Goal: Information Seeking & Learning: Check status

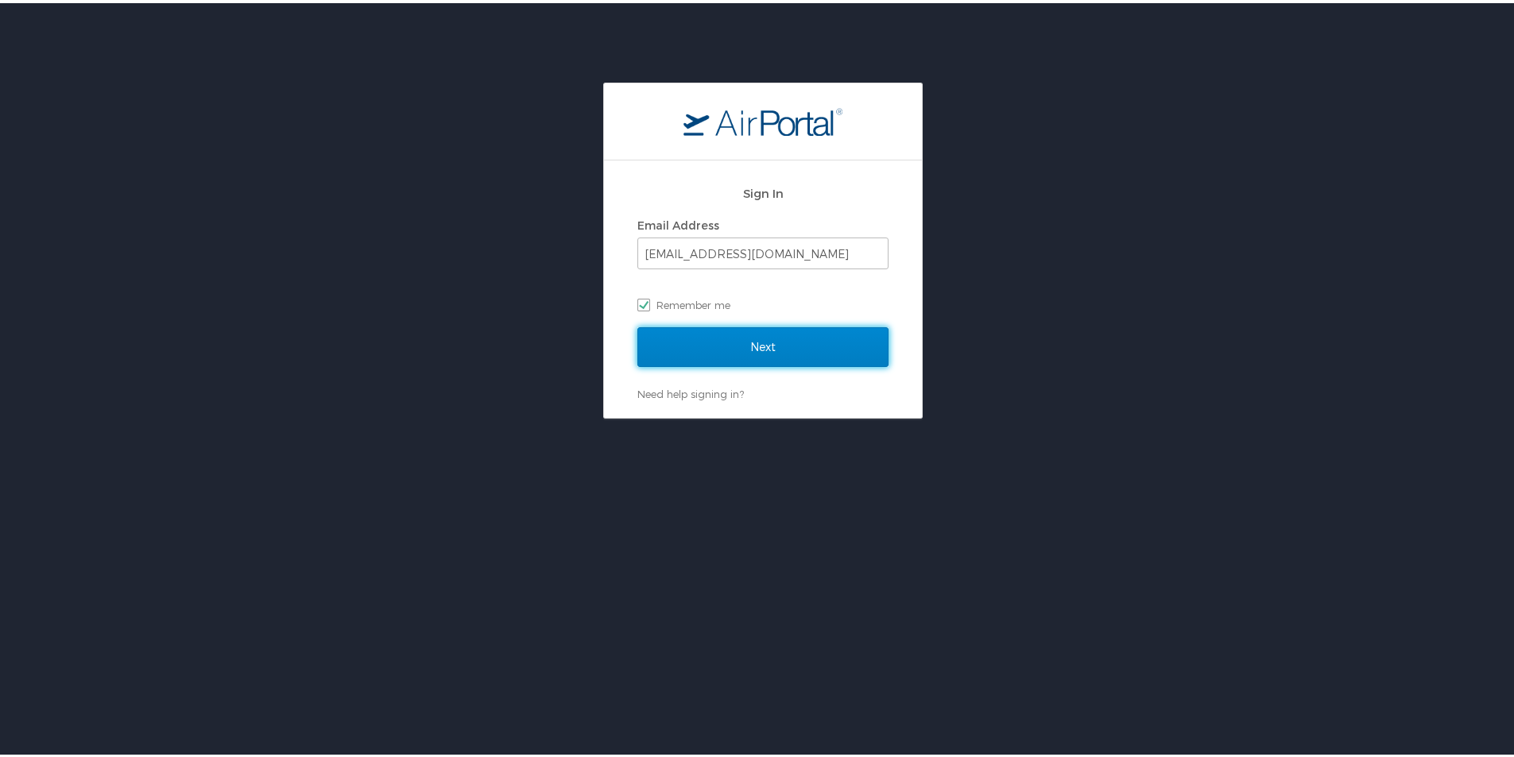
click at [707, 344] on input "Next" at bounding box center [762, 344] width 251 height 40
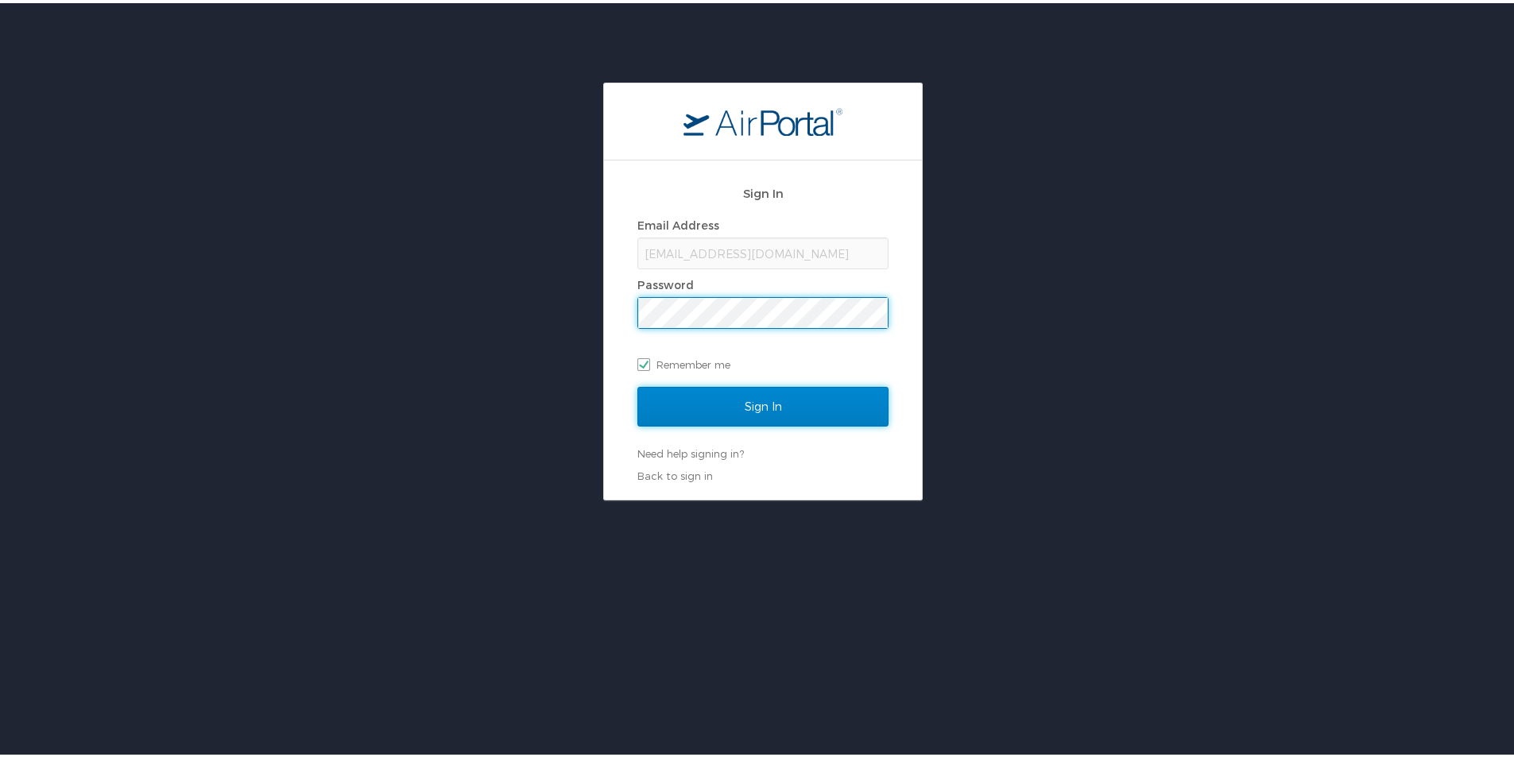
click at [757, 406] on input "Sign In" at bounding box center [762, 404] width 251 height 40
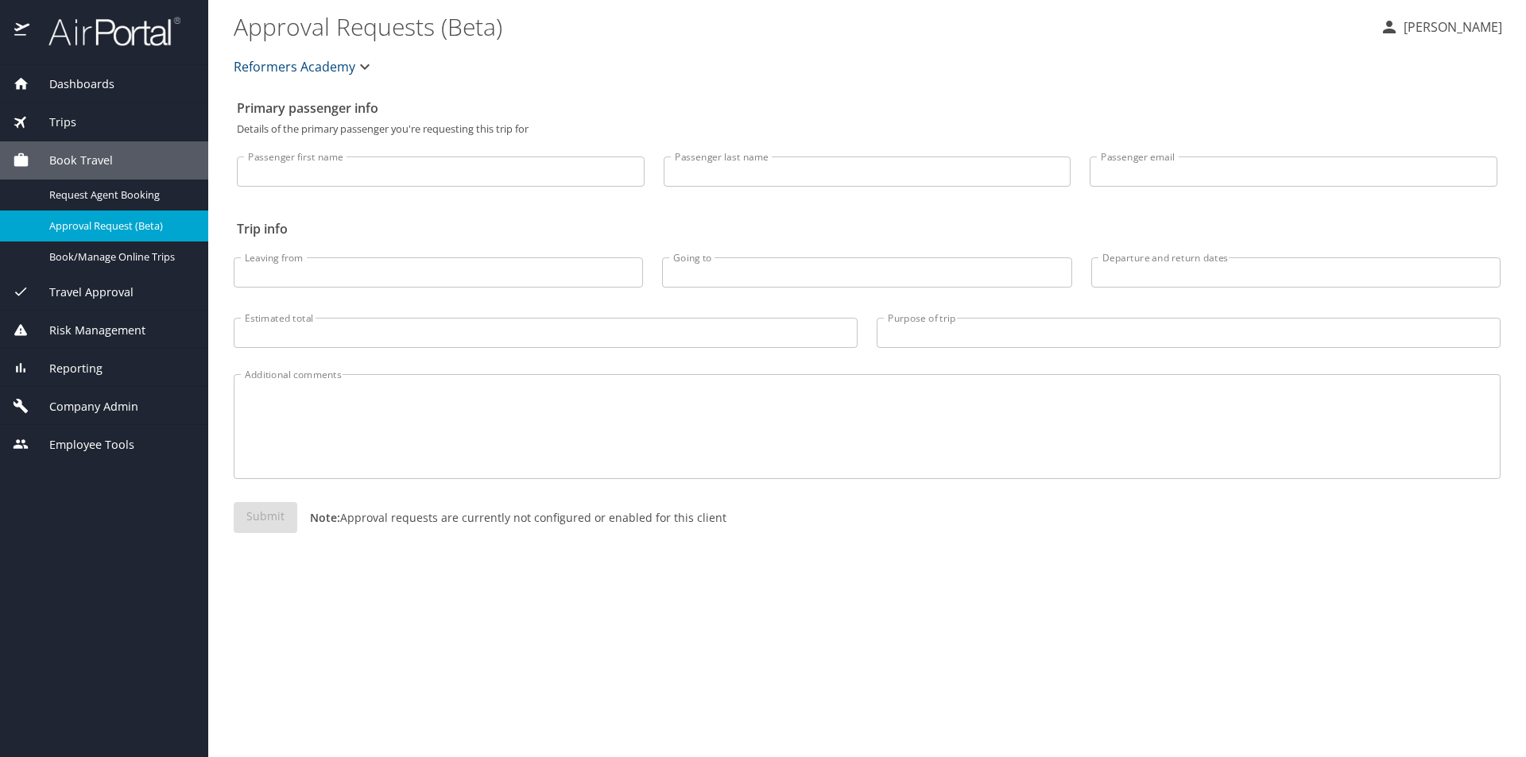
click at [107, 122] on div "Trips" at bounding box center [104, 122] width 183 height 17
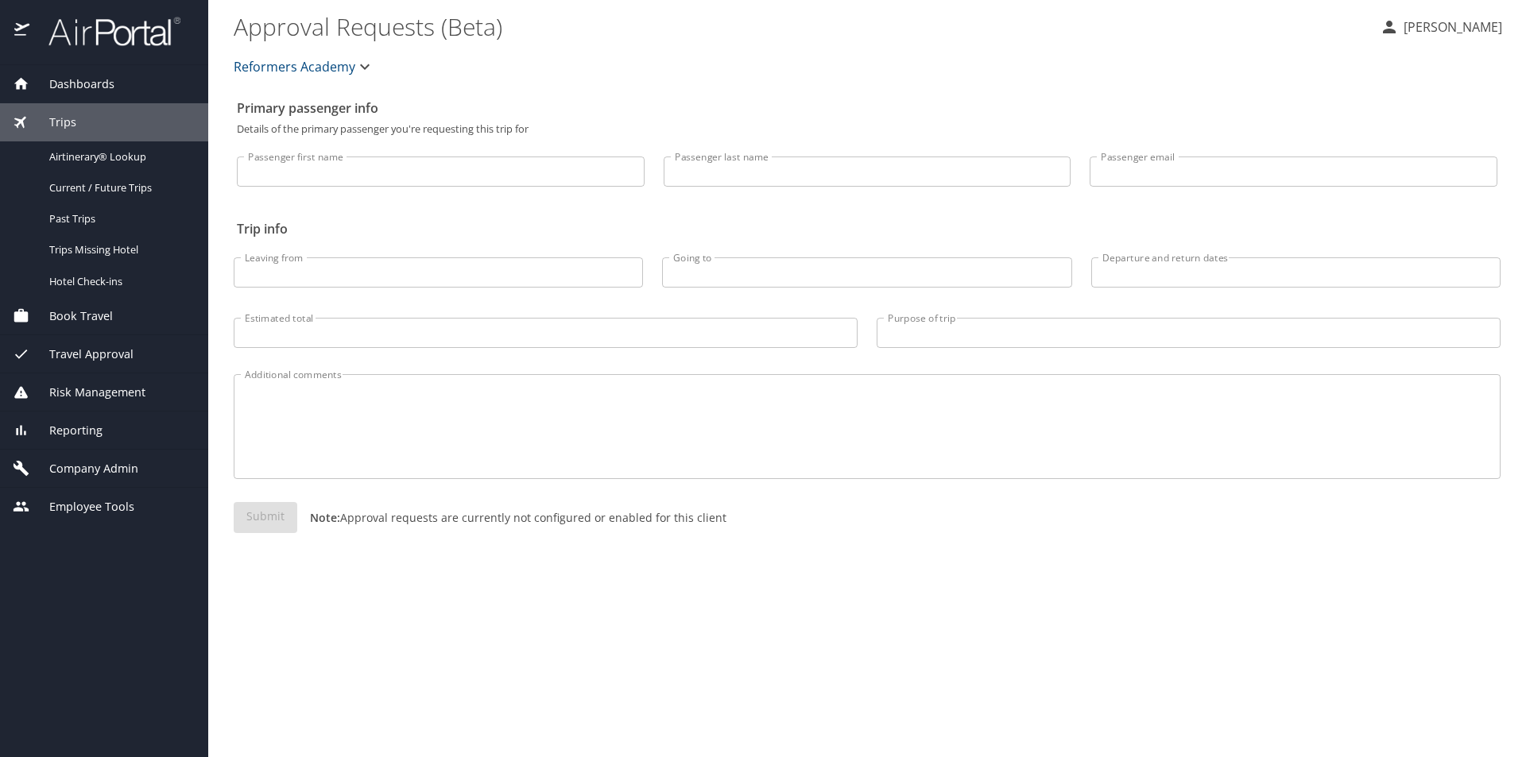
click at [91, 357] on span "Travel Approval" at bounding box center [81, 354] width 104 height 17
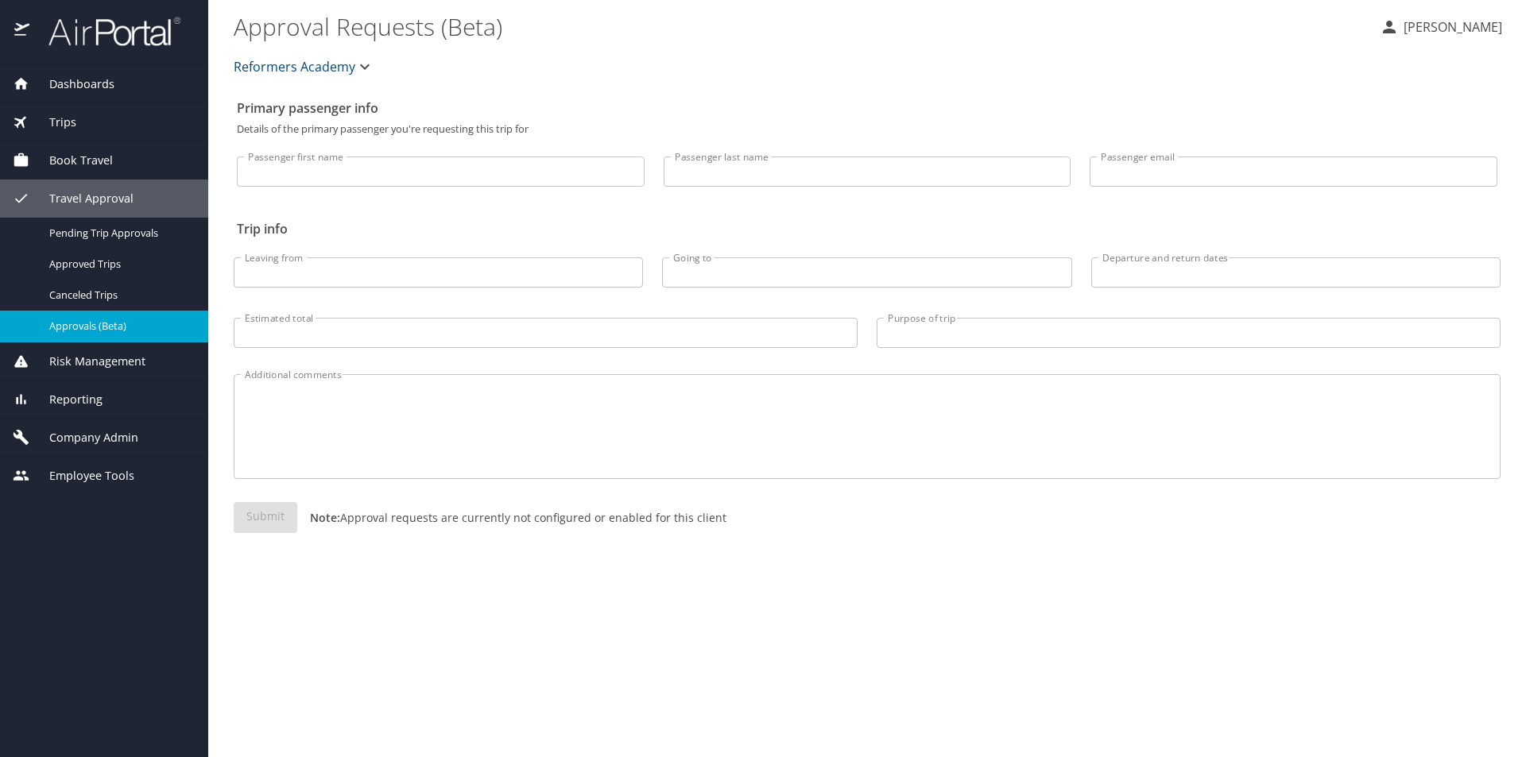
click at [87, 325] on span "Approvals (Beta)" at bounding box center [119, 326] width 140 height 15
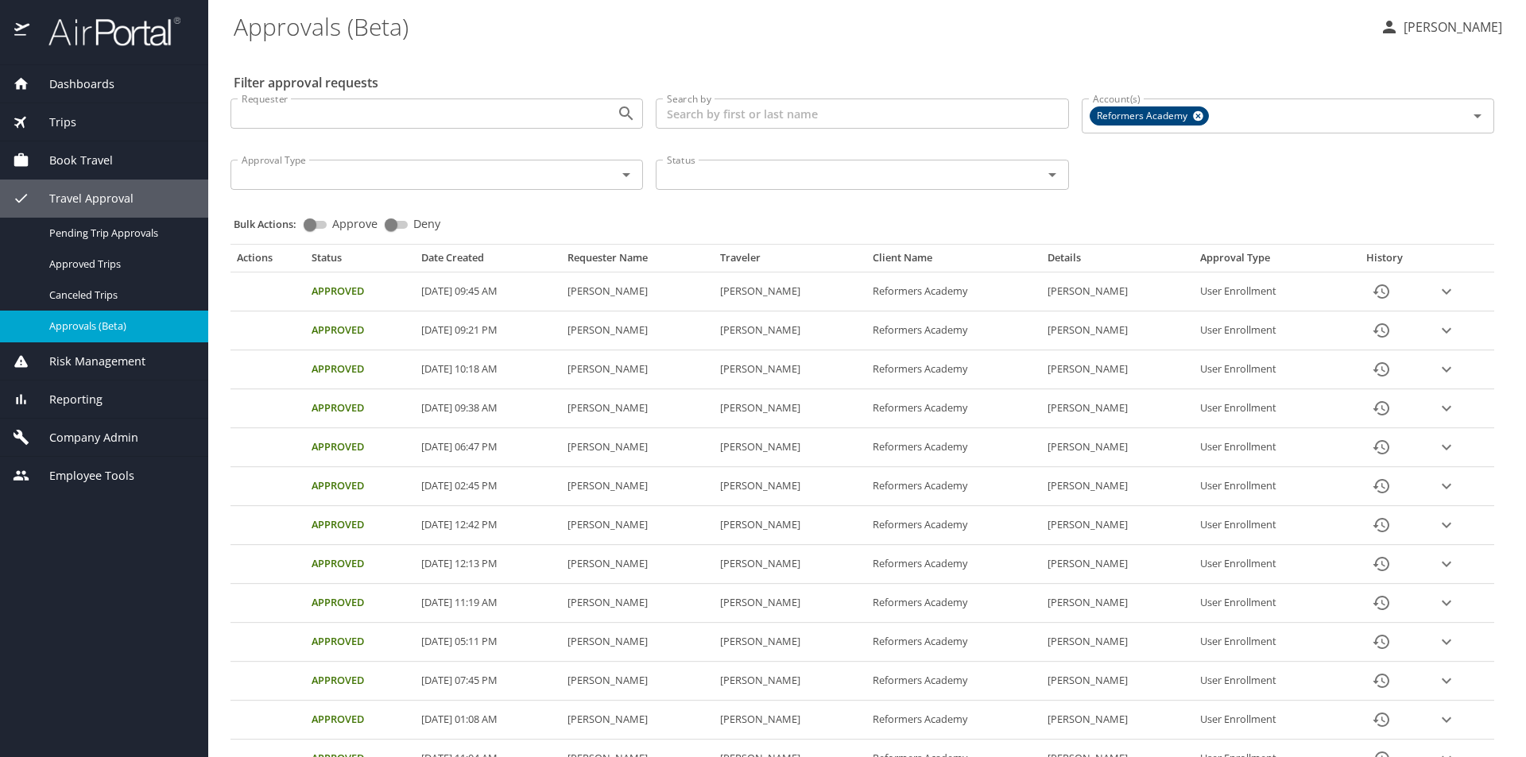
click at [1442, 296] on icon "expand row" at bounding box center [1446, 291] width 19 height 19
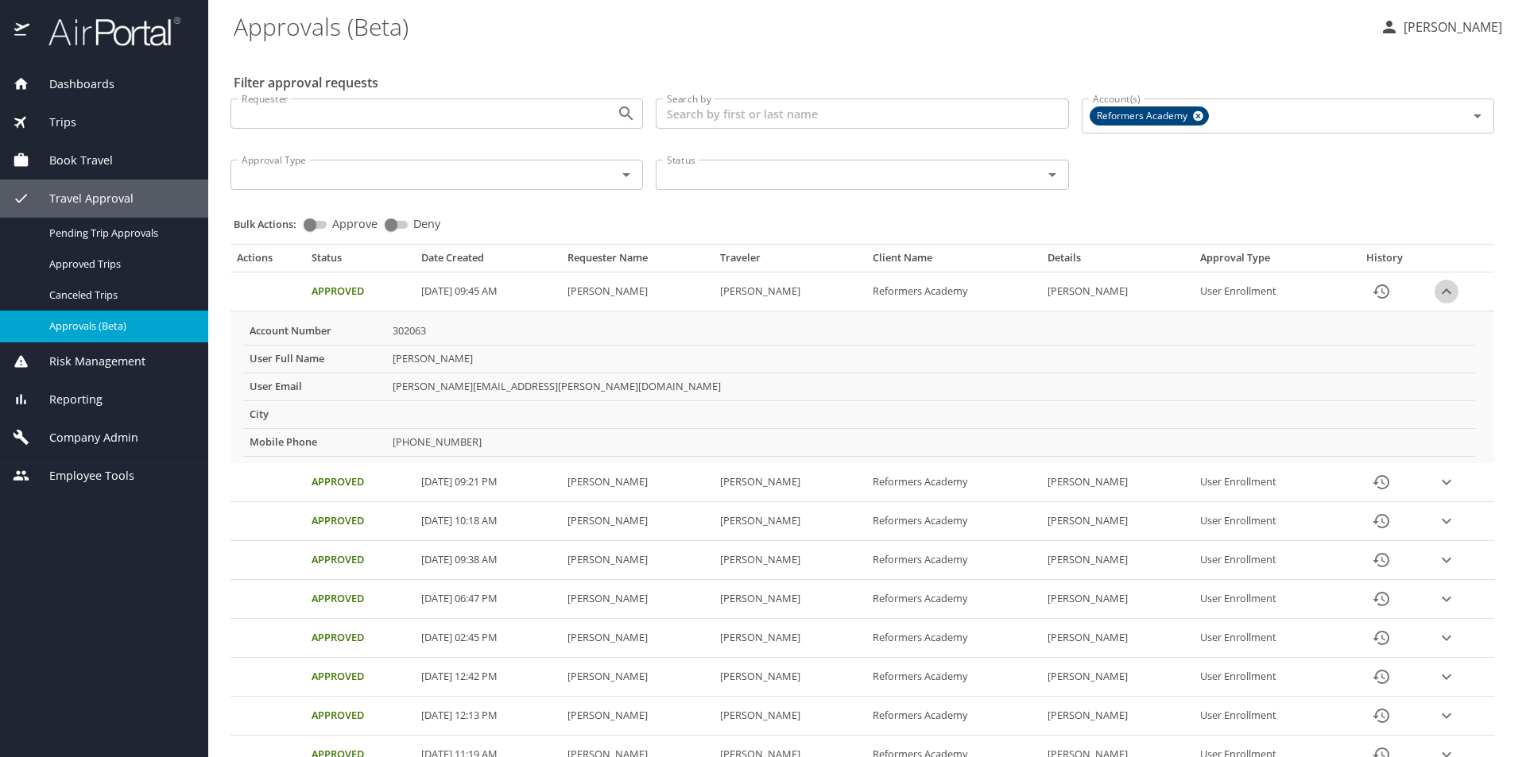
click at [1442, 296] on icon "expand row" at bounding box center [1446, 291] width 19 height 19
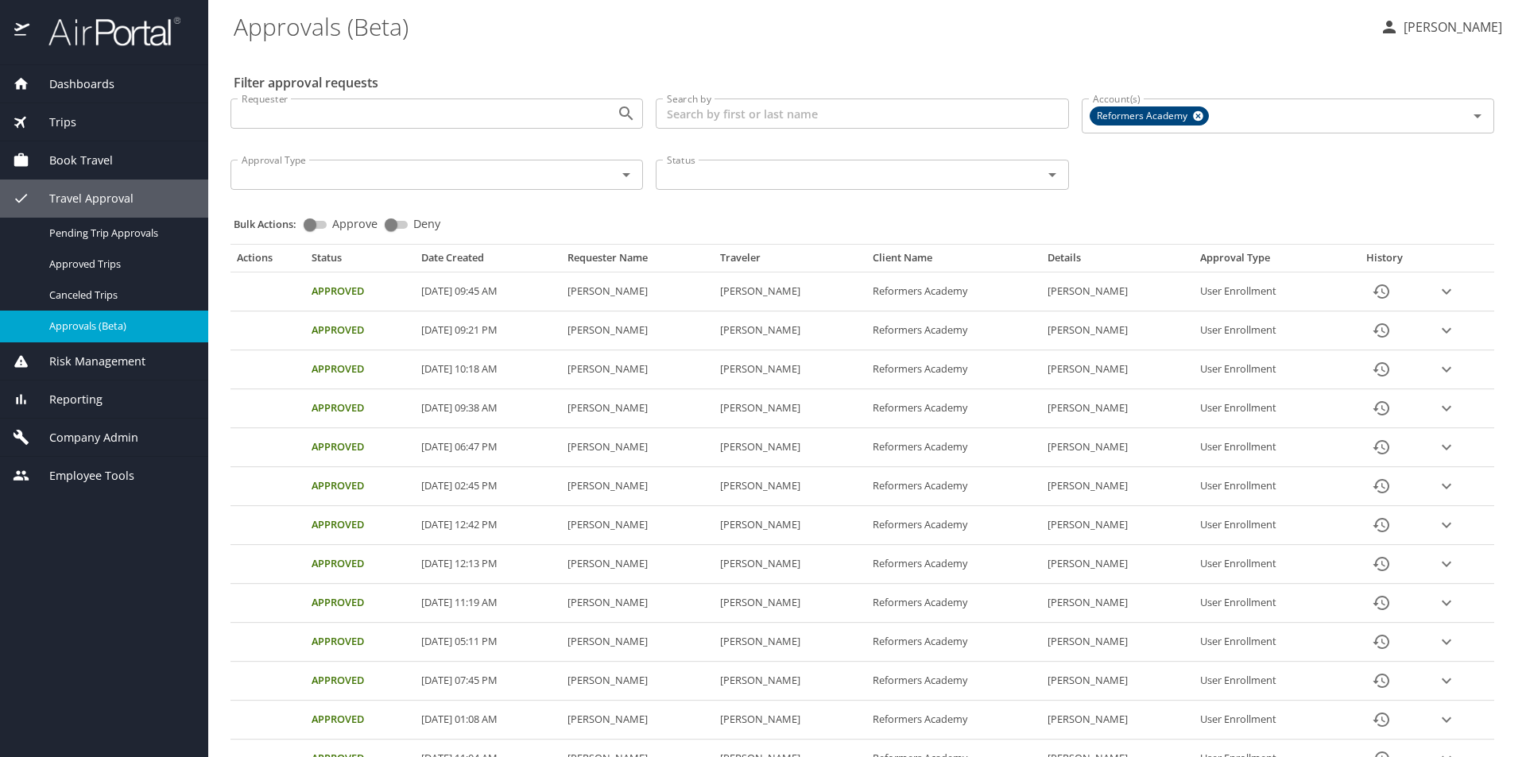
click at [100, 160] on span "Book Travel" at bounding box center [70, 160] width 83 height 17
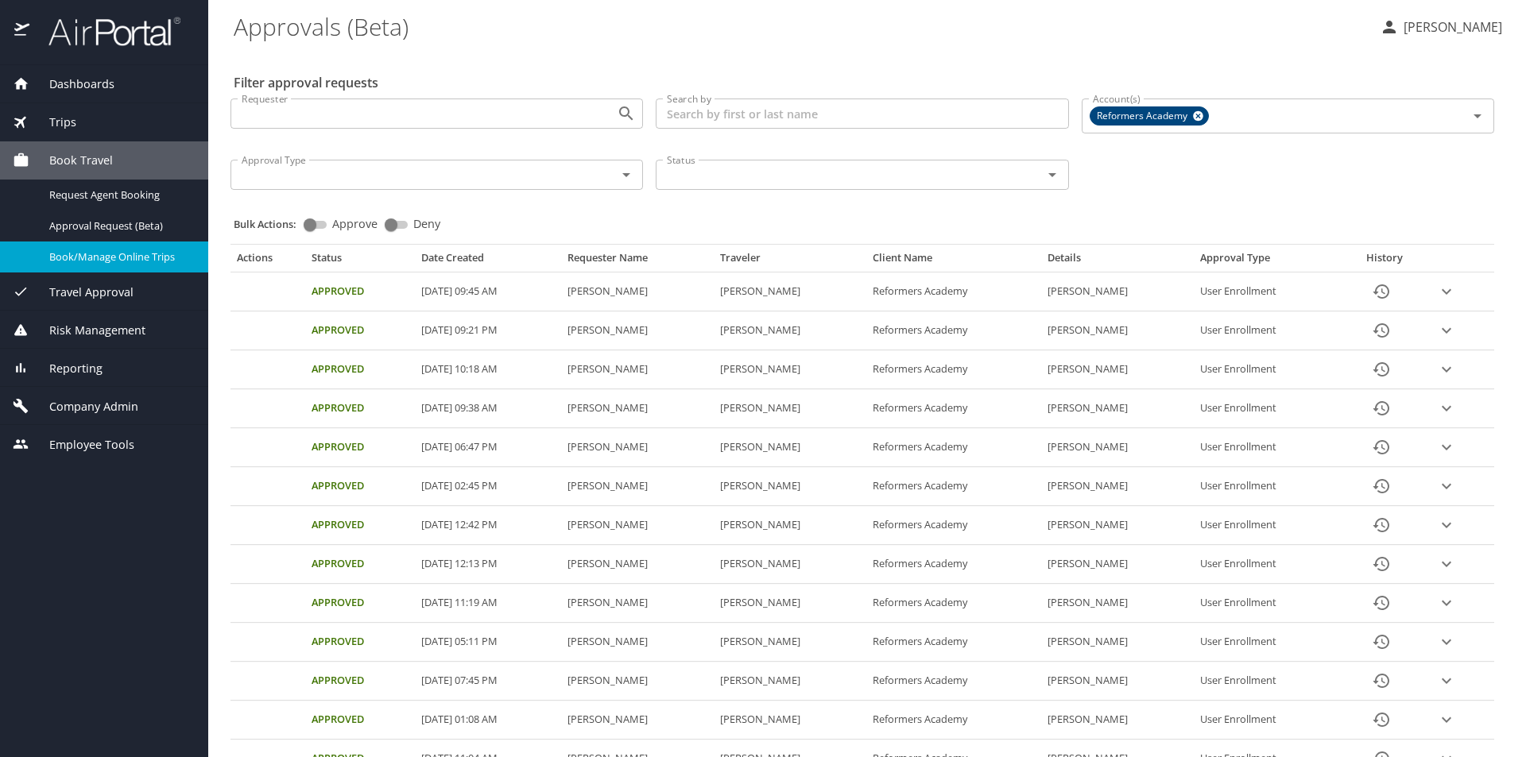
click at [99, 262] on span "Book/Manage Online Trips" at bounding box center [119, 257] width 140 height 15
click at [88, 115] on div "Trips" at bounding box center [104, 122] width 183 height 17
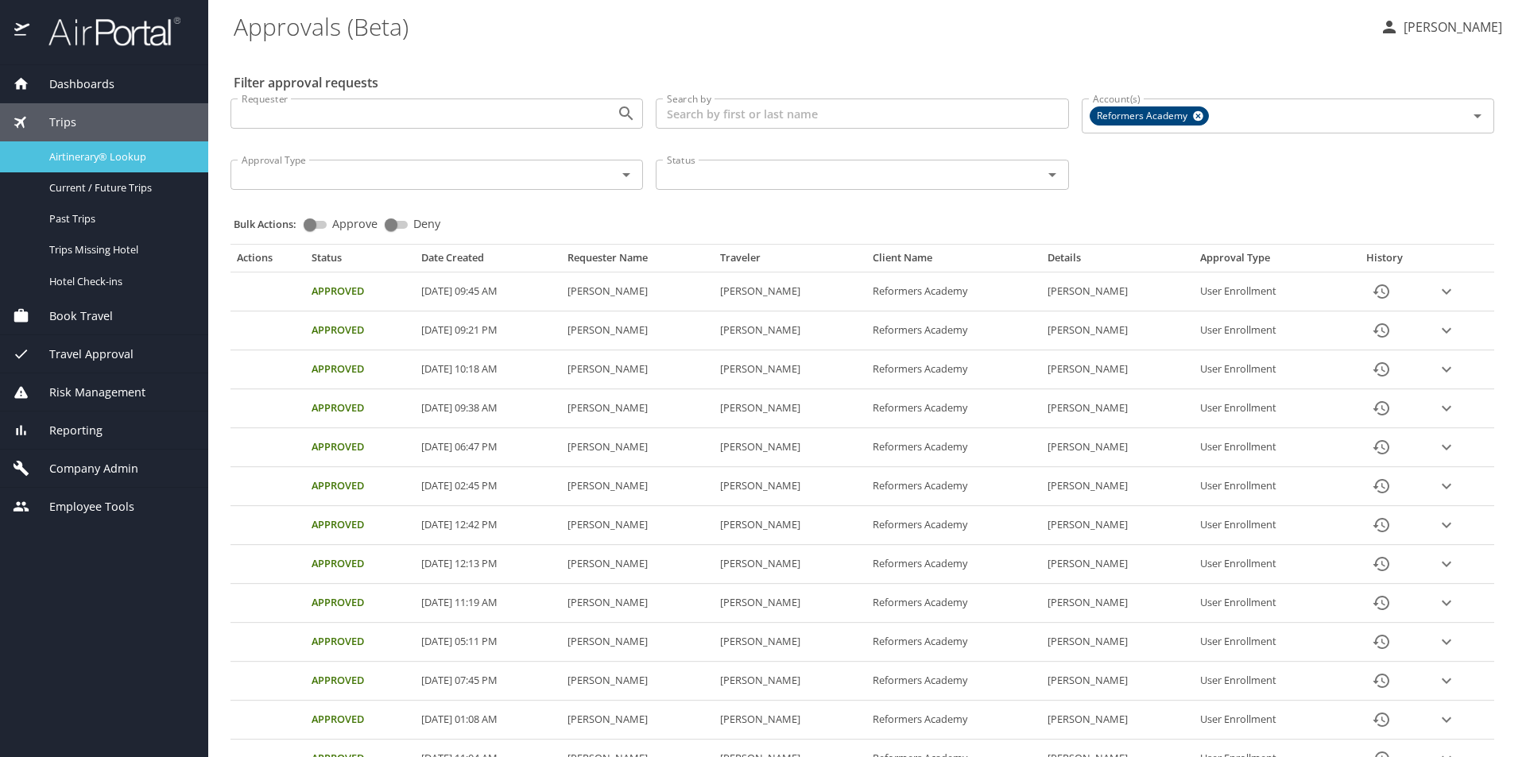
click at [103, 159] on span "Airtinerary® Lookup" at bounding box center [119, 156] width 140 height 15
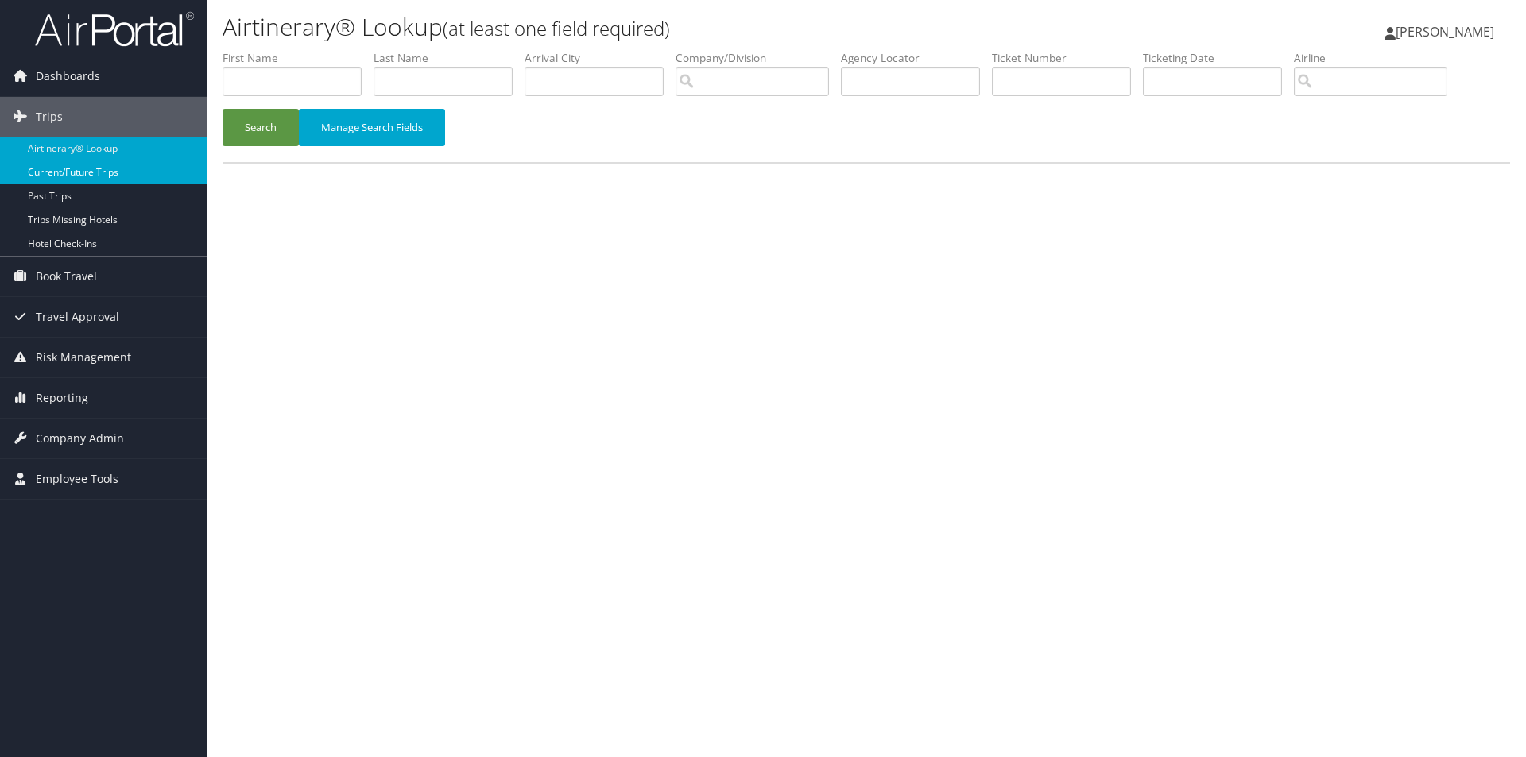
click at [118, 172] on link "Current/Future Trips" at bounding box center [103, 173] width 207 height 24
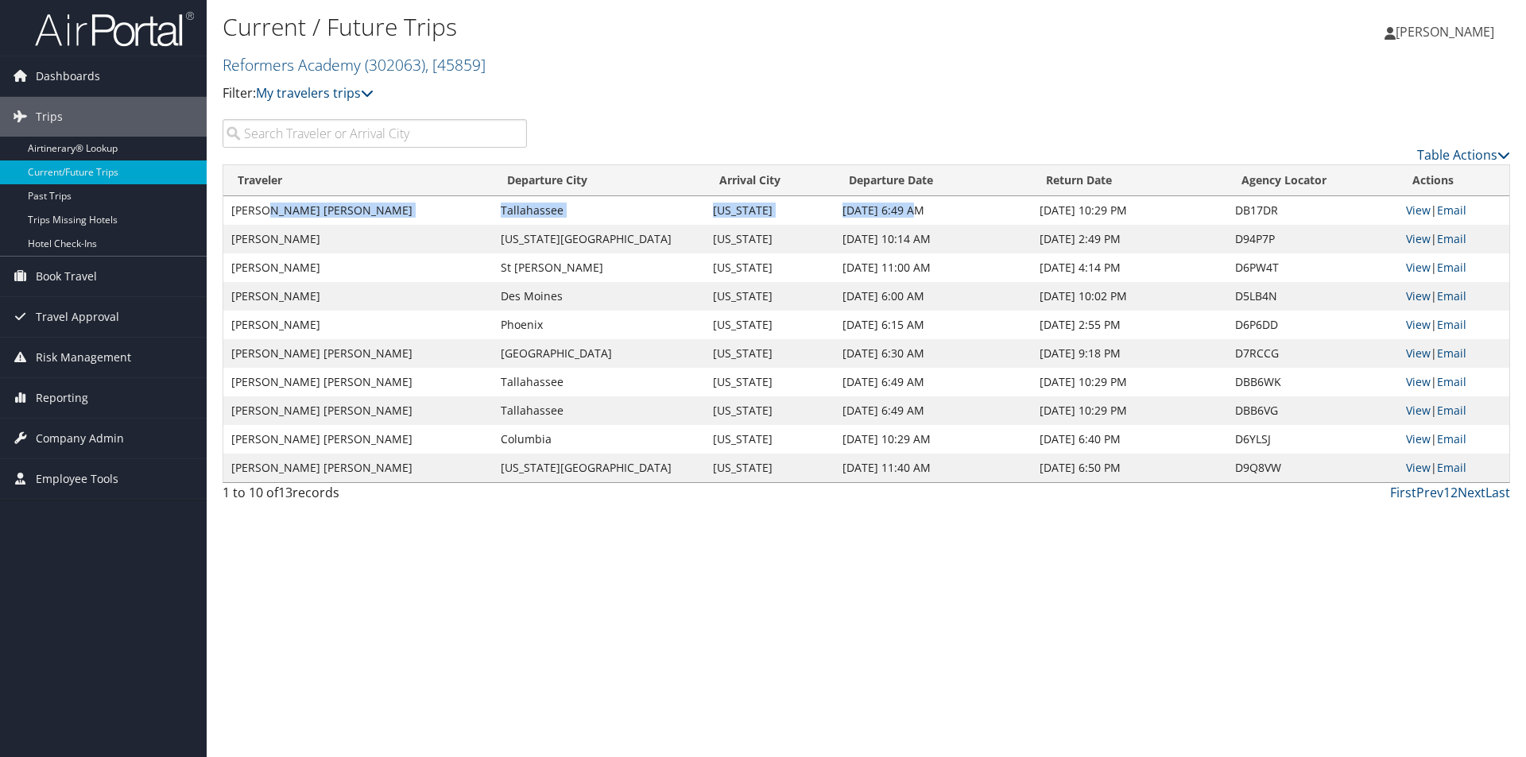
drag, startPoint x: 273, startPoint y: 206, endPoint x: 887, endPoint y: 220, distance: 614.5
click at [887, 219] on tr "MOLLY BROWN MCKINSTRY Tallahassee Washington Nov 5, 2025 6:49 AM Nov 9, 2025 10…" at bounding box center [866, 210] width 1286 height 29
click at [888, 192] on th "Departure Date" at bounding box center [933, 180] width 197 height 31
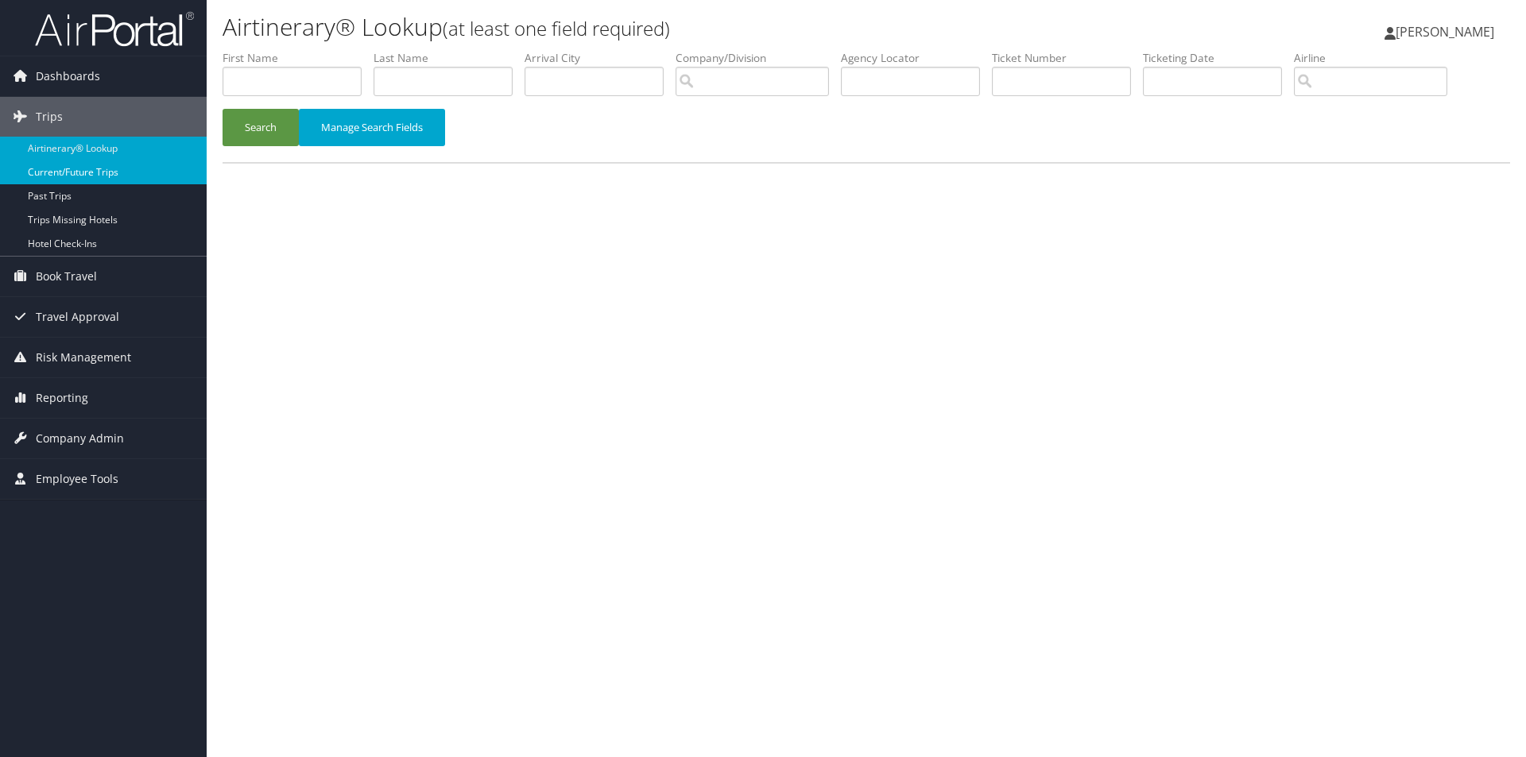
click at [80, 170] on link "Current/Future Trips" at bounding box center [103, 173] width 207 height 24
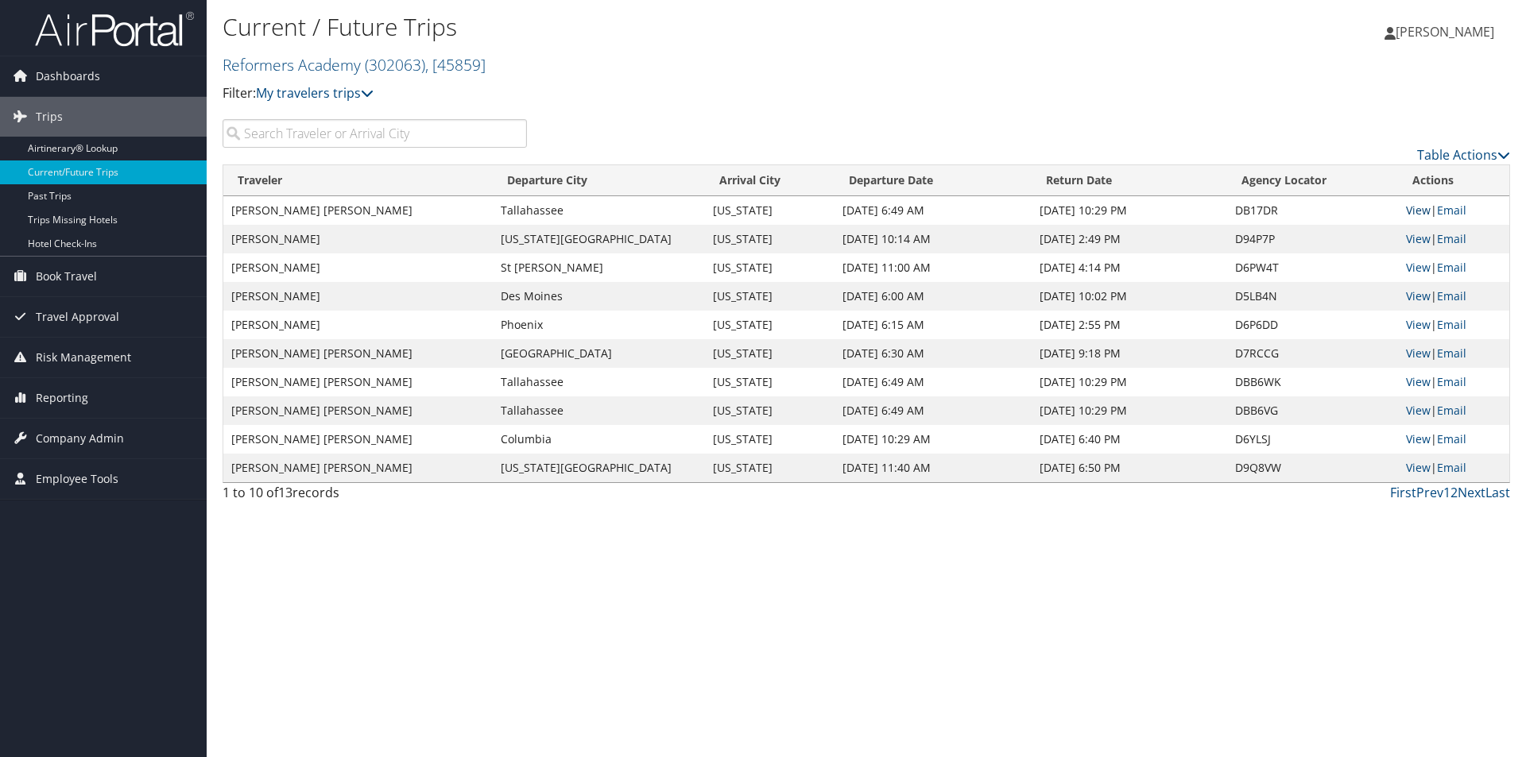
click at [1412, 206] on link "View" at bounding box center [1418, 210] width 25 height 15
click at [1497, 153] on icon at bounding box center [1503, 155] width 13 height 13
click at [1391, 183] on link "Download Report" at bounding box center [1398, 179] width 209 height 27
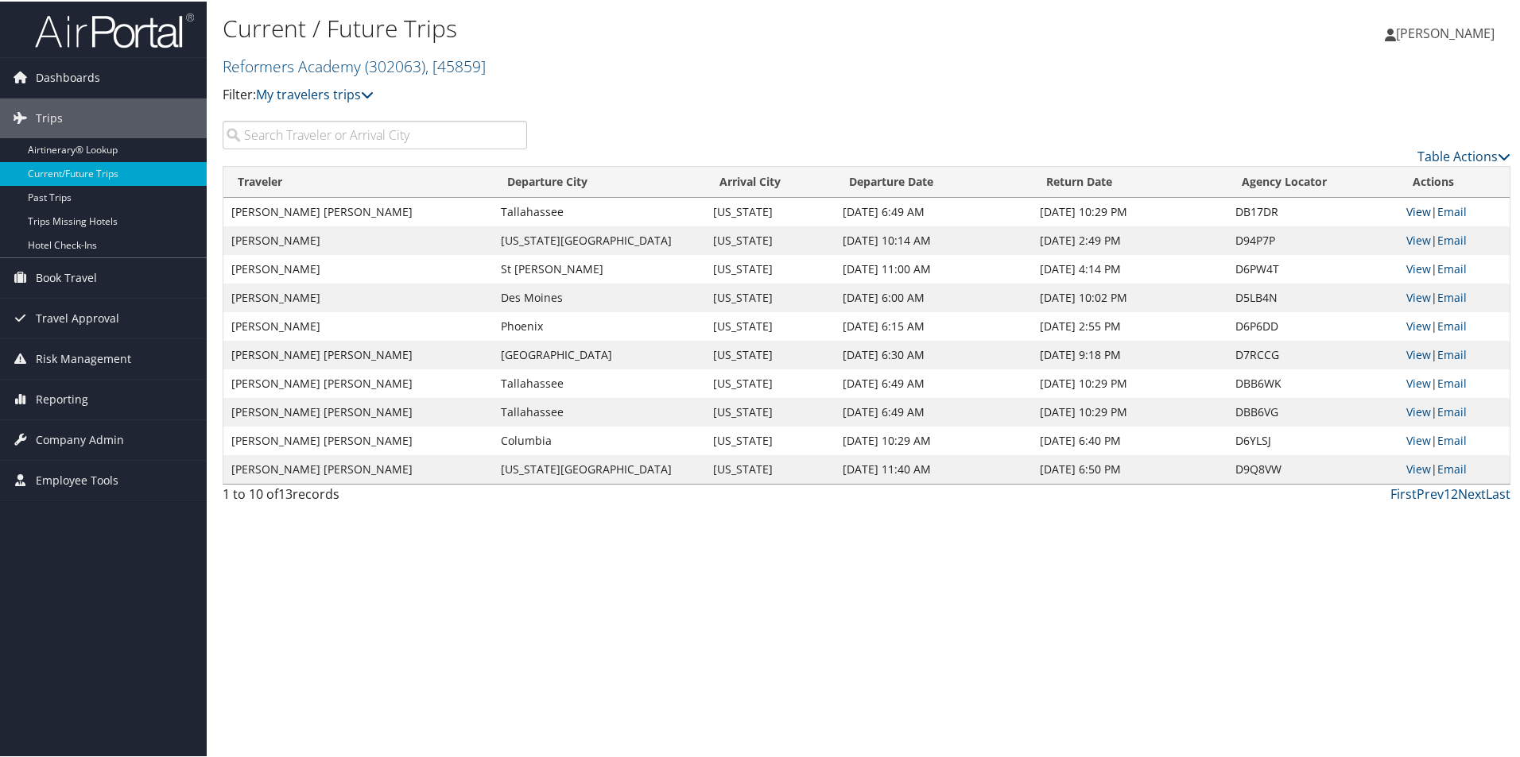
click at [1406, 203] on link "View" at bounding box center [1418, 210] width 25 height 15
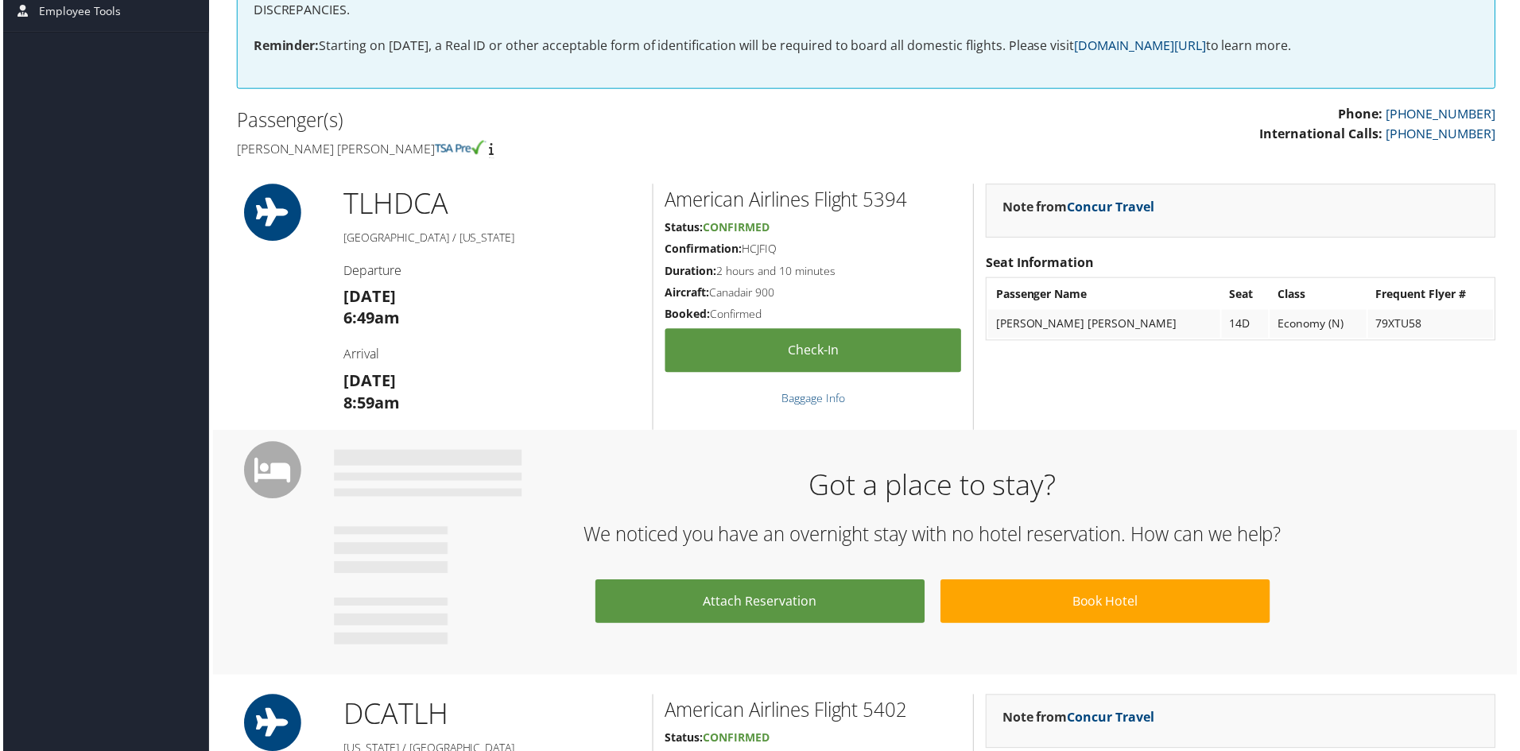
scroll to position [397, 0]
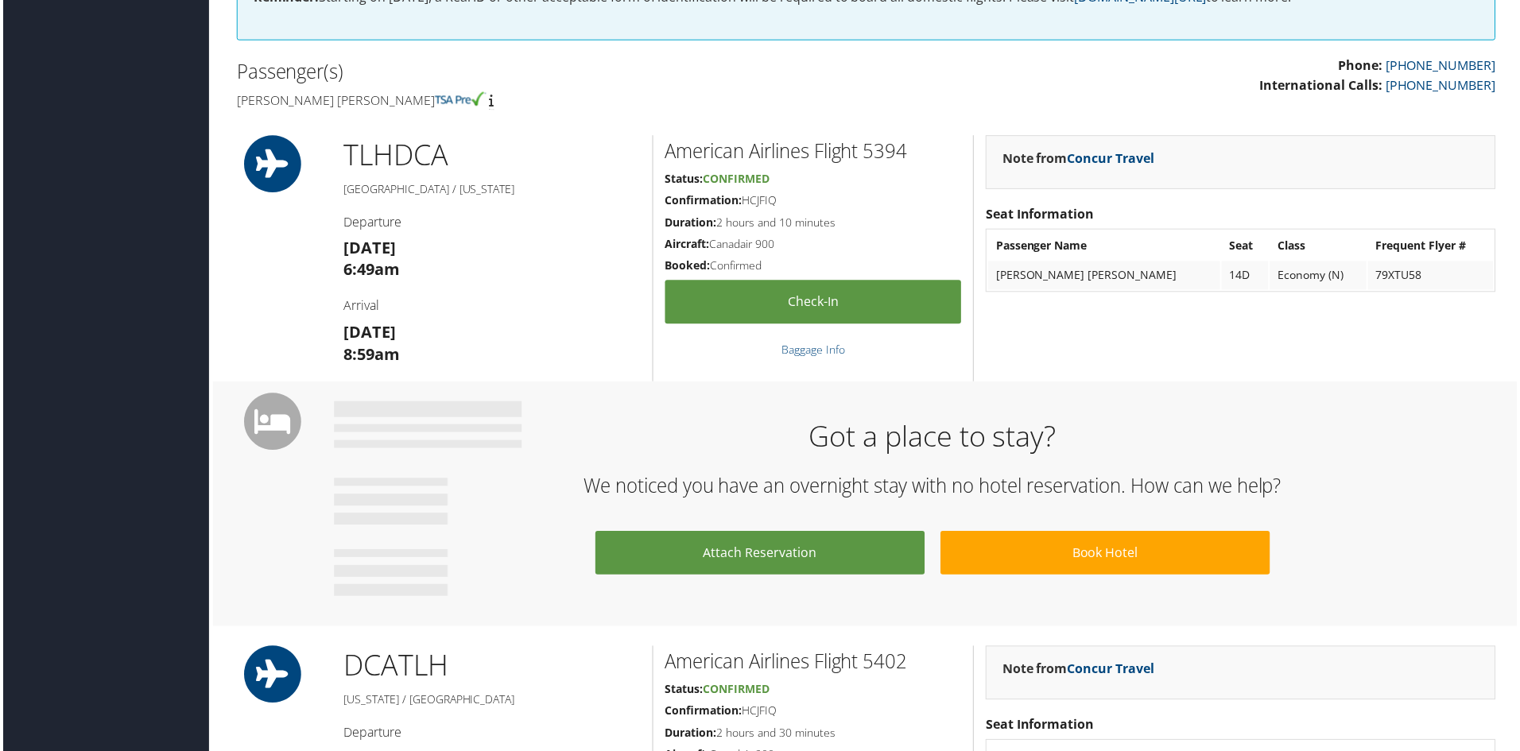
click at [343, 329] on strong "[DATE]" at bounding box center [368, 333] width 52 height 21
drag, startPoint x: 340, startPoint y: 332, endPoint x: 431, endPoint y: 351, distance: 92.4
click at [431, 351] on div "TLH DCA Tallahassee / Washington Departure Wed 05 Nov 6:49am Arrival Wed 05 Nov…" at bounding box center [491, 259] width 322 height 247
copy h3 "Wed 05 Nov 8:59am"
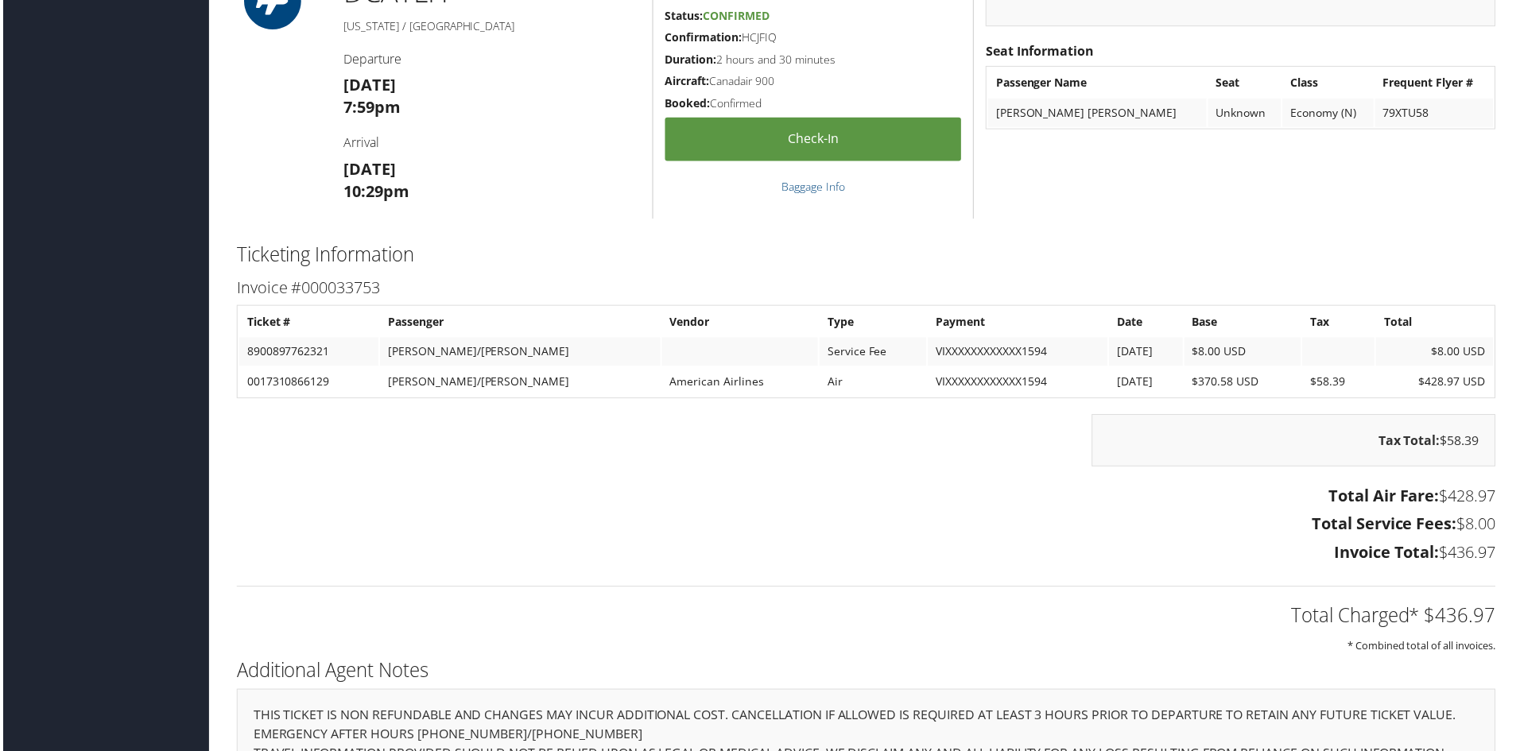
scroll to position [1113, 0]
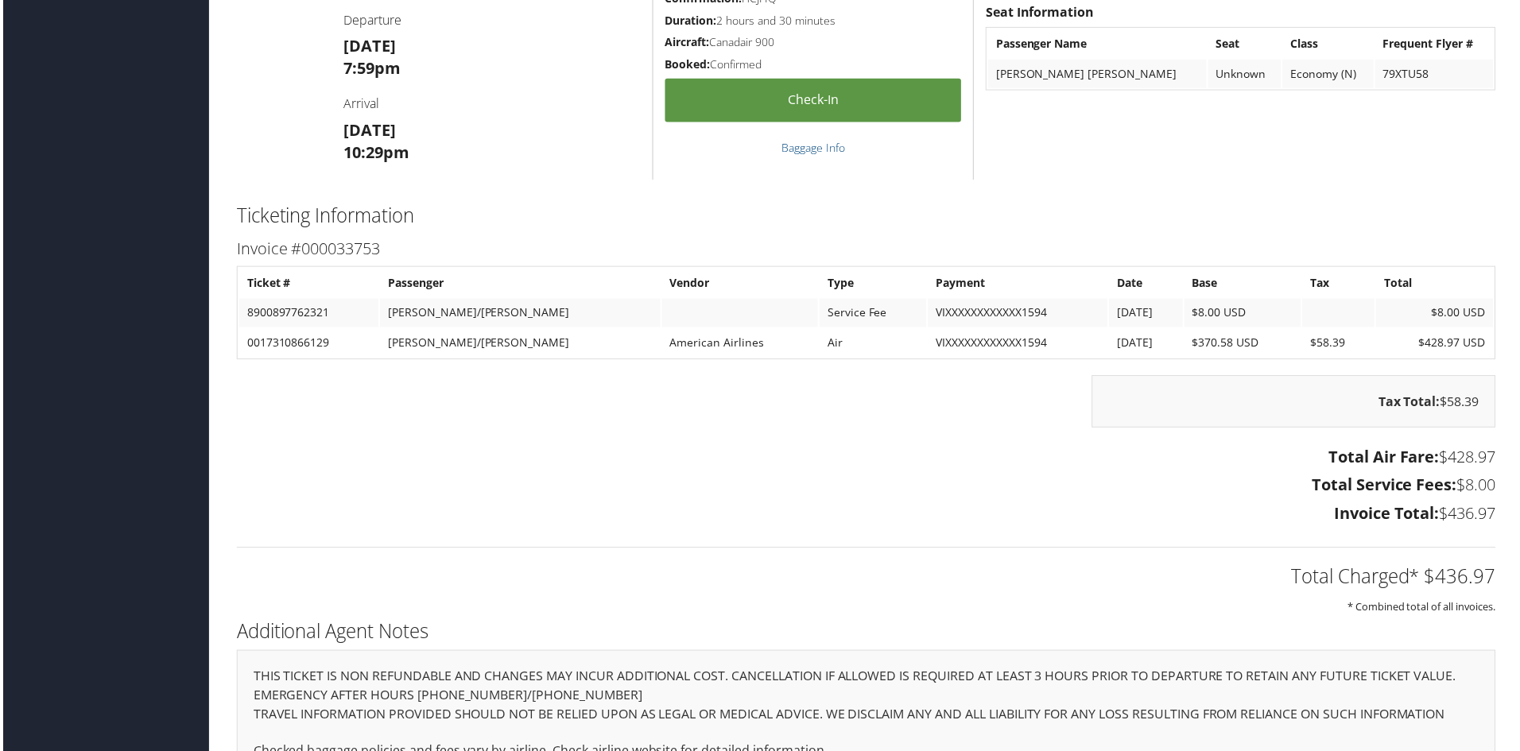
click at [1186, 343] on td "$370.58 USD" at bounding box center [1245, 344] width 118 height 29
drag, startPoint x: 1179, startPoint y: 345, endPoint x: 1244, endPoint y: 347, distance: 64.4
click at [1244, 347] on td "$370.58 USD" at bounding box center [1245, 344] width 118 height 29
copy td "$370.58 USD"
click at [1461, 476] on h3 "Total Service Fees: $8.00" at bounding box center [866, 487] width 1264 height 22
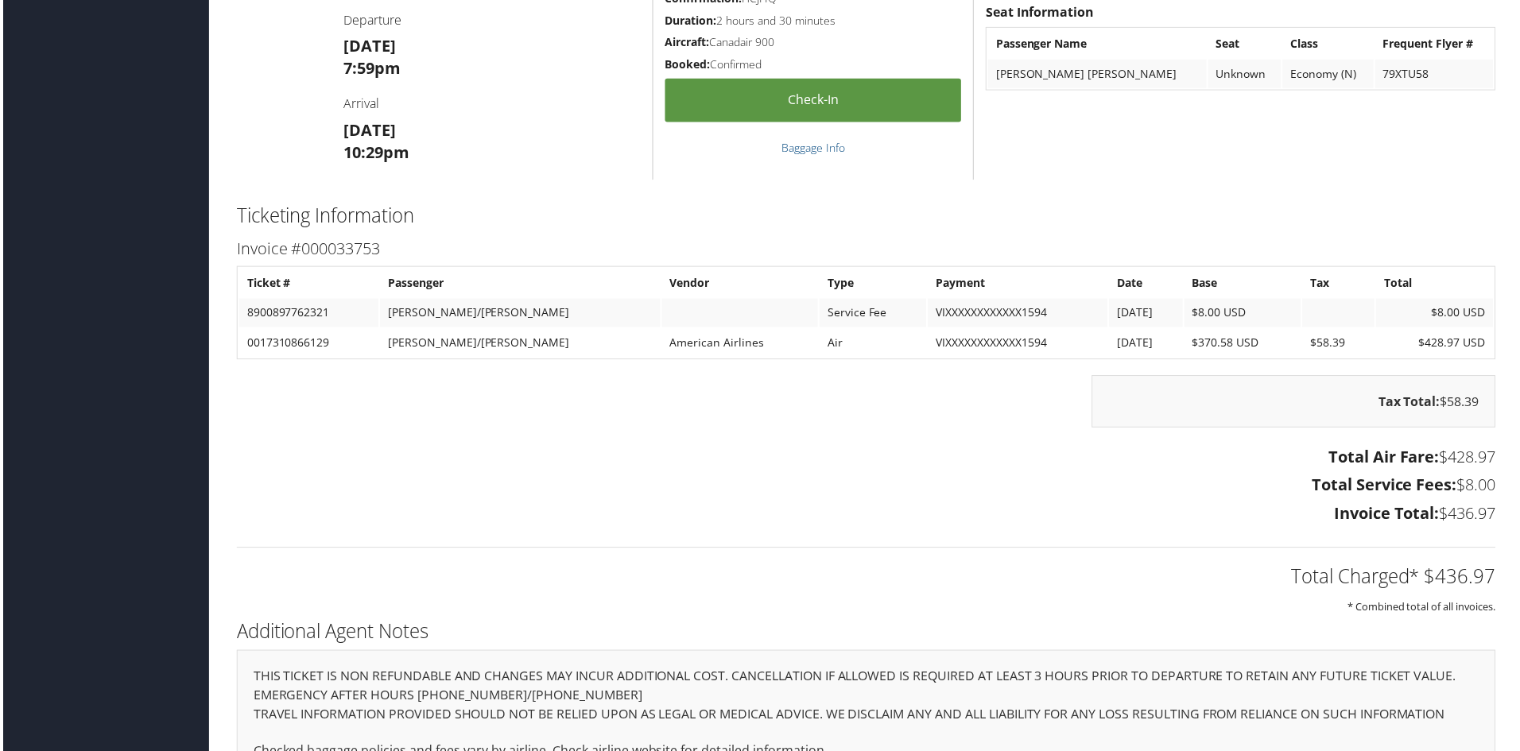
drag, startPoint x: 1453, startPoint y: 489, endPoint x: 1493, endPoint y: 486, distance: 39.9
click at [1493, 486] on div "Total Air Fare: $428.97 Total Service Fees: $8.00 Invoice Total: $436.97" at bounding box center [867, 489] width 1288 height 88
click at [1451, 498] on h3 "Total Service Fees: $8.00" at bounding box center [866, 487] width 1264 height 22
drag, startPoint x: 1453, startPoint y: 486, endPoint x: 1499, endPoint y: 486, distance: 46.1
click at [1499, 486] on div "Total Air Fare: $428.97 Total Service Fees: $8.00 Invoice Total: $436.97" at bounding box center [867, 489] width 1288 height 88
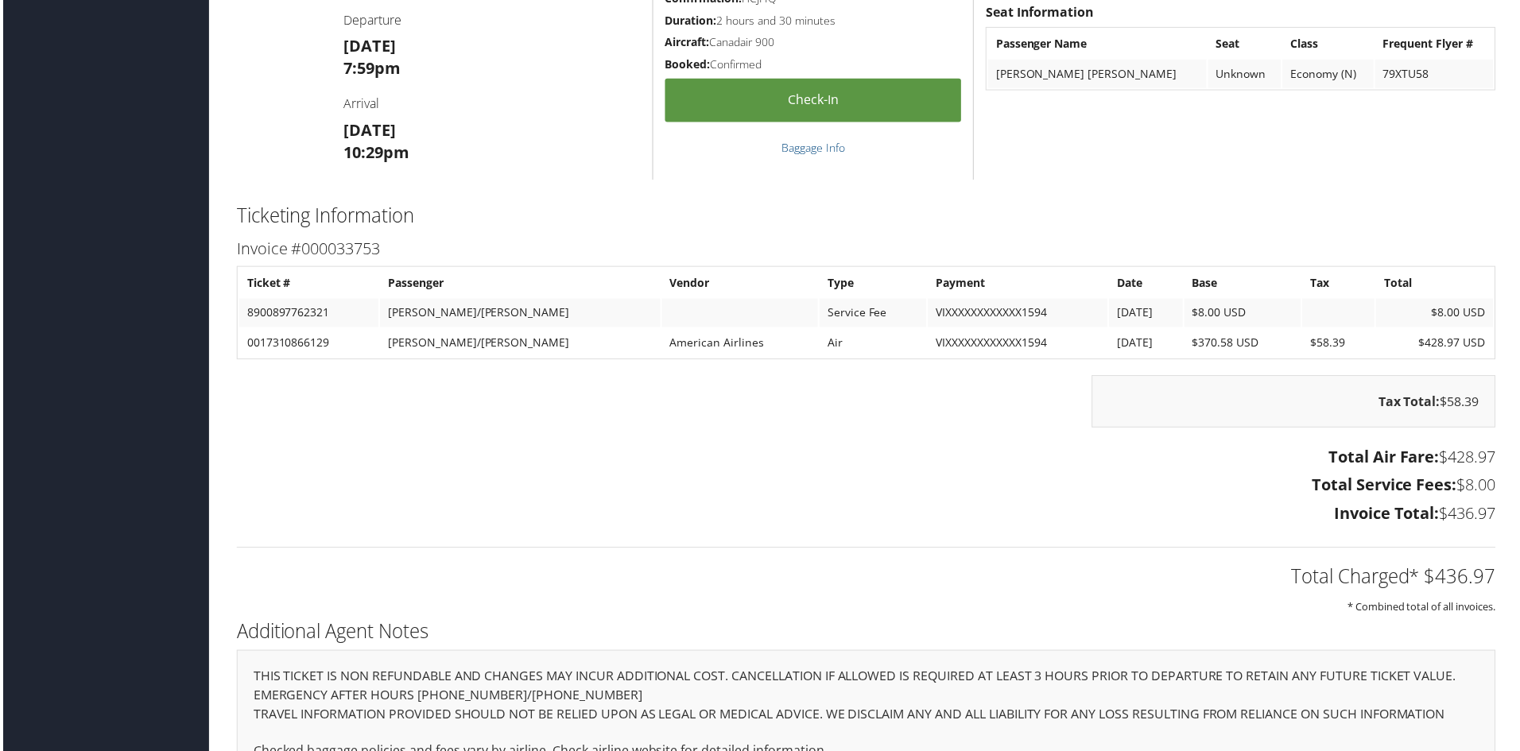
copy h3 "$8.00"
click at [1447, 509] on h3 "Invoice Total: $436.97" at bounding box center [866, 516] width 1264 height 22
drag, startPoint x: 1435, startPoint y: 517, endPoint x: 1489, endPoint y: 518, distance: 54.1
click at [1489, 518] on h3 "Invoice Total: $436.97" at bounding box center [866, 516] width 1264 height 22
copy h3 "$436.97"
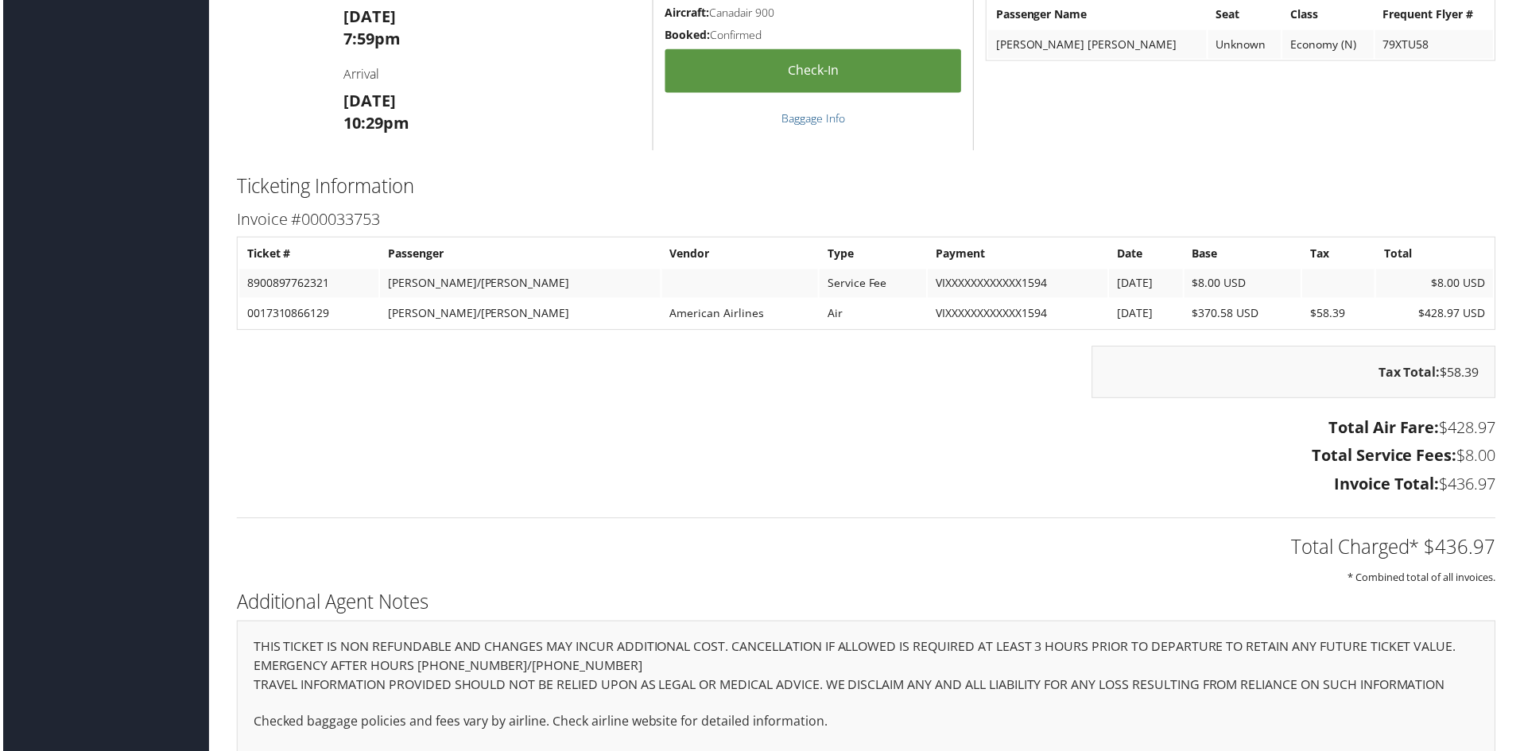
scroll to position [1115, 0]
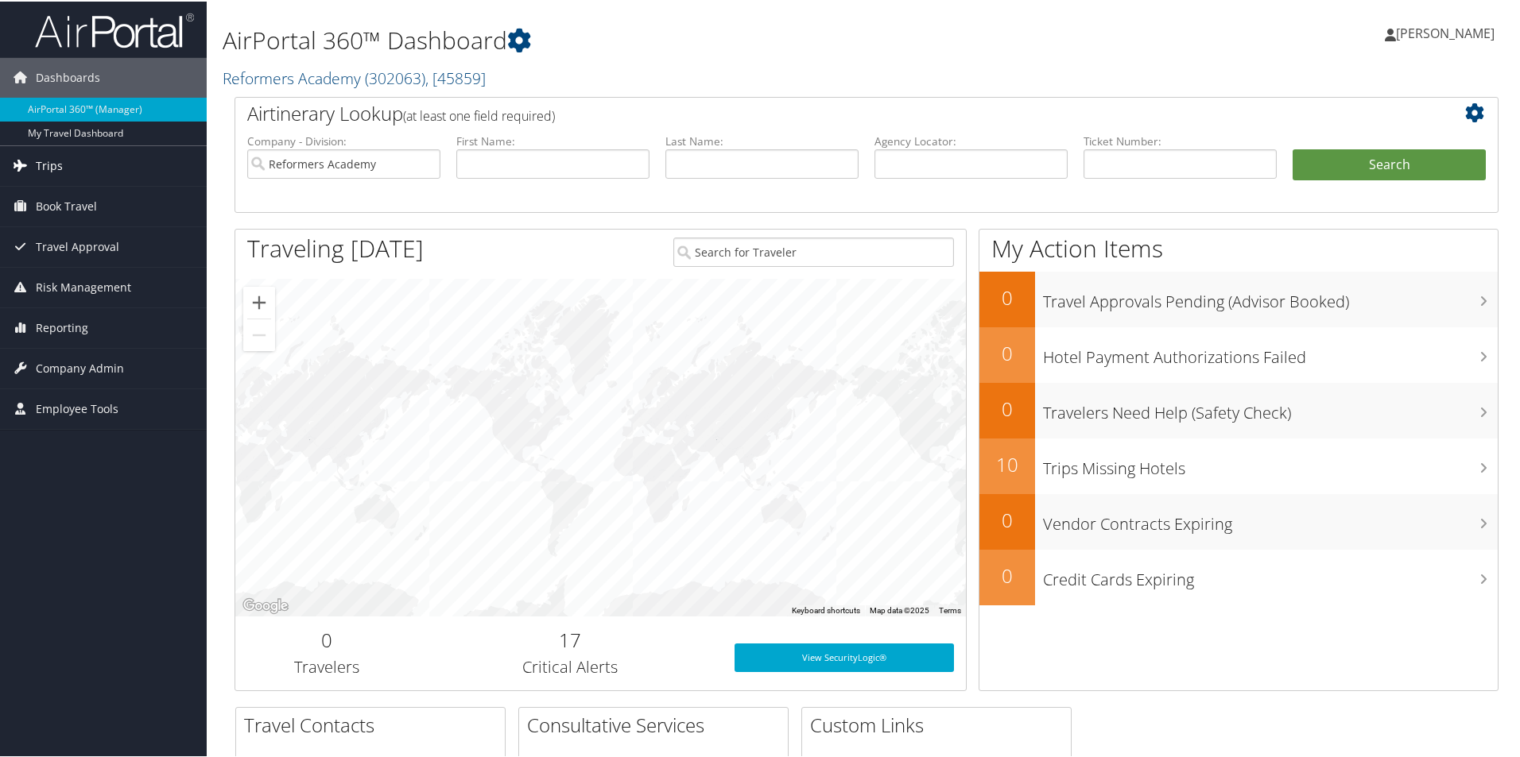
click at [51, 168] on span "Trips" at bounding box center [49, 165] width 27 height 40
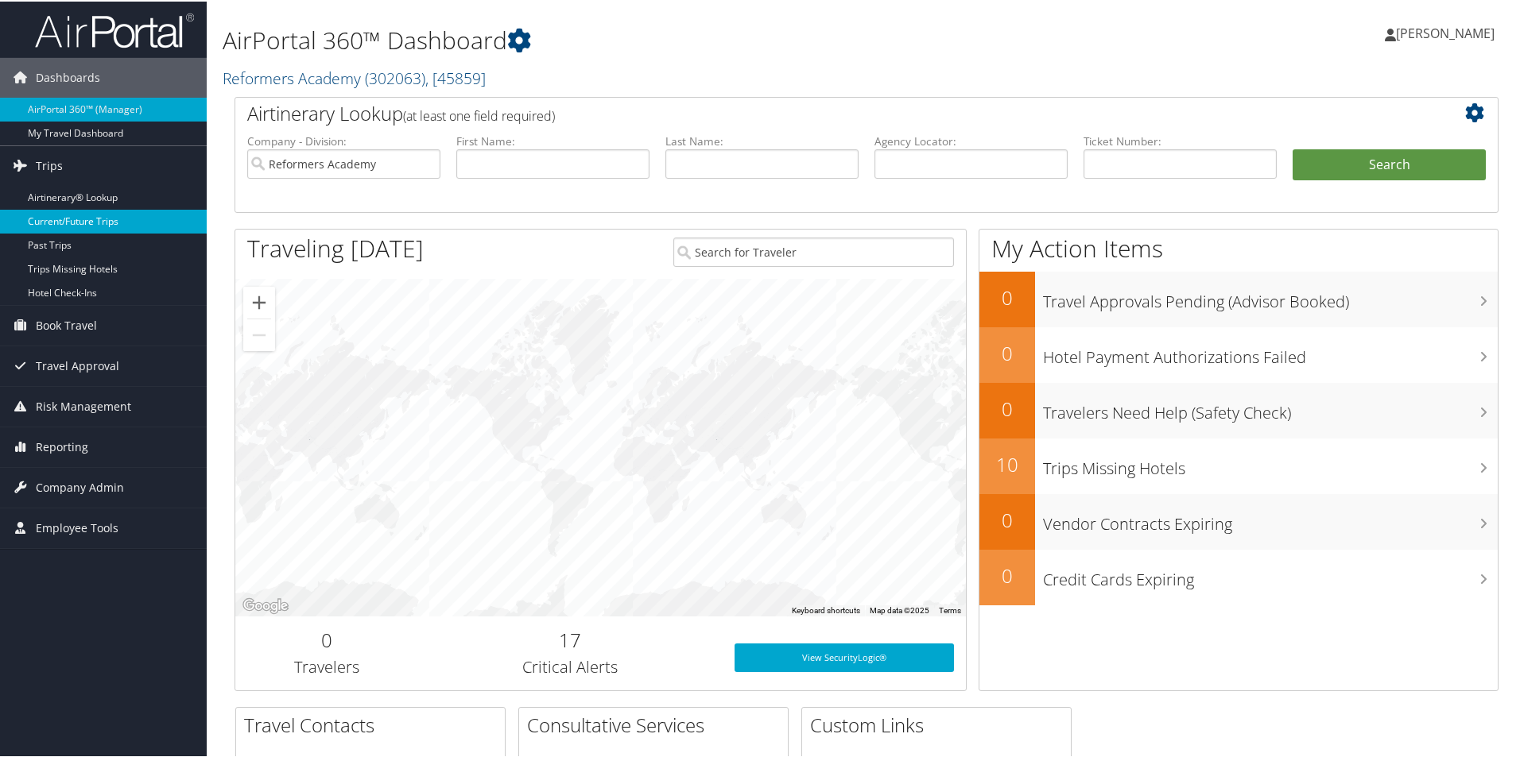
click at [60, 219] on link "Current/Future Trips" at bounding box center [103, 220] width 207 height 24
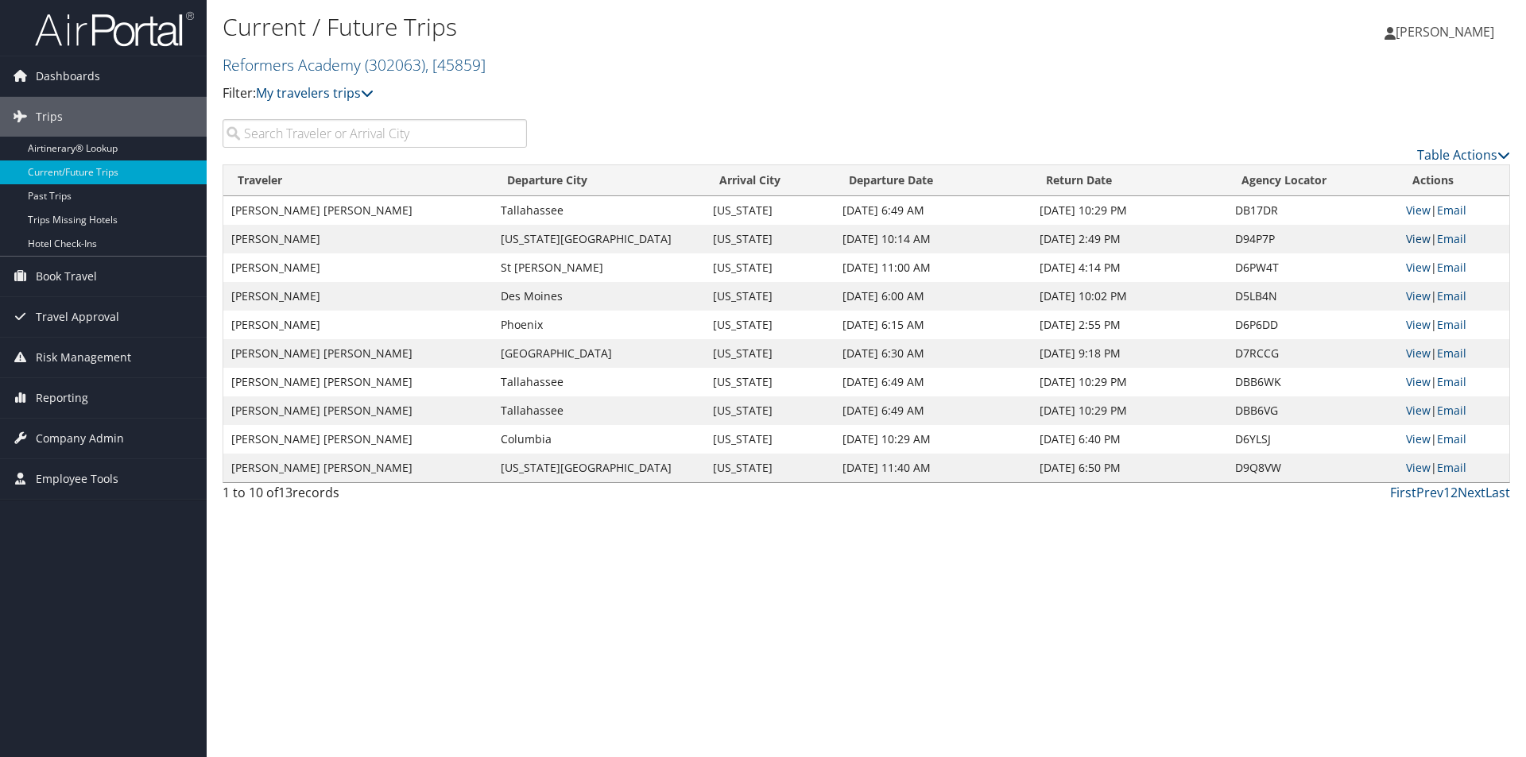
click at [1414, 242] on link "View" at bounding box center [1418, 238] width 25 height 15
click at [1409, 209] on link "View" at bounding box center [1418, 210] width 25 height 15
drag, startPoint x: 300, startPoint y: 269, endPoint x: 393, endPoint y: 270, distance: 93.0
click at [393, 270] on td "BRETT SAMUEL WALLIN" at bounding box center [357, 268] width 269 height 29
click at [1412, 269] on link "View" at bounding box center [1418, 267] width 25 height 15
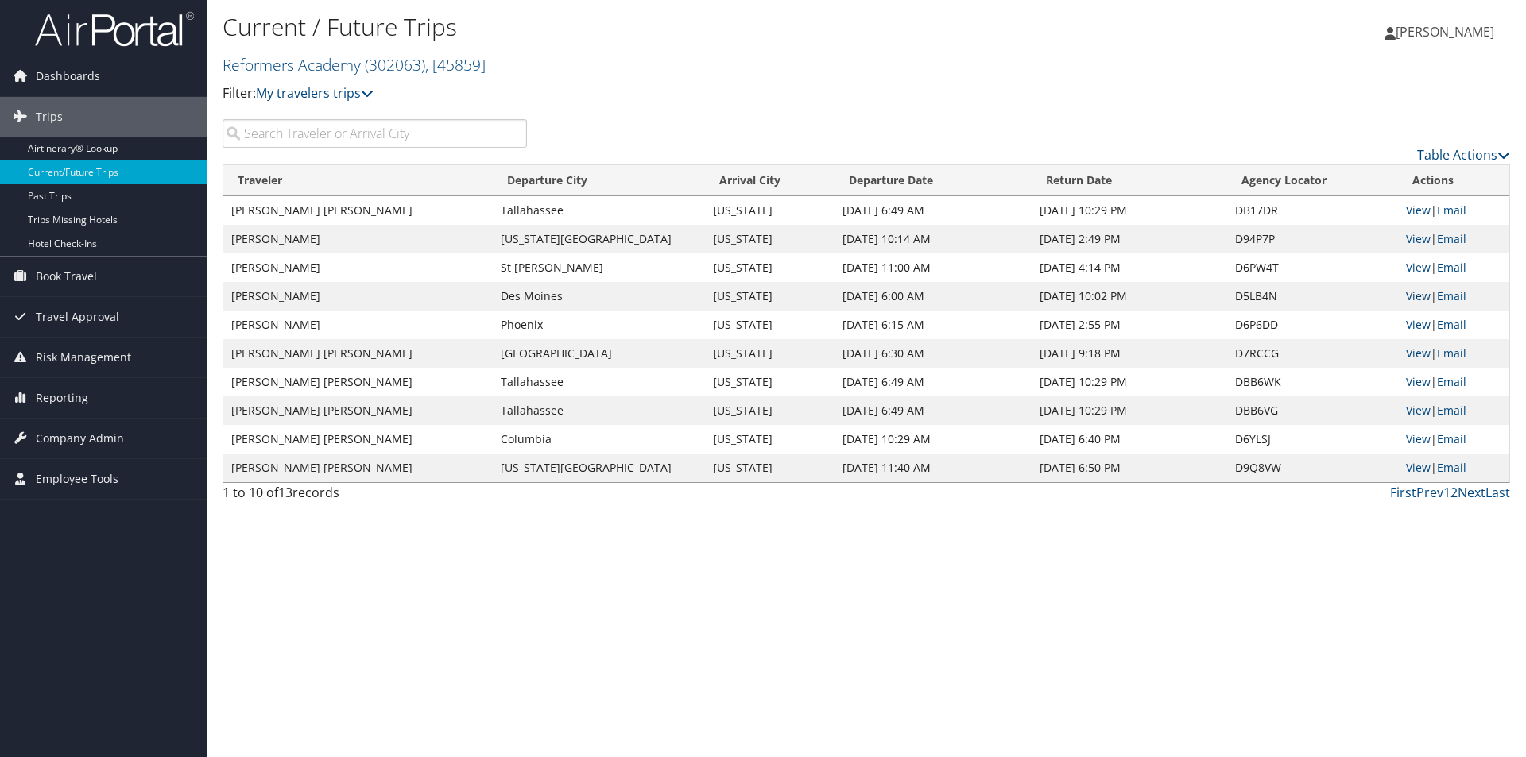
click at [1420, 294] on link "View" at bounding box center [1418, 296] width 25 height 15
drag, startPoint x: 237, startPoint y: 328, endPoint x: 315, endPoint y: 334, distance: 78.1
click at [315, 334] on td "ASHTON YOUNG ALLEN" at bounding box center [357, 325] width 269 height 29
click at [1406, 324] on link "View" at bounding box center [1418, 324] width 25 height 15
click at [1470, 492] on link "Next" at bounding box center [1472, 492] width 28 height 17
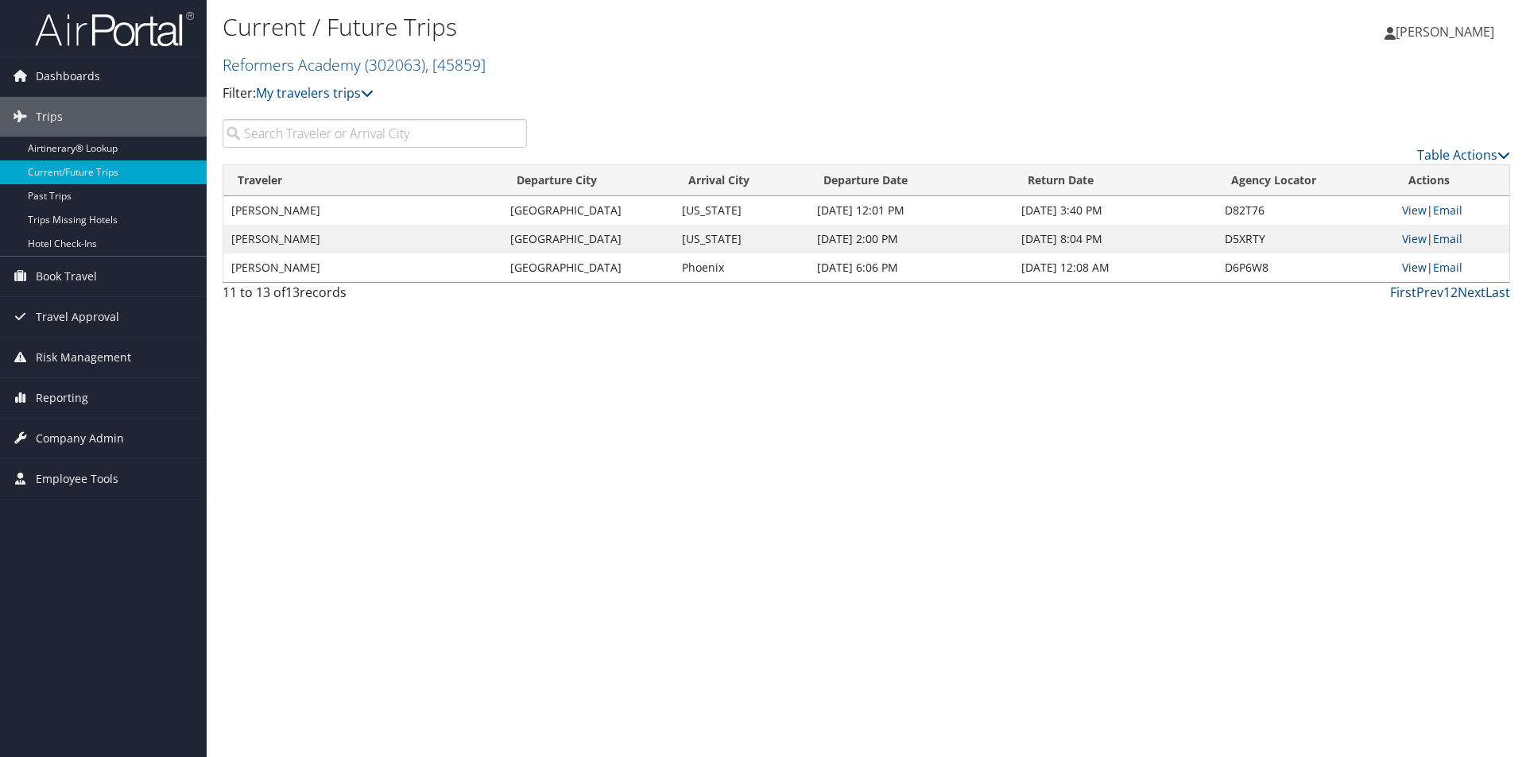
click at [1408, 262] on link "View" at bounding box center [1414, 267] width 25 height 15
click at [1404, 293] on link "First" at bounding box center [1403, 292] width 26 height 17
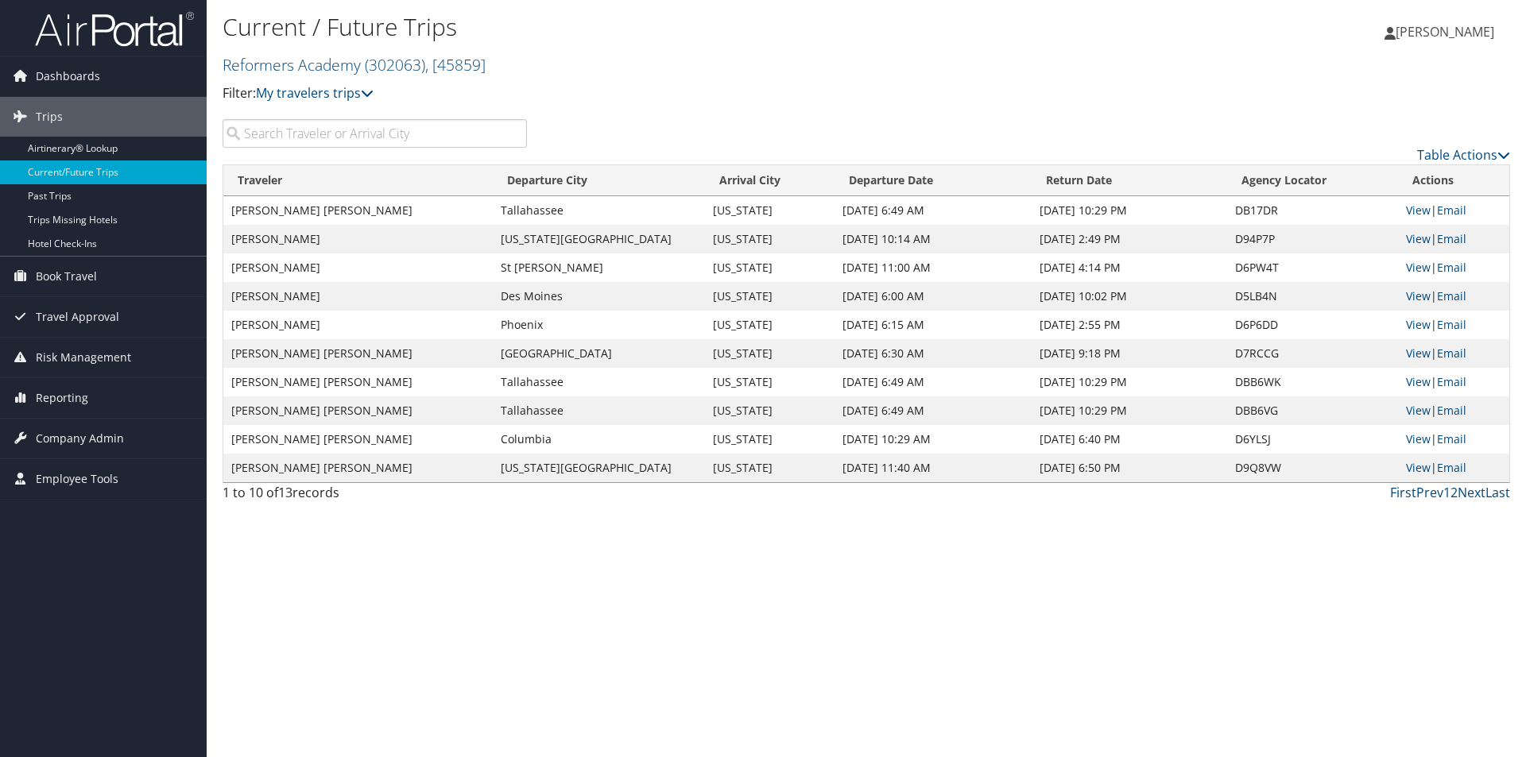
drag, startPoint x: 242, startPoint y: 295, endPoint x: 353, endPoint y: 316, distance: 113.2
click at [353, 316] on tbody "MOLLY BROWN MCKINSTRY Tallahassee Washington Nov 5, 2025 6:49 AM Nov 9, 2025 10…" at bounding box center [866, 339] width 1286 height 286
click at [1416, 351] on link "View" at bounding box center [1418, 353] width 25 height 15
click at [275, 357] on td "MARCUS SHANE THOMAS" at bounding box center [357, 353] width 269 height 29
click at [1400, 379] on td "View | Email" at bounding box center [1453, 382] width 111 height 29
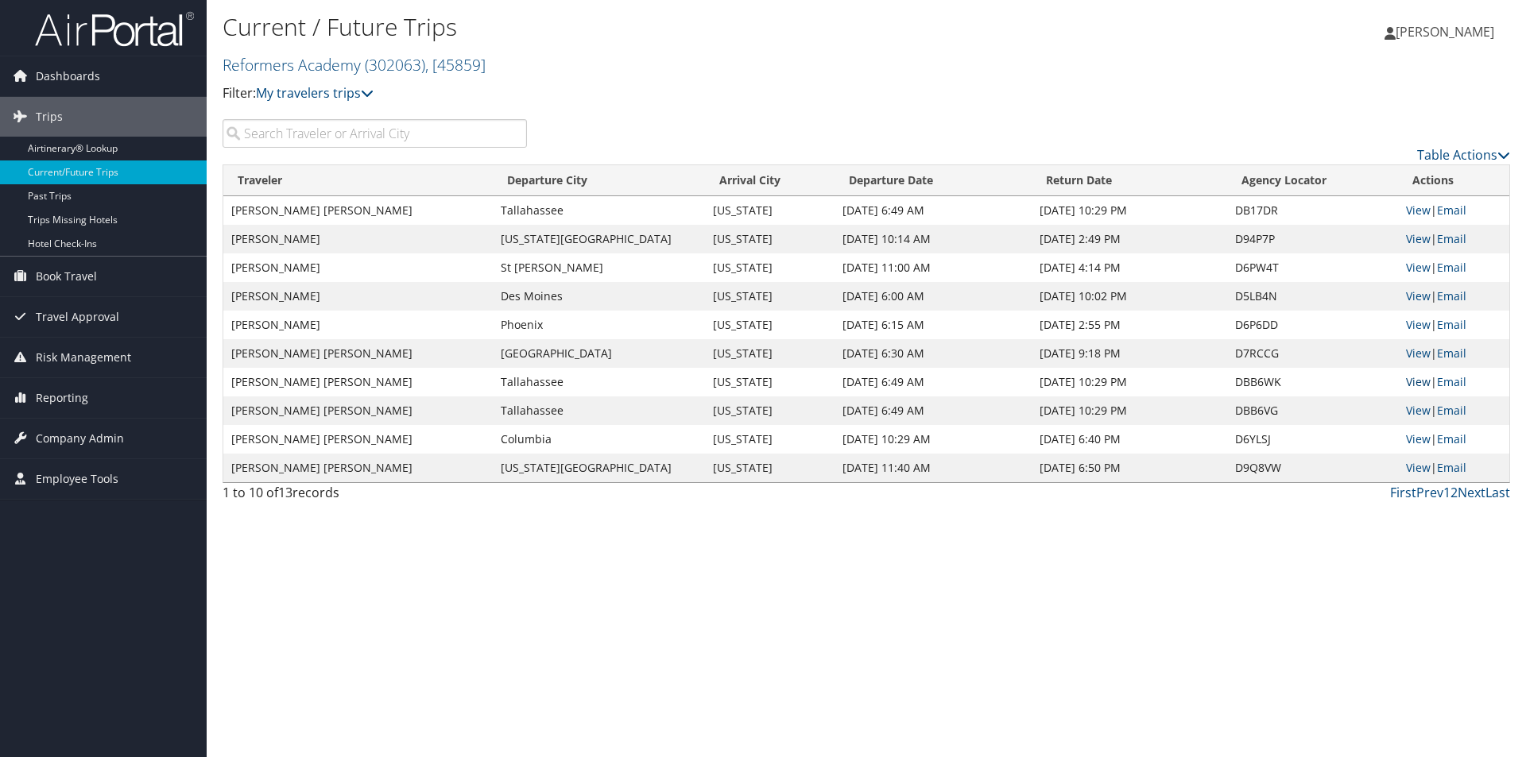
click at [1409, 380] on link "View" at bounding box center [1418, 381] width 25 height 15
click at [1411, 289] on link "View" at bounding box center [1418, 296] width 25 height 15
click at [1409, 236] on link "View" at bounding box center [1418, 238] width 25 height 15
click at [1411, 350] on link "View" at bounding box center [1418, 353] width 25 height 15
drag, startPoint x: 291, startPoint y: 414, endPoint x: 1207, endPoint y: 438, distance: 915.9
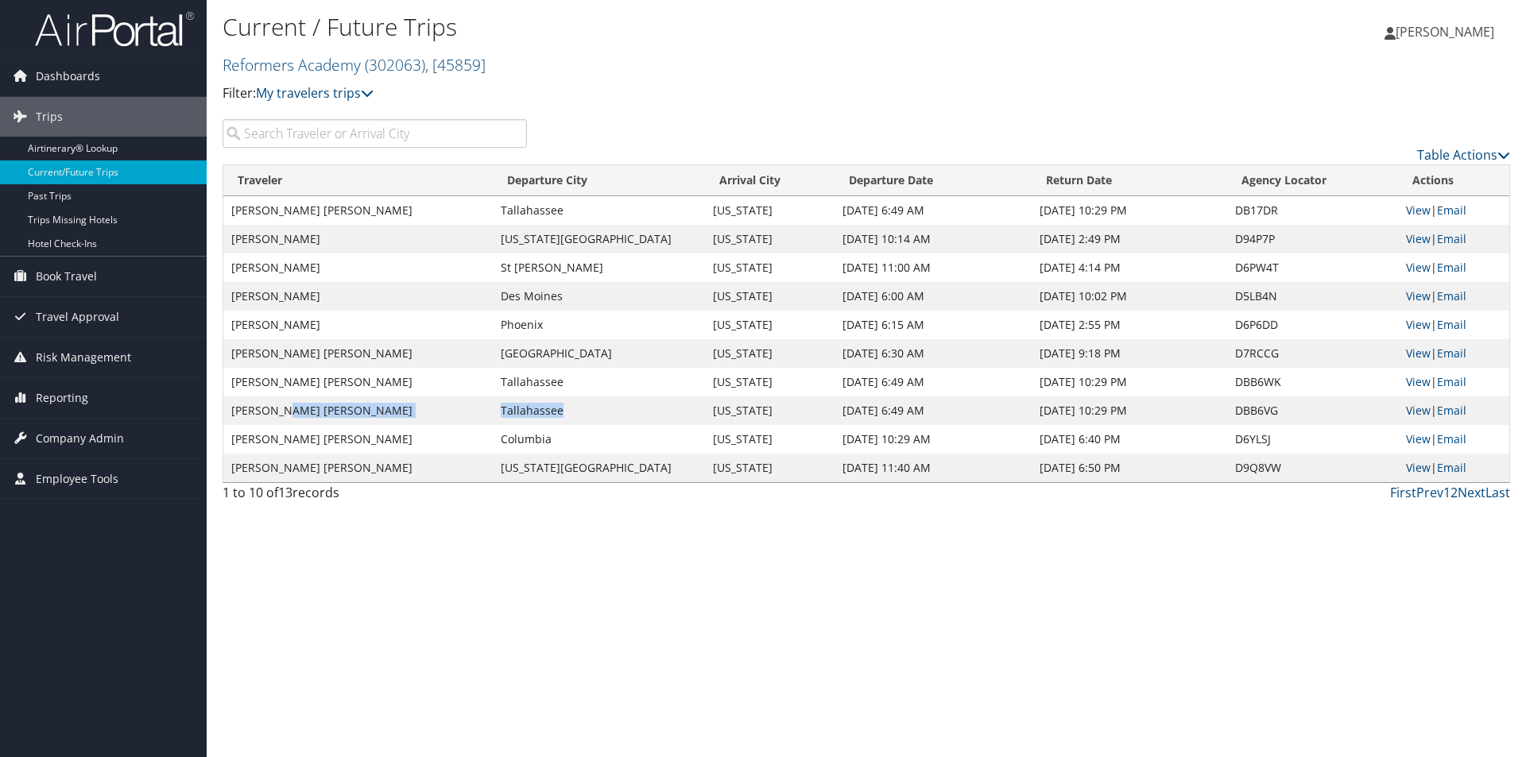
click at [609, 403] on tr "RYAN TAYLOR LARSON Tallahassee Washington Nov 7, 2025 6:49 AM Nov 9, 2025 10:29…" at bounding box center [866, 411] width 1286 height 29
click at [1417, 416] on link "View" at bounding box center [1418, 410] width 25 height 15
click at [1413, 441] on link "View" at bounding box center [1418, 439] width 25 height 15
drag, startPoint x: 304, startPoint y: 440, endPoint x: 364, endPoint y: 443, distance: 59.7
click at [364, 443] on td "REBECCA BLACKBURN HINES" at bounding box center [357, 439] width 269 height 29
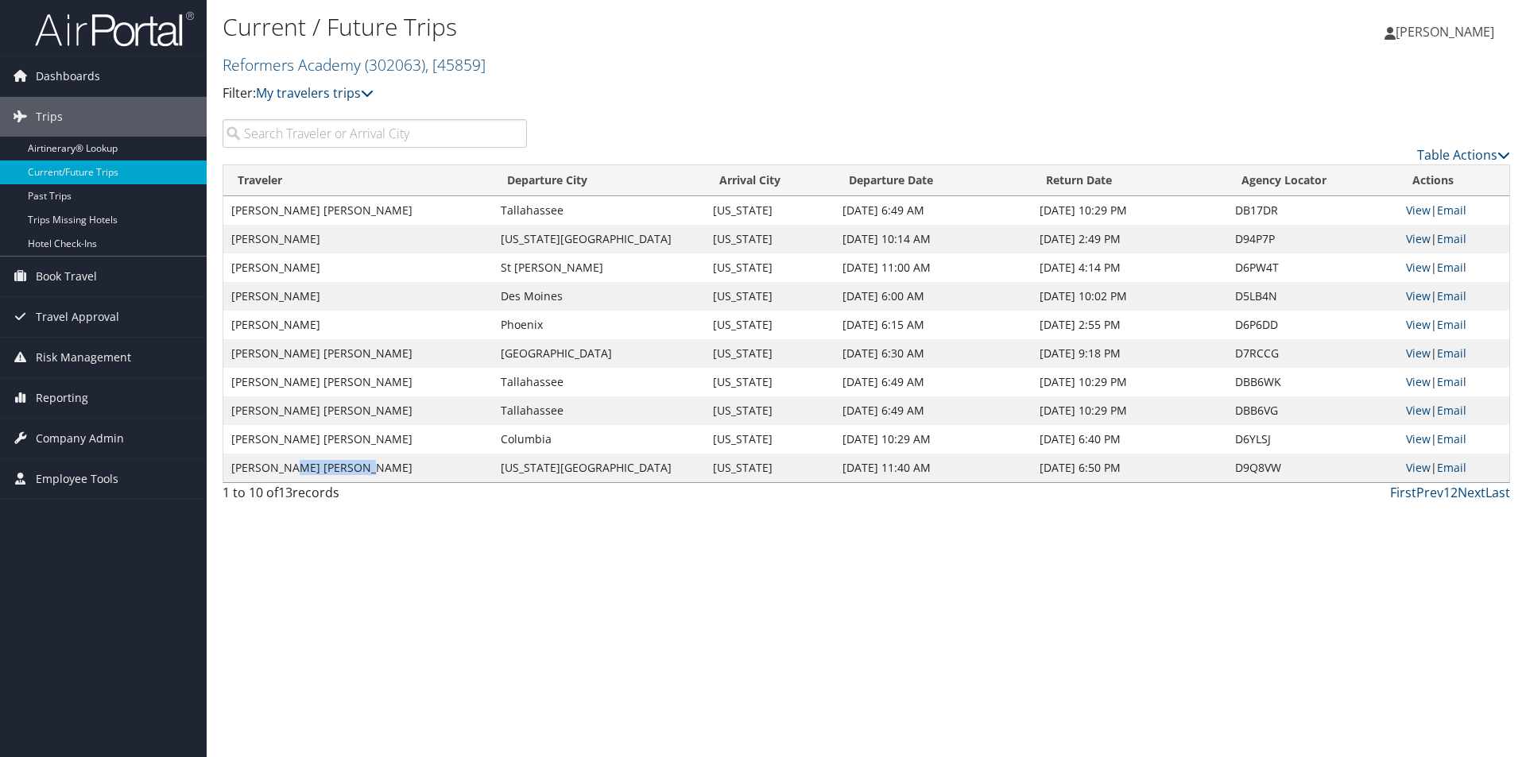
drag, startPoint x: 299, startPoint y: 467, endPoint x: 408, endPoint y: 470, distance: 108.9
click at [408, 470] on td "ASHLEIGH MADISON HINES" at bounding box center [357, 468] width 269 height 29
click at [1412, 470] on link "View" at bounding box center [1418, 467] width 25 height 15
click at [1471, 494] on link "Next" at bounding box center [1472, 492] width 28 height 17
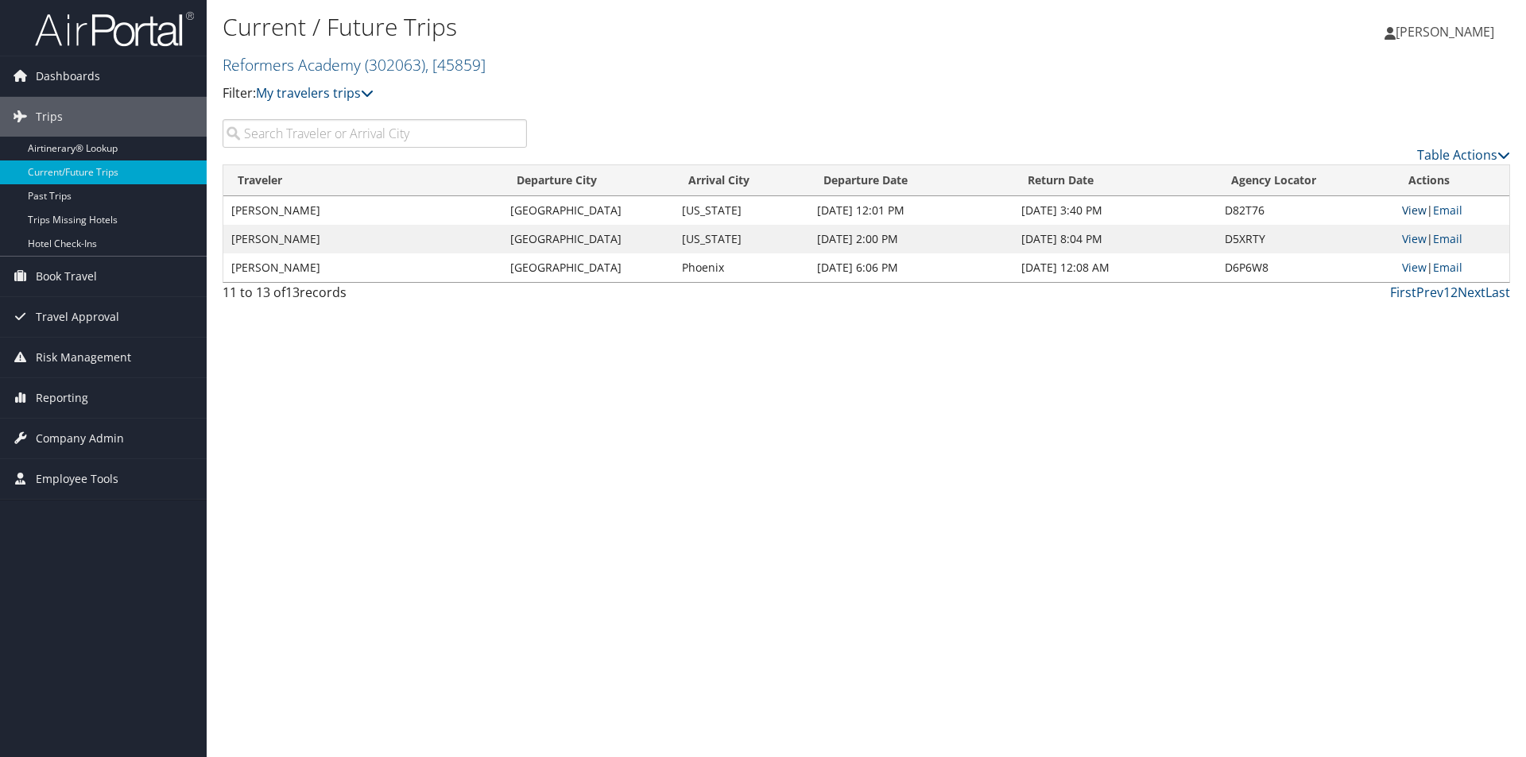
click at [1416, 215] on link "View" at bounding box center [1414, 210] width 25 height 15
drag, startPoint x: 234, startPoint y: 237, endPoint x: 357, endPoint y: 250, distance: 123.9
click at [357, 250] on td "MADISON ALLIGOOD" at bounding box center [362, 239] width 279 height 29
click at [1414, 237] on link "View" at bounding box center [1414, 238] width 25 height 15
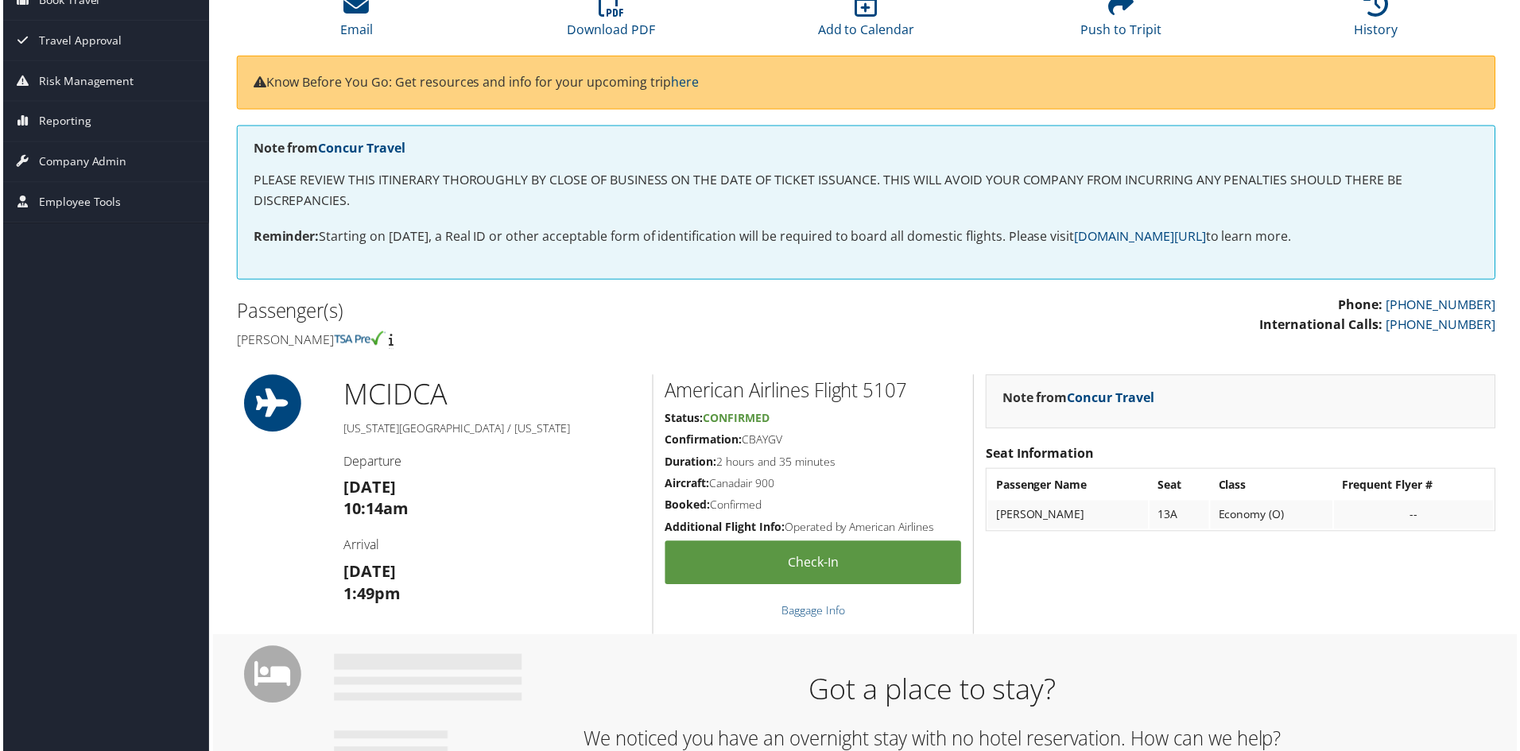
scroll to position [159, 0]
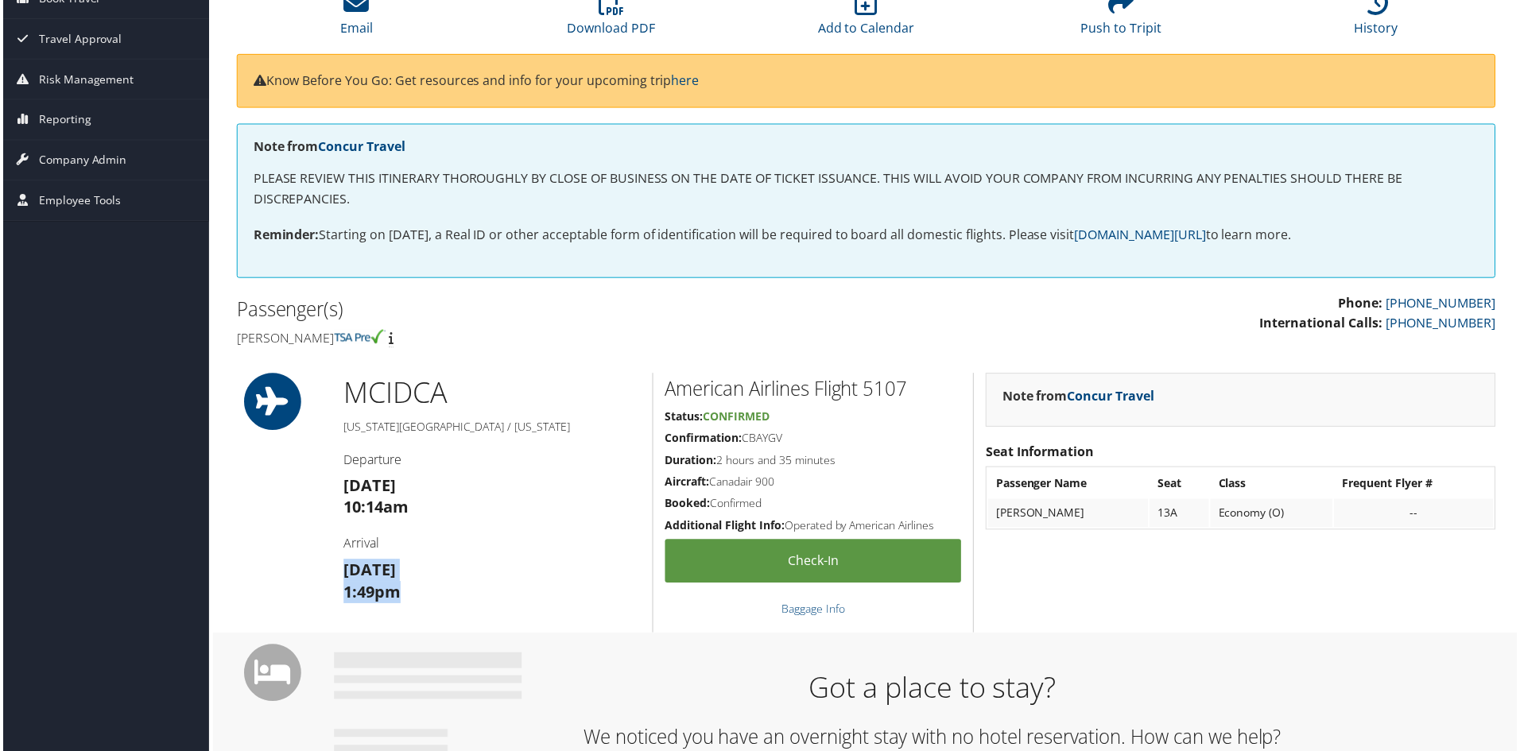
drag, startPoint x: 342, startPoint y: 575, endPoint x: 421, endPoint y: 598, distance: 82.5
click at [421, 598] on h3 "[DATE] 1:49pm" at bounding box center [491, 583] width 298 height 45
copy h3 "[DATE] 1:49pm"
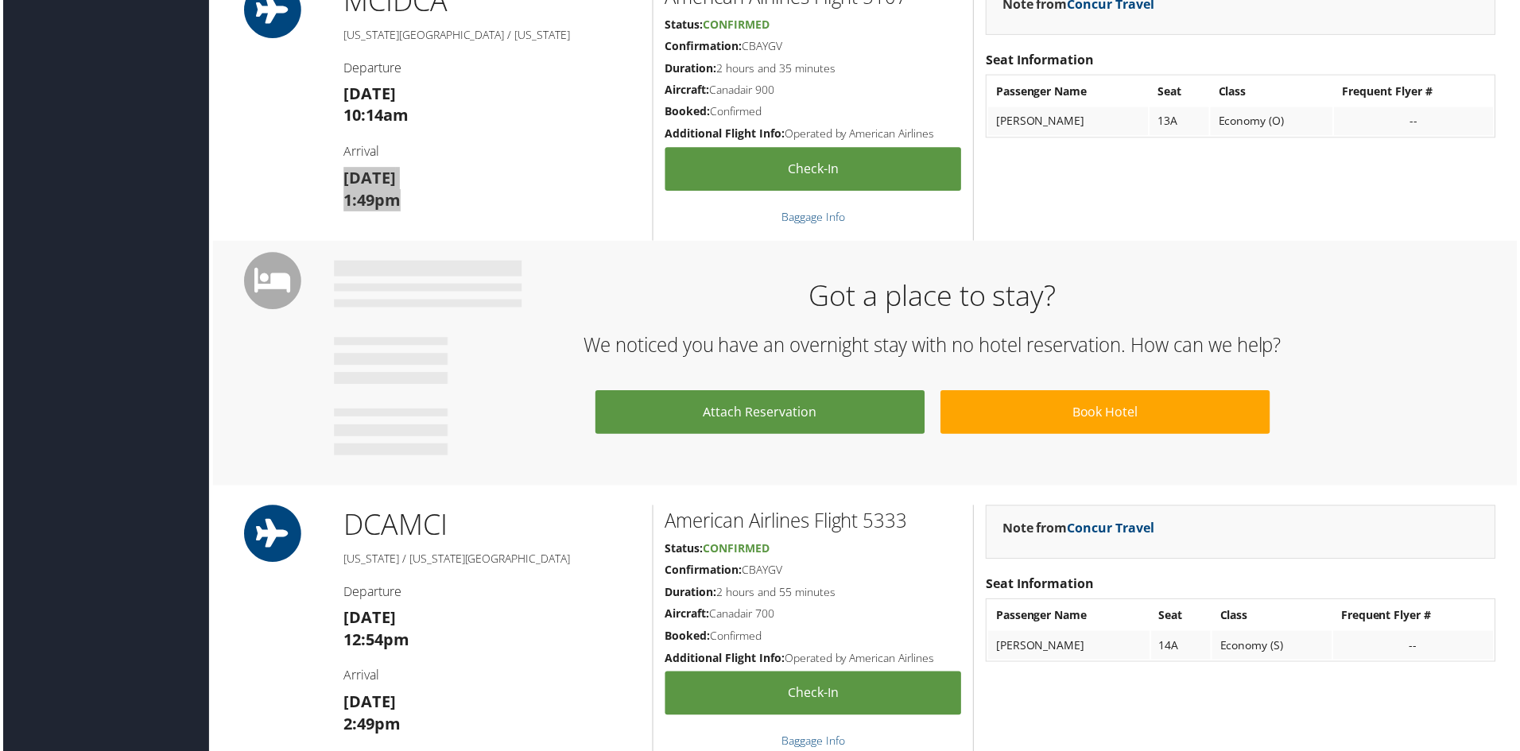
scroll to position [556, 0]
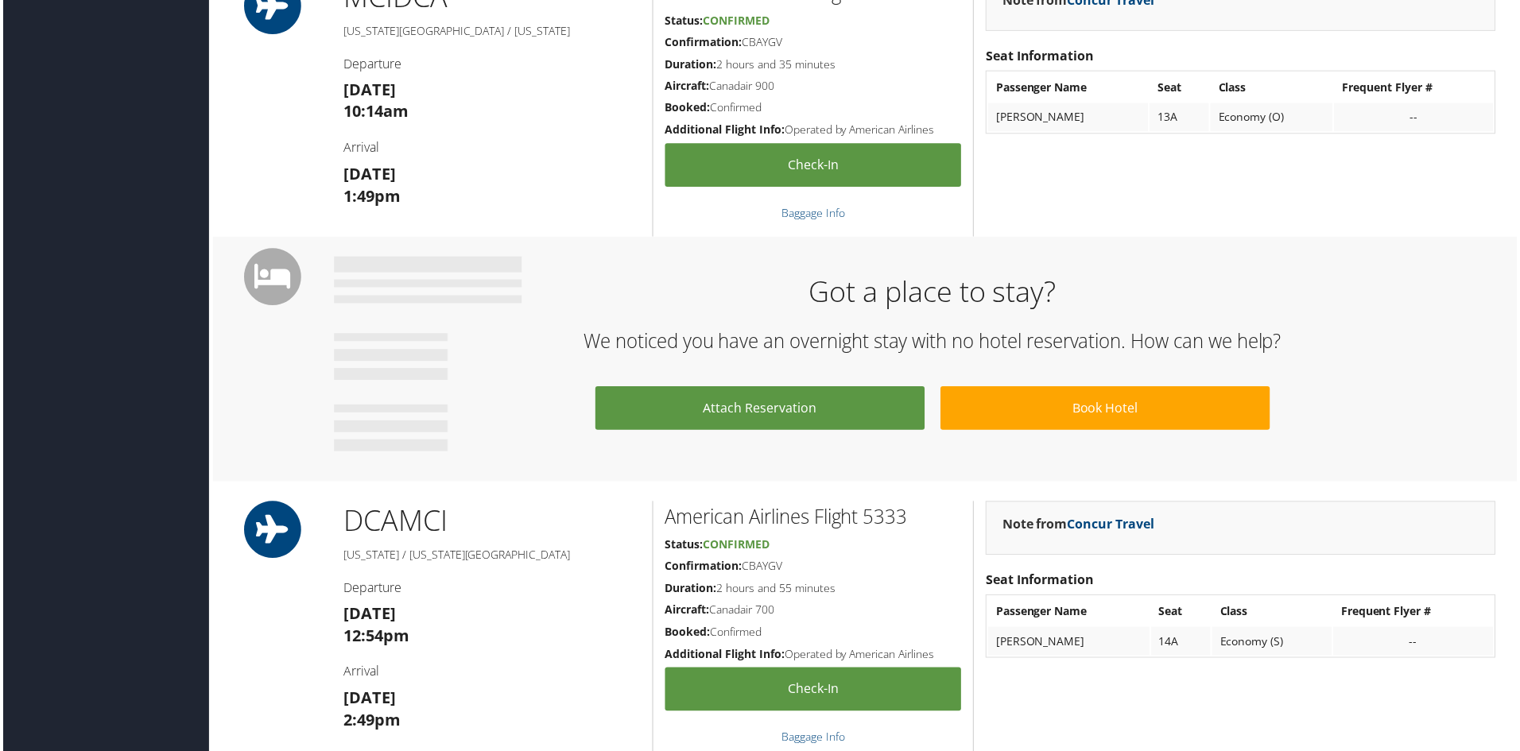
click at [414, 642] on h3 "[DATE] 12:54pm" at bounding box center [491, 627] width 298 height 45
drag, startPoint x: 435, startPoint y: 615, endPoint x: 339, endPoint y: 618, distance: 95.4
click at [339, 618] on div "DCA MCI [US_STATE] / [US_STATE][GEOGRAPHIC_DATA] Departure [DATE] 12:54pm Arriv…" at bounding box center [491, 633] width 322 height 261
copy strong "[DATE]"
drag, startPoint x: 433, startPoint y: 643, endPoint x: 340, endPoint y: 638, distance: 93.1
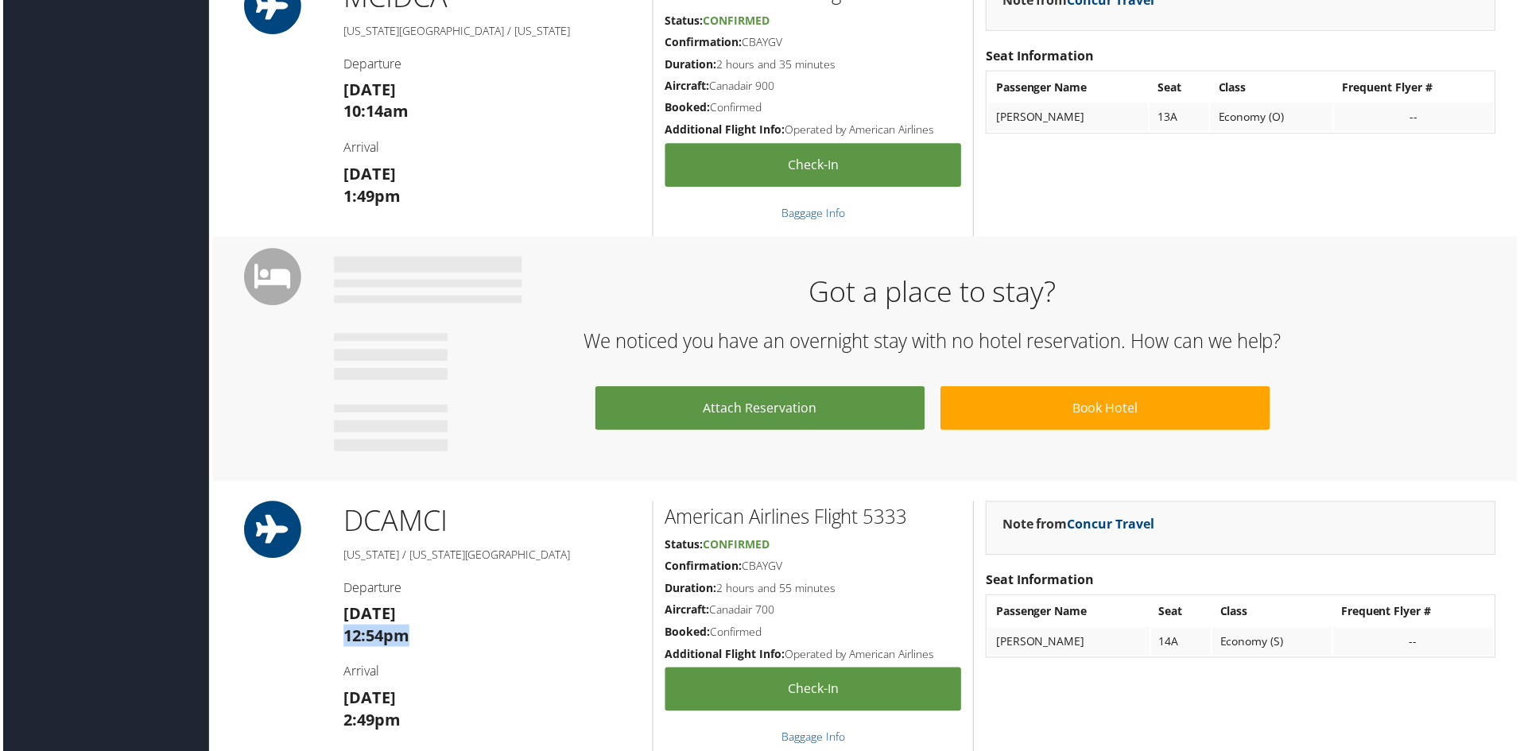
click at [340, 638] on div "DCA MCI [US_STATE] / [US_STATE][GEOGRAPHIC_DATA] Departure [DATE] 12:54pm Arriv…" at bounding box center [491, 633] width 322 height 261
copy strong "12:54pm"
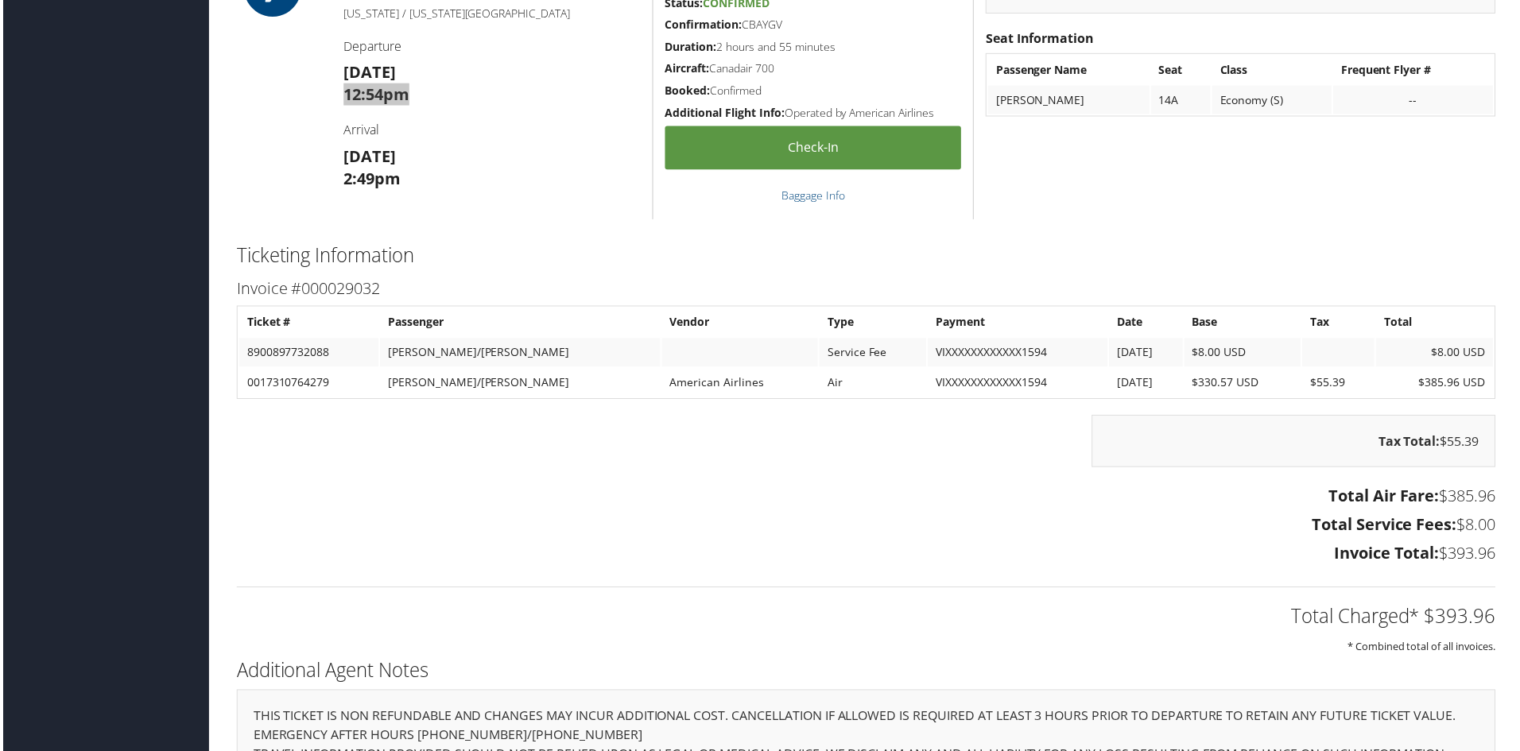
scroll to position [1113, 0]
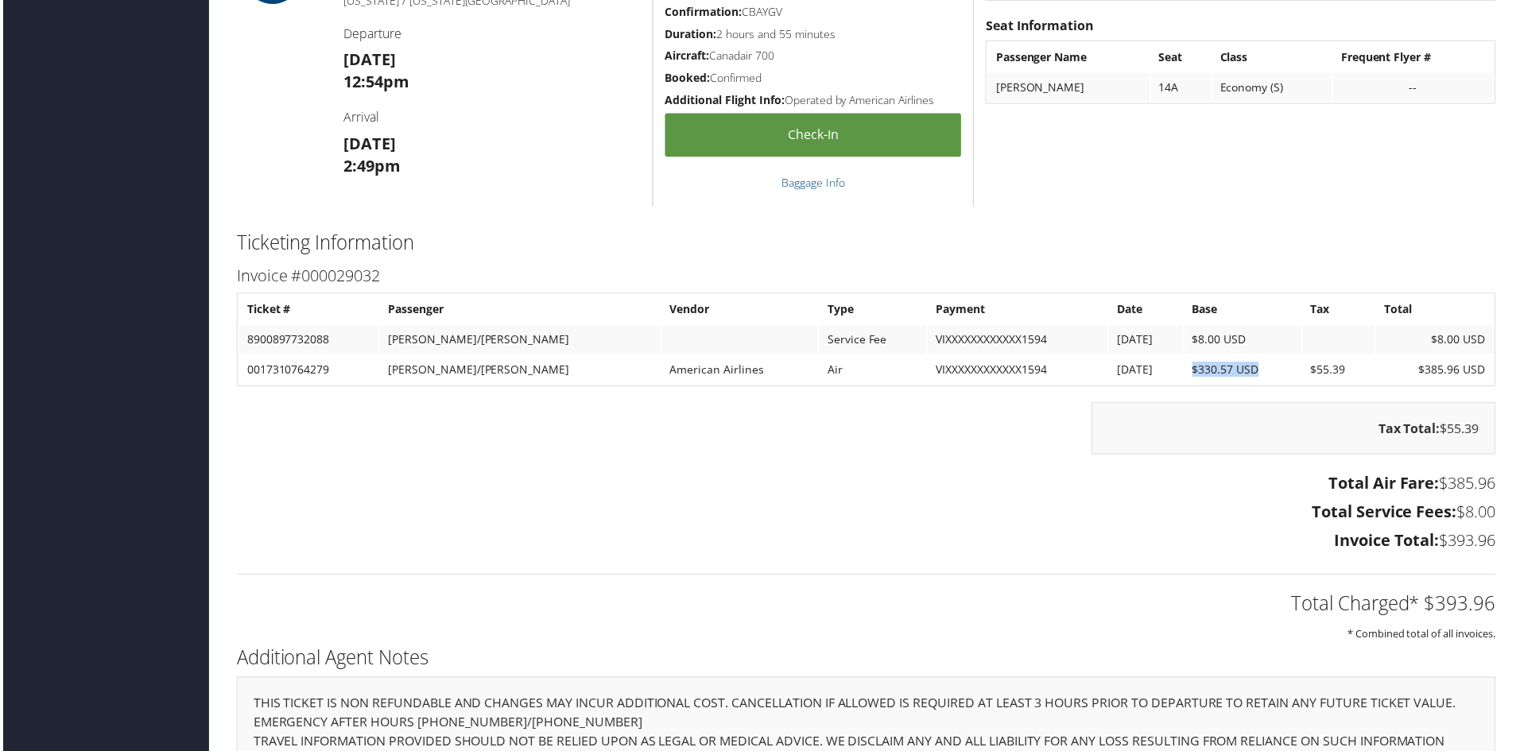
drag, startPoint x: 1168, startPoint y: 373, endPoint x: 1245, endPoint y: 372, distance: 76.3
click at [1245, 372] on td "$330.57 USD" at bounding box center [1245, 371] width 118 height 29
copy td "$330.57 USD"
drag, startPoint x: 1454, startPoint y: 509, endPoint x: 1501, endPoint y: 516, distance: 46.5
click at [1501, 516] on div "Total Air Fare: $385.96 Total Service Fees: $8.00 Invoice Total: $393.96" at bounding box center [867, 516] width 1288 height 88
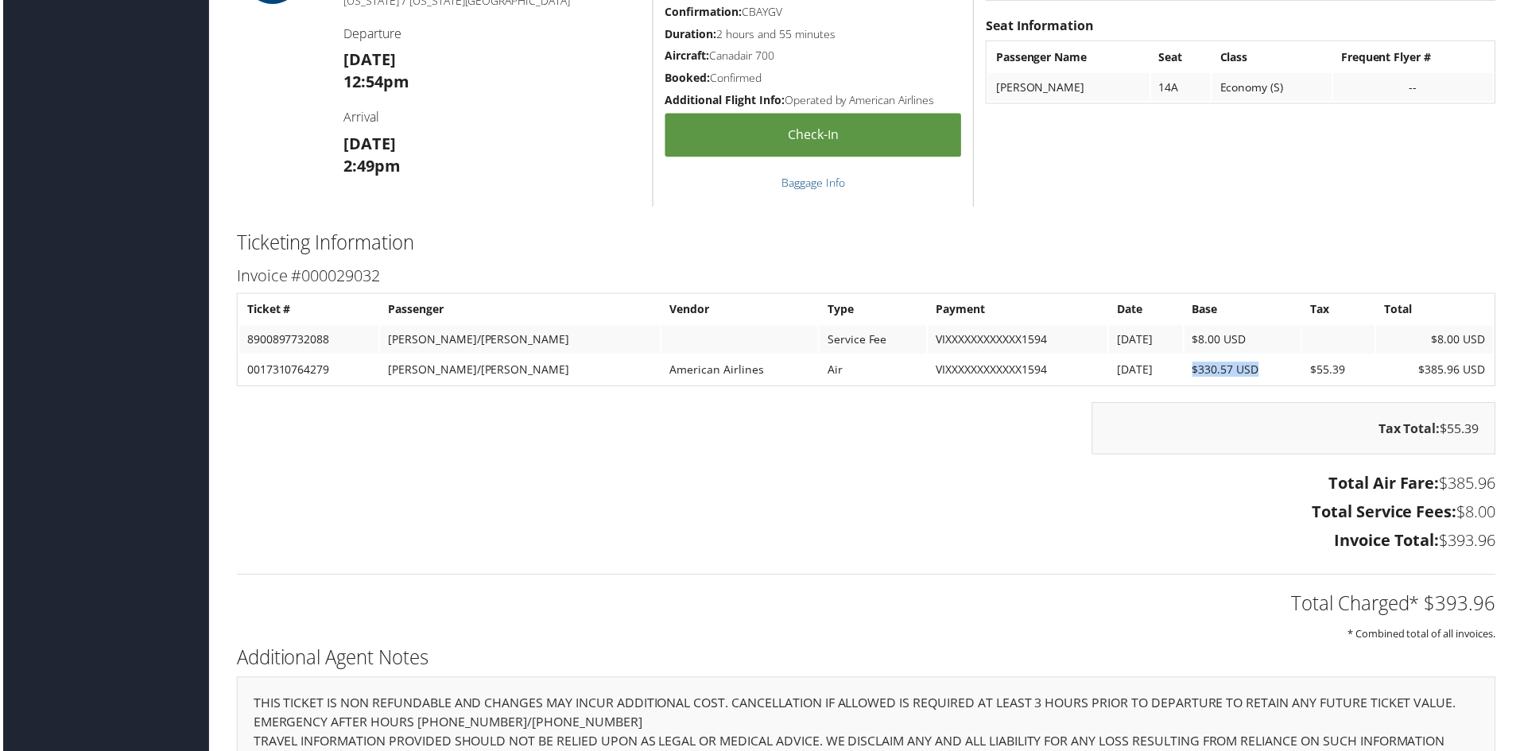
copy h3 "$8.00"
drag, startPoint x: 1293, startPoint y: 374, endPoint x: 1344, endPoint y: 375, distance: 50.9
click at [1344, 375] on td "$55.39" at bounding box center [1340, 371] width 72 height 29
copy td "$55.39"
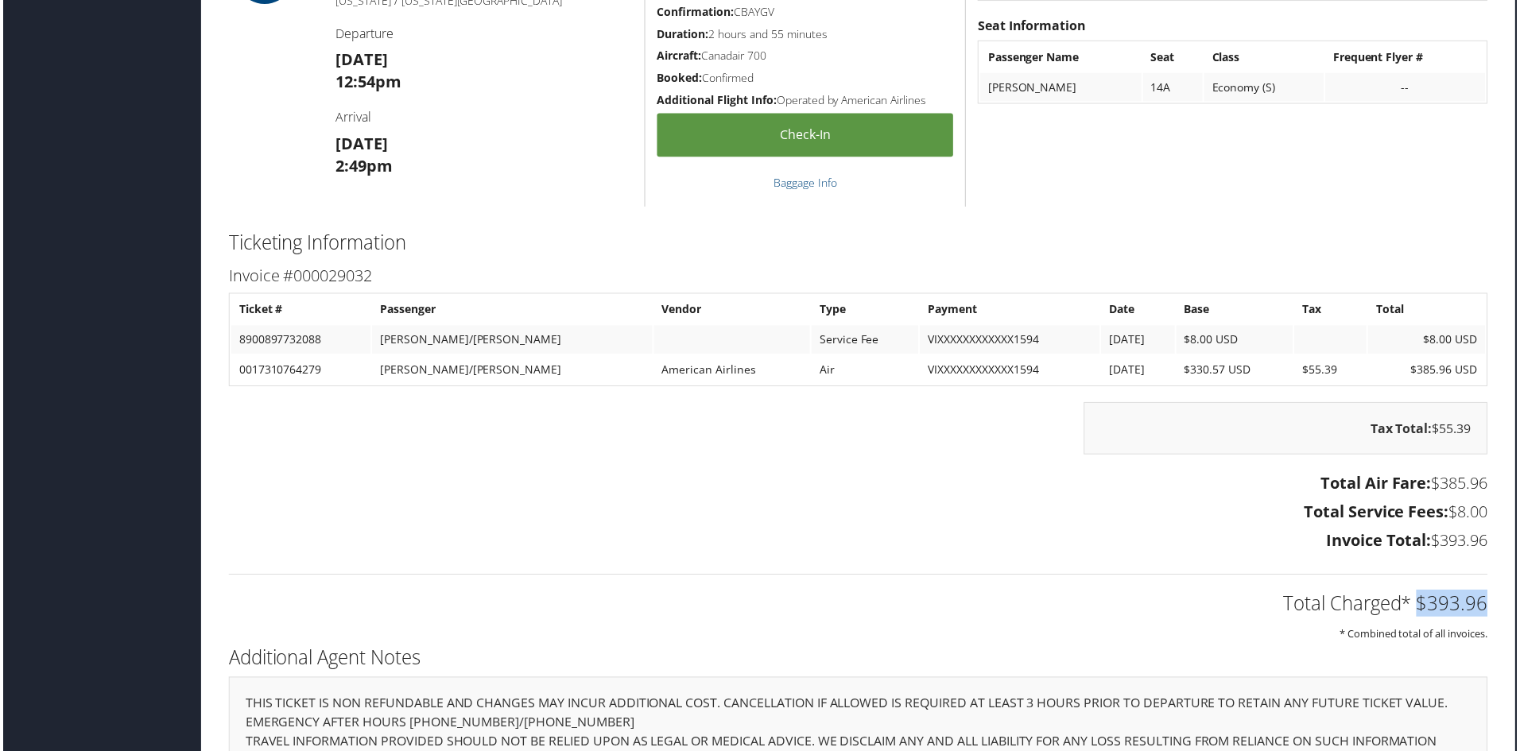
drag, startPoint x: 1423, startPoint y: 605, endPoint x: 1510, endPoint y: 614, distance: 87.9
copy h2 "$393.96"
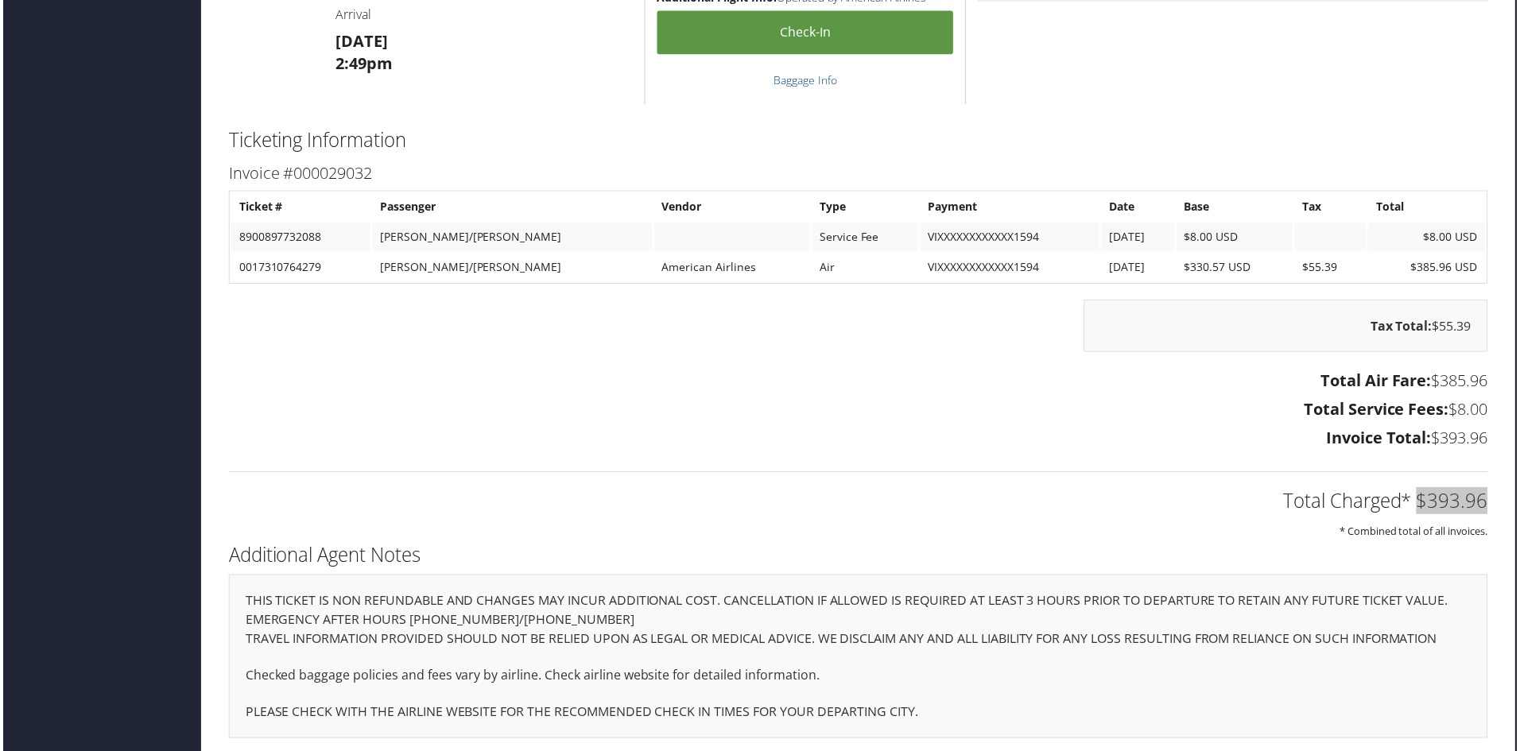
scroll to position [1222, 8]
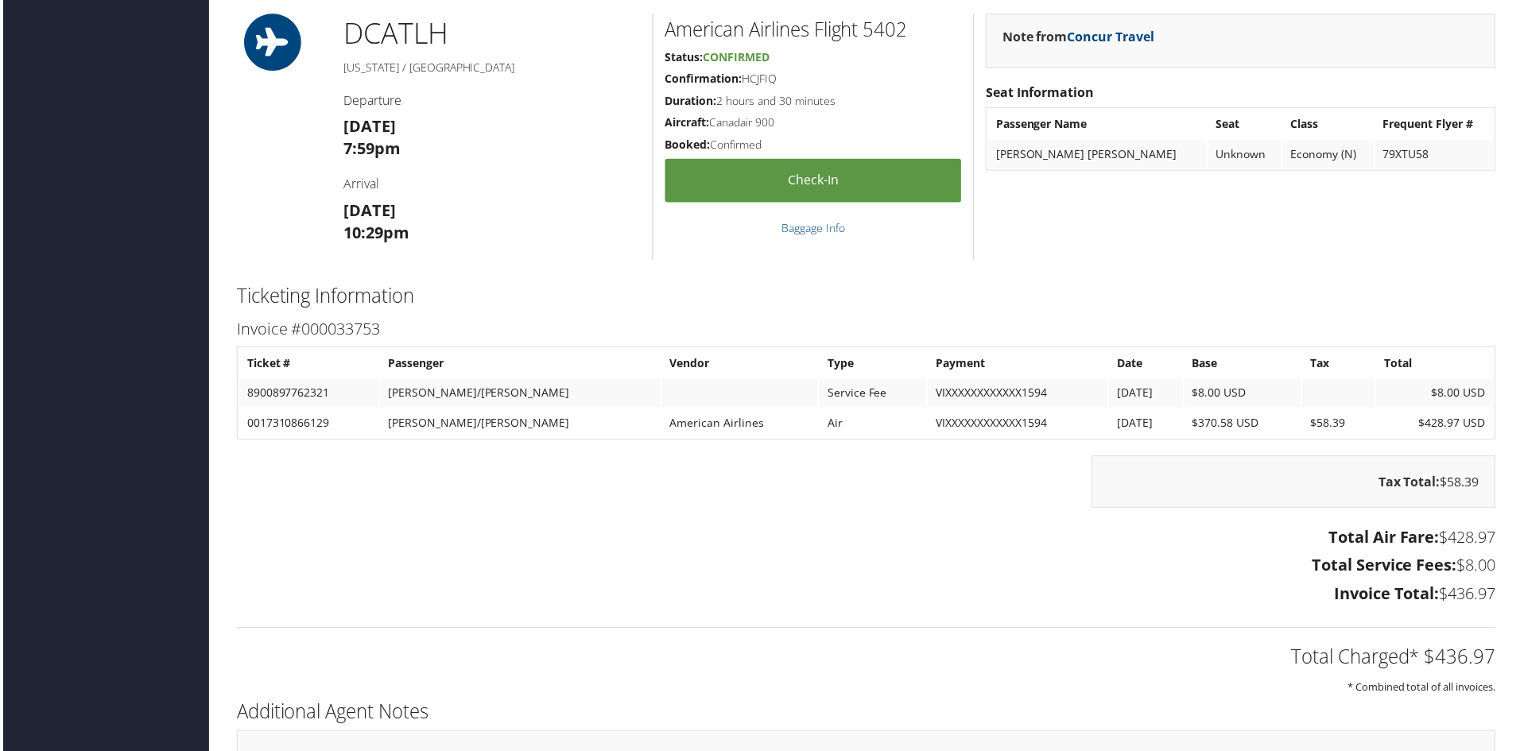
scroll to position [1033, 0]
drag, startPoint x: 1301, startPoint y: 417, endPoint x: 1345, endPoint y: 425, distance: 44.4
click at [1345, 425] on td "$58.39" at bounding box center [1340, 423] width 72 height 29
copy td "$58.39"
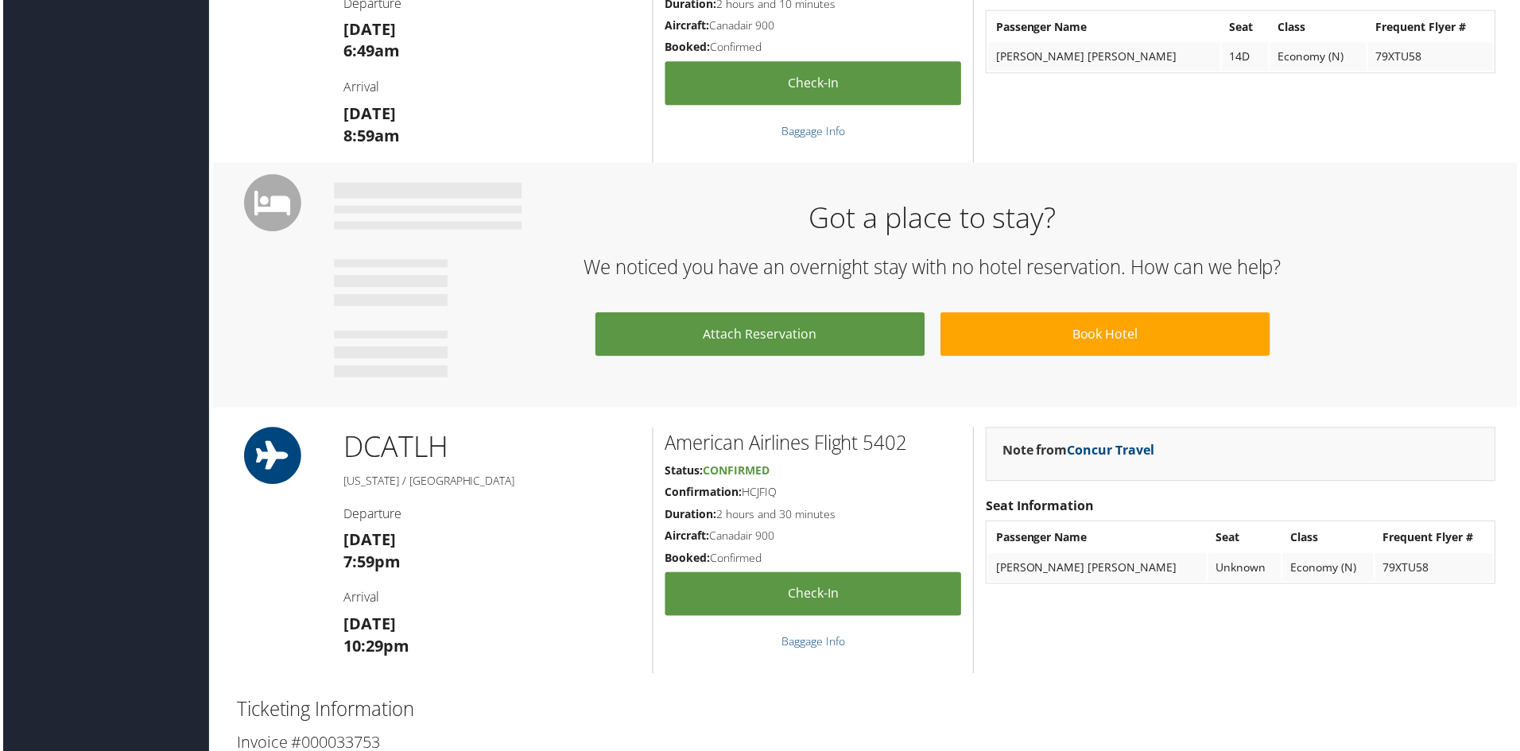
scroll to position [556, 0]
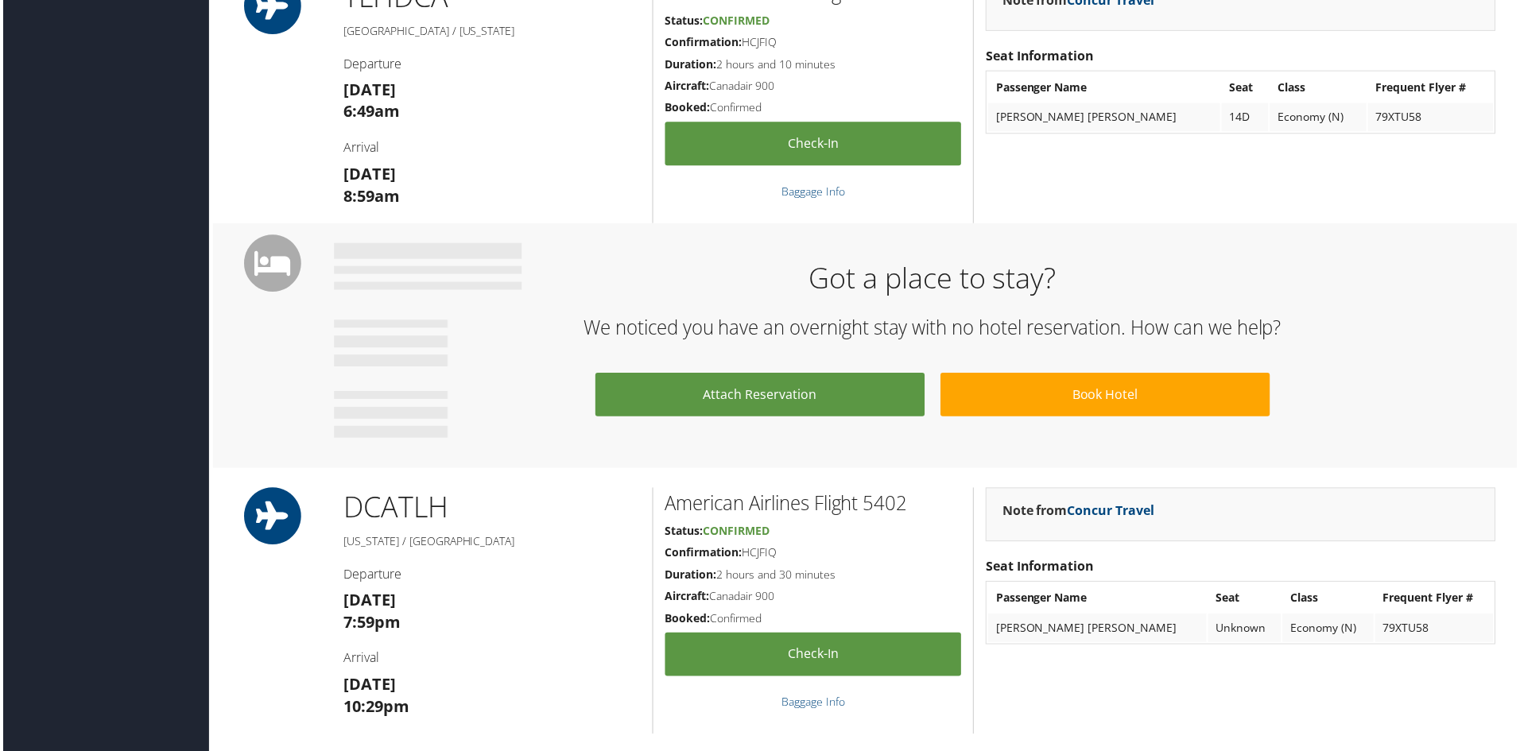
drag, startPoint x: 442, startPoint y: 183, endPoint x: 316, endPoint y: 177, distance: 125.7
click at [316, 177] on div "TLH DCA Tallahassee / Washington Departure Wed 05 Nov 6:49am Arrival Wed 05 Nov…" at bounding box center [867, 100] width 1288 height 247
click at [452, 176] on h3 "Wed 05 Nov 8:59am" at bounding box center [491, 186] width 298 height 45
drag, startPoint x: 459, startPoint y: 176, endPoint x: 333, endPoint y: 174, distance: 125.6
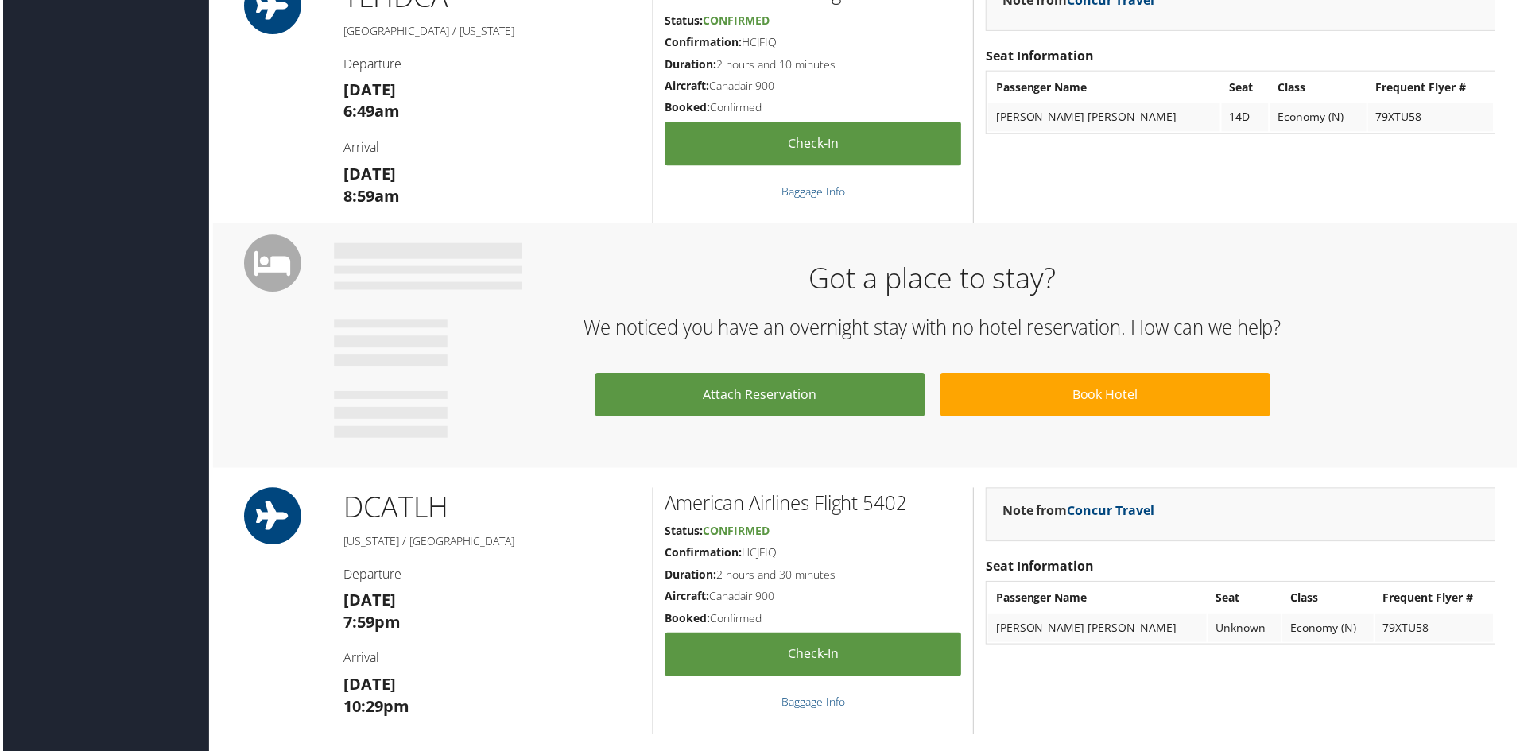
click at [333, 174] on div "TLH DCA Tallahassee / Washington Departure Wed 05 Nov 6:49am Arrival Wed 05 Nov…" at bounding box center [491, 100] width 322 height 247
copy strong "Wed 05 Nov"
drag, startPoint x: 409, startPoint y: 195, endPoint x: 341, endPoint y: 197, distance: 67.6
click at [342, 197] on h3 "Wed 05 Nov 8:59am" at bounding box center [491, 186] width 298 height 45
copy strong "8:59am"
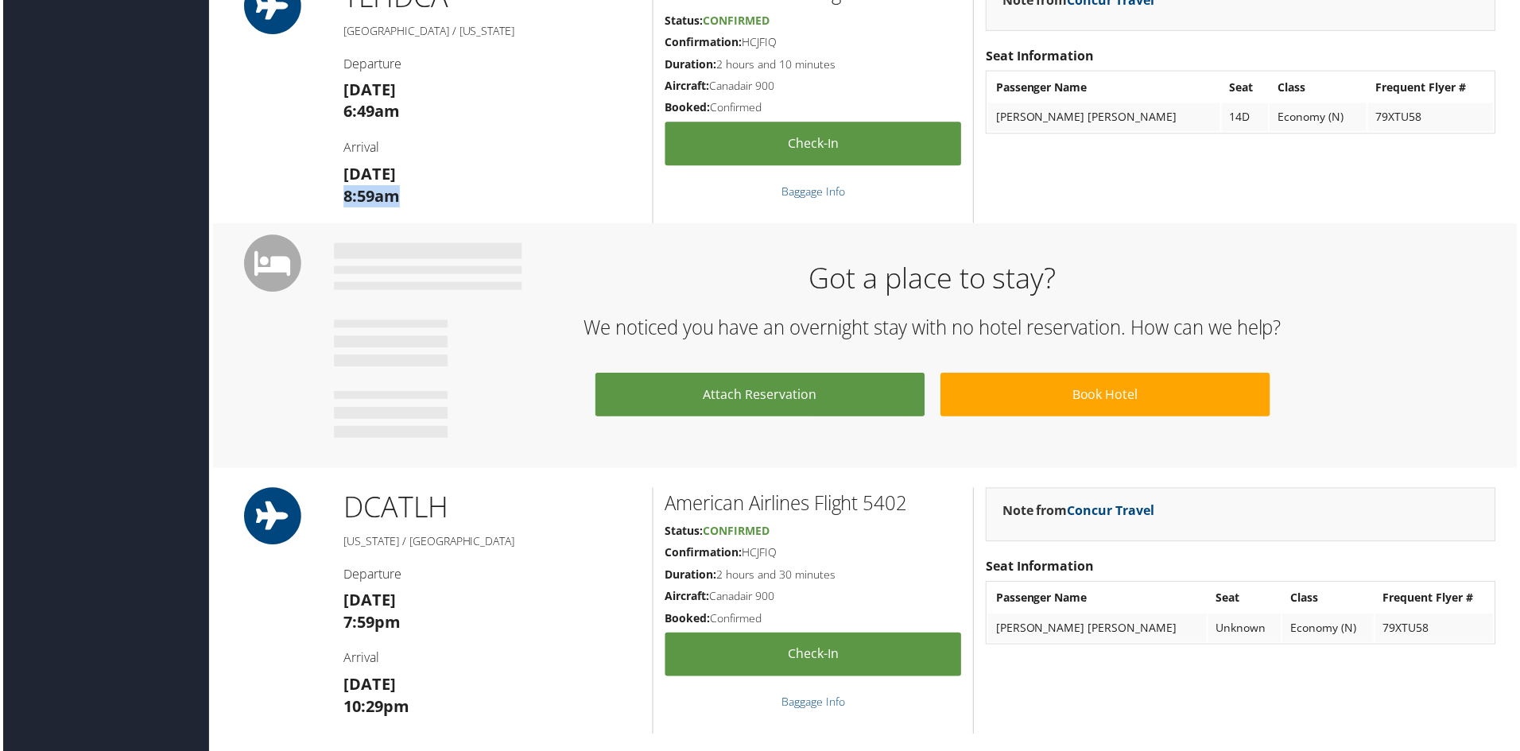
drag, startPoint x: 447, startPoint y: 605, endPoint x: 335, endPoint y: 598, distance: 111.5
click at [335, 598] on div "DCA TLH Washington / Tallahassee Departure Sun 09 Nov 7:59pm Arrival Sun 09 Nov…" at bounding box center [491, 613] width 322 height 247
copy strong "[DATE]"
drag, startPoint x: 413, startPoint y: 629, endPoint x: 338, endPoint y: 618, distance: 76.2
click at [338, 618] on div "DCA TLH Washington / Tallahassee Departure Sun 09 Nov 7:59pm Arrival Sun 09 Nov…" at bounding box center [491, 613] width 322 height 247
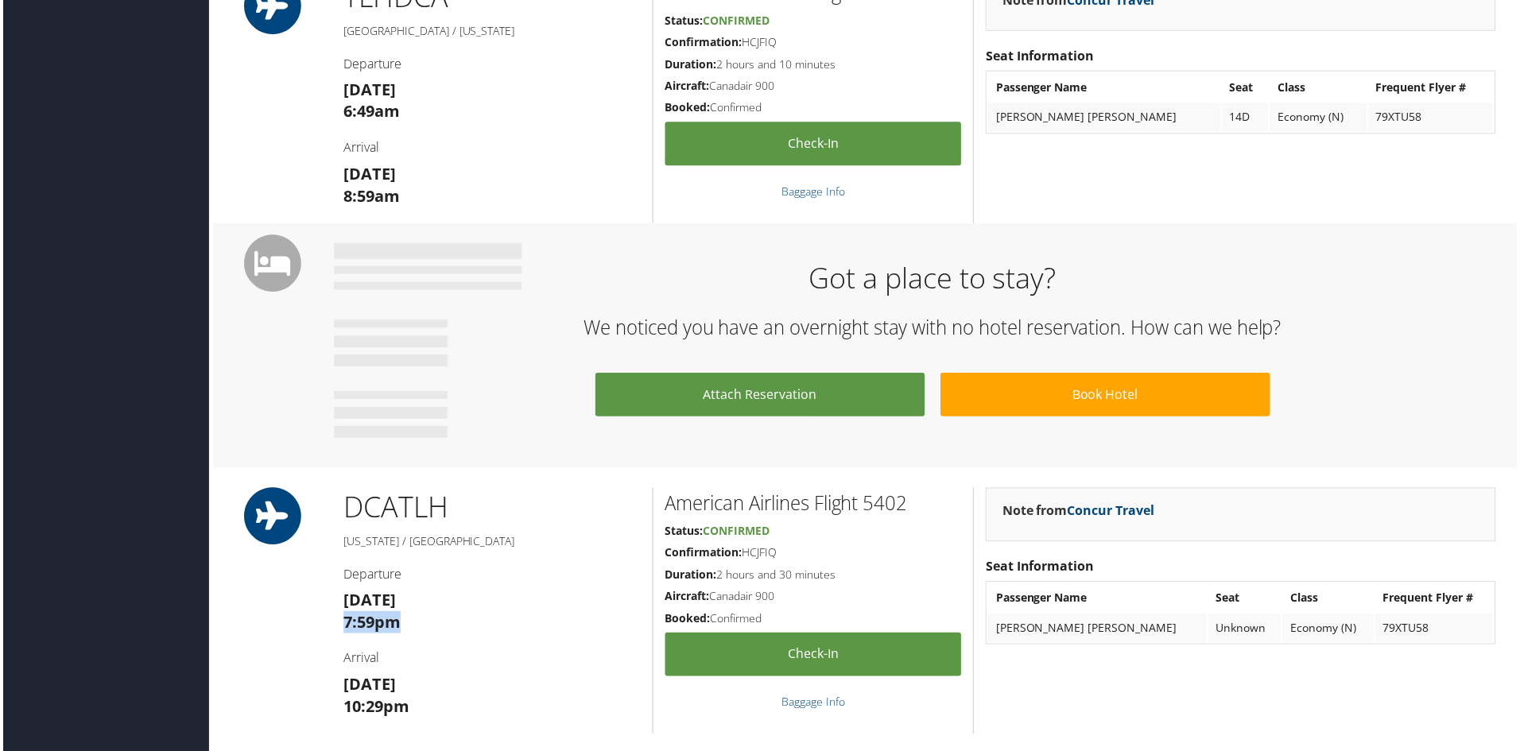
copy strong "7:59pm"
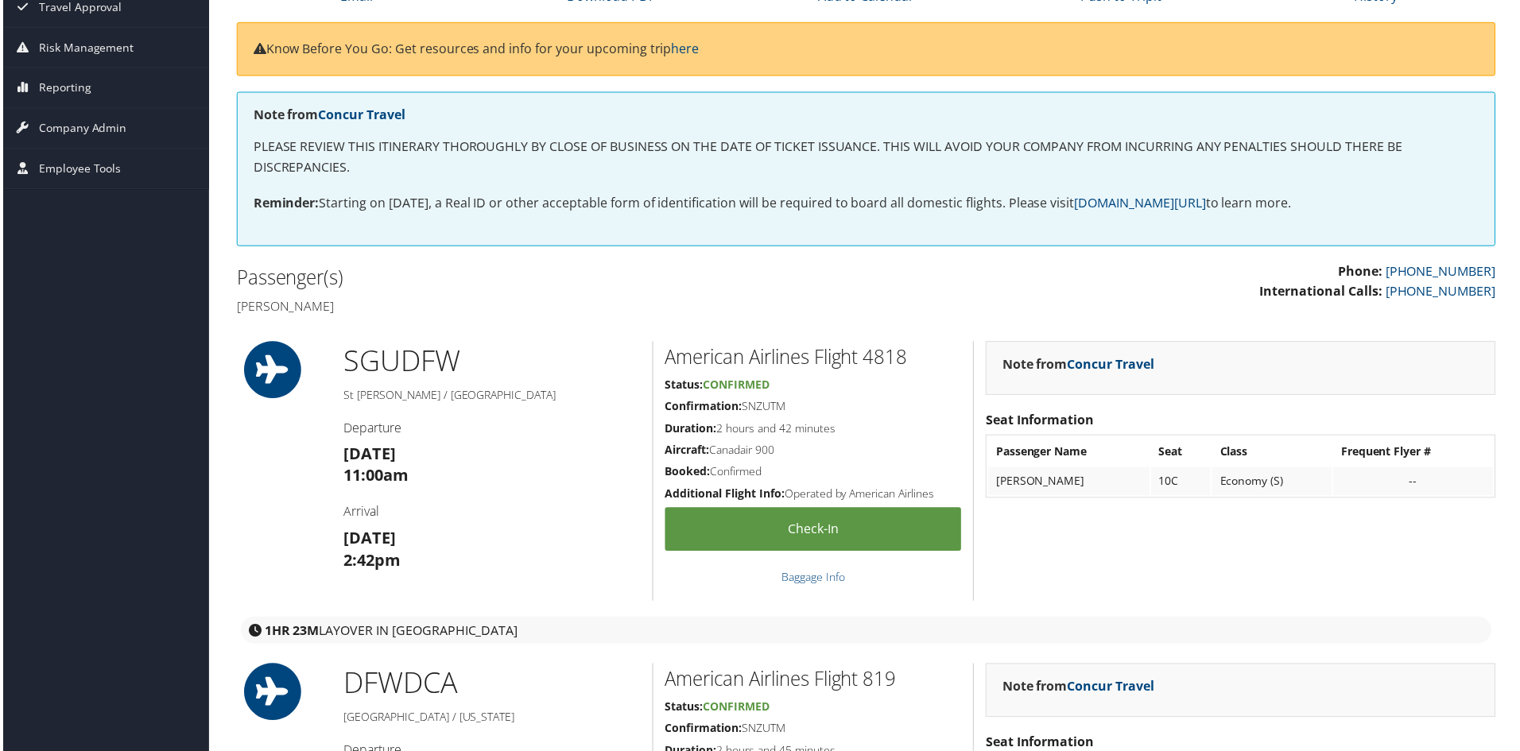
scroll to position [238, 0]
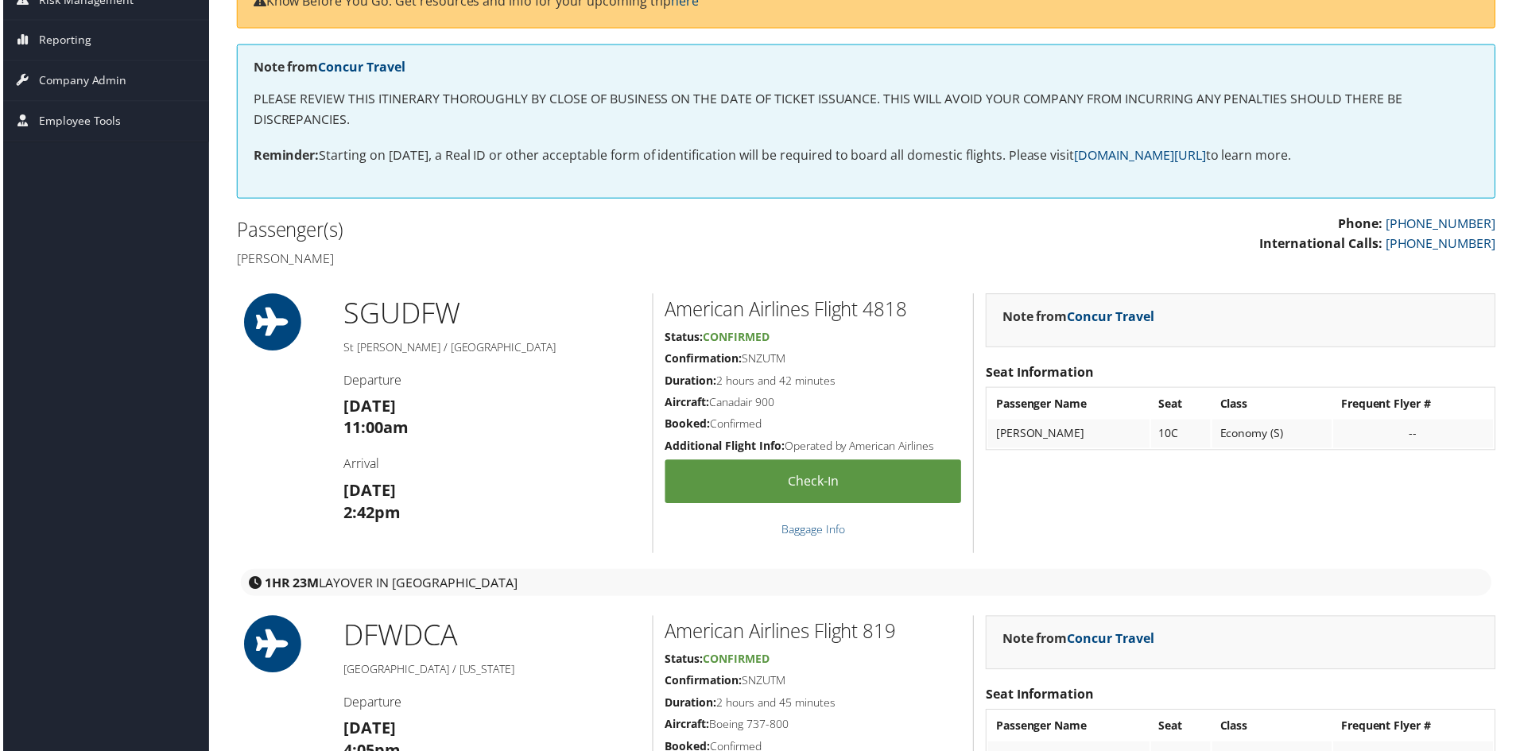
drag, startPoint x: 445, startPoint y: 490, endPoint x: 344, endPoint y: 490, distance: 100.9
click at [344, 490] on h3 "[DATE] 2:42pm" at bounding box center [491, 504] width 298 height 45
copy strong "[DATE]"
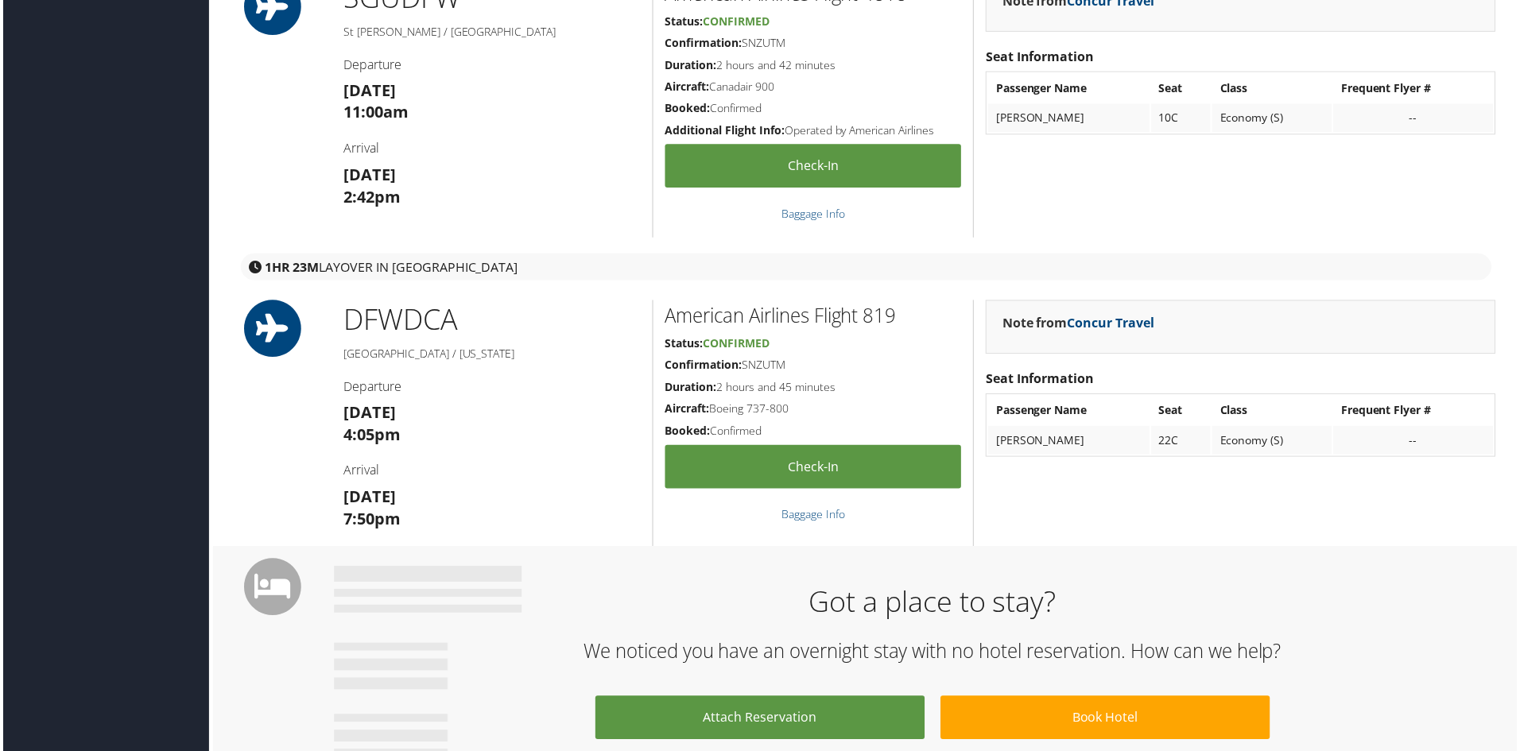
scroll to position [556, 0]
drag, startPoint x: 339, startPoint y: 416, endPoint x: 435, endPoint y: 419, distance: 95.4
click at [435, 419] on div "DFW DCA Dallas / Washington Departure Thu 06 Nov 4:05pm Arrival Thu 06 Nov 7:50…" at bounding box center [491, 423] width 322 height 247
copy strong "Thu 06 Nov"
click at [1257, 564] on div "Got a place to stay? We noticed you have an overnight stay with no hotel reserv…" at bounding box center [866, 671] width 1311 height 246
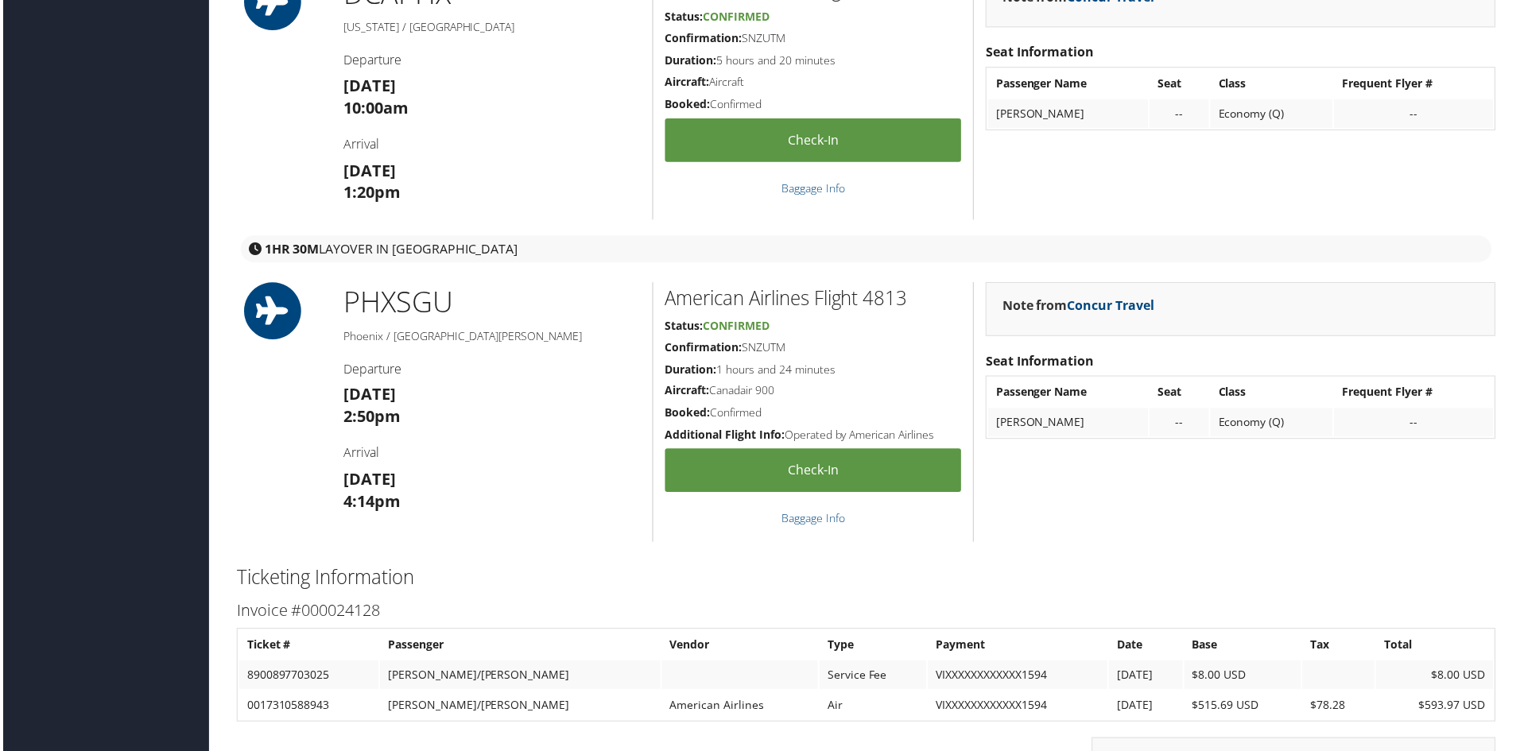
scroll to position [1510, 0]
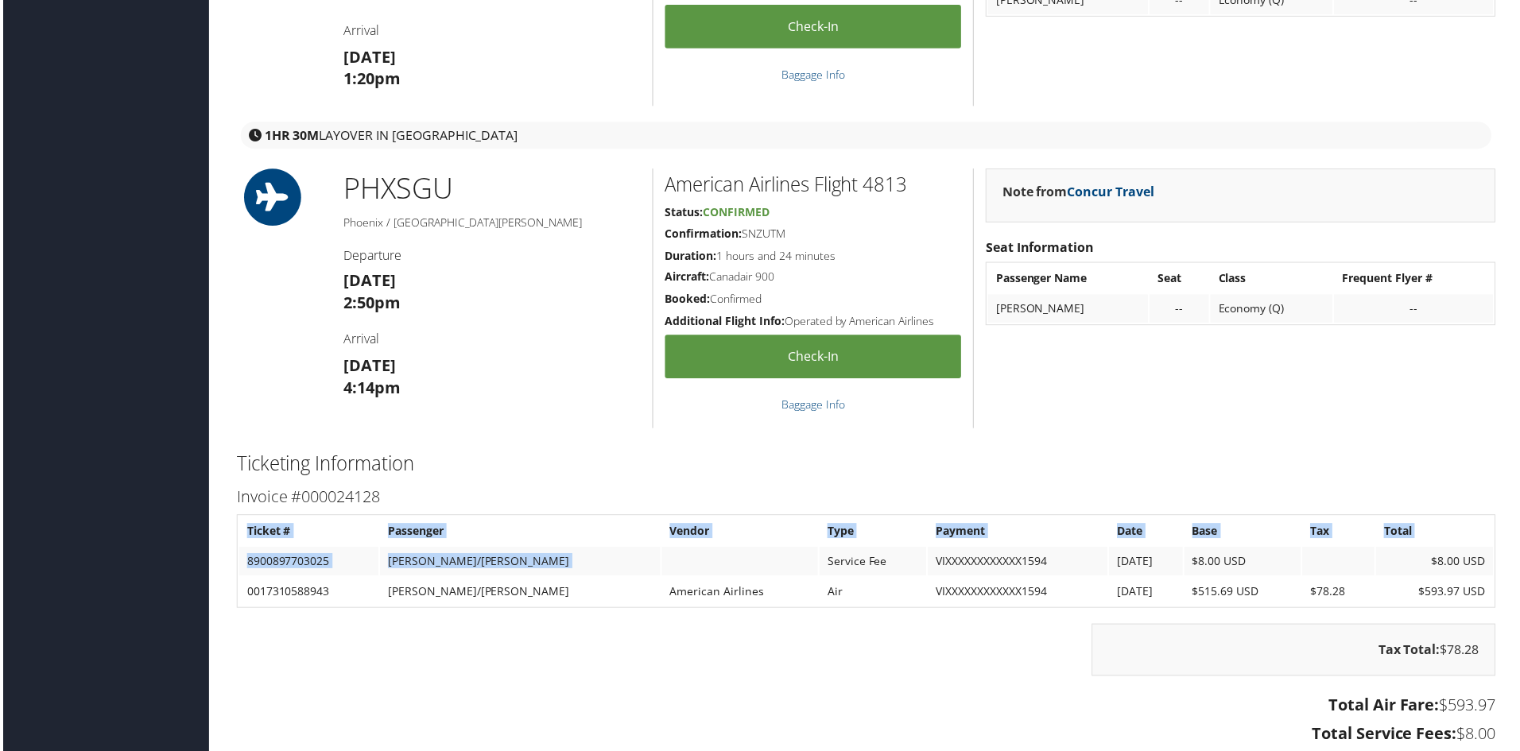
drag, startPoint x: 763, startPoint y: 567, endPoint x: 1502, endPoint y: 597, distance: 739.8
click at [1502, 597] on div "Invoice #000024128 Ticket # Passenger Vendor Type Payment Date Base Tax Total 8…" at bounding box center [867, 634] width 1288 height 297
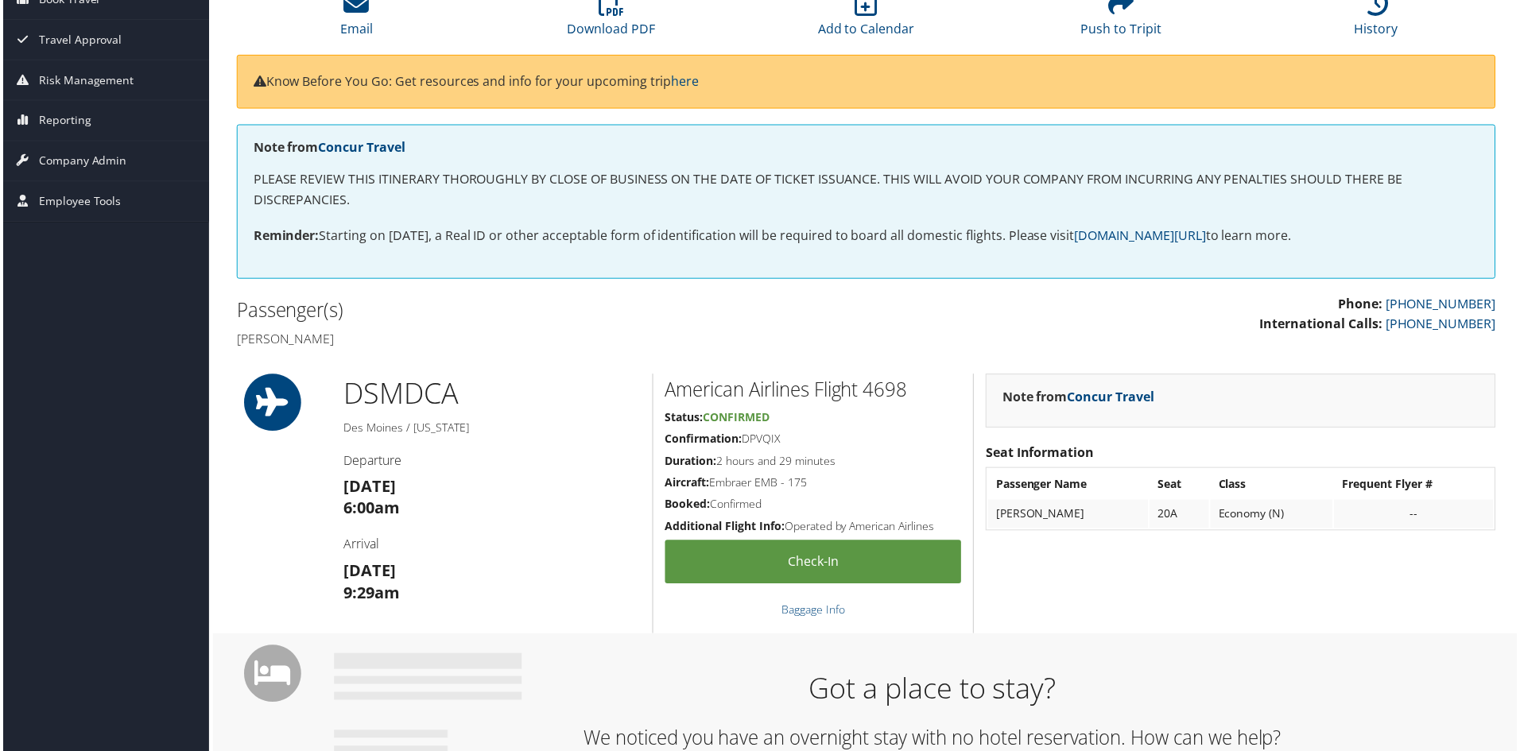
scroll to position [397, 0]
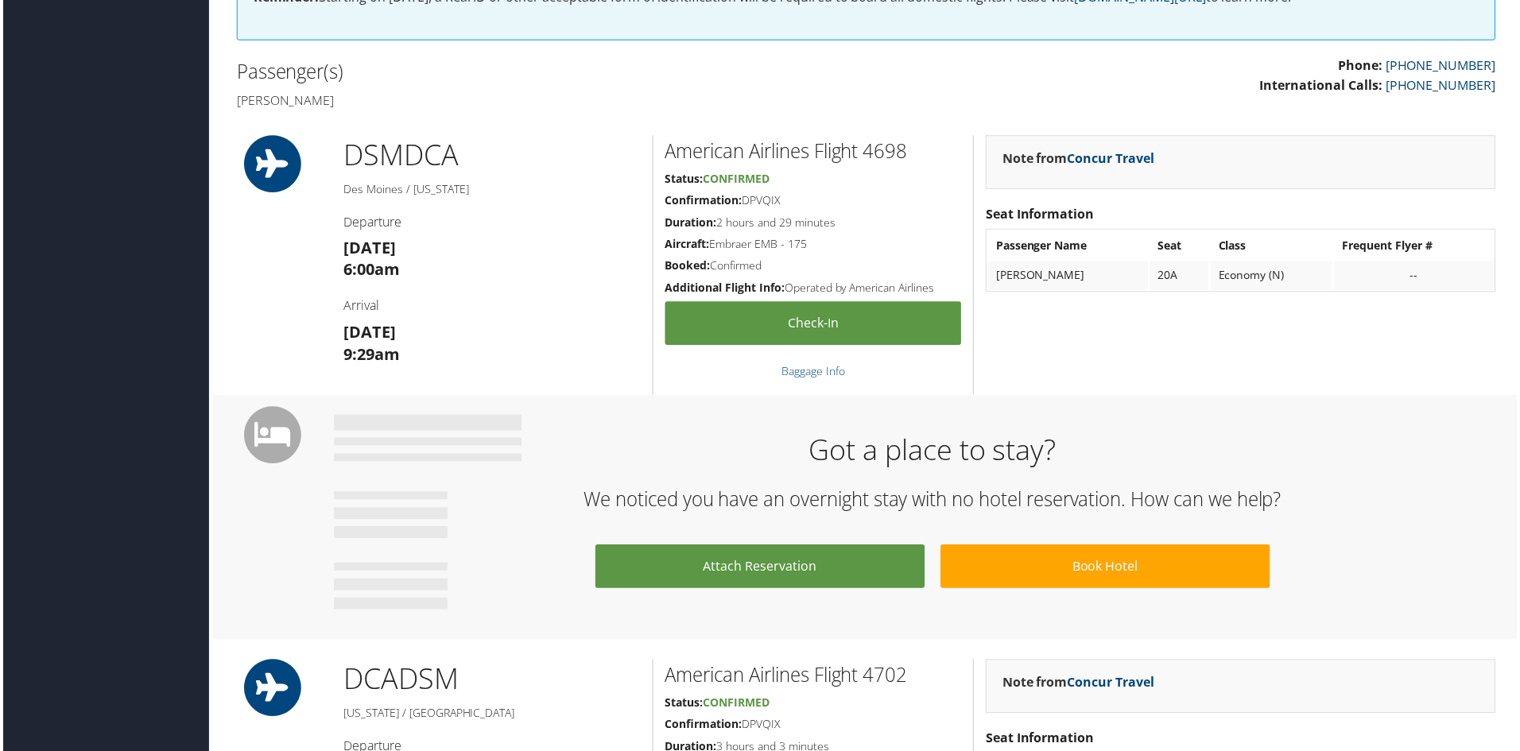
drag, startPoint x: 339, startPoint y: 249, endPoint x: 394, endPoint y: 249, distance: 54.8
click at [394, 249] on div "DSM DCA [GEOGRAPHIC_DATA] / [US_STATE] Departure [DATE] 6:00am Arrival [DATE] 9…" at bounding box center [491, 266] width 322 height 261
drag, startPoint x: 339, startPoint y: 332, endPoint x: 436, endPoint y: 339, distance: 98.0
click at [436, 339] on div "DSM DCA [GEOGRAPHIC_DATA] / [US_STATE] Departure [DATE] 6:00am Arrival [DATE] 9…" at bounding box center [491, 266] width 322 height 261
copy strong "[DATE]"
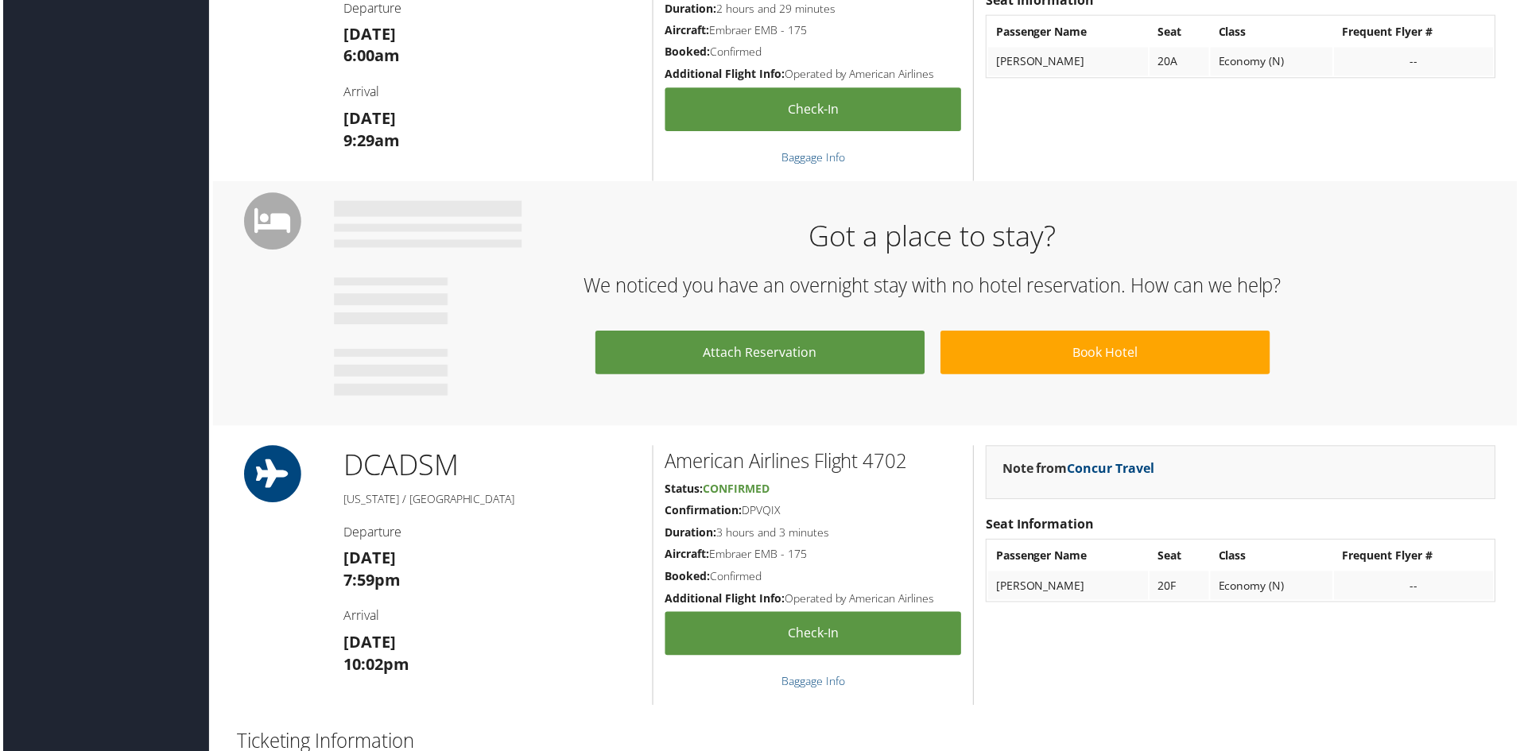
scroll to position [636, 0]
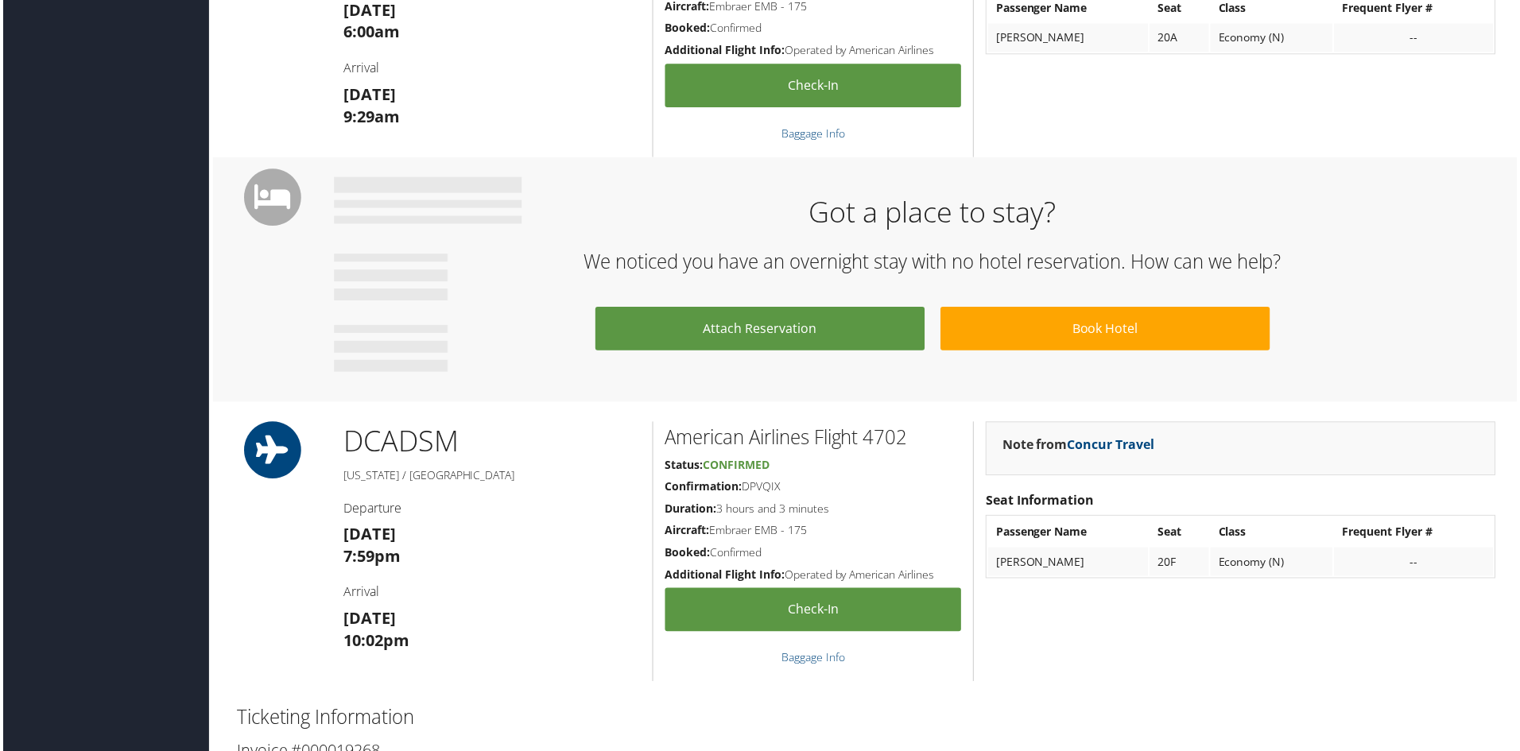
drag, startPoint x: 357, startPoint y: 544, endPoint x: 473, endPoint y: 533, distance: 116.5
click at [473, 533] on div "DCA DSM Washington / Des Moines Departure Sun 09 Nov 7:59pm Arrival Sun 09 Nov …" at bounding box center [491, 554] width 322 height 261
copy strong "Sun 09 Nov"
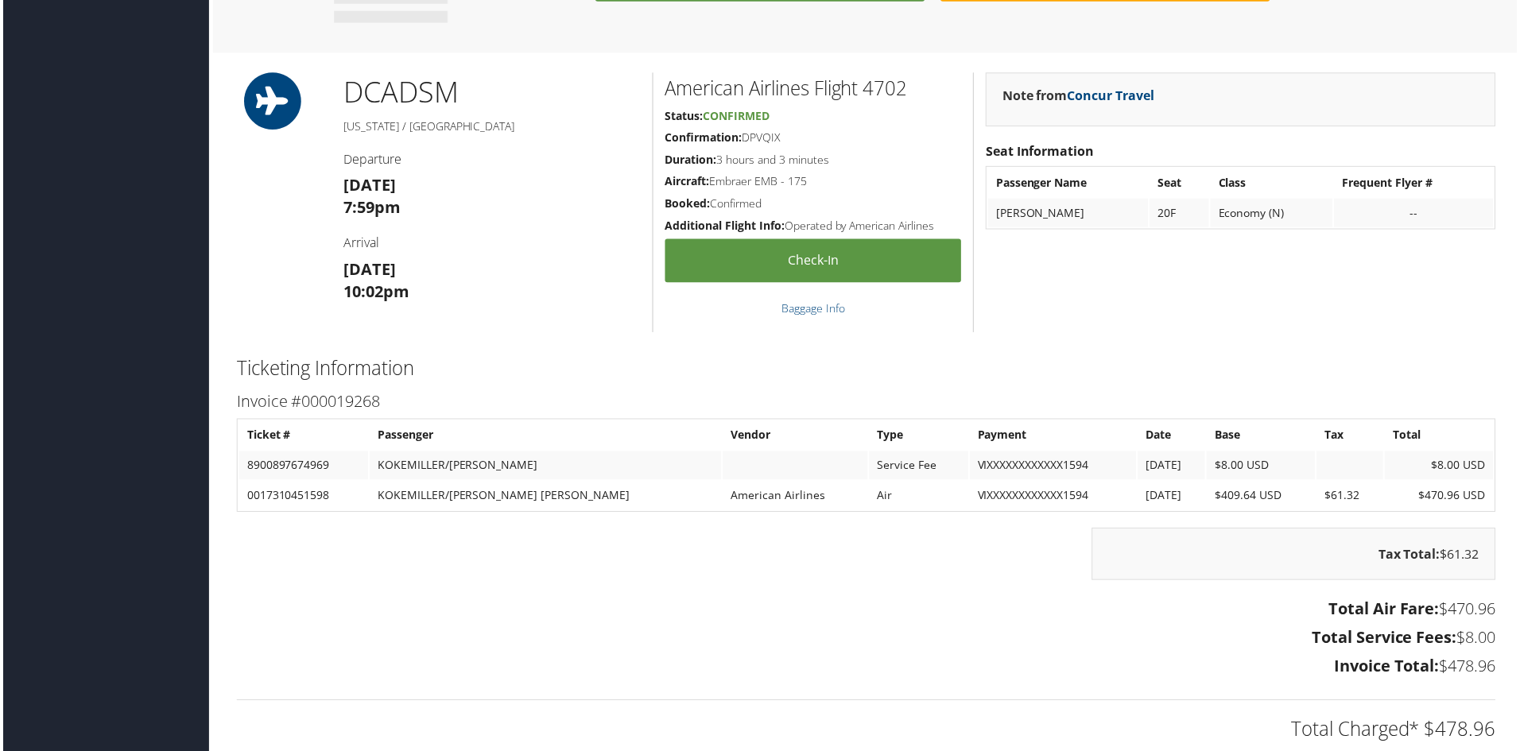
scroll to position [1113, 0]
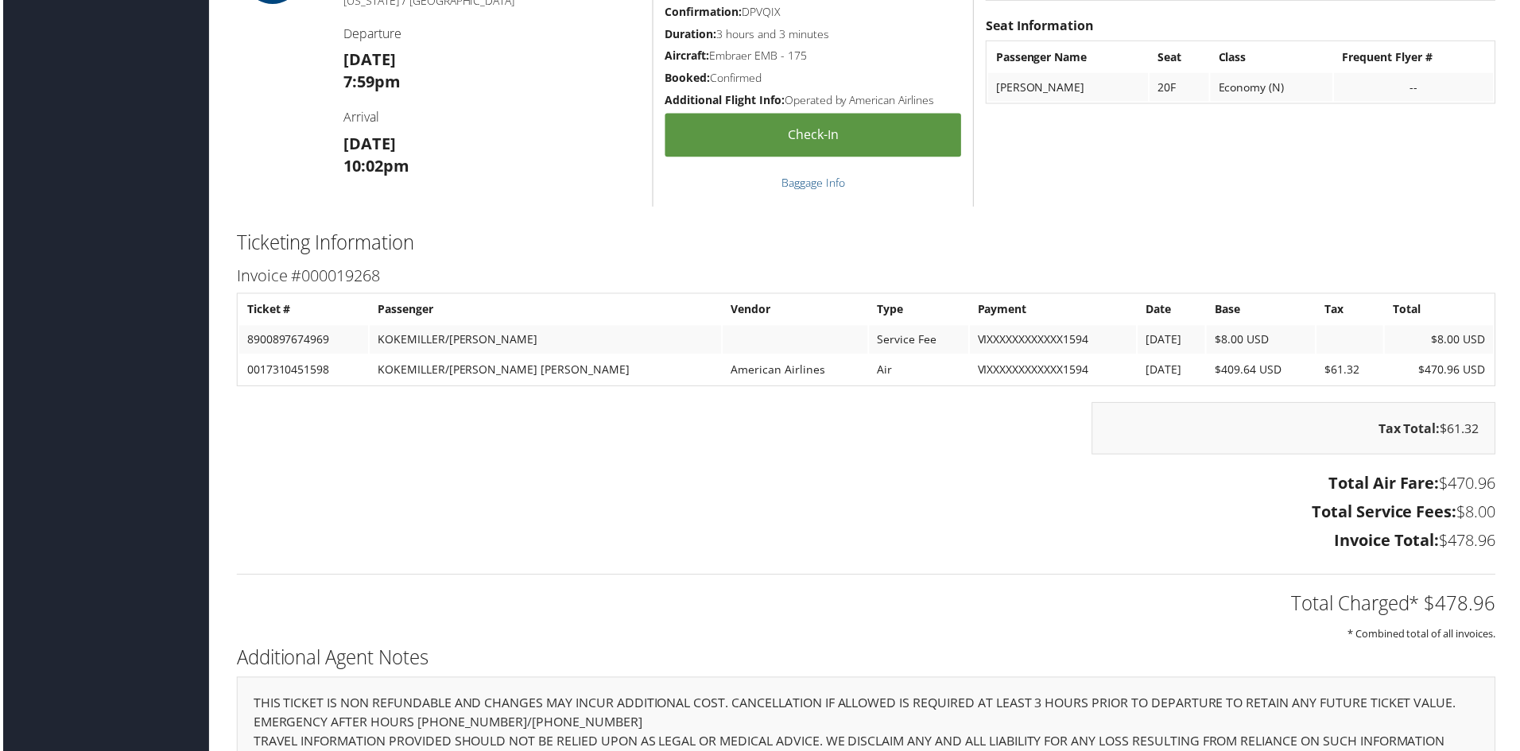
drag, startPoint x: 1435, startPoint y: 484, endPoint x: 1489, endPoint y: 483, distance: 54.8
click at [1489, 483] on h3 "Total Air Fare: $470.96" at bounding box center [866, 485] width 1264 height 22
drag, startPoint x: 1185, startPoint y: 372, endPoint x: 1253, endPoint y: 370, distance: 68.4
click at [1253, 370] on td "$409.64 USD" at bounding box center [1262, 371] width 109 height 29
copy td "$409.64 USD"
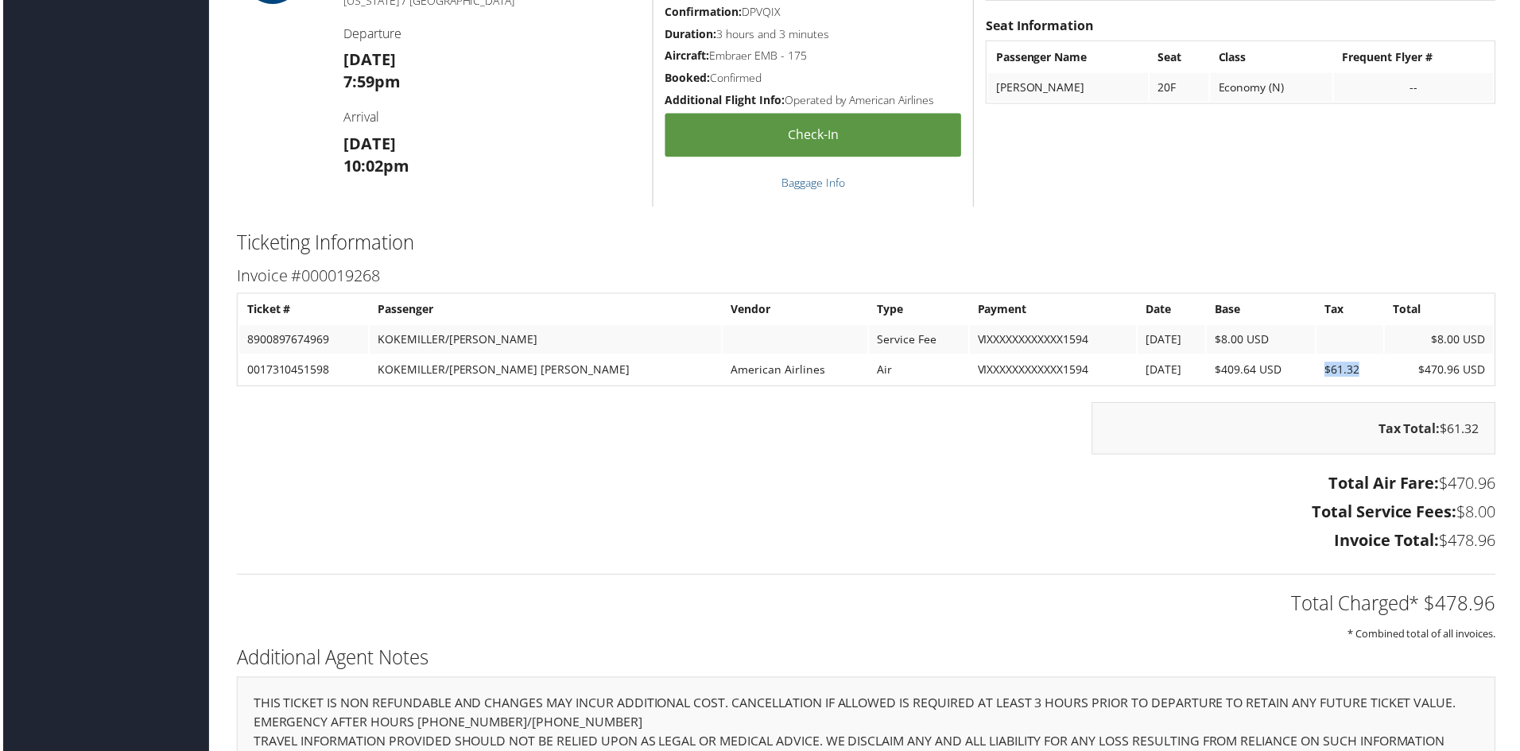
drag, startPoint x: 1355, startPoint y: 375, endPoint x: 1306, endPoint y: 376, distance: 49.3
click at [1319, 376] on td "$61.32" at bounding box center [1352, 371] width 67 height 29
copy td "$61.32"
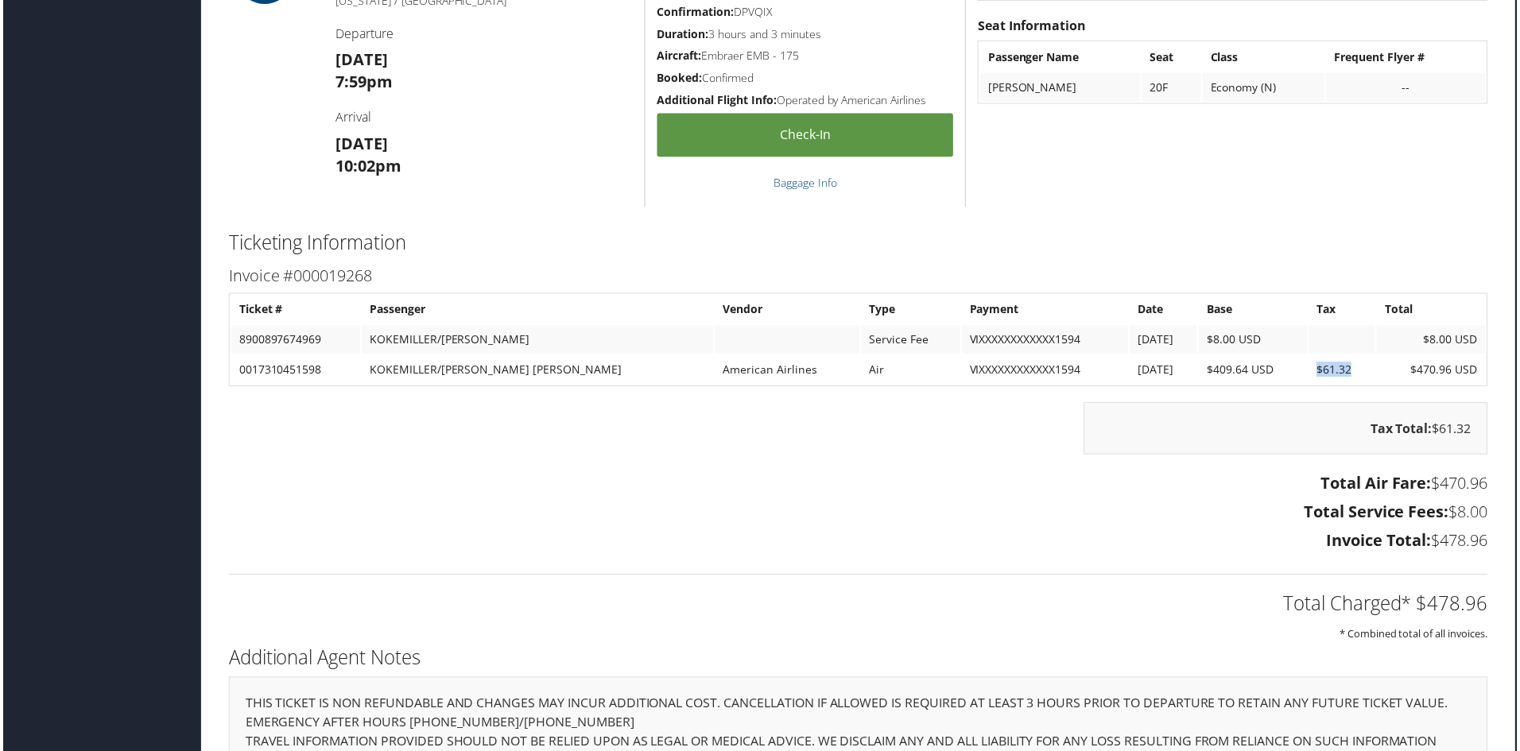
drag, startPoint x: 1436, startPoint y: 544, endPoint x: 1501, endPoint y: 547, distance: 64.5
copy h3 "$478.96"
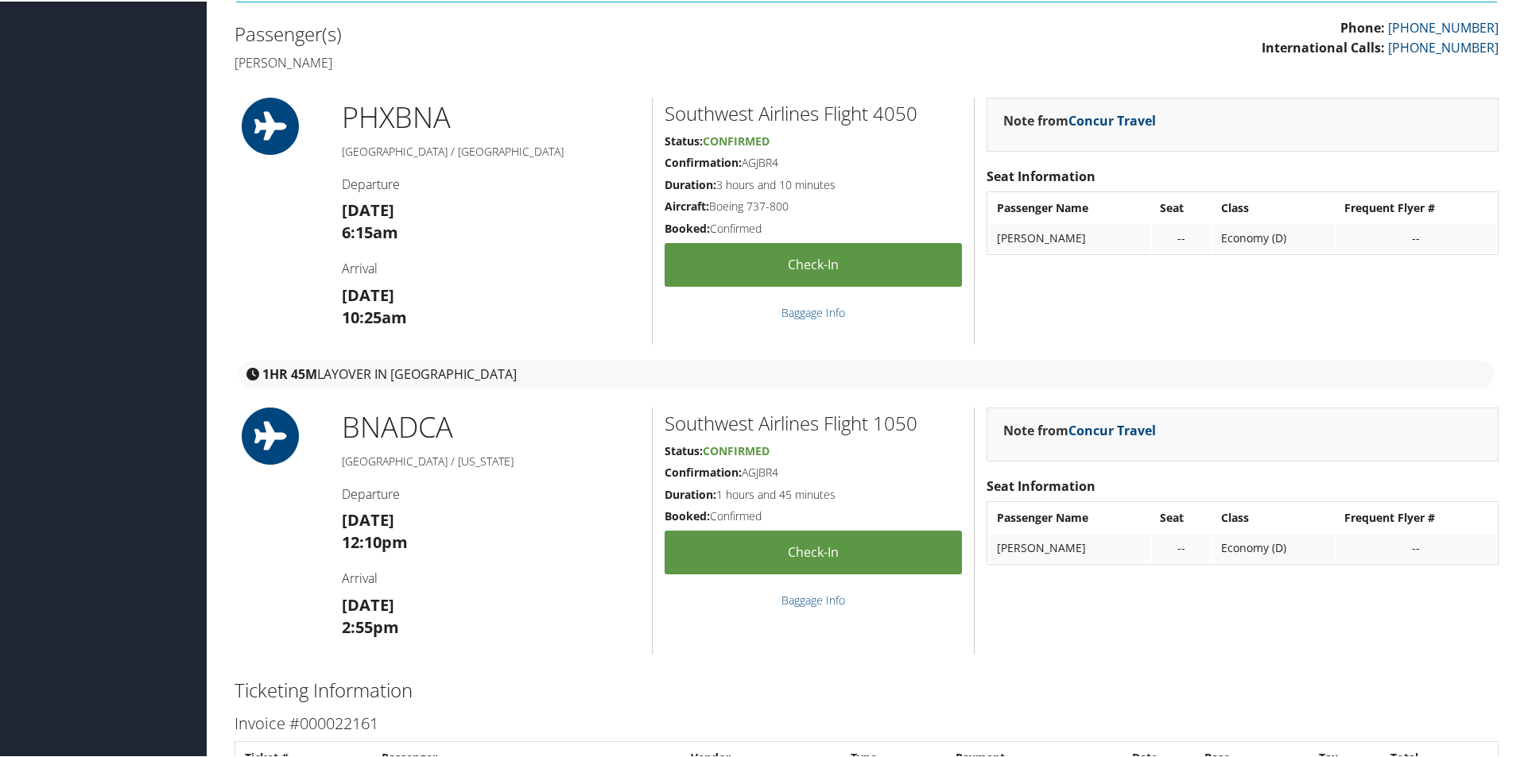
scroll to position [477, 0]
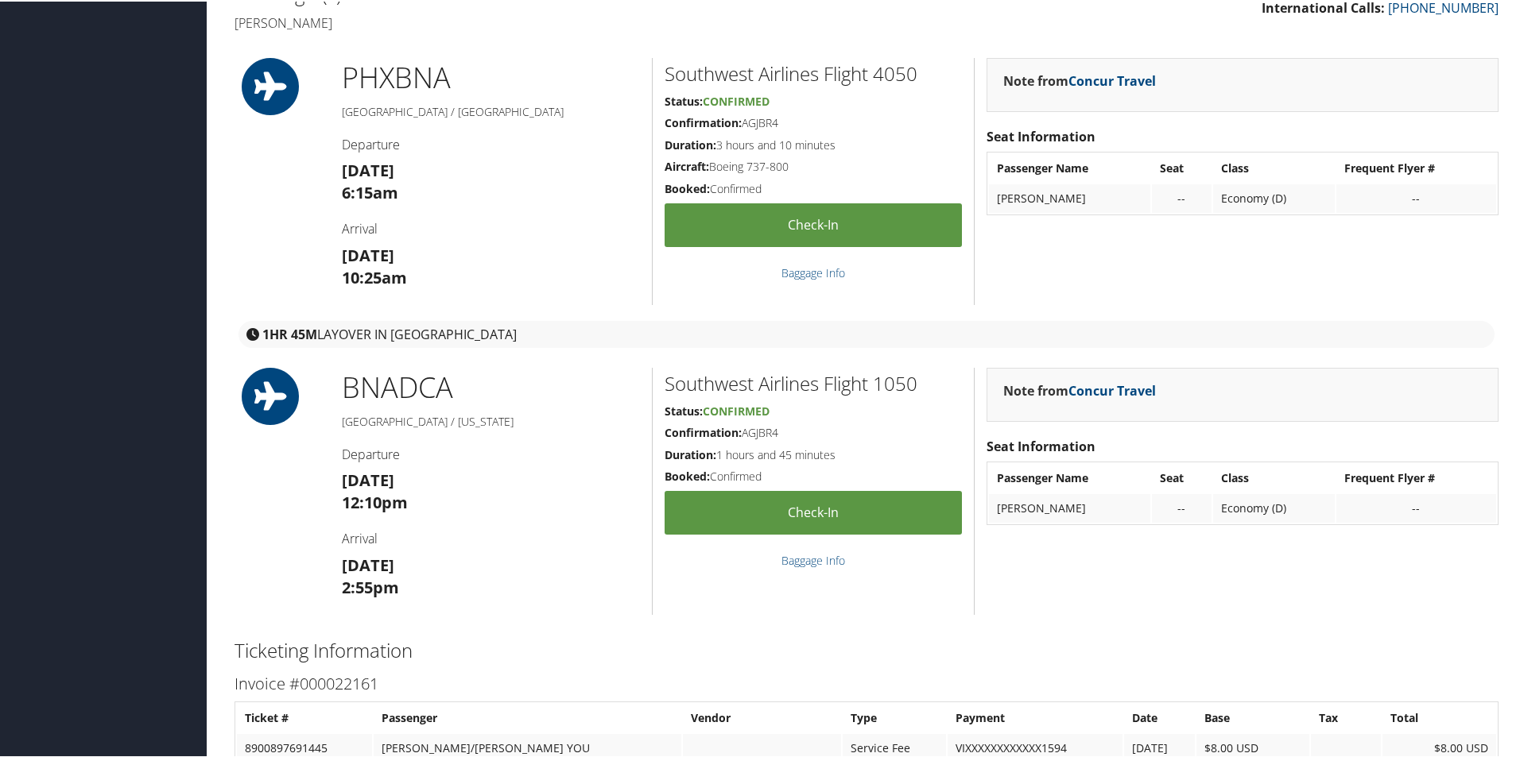
drag, startPoint x: 440, startPoint y: 259, endPoint x: 329, endPoint y: 252, distance: 110.7
click at [330, 252] on div "PHX BNA Phoenix / [GEOGRAPHIC_DATA] Departure [DATE] 6:15am Arrival [DATE] 10:2…" at bounding box center [491, 179] width 322 height 247
copy strong "[DATE]"
click at [439, 482] on h3 "[DATE] 12:10pm" at bounding box center [491, 490] width 298 height 45
drag, startPoint x: 442, startPoint y: 565, endPoint x: 339, endPoint y: 566, distance: 102.5
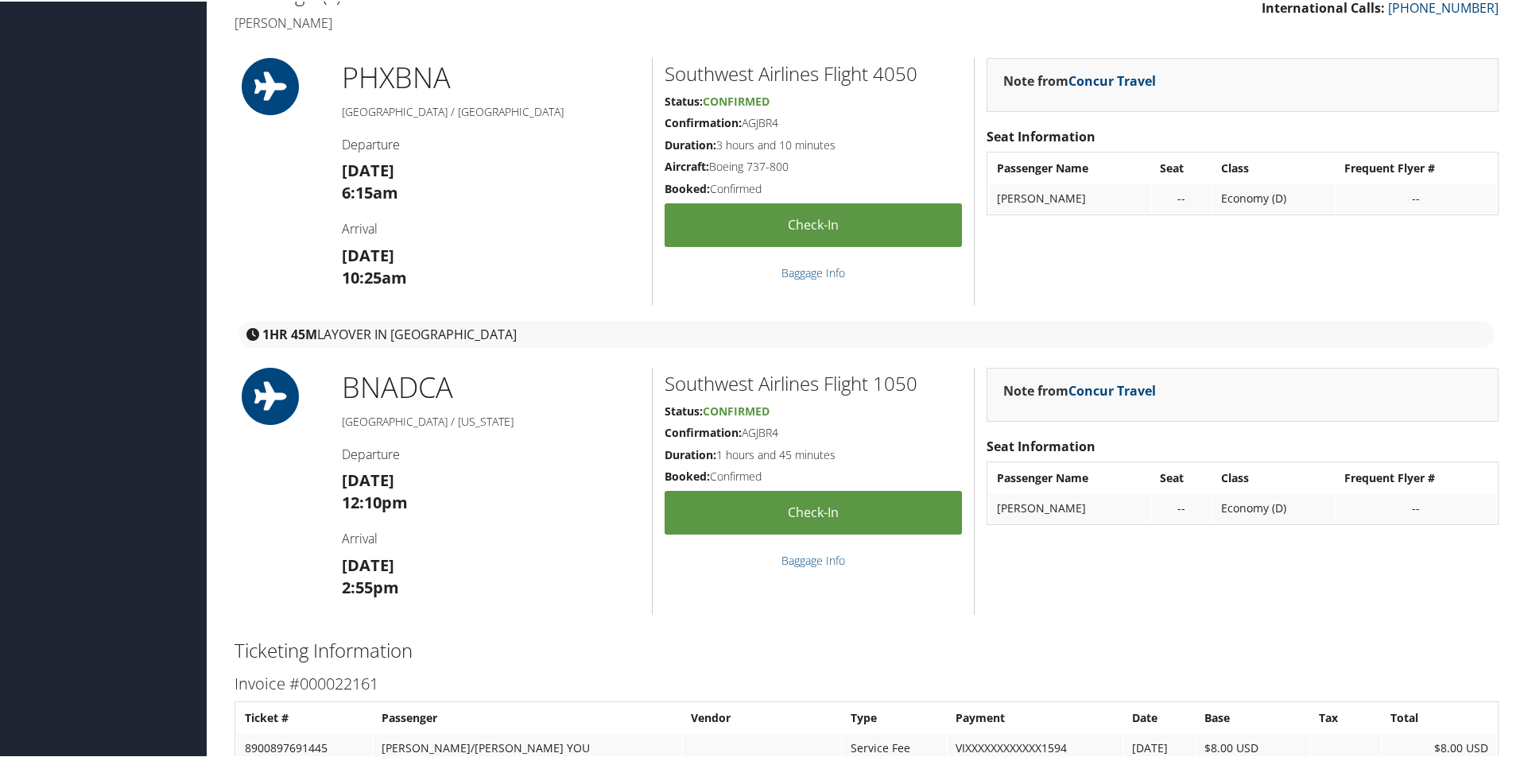
click at [339, 566] on div "BNA DCA [GEOGRAPHIC_DATA] / [US_STATE] Departure [DATE] 12:10pm Arrival [DATE] …" at bounding box center [491, 489] width 322 height 247
copy strong "[DATE]"
drag, startPoint x: 453, startPoint y: 438, endPoint x: 455, endPoint y: 449, distance: 11.4
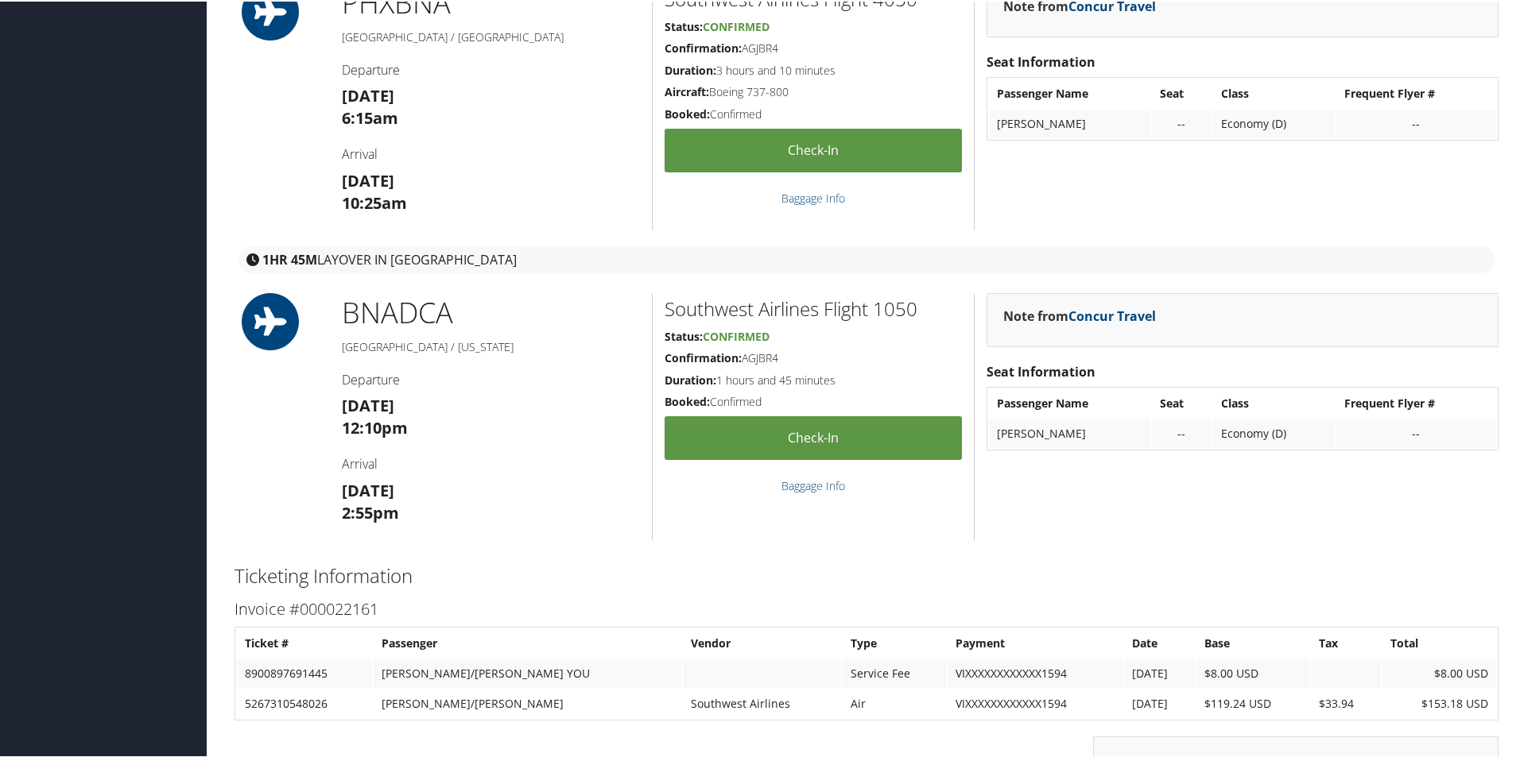
scroll to position [636, 0]
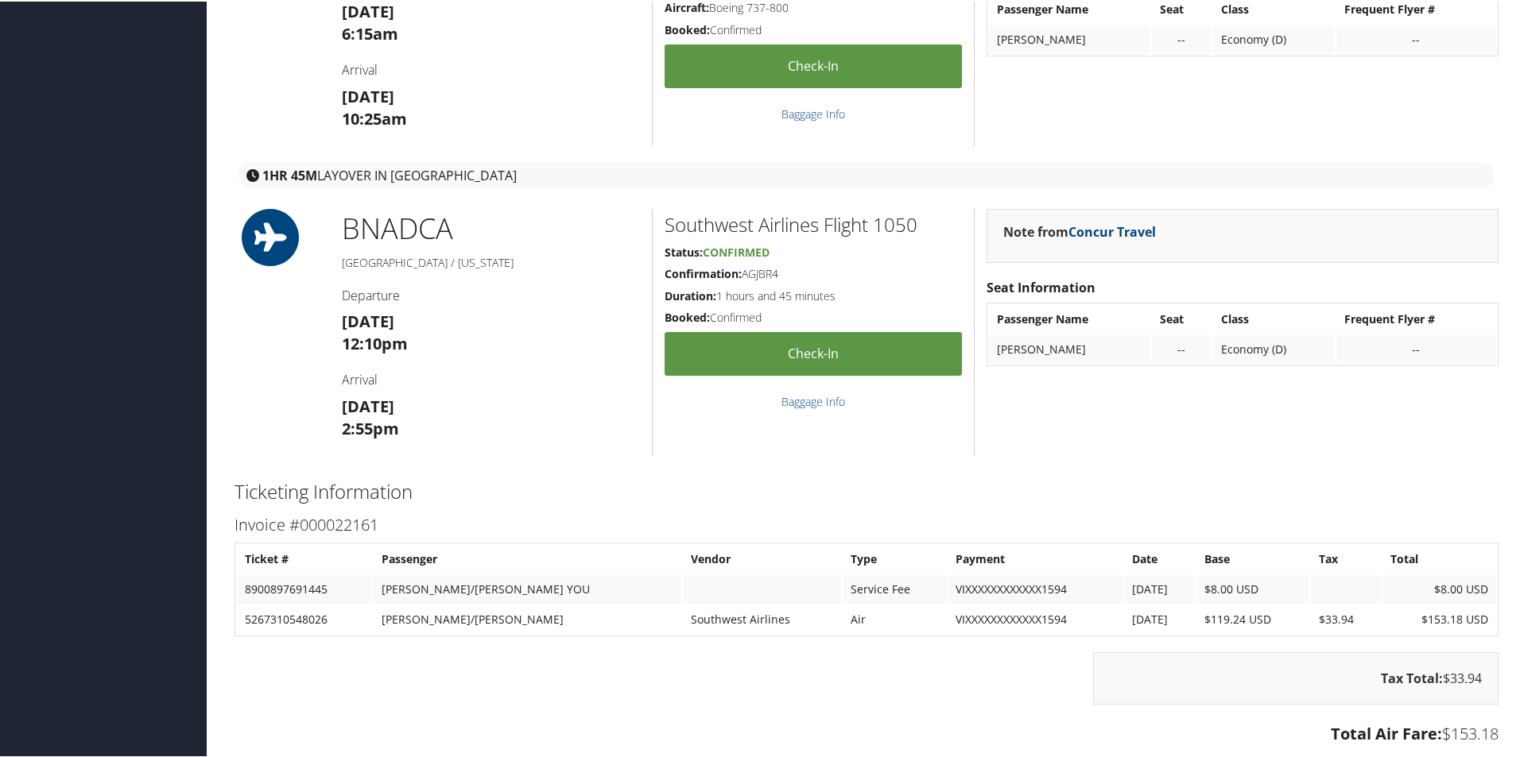
drag, startPoint x: 455, startPoint y: 449, endPoint x: 1019, endPoint y: 639, distance: 594.7
click at [1019, 639] on div "Invoice #000022161 Ticket # Passenger Vendor Type Payment Date Base Tax Total 8…" at bounding box center [867, 658] width 1288 height 297
drag, startPoint x: 1183, startPoint y: 618, endPoint x: 1239, endPoint y: 618, distance: 55.6
click at [1239, 618] on td "$119.24 USD" at bounding box center [1253, 618] width 114 height 29
copy td "119.24 USD"
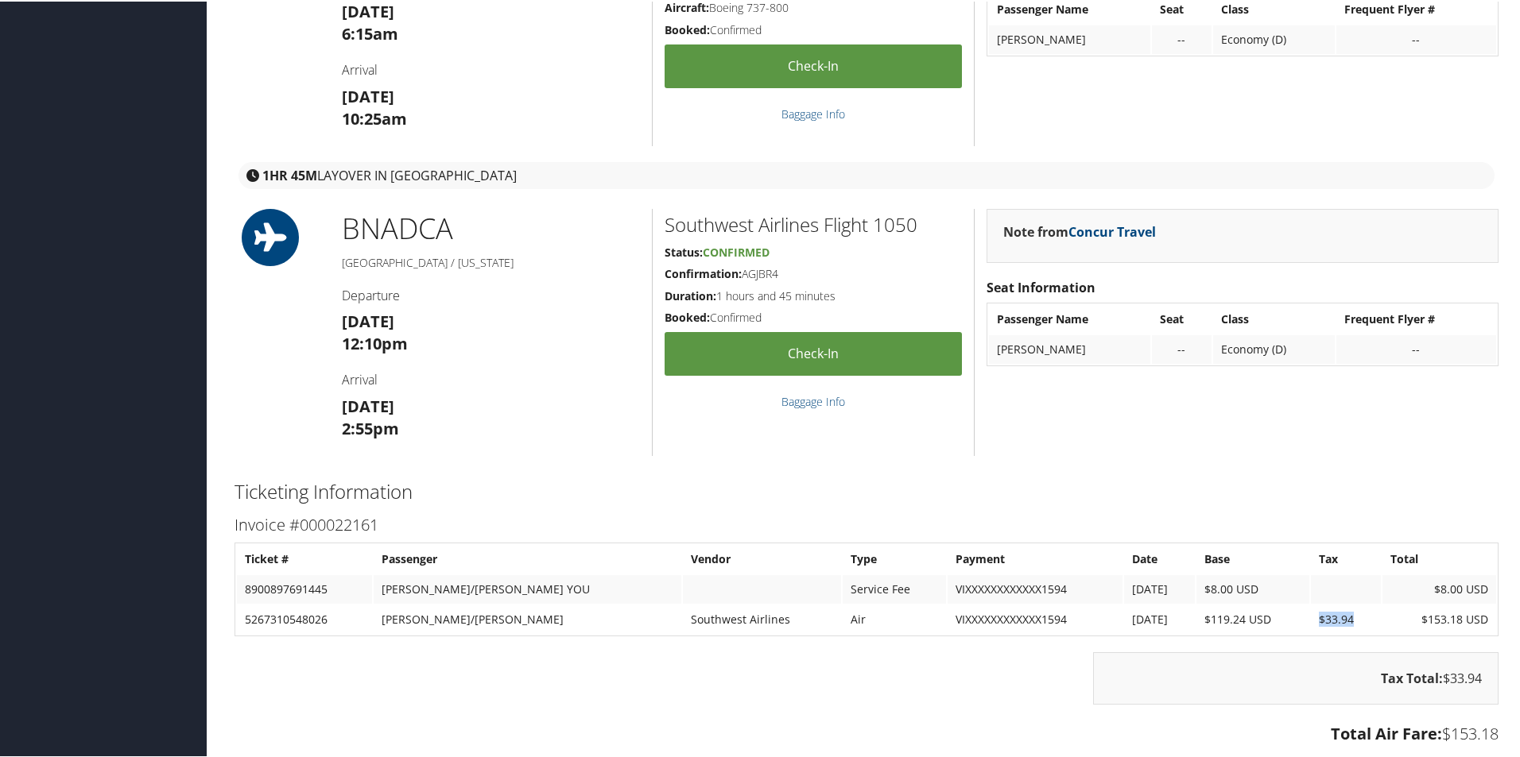
drag, startPoint x: 1354, startPoint y: 625, endPoint x: 1296, endPoint y: 622, distance: 57.3
click at [1311, 622] on td "$33.94" at bounding box center [1346, 618] width 70 height 29
copy td "$33.94"
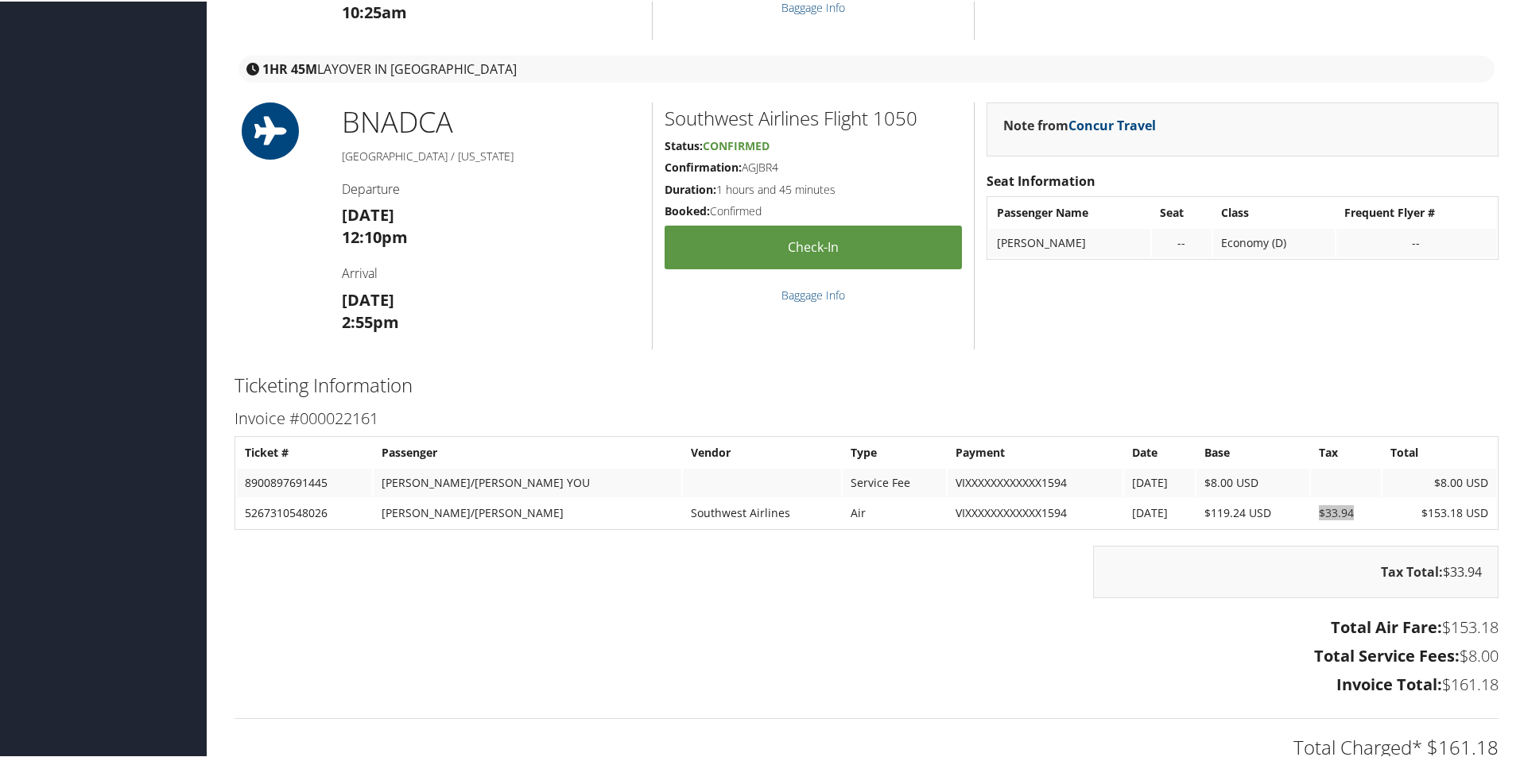
scroll to position [795, 0]
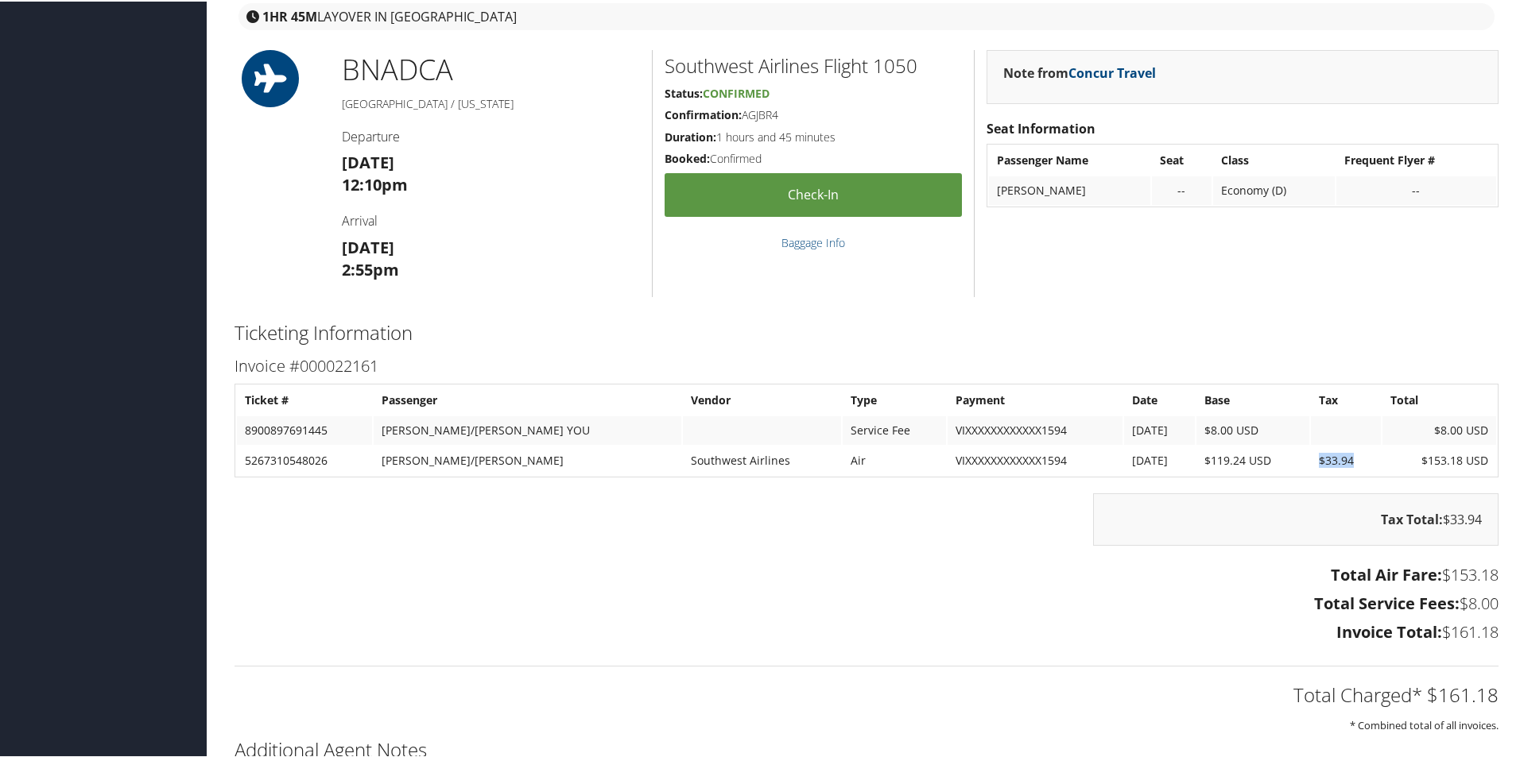
drag, startPoint x: 1435, startPoint y: 629, endPoint x: 1525, endPoint y: 624, distance: 90.0
copy h3 "$161.18"
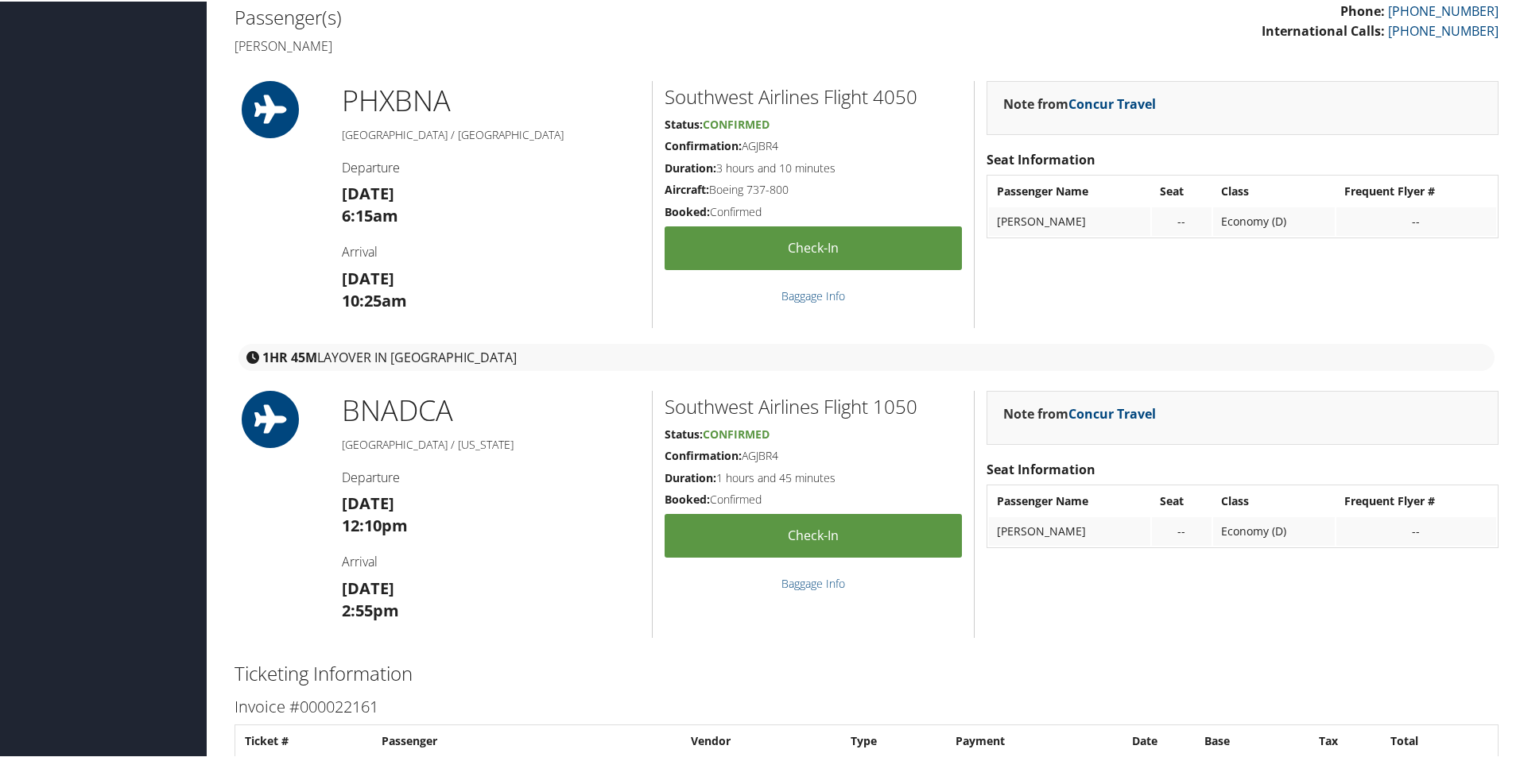
scroll to position [0, 0]
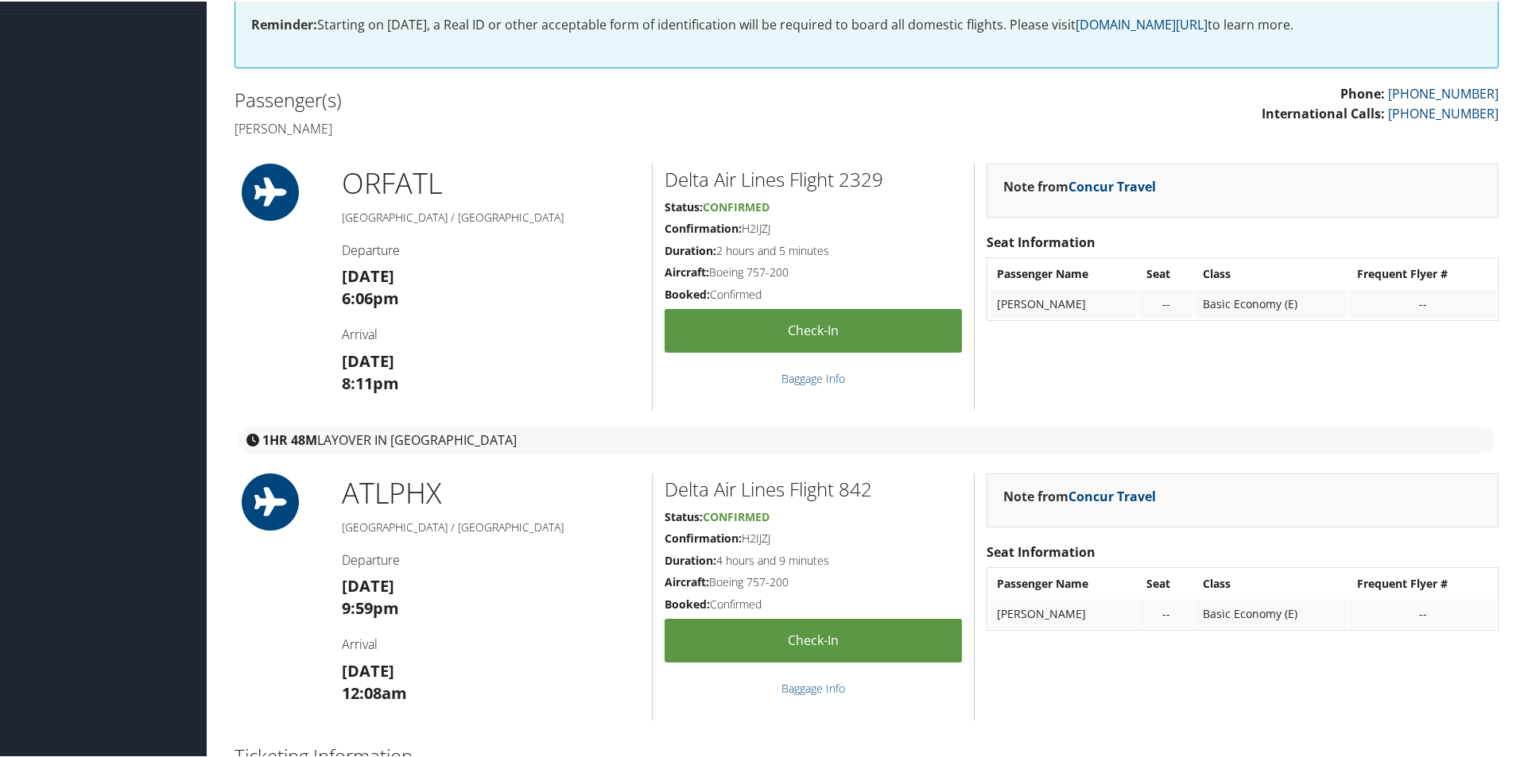
scroll to position [397, 0]
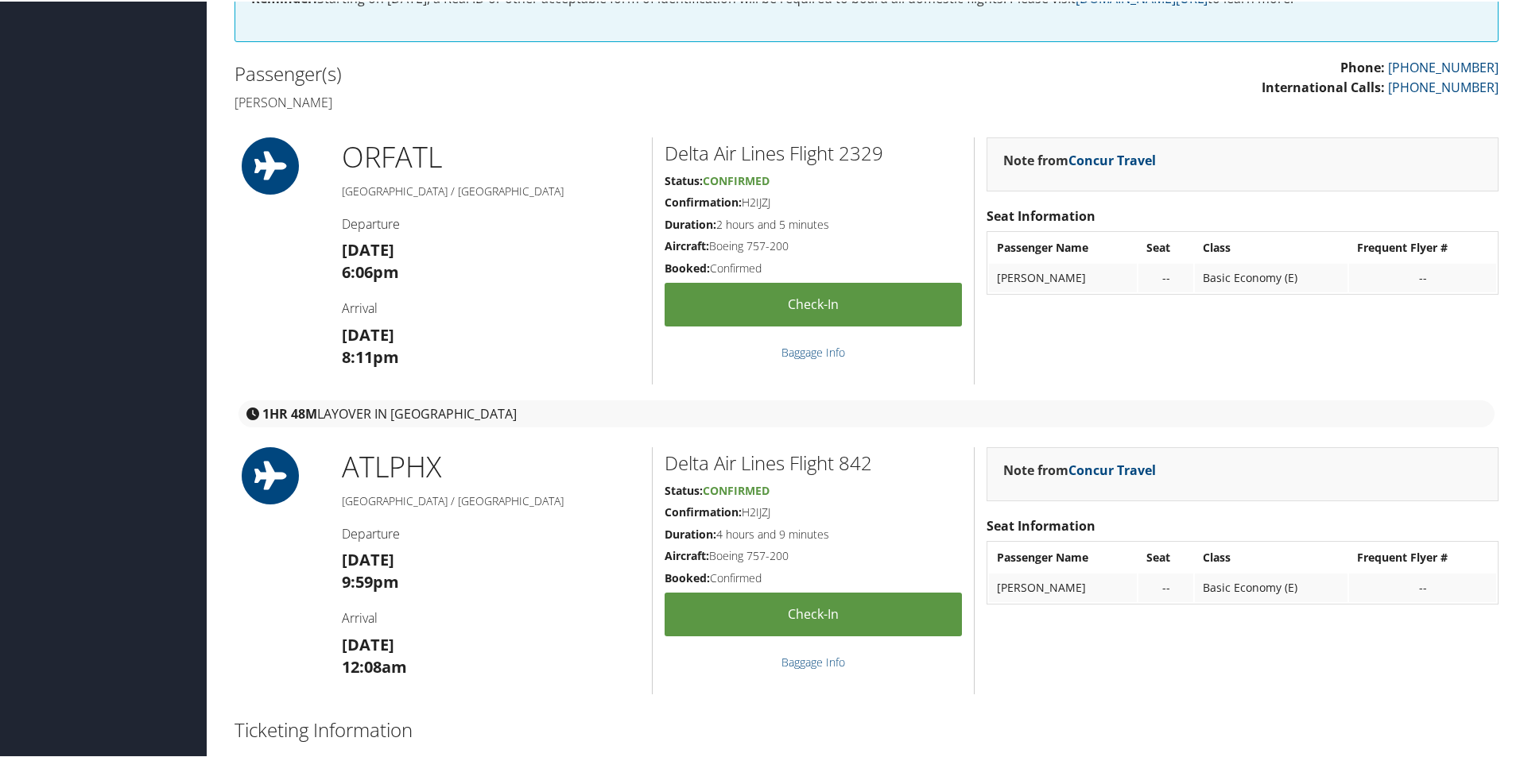
drag, startPoint x: 345, startPoint y: 247, endPoint x: 474, endPoint y: 258, distance: 130.0
click at [474, 258] on h3 "[DATE] 6:06pm" at bounding box center [491, 260] width 298 height 45
copy strong "[DATE]"
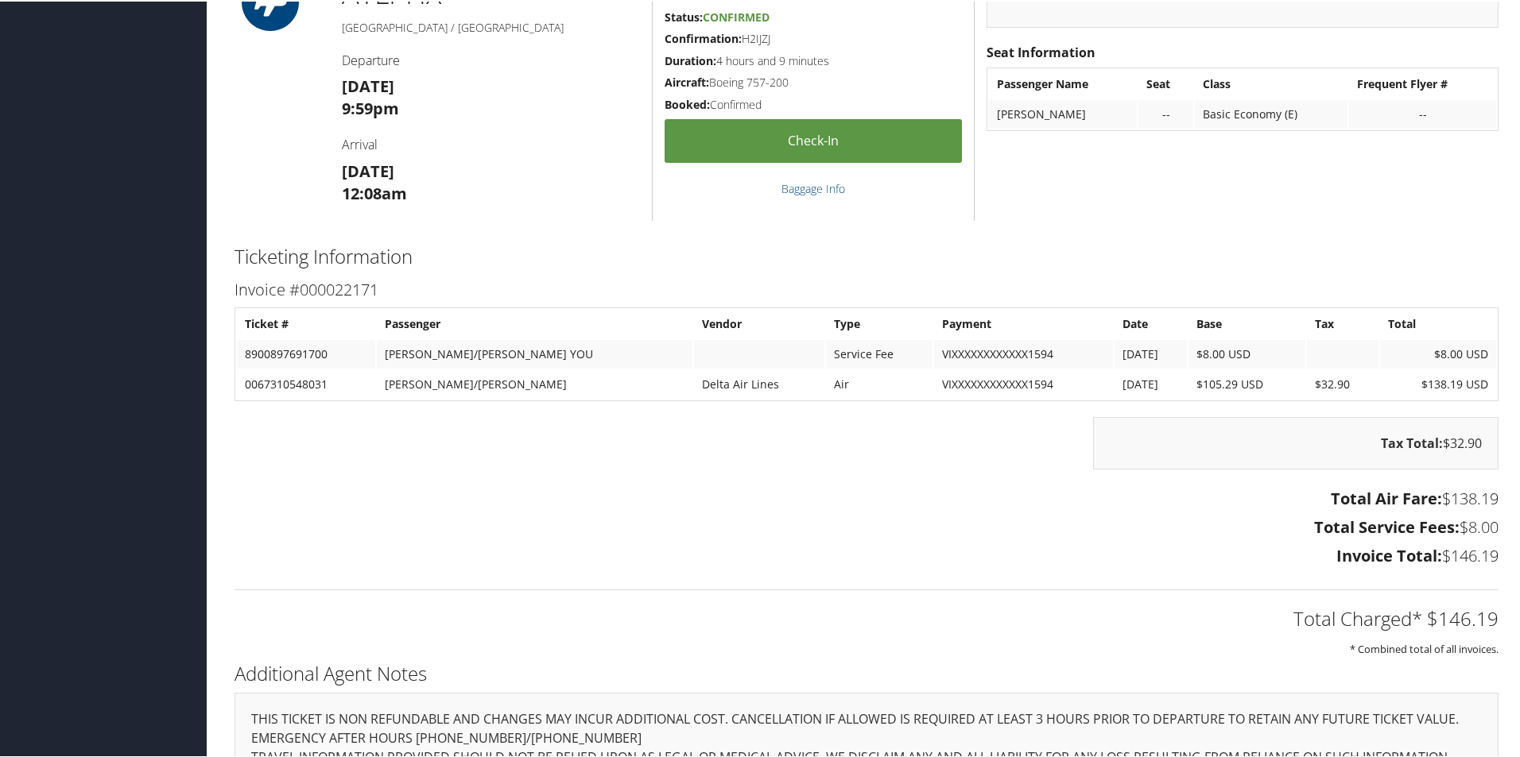
scroll to position [874, 0]
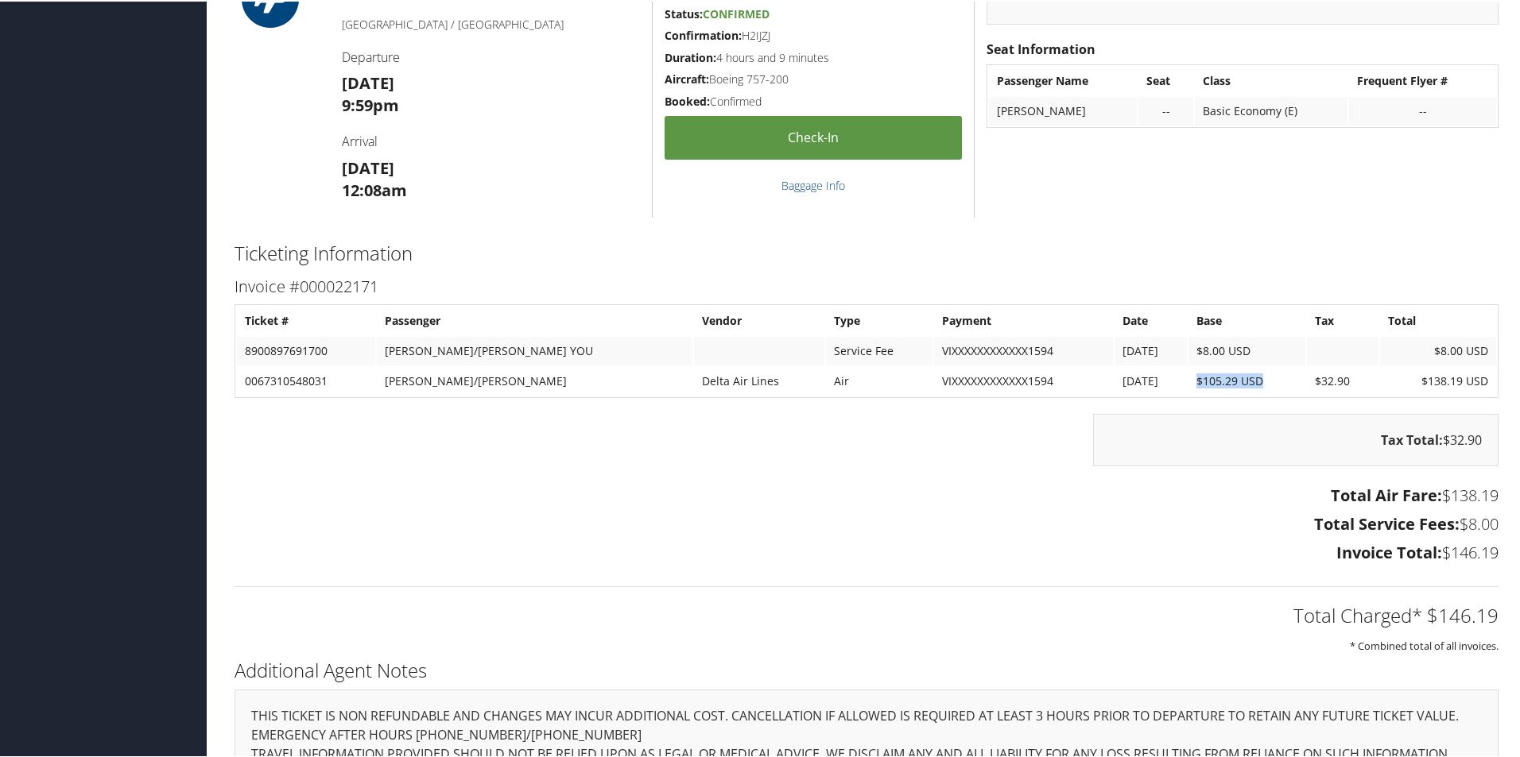
drag, startPoint x: 1169, startPoint y: 382, endPoint x: 1252, endPoint y: 389, distance: 83.0
click at [1252, 389] on td "$105.29 USD" at bounding box center [1246, 380] width 116 height 29
copy td "$105.29 USD"
drag, startPoint x: 1331, startPoint y: 380, endPoint x: 1293, endPoint y: 374, distance: 38.6
click at [1307, 374] on td "$32.90" at bounding box center [1343, 380] width 72 height 29
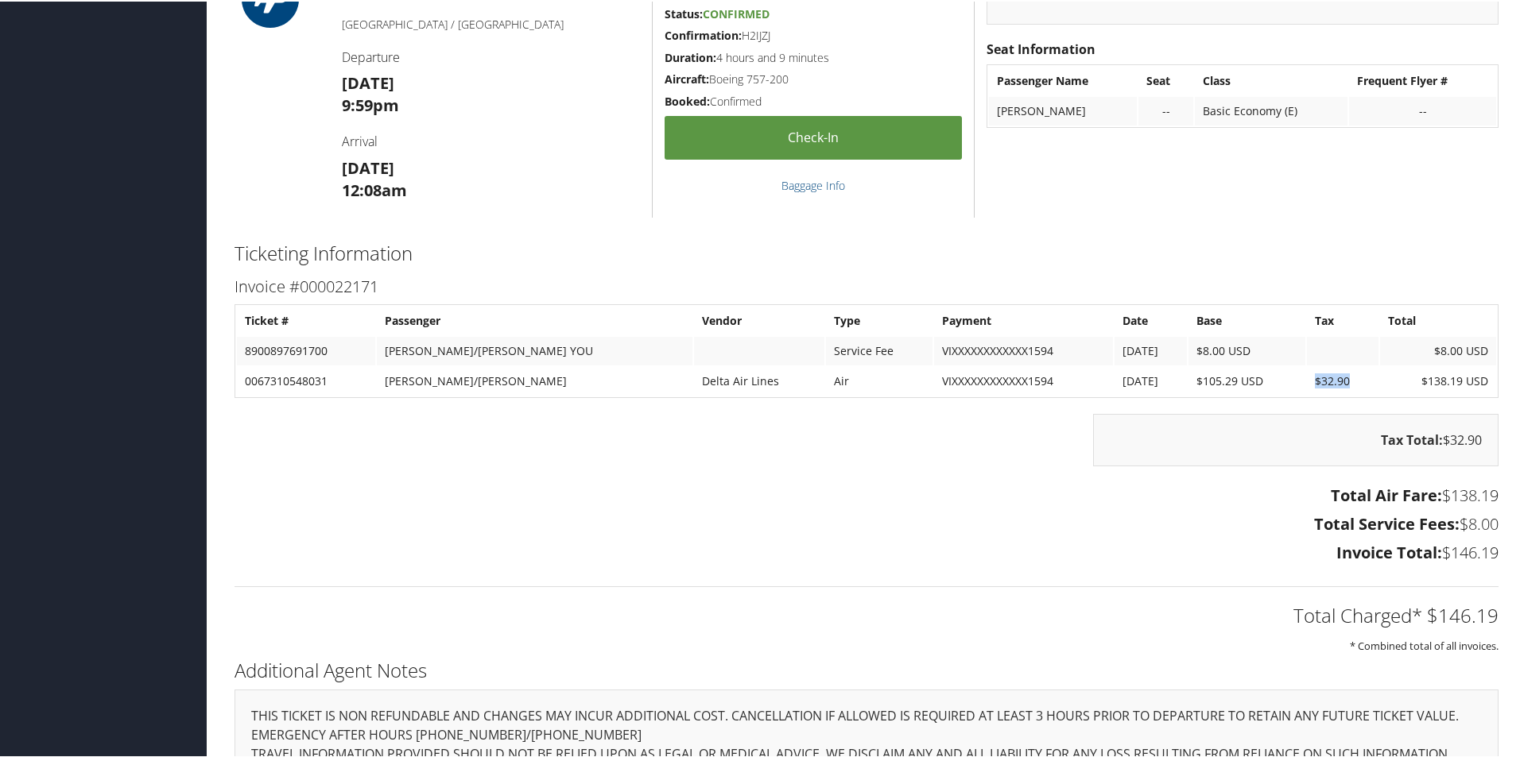
copy td "$32.90"
drag, startPoint x: 1489, startPoint y: 618, endPoint x: 1420, endPoint y: 620, distance: 69.2
click at [1420, 620] on h2 "Total Charged* $146.19" at bounding box center [866, 614] width 1264 height 27
copy h2 "$146.19"
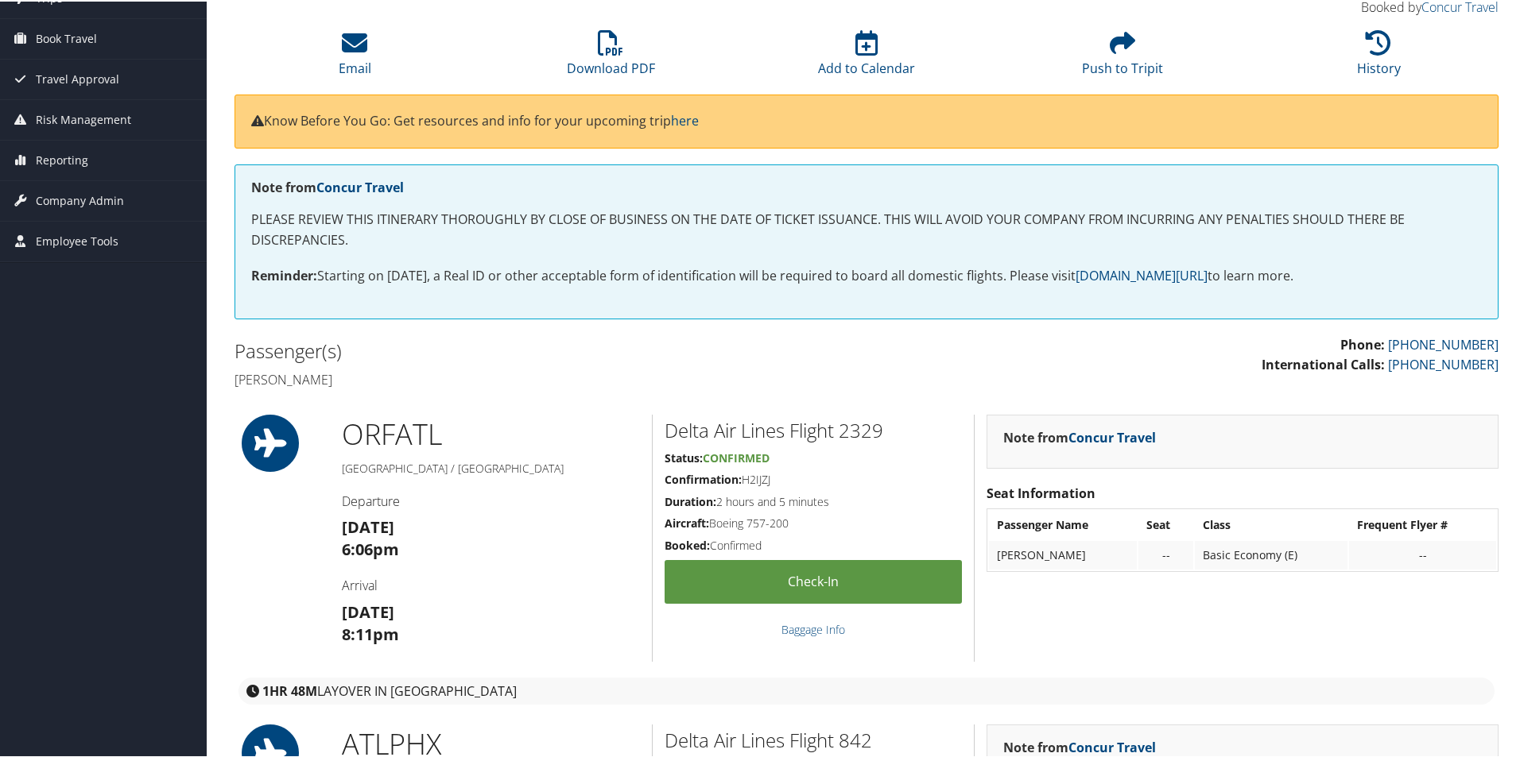
scroll to position [159, 0]
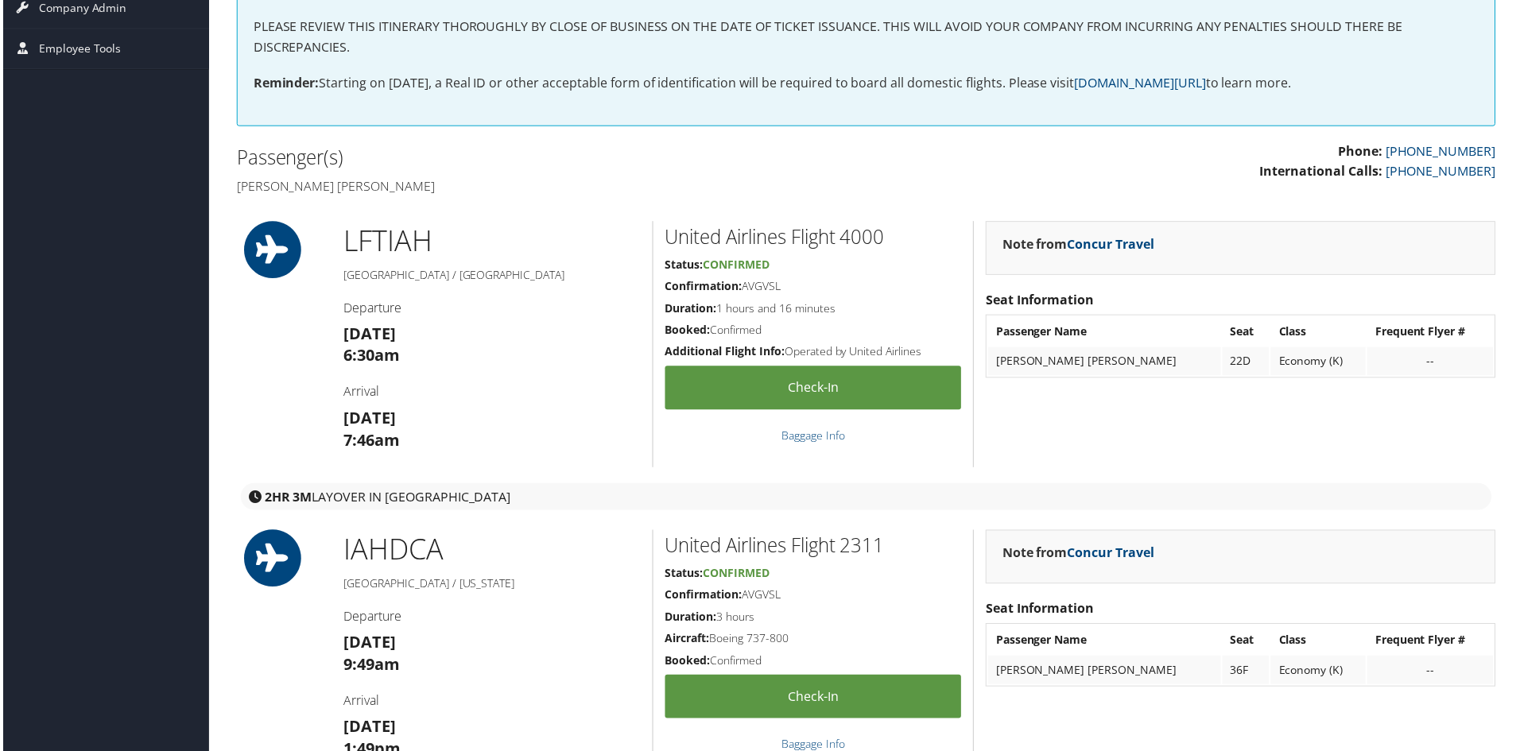
scroll to position [318, 0]
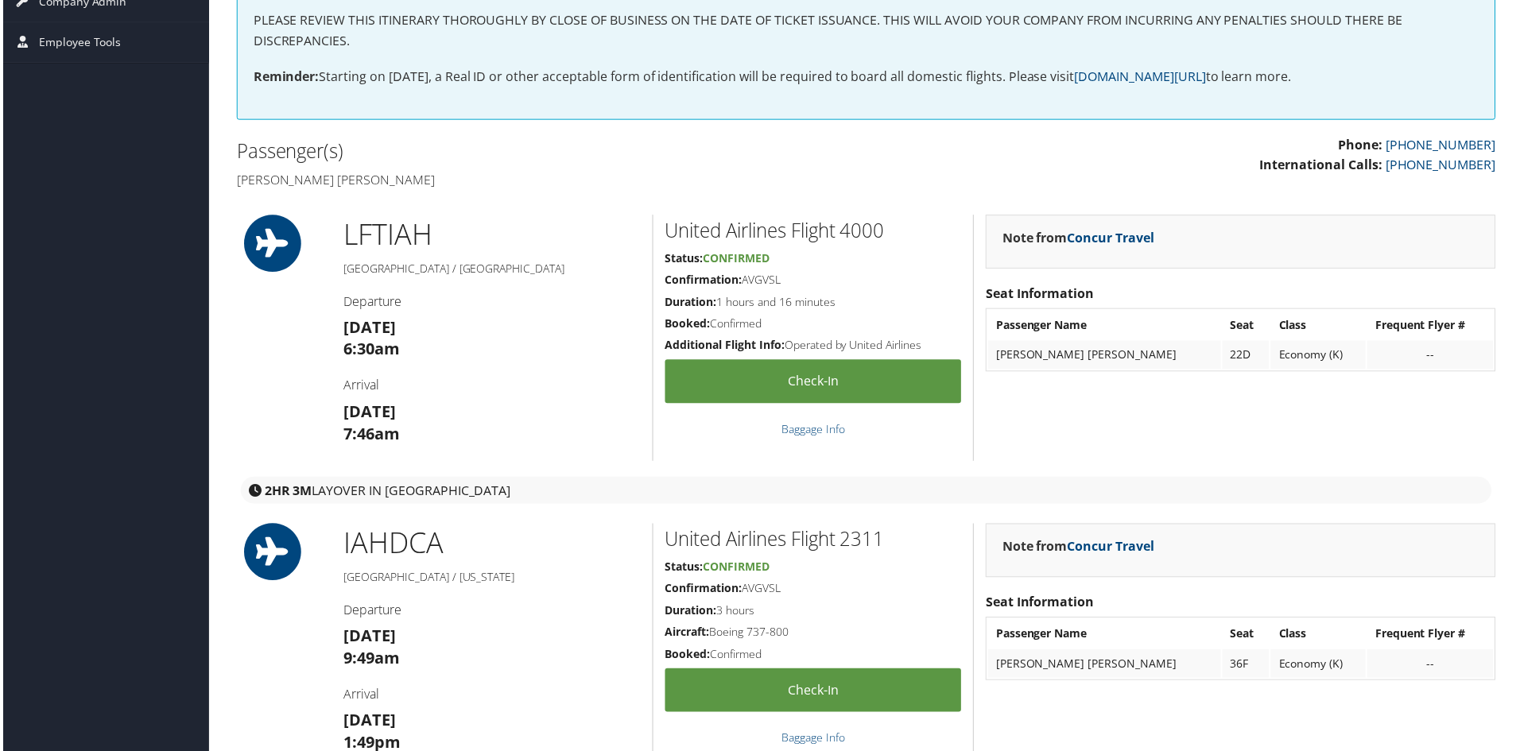
drag, startPoint x: 433, startPoint y: 414, endPoint x: 323, endPoint y: 403, distance: 110.2
click at [323, 403] on div "LFT IAH Lafayette / Houston Departure Fri 07 Nov 6:30am Arrival Fri 07 Nov 7:46…" at bounding box center [867, 338] width 1288 height 247
copy strong "[DATE]"
click at [484, 567] on div "IAH DCA Houston / Washington Departure Fri 07 Nov 9:49am Arrival Fri 07 Nov 1:4…" at bounding box center [491, 648] width 322 height 247
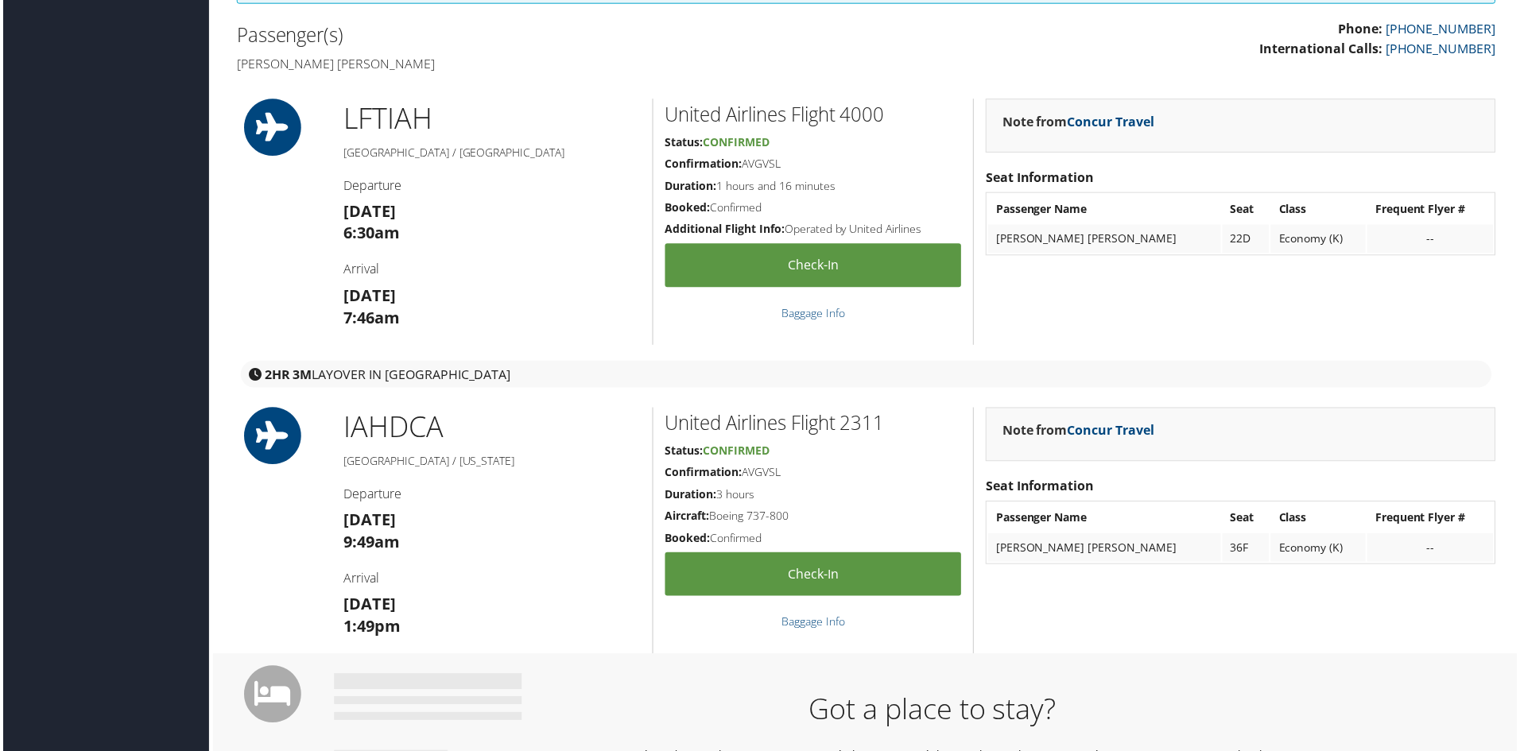
scroll to position [477, 0]
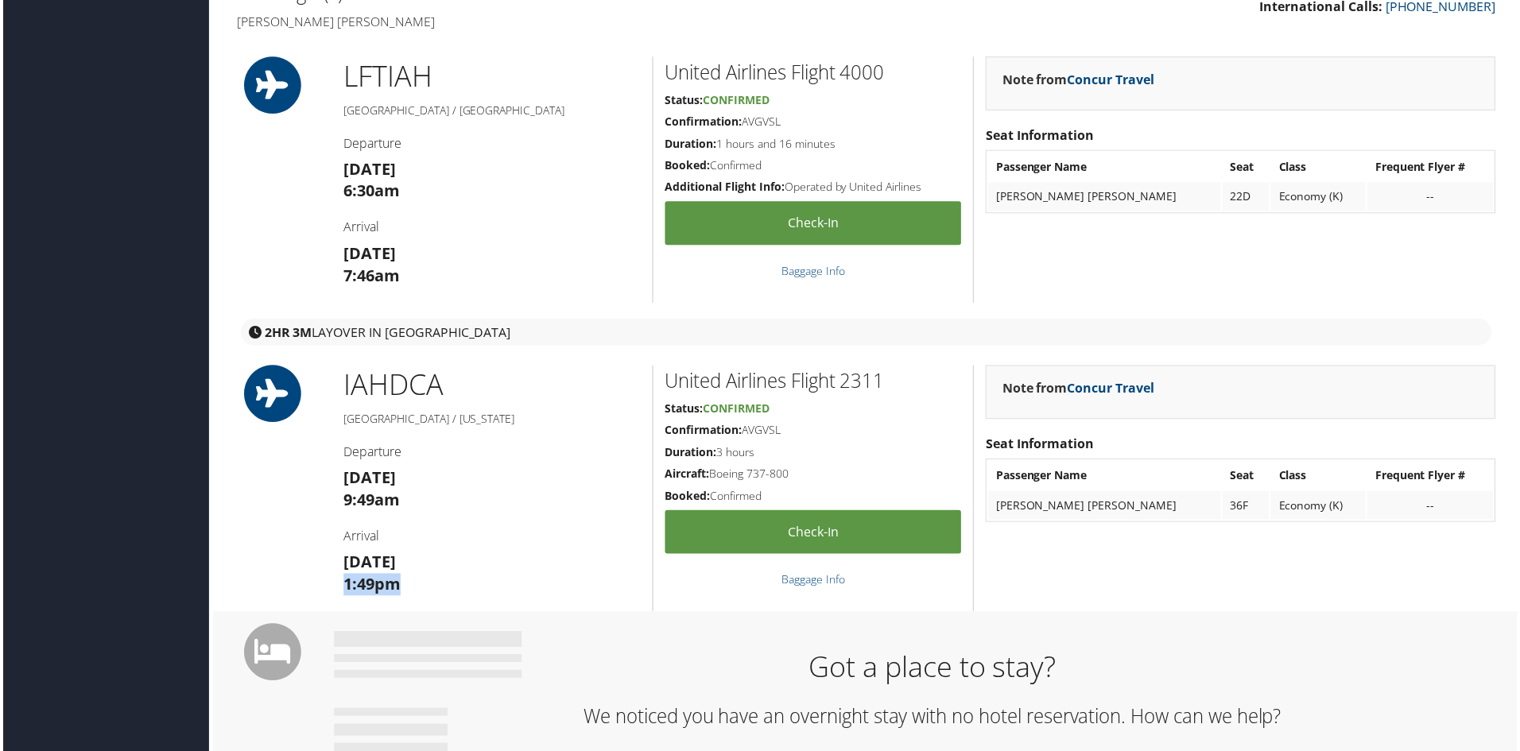
drag, startPoint x: 412, startPoint y: 588, endPoint x: 341, endPoint y: 590, distance: 71.5
click at [342, 590] on h3 "Fri 07 Nov 1:49pm" at bounding box center [491, 575] width 298 height 45
copy strong "1:49pm"
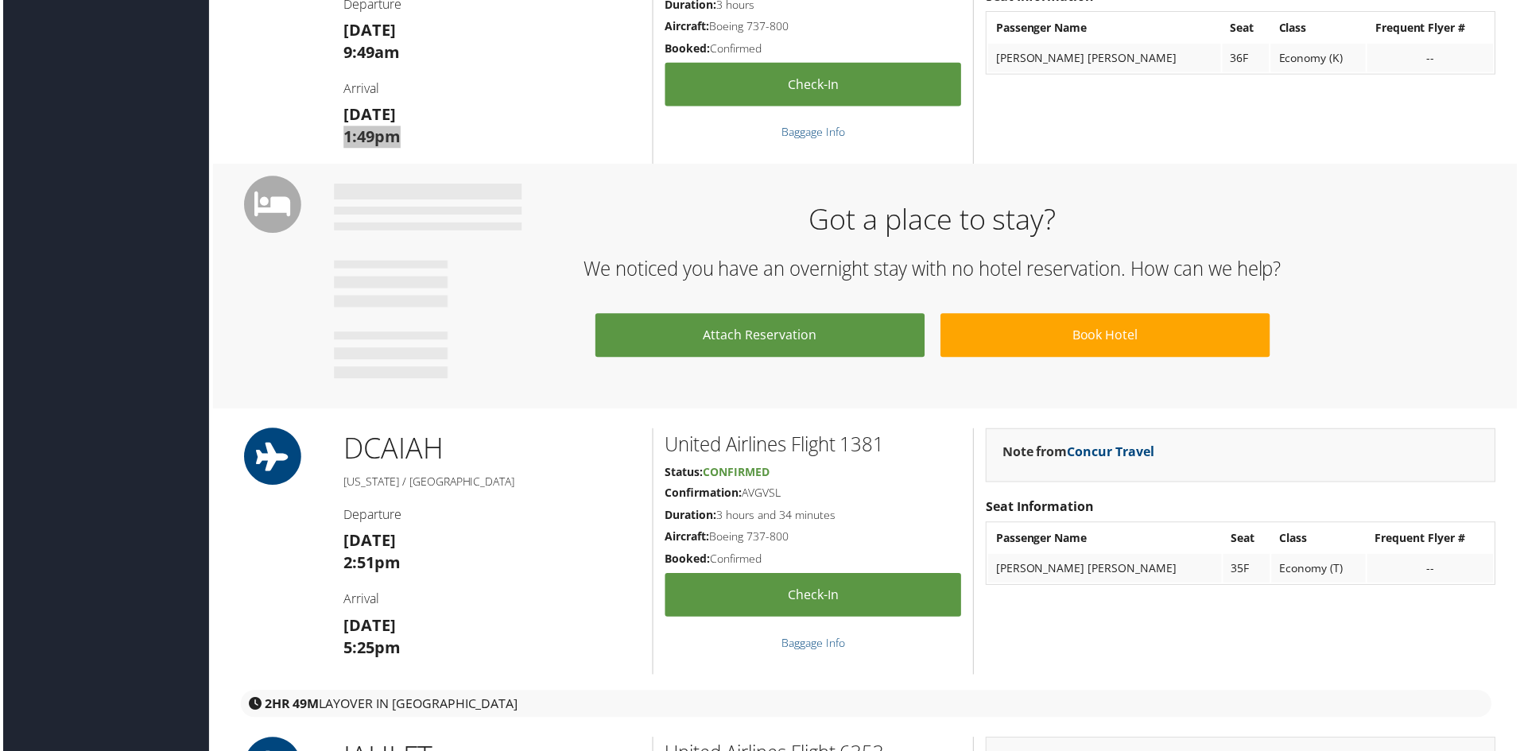
scroll to position [954, 0]
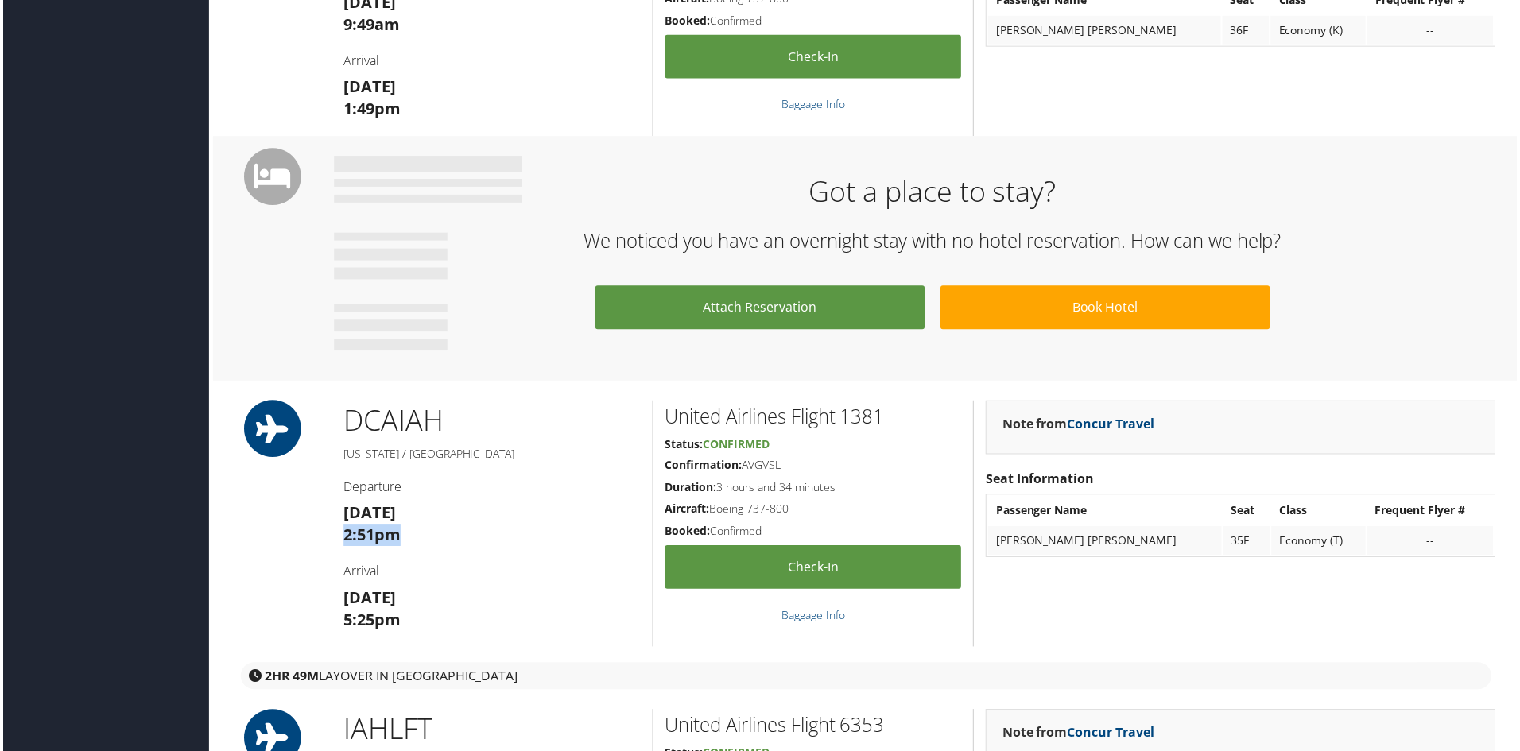
drag, startPoint x: 407, startPoint y: 539, endPoint x: 332, endPoint y: 543, distance: 74.8
click at [332, 543] on div "DCA IAH Washington / Houston Departure Sun 09 Nov 2:51pm Arrival Sun 09 Nov 5:2…" at bounding box center [491, 525] width 322 height 247
drag, startPoint x: 447, startPoint y: 515, endPoint x: 331, endPoint y: 510, distance: 115.3
click at [331, 510] on div "DCA IAH Washington / Houston Departure Sun 09 Nov 2:51pm Arrival Sun 09 Nov 5:2…" at bounding box center [491, 525] width 322 height 247
copy strong "[DATE]"
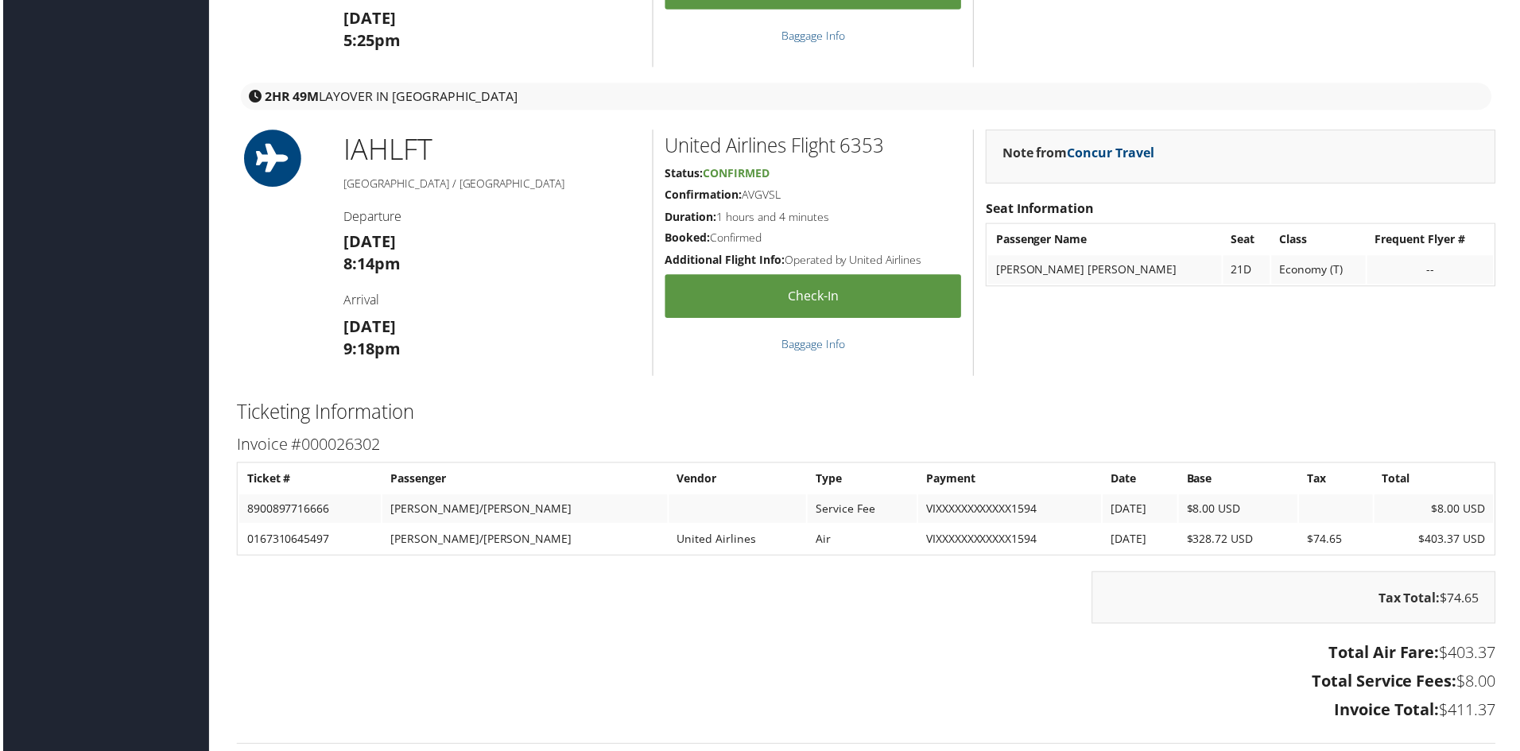
scroll to position [1590, 0]
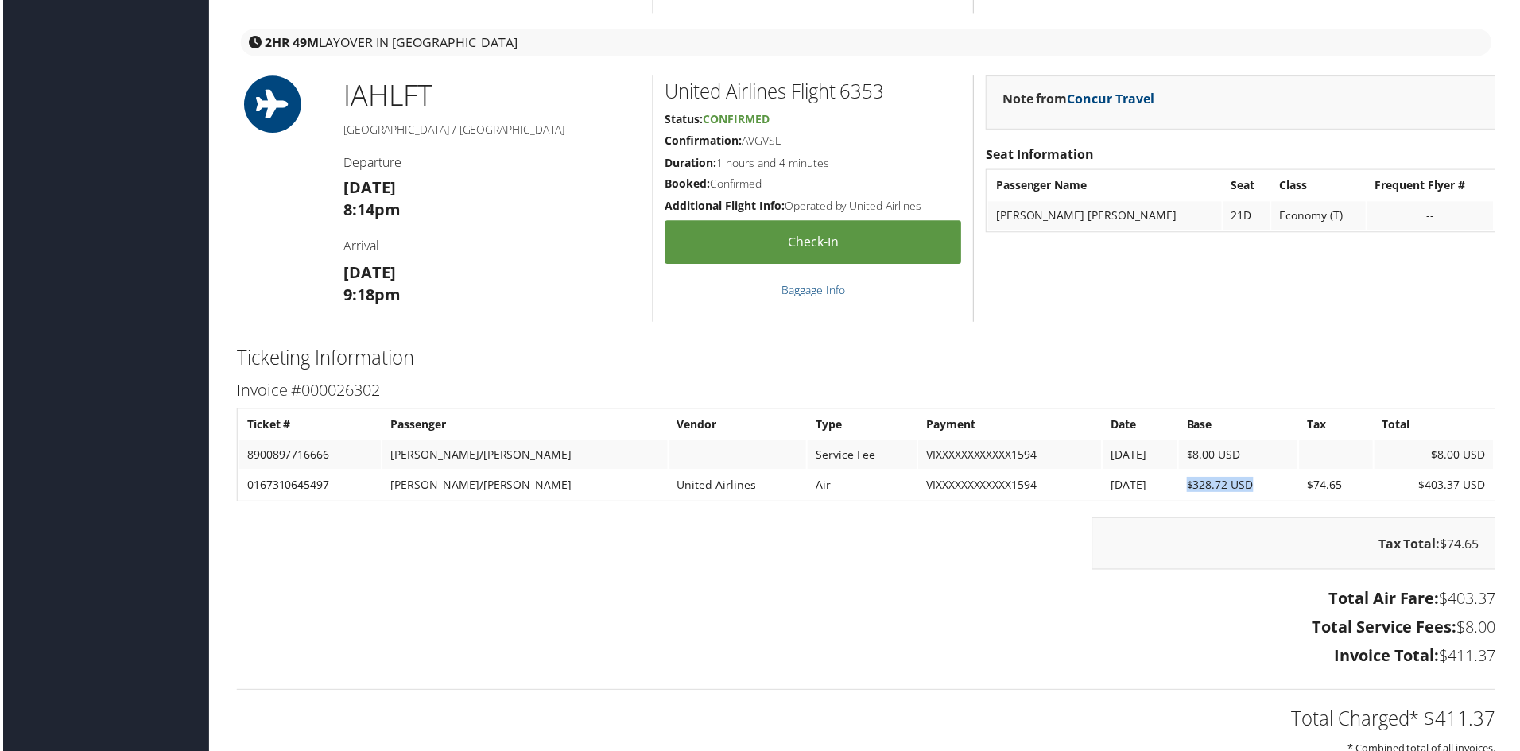
drag, startPoint x: 1171, startPoint y: 490, endPoint x: 1238, endPoint y: 487, distance: 67.6
click at [1238, 487] on td "$328.72 USD" at bounding box center [1239, 487] width 119 height 29
copy td "$328.72 USD"
drag, startPoint x: 1358, startPoint y: 486, endPoint x: 1297, endPoint y: 493, distance: 61.5
click at [1301, 493] on td "$74.65" at bounding box center [1337, 487] width 73 height 29
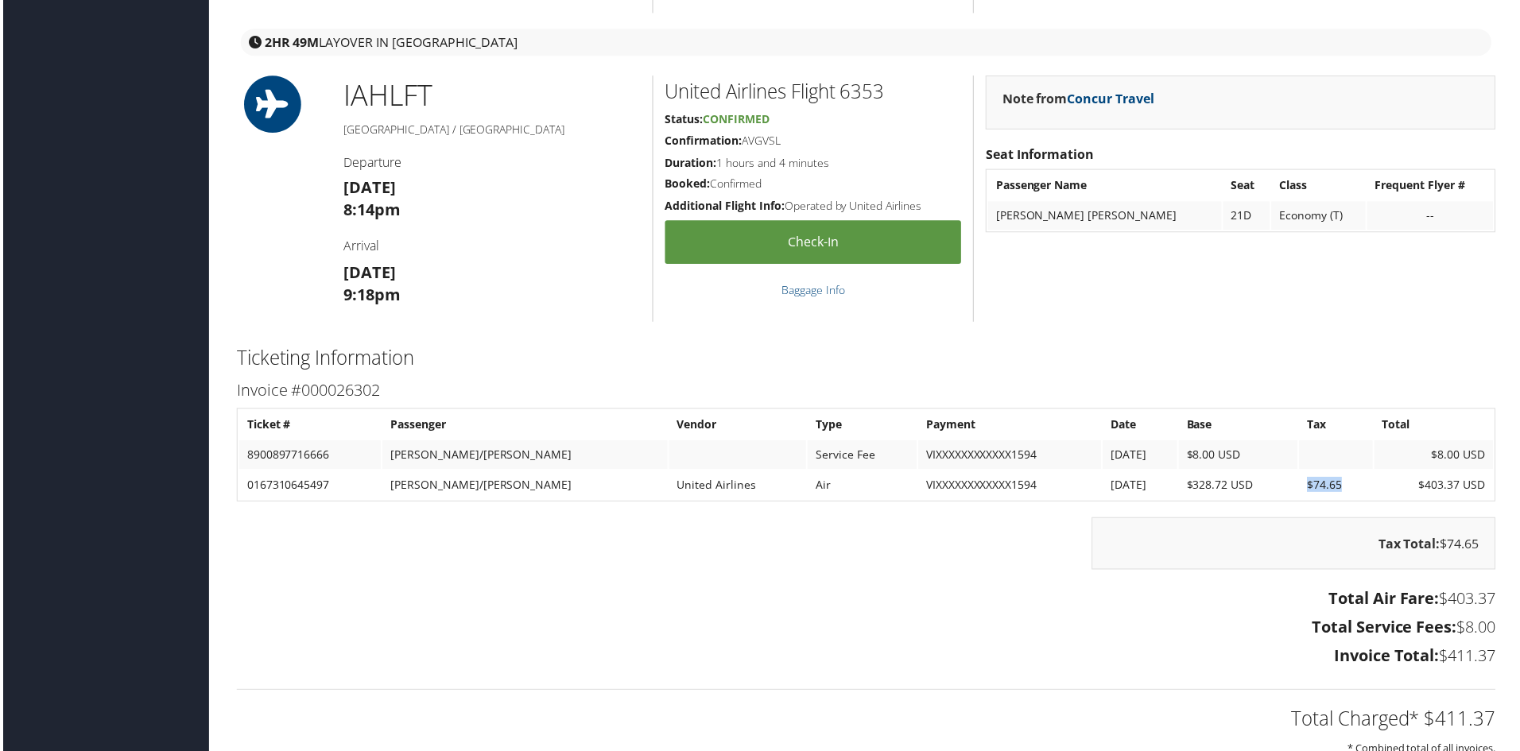
copy td "$74.65"
drag, startPoint x: 1434, startPoint y: 661, endPoint x: 1493, endPoint y: 657, distance: 59.7
click at [1493, 657] on div "Total Air Fare: $403.37 Total Service Fees: $8.00 Invoice Total: $411.37" at bounding box center [867, 632] width 1288 height 88
copy h3 "$411.37"
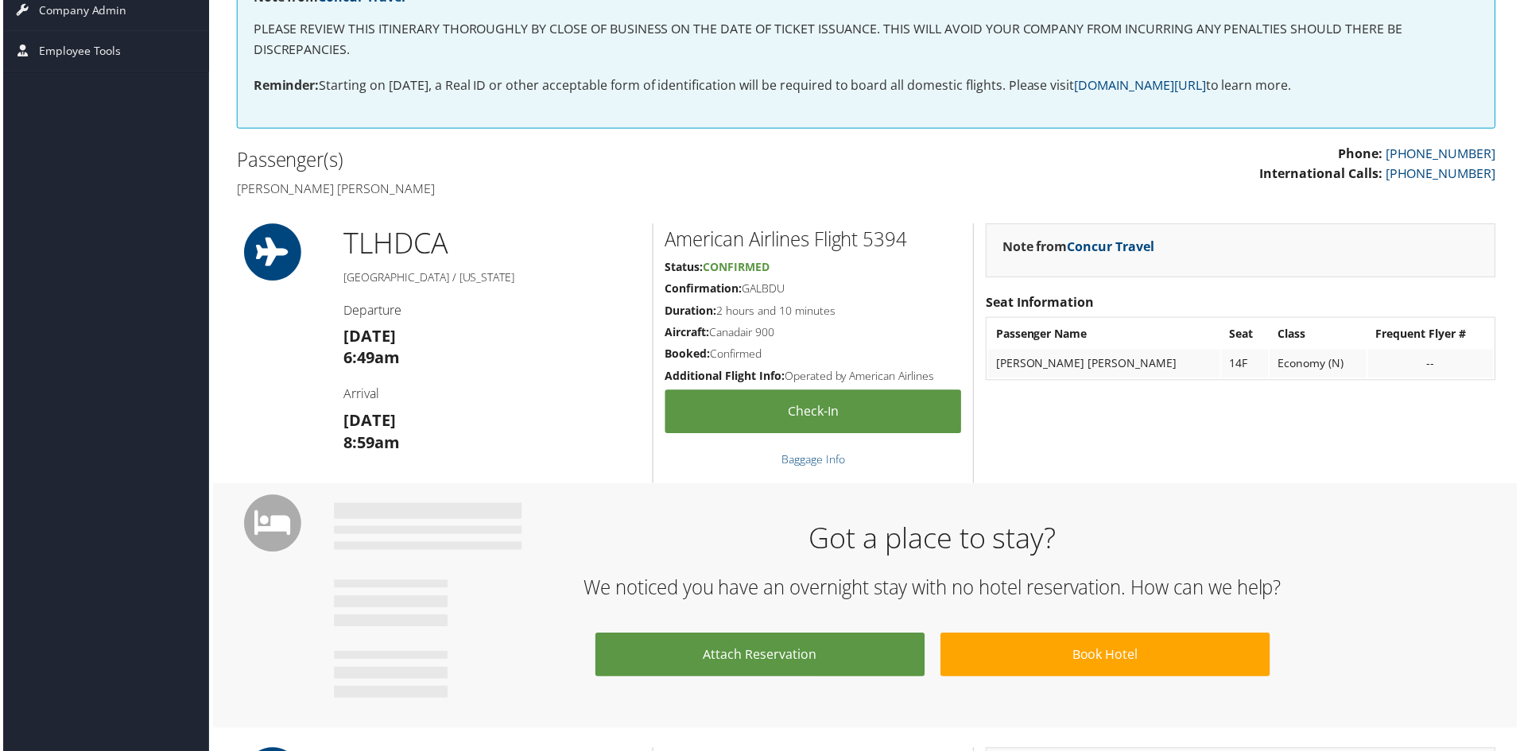
scroll to position [318, 0]
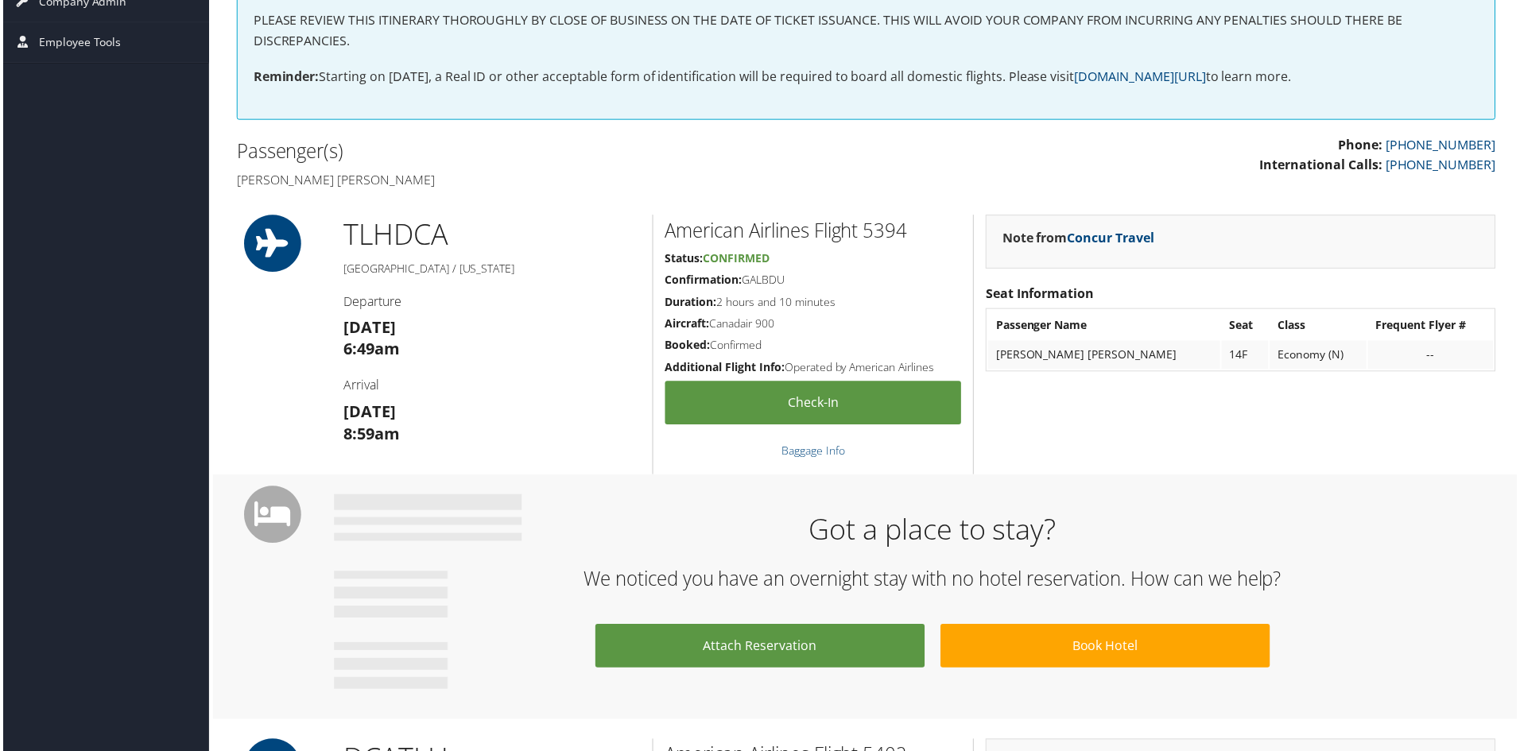
drag, startPoint x: 339, startPoint y: 326, endPoint x: 432, endPoint y: 325, distance: 92.2
click at [432, 325] on div "TLH DCA Tallahassee / [US_STATE] Departure [DATE] 6:49am Arrival [DATE] 8:59am" at bounding box center [491, 345] width 322 height 261
copy strong "[DATE]"
click at [416, 353] on h3 "[DATE] 6:49am" at bounding box center [491, 339] width 298 height 45
drag, startPoint x: 412, startPoint y: 440, endPoint x: 343, endPoint y: 435, distance: 69.3
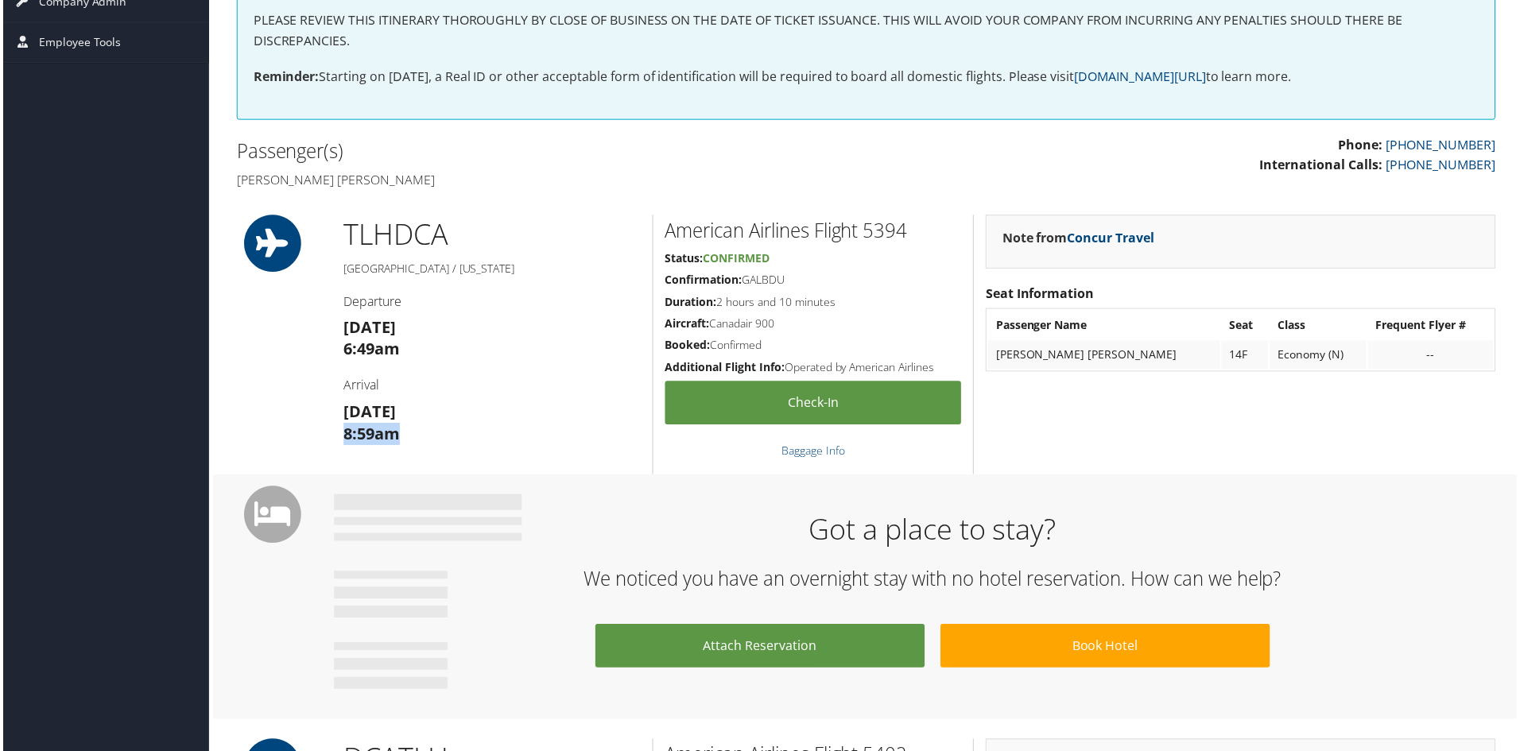
click at [343, 435] on h3 "[DATE] 8:59am" at bounding box center [491, 424] width 298 height 45
copy strong "8:59am"
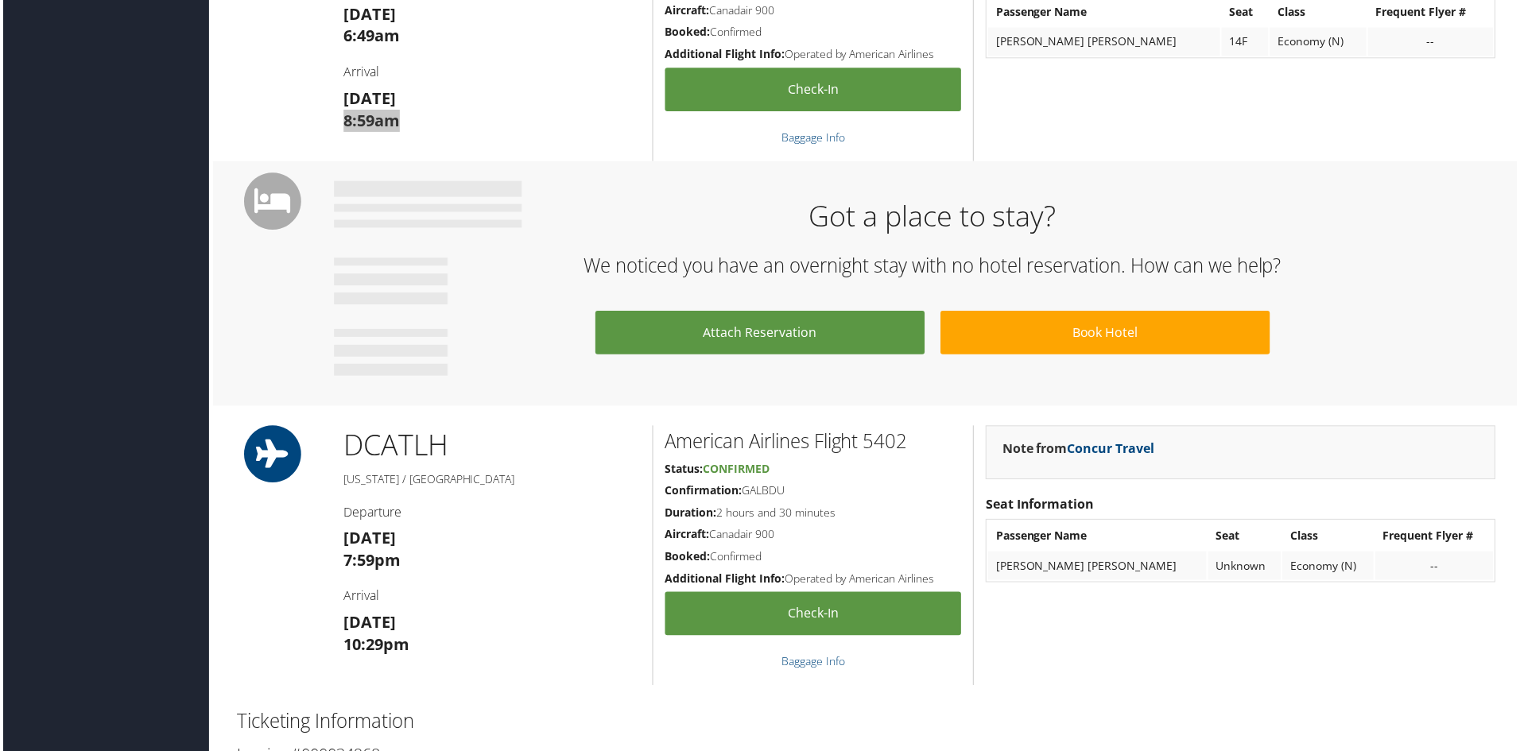
scroll to position [636, 0]
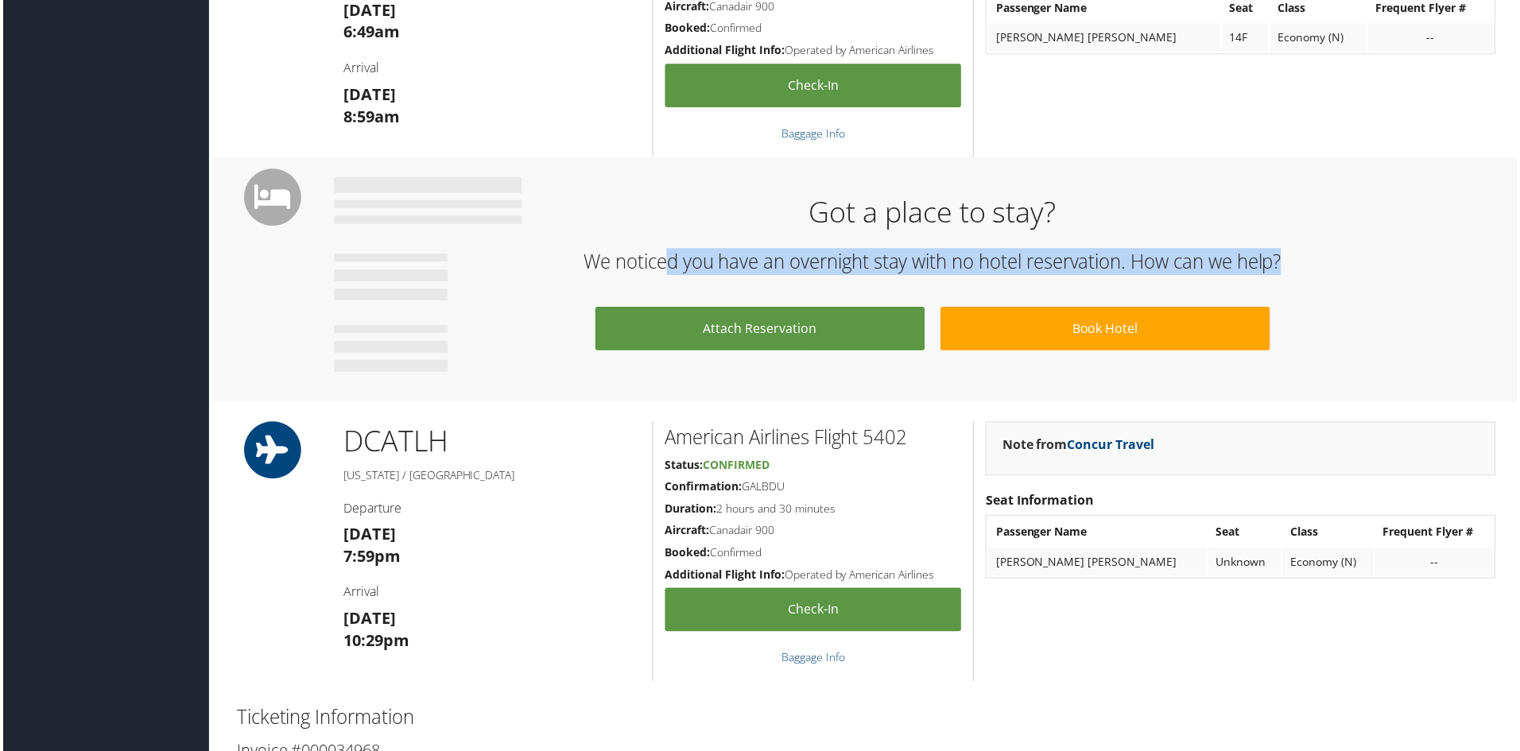
drag, startPoint x: 660, startPoint y: 262, endPoint x: 1352, endPoint y: 268, distance: 691.5
click at [1352, 268] on h2 "We noticed you have an overnight stay with no hotel reservation. How can we hel…" at bounding box center [933, 263] width 1179 height 27
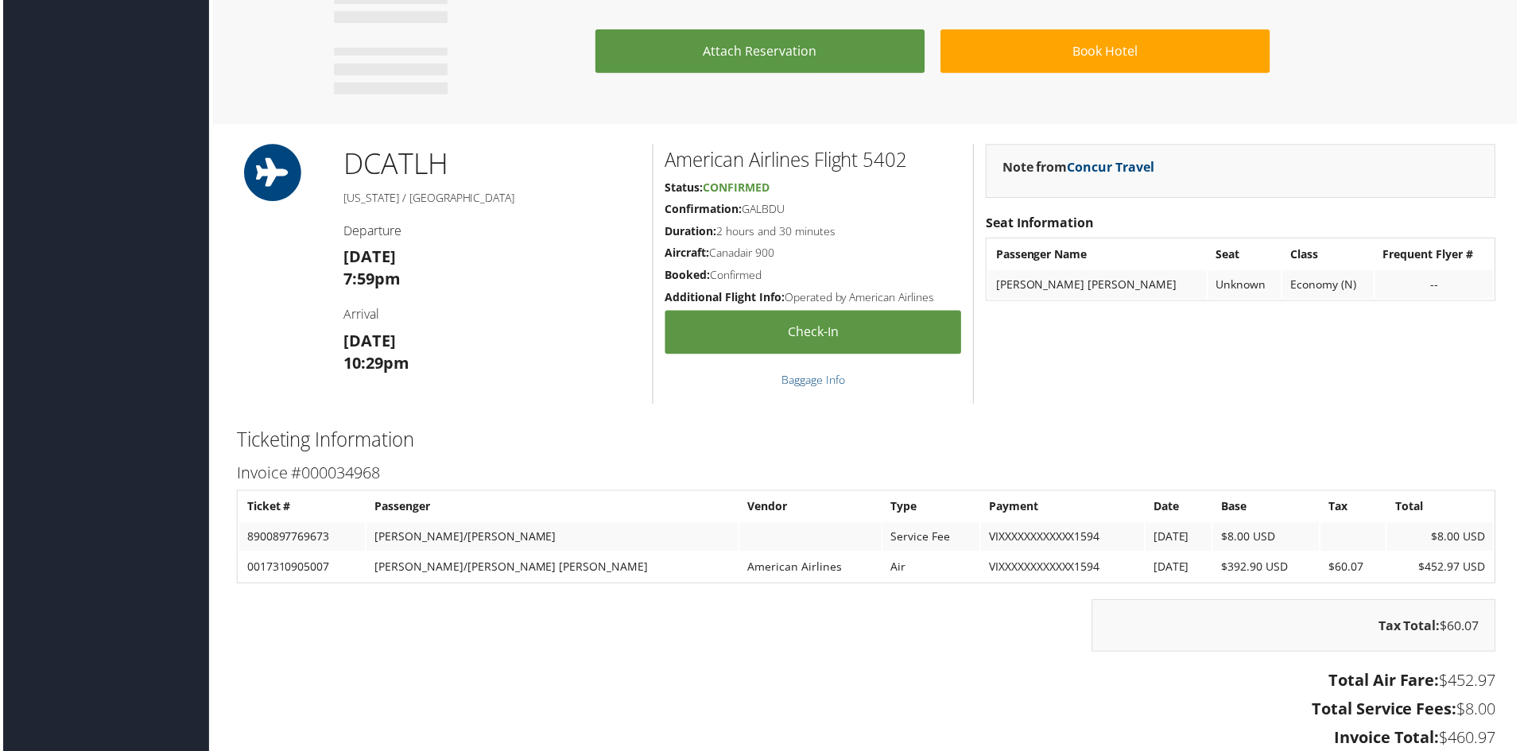
scroll to position [954, 0]
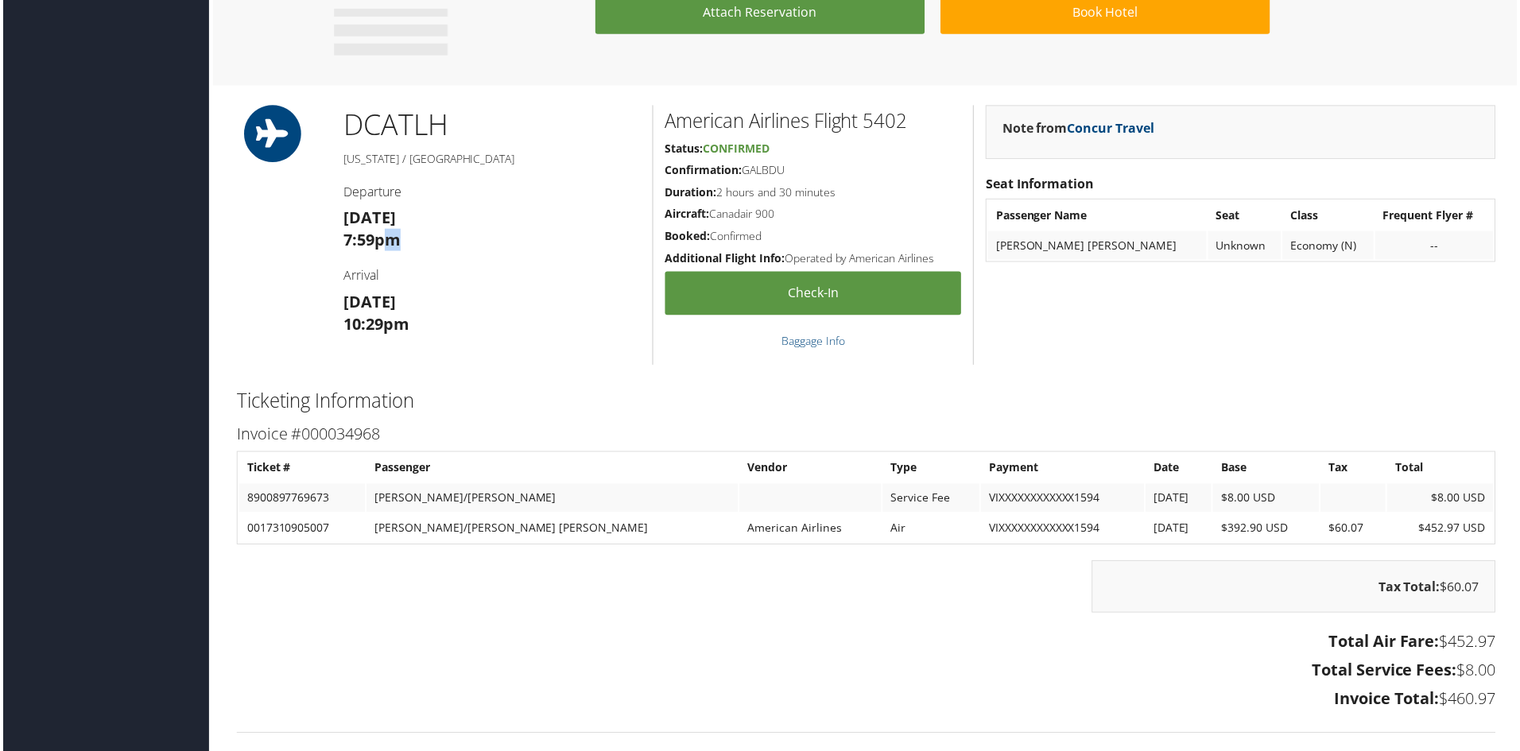
drag, startPoint x: 408, startPoint y: 244, endPoint x: 385, endPoint y: 241, distance: 22.5
click at [385, 241] on h3 "[DATE] 7:59pm" at bounding box center [491, 229] width 298 height 45
drag, startPoint x: 446, startPoint y: 212, endPoint x: 342, endPoint y: 216, distance: 104.2
click at [342, 216] on h3 "Sun 09 Nov 7:59pm" at bounding box center [491, 229] width 298 height 45
copy strong "[DATE]"
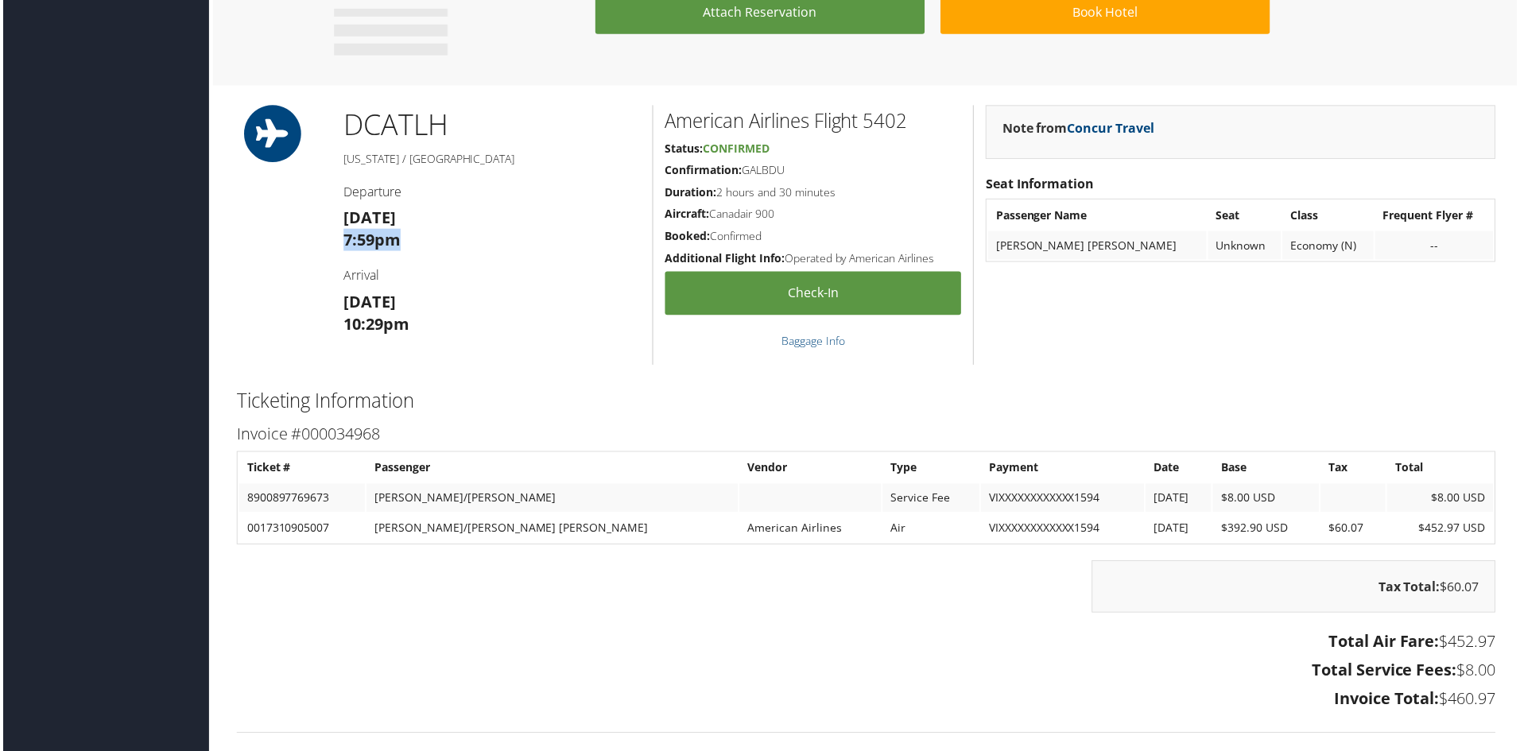
drag, startPoint x: 407, startPoint y: 241, endPoint x: 338, endPoint y: 241, distance: 69.1
click at [338, 241] on div "DCA TLH Washington / Tallahassee Departure Sun 09 Nov 7:59pm Arrival Sun 09 Nov…" at bounding box center [491, 236] width 322 height 261
copy strong "7:59pm"
drag, startPoint x: 1435, startPoint y: 643, endPoint x: 1489, endPoint y: 651, distance: 54.6
click at [1489, 651] on h3 "Total Air Fare: $452.97" at bounding box center [866, 644] width 1264 height 22
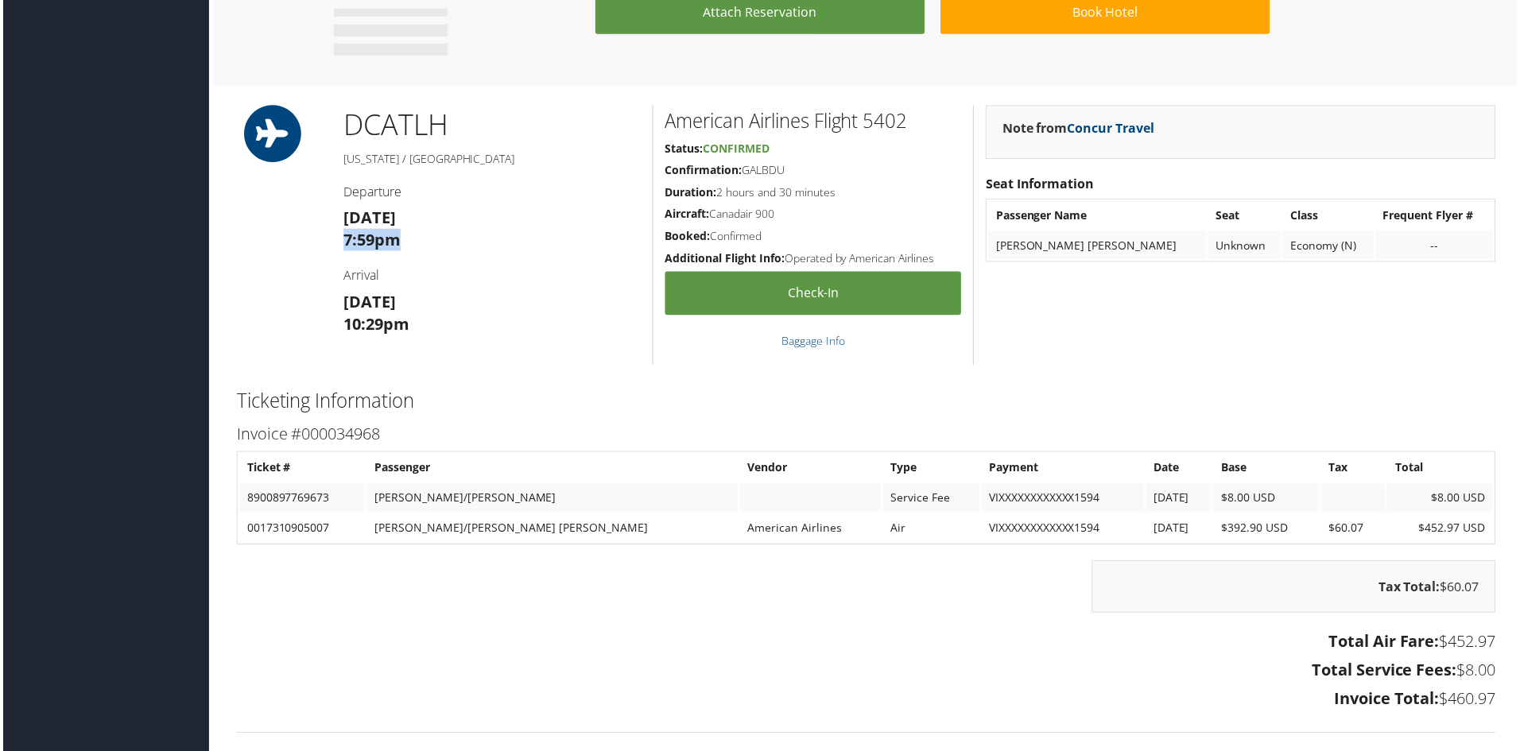
copy h3 "$452.97"
drag, startPoint x: 1351, startPoint y: 530, endPoint x: 1250, endPoint y: 536, distance: 101.1
click at [1250, 536] on tr "0017310905007 ROSENBERG/SAMANTHA ANNE American Airlines Air VIXXXXXXXXXXXX1594 …" at bounding box center [866, 530] width 1259 height 29
copy tr "$60.07"
drag, startPoint x: 1436, startPoint y: 704, endPoint x: 1501, endPoint y: 708, distance: 64.5
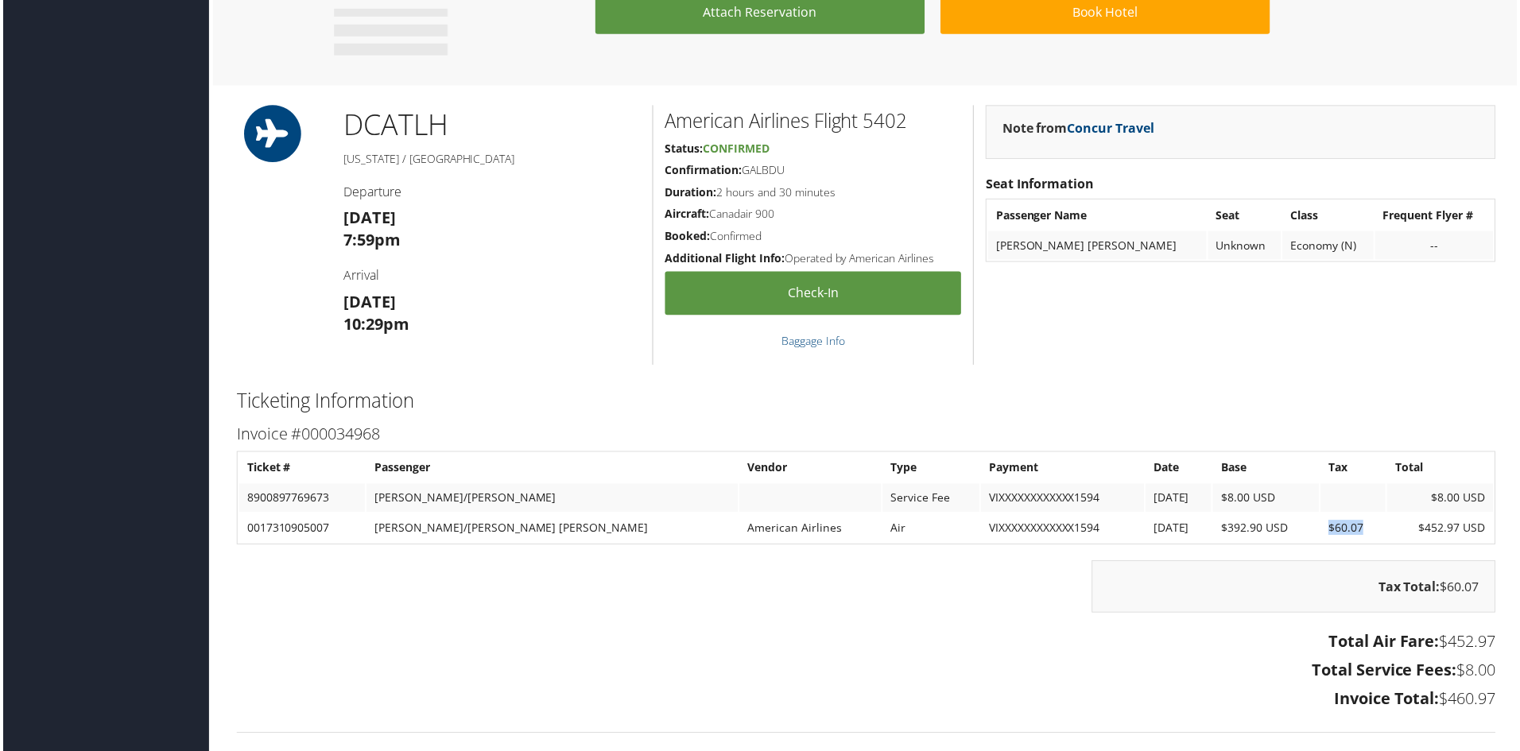
click at [1501, 708] on div "Total Air Fare: $452.97 Total Service Fees: $8.00 Invoice Total: $460.97" at bounding box center [867, 675] width 1288 height 88
copy h3 "$460.97"
click at [872, 631] on div "Total Air Fare: $452.97 Total Service Fees: $8.00 Invoice Total: $460.97" at bounding box center [867, 675] width 1288 height 88
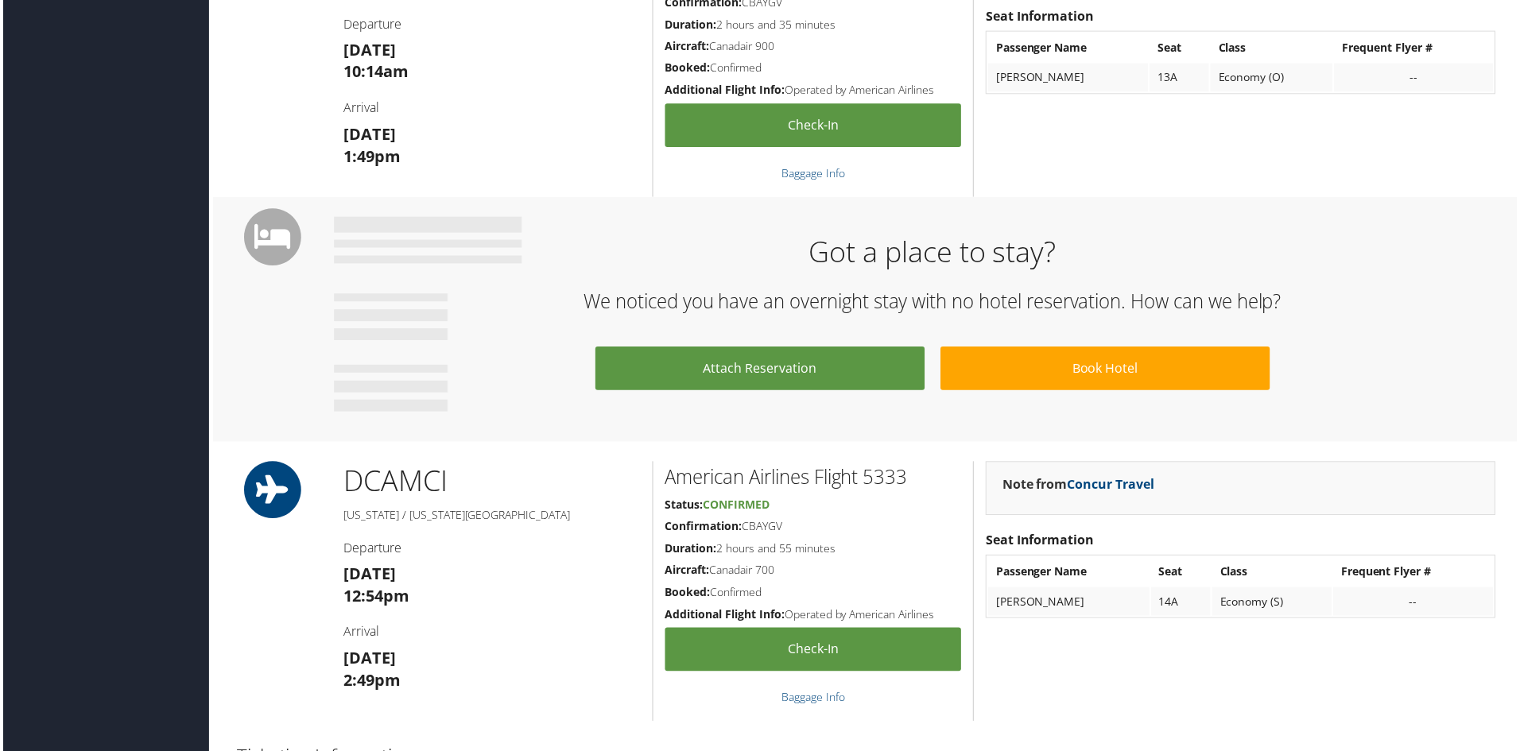
scroll to position [636, 0]
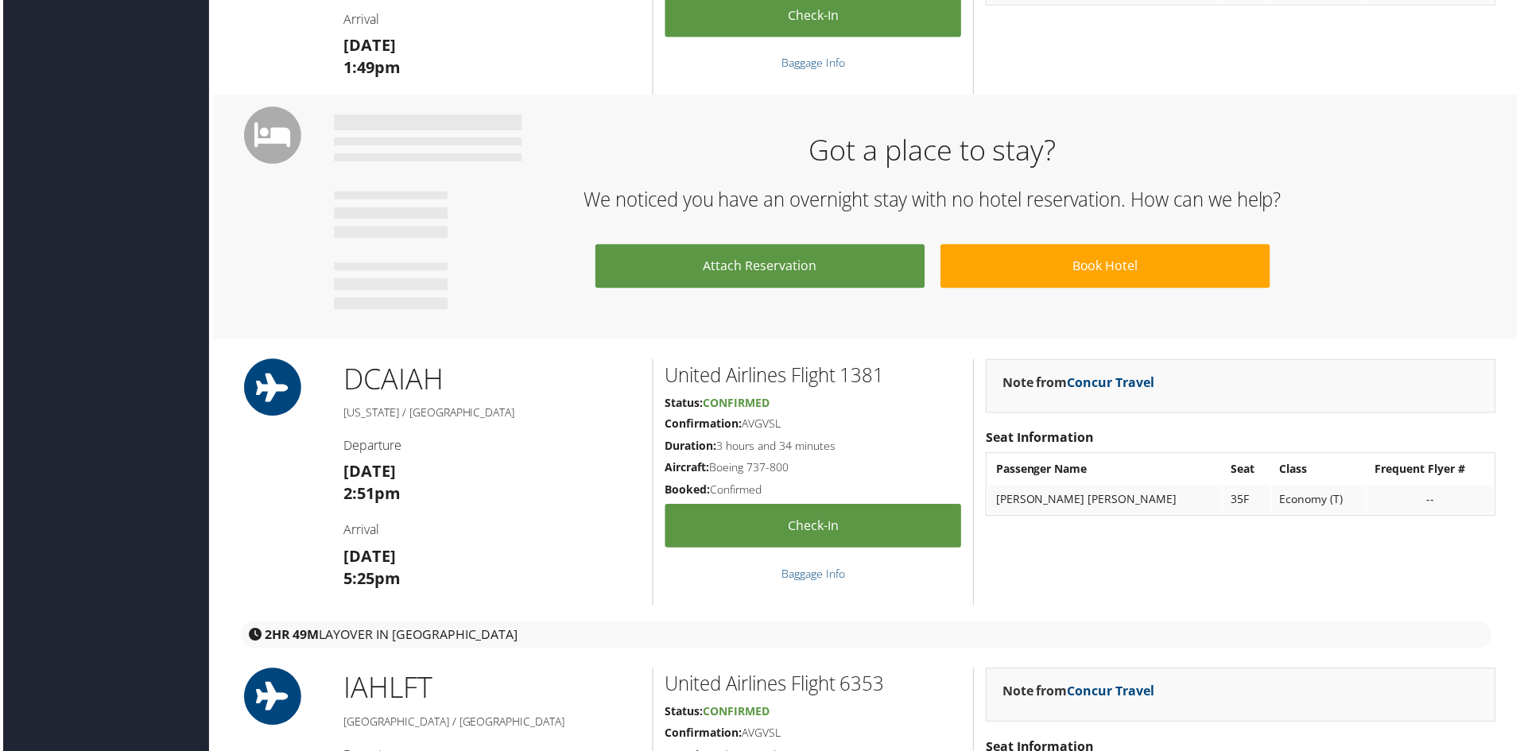
scroll to position [1033, 0]
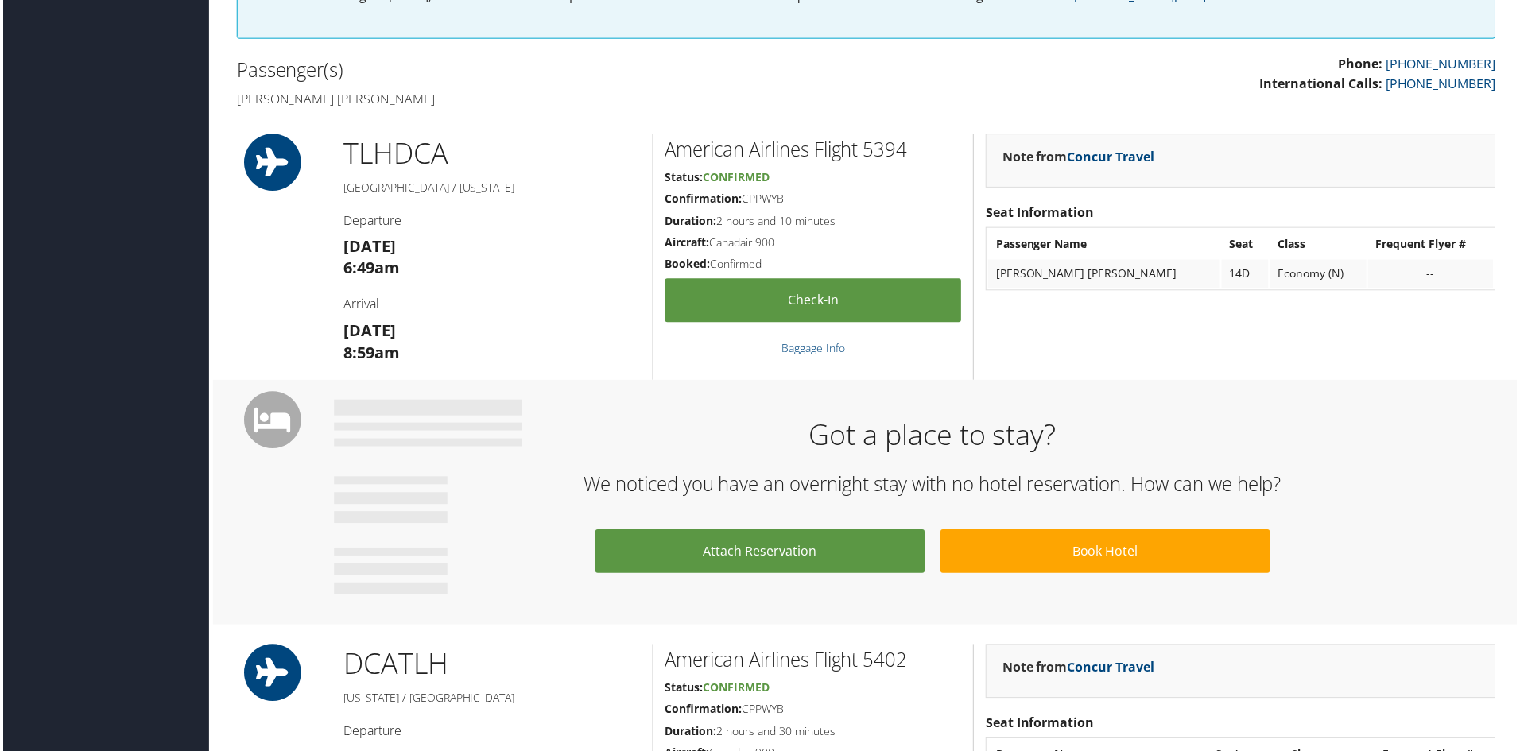
scroll to position [397, 0]
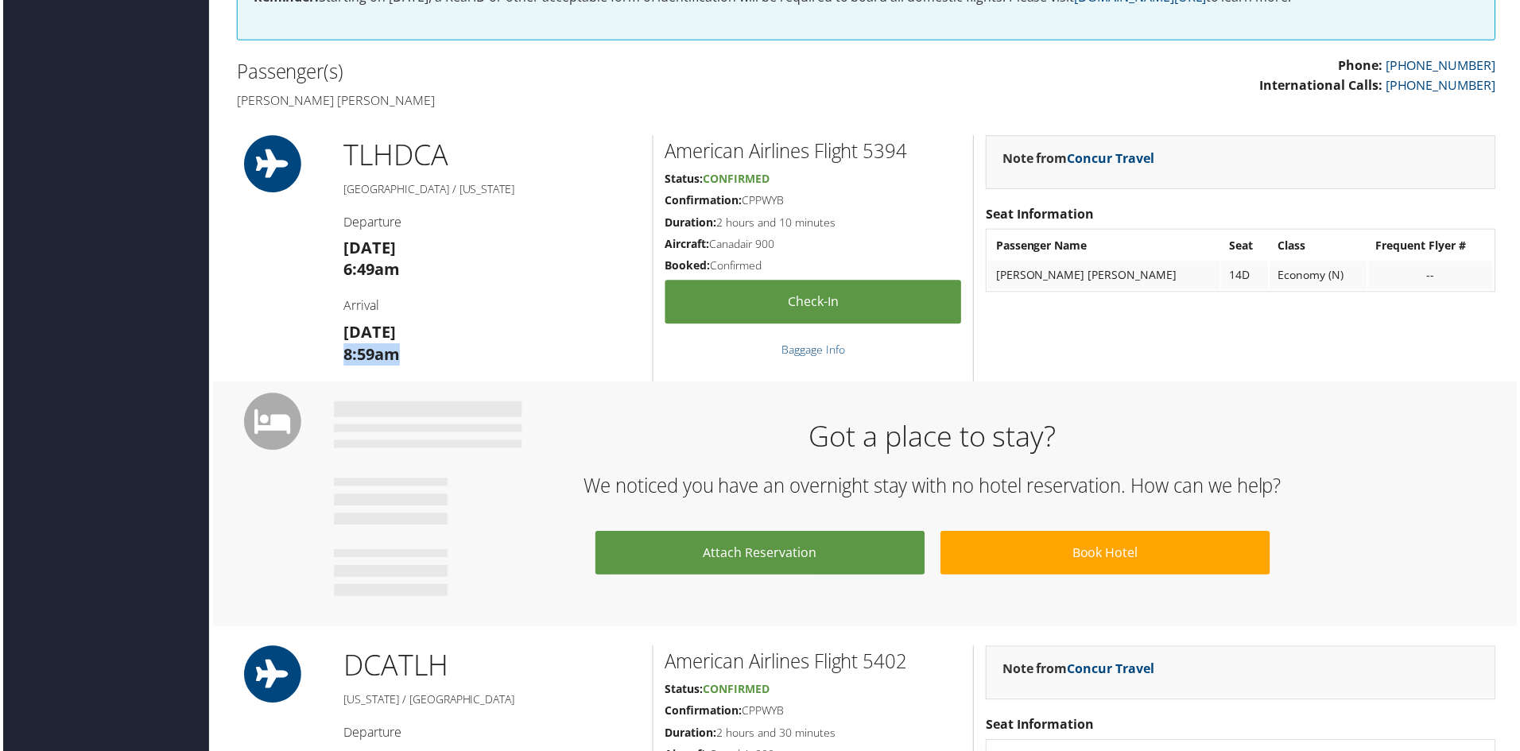
drag, startPoint x: 412, startPoint y: 362, endPoint x: 341, endPoint y: 350, distance: 71.7
click at [342, 350] on h3 "[DATE] 8:59am" at bounding box center [491, 345] width 298 height 45
copy strong "8:59am"
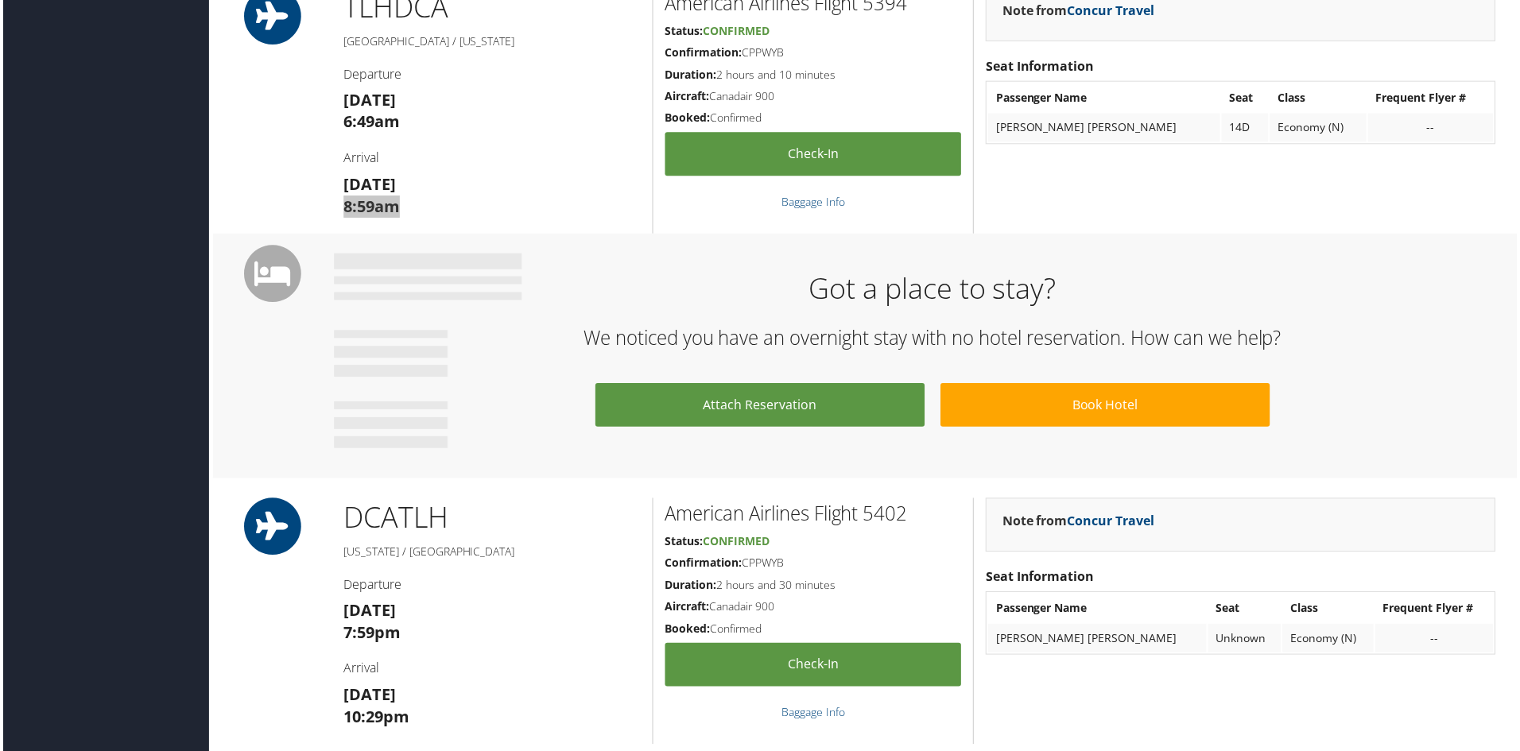
scroll to position [556, 0]
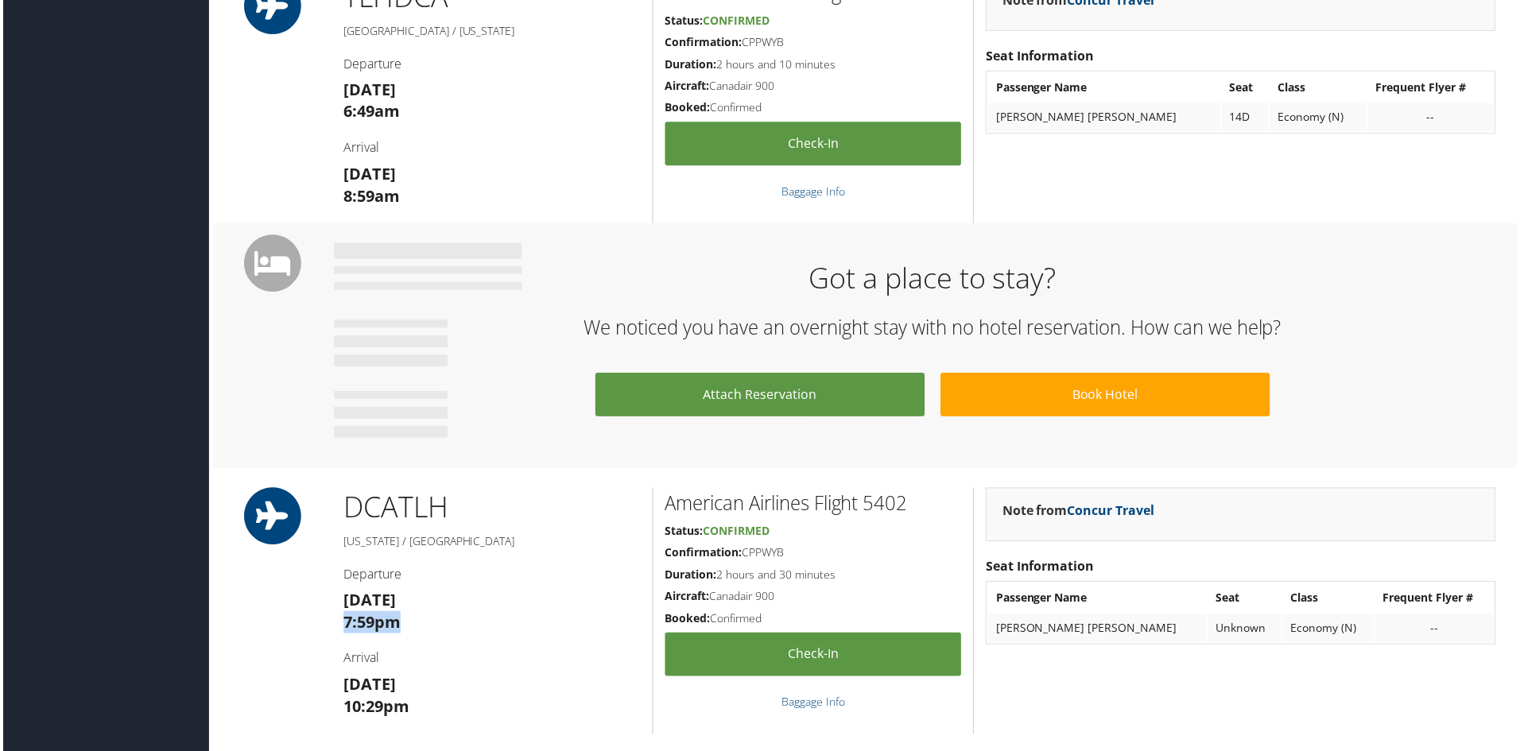
drag, startPoint x: 414, startPoint y: 623, endPoint x: 343, endPoint y: 624, distance: 70.7
click at [343, 624] on h3 "[DATE] 7:59pm" at bounding box center [491, 613] width 298 height 45
drag, startPoint x: 447, startPoint y: 606, endPoint x: 323, endPoint y: 598, distance: 124.2
click at [323, 598] on div "DCA TLH [US_STATE] / [GEOGRAPHIC_DATA] Departure [DATE] 7:59pm Arrival [DATE] 1…" at bounding box center [867, 613] width 1288 height 247
copy strong "[DATE]"
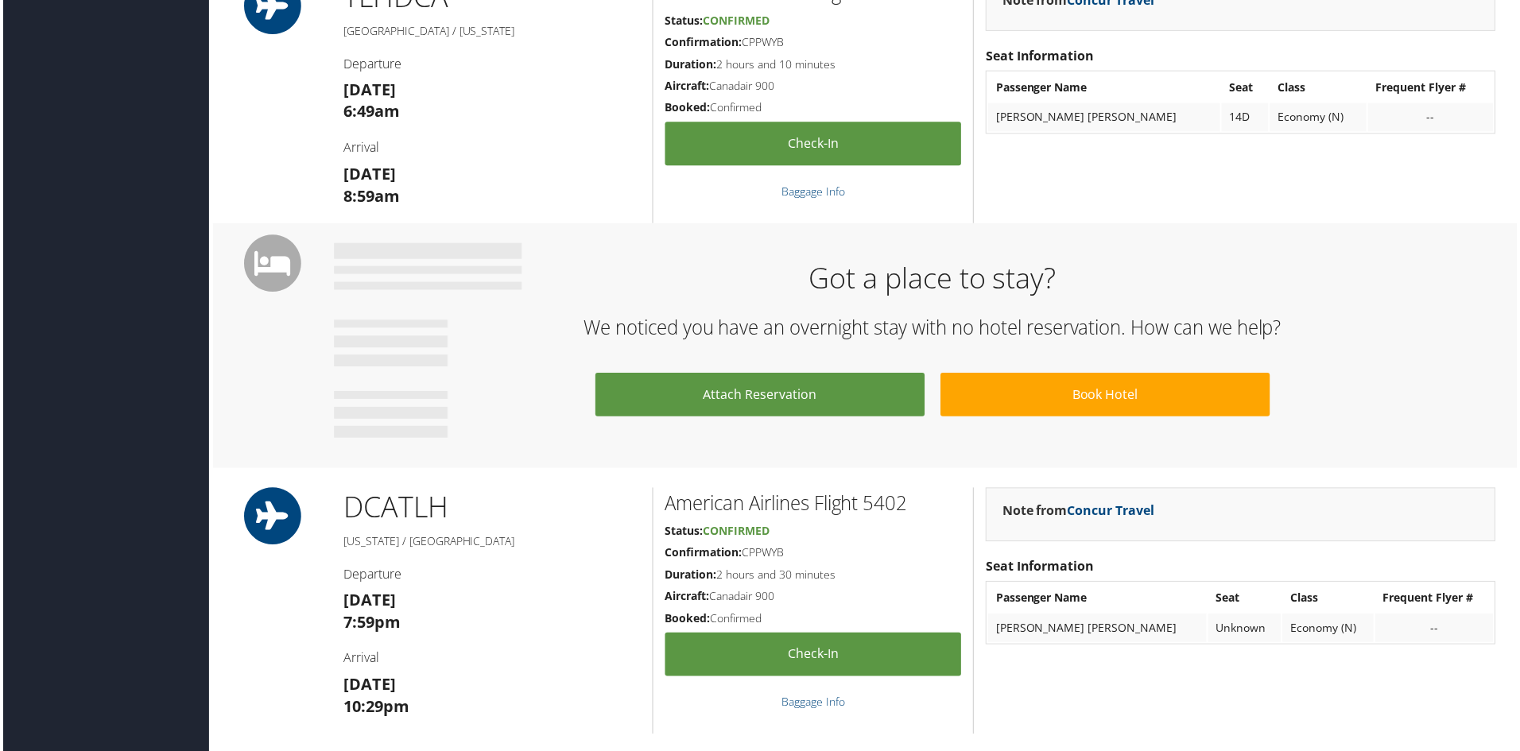
click at [1288, 659] on div "Note from Concur Travel Seat Information Passenger Name Seat Class Frequent Fly…" at bounding box center [1242, 613] width 536 height 247
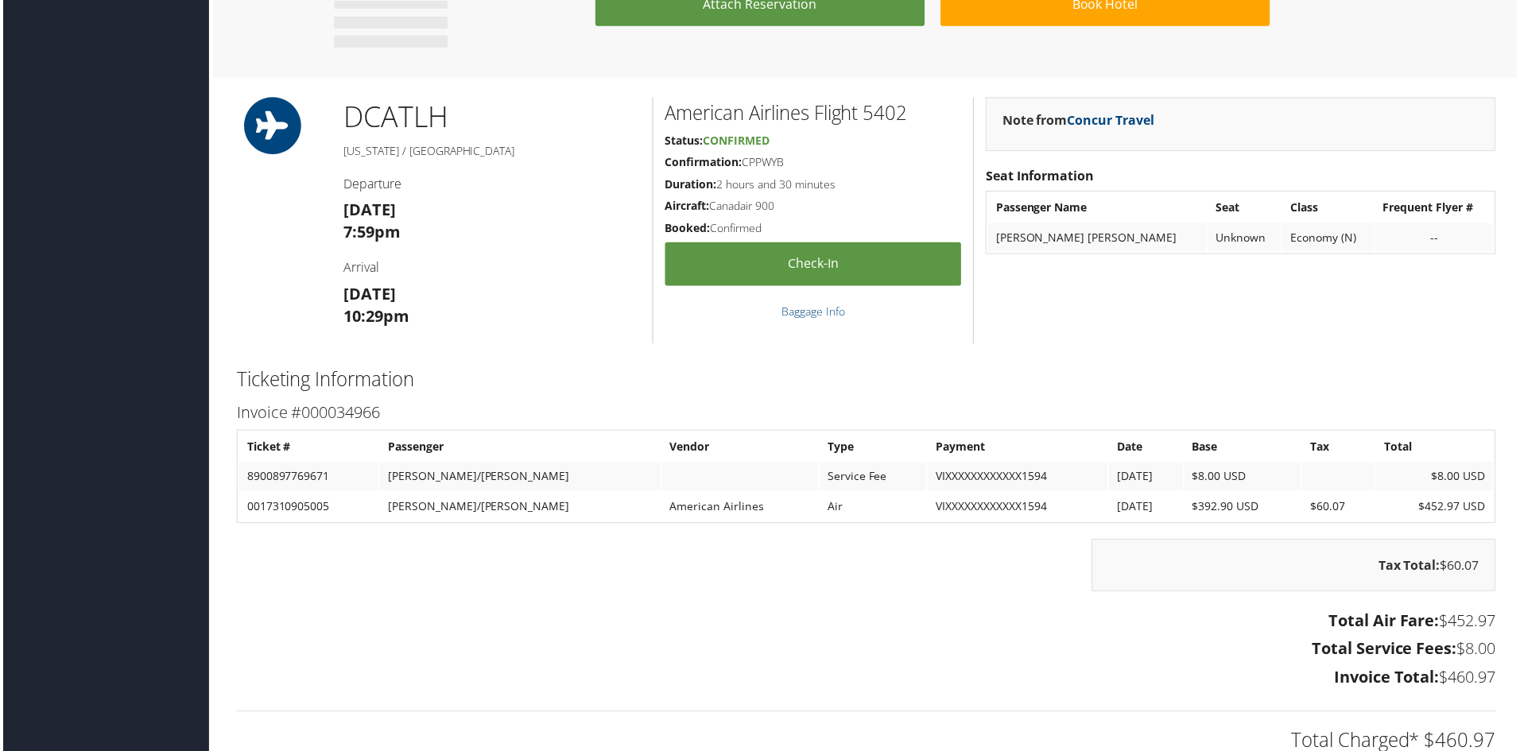
scroll to position [954, 0]
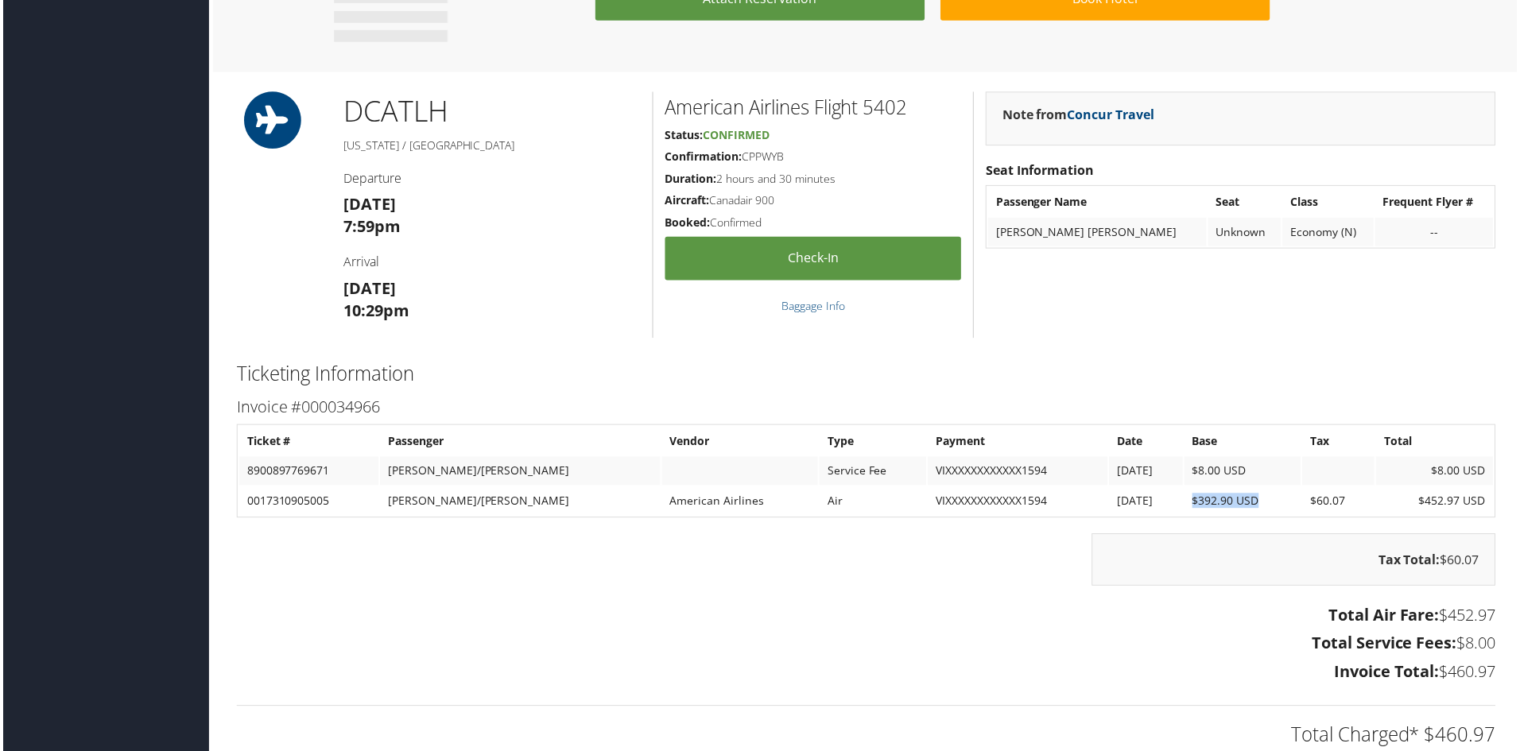
drag, startPoint x: 1170, startPoint y: 505, endPoint x: 1248, endPoint y: 508, distance: 78.0
click at [1248, 508] on td "$392.90 USD" at bounding box center [1245, 503] width 118 height 29
copy td "$392.90 USD"
drag, startPoint x: 1330, startPoint y: 505, endPoint x: 1296, endPoint y: 510, distance: 35.4
click at [1304, 510] on td "$60.07" at bounding box center [1340, 503] width 72 height 29
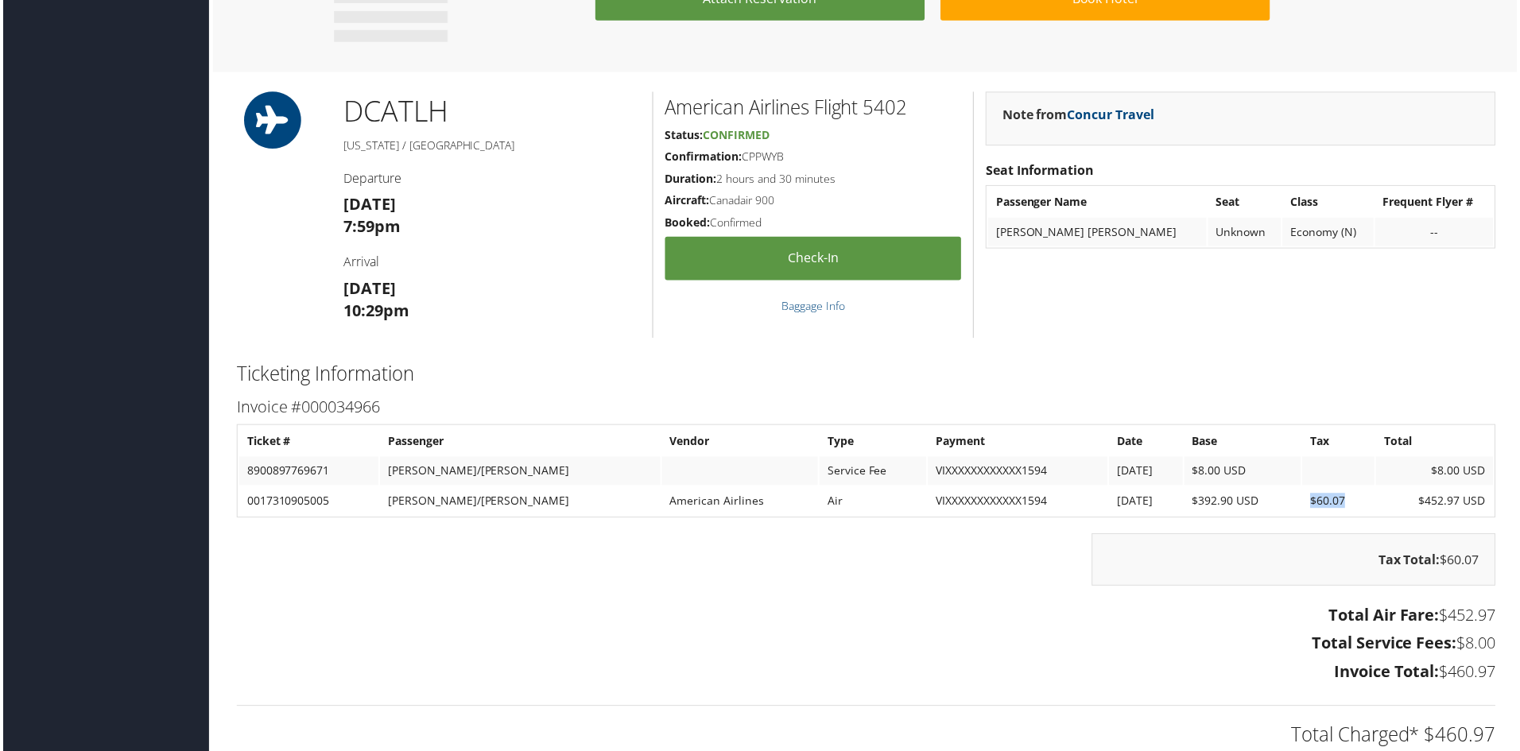
copy td "$60.07"
drag, startPoint x: 1432, startPoint y: 676, endPoint x: 1489, endPoint y: 676, distance: 57.2
click at [1489, 676] on h3 "Invoice Total: $460.97" at bounding box center [866, 675] width 1264 height 22
copy h3 "$460.97"
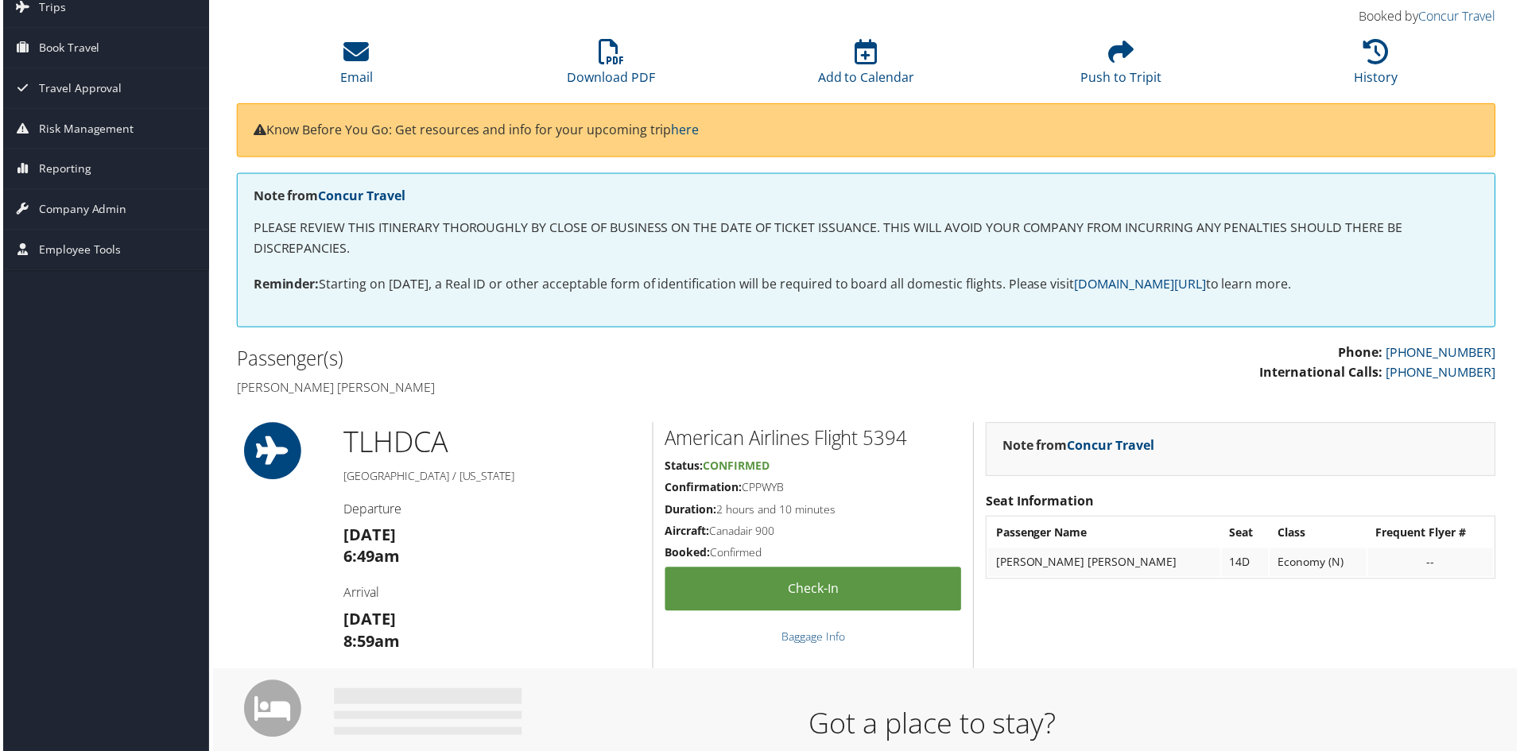
scroll to position [82, 0]
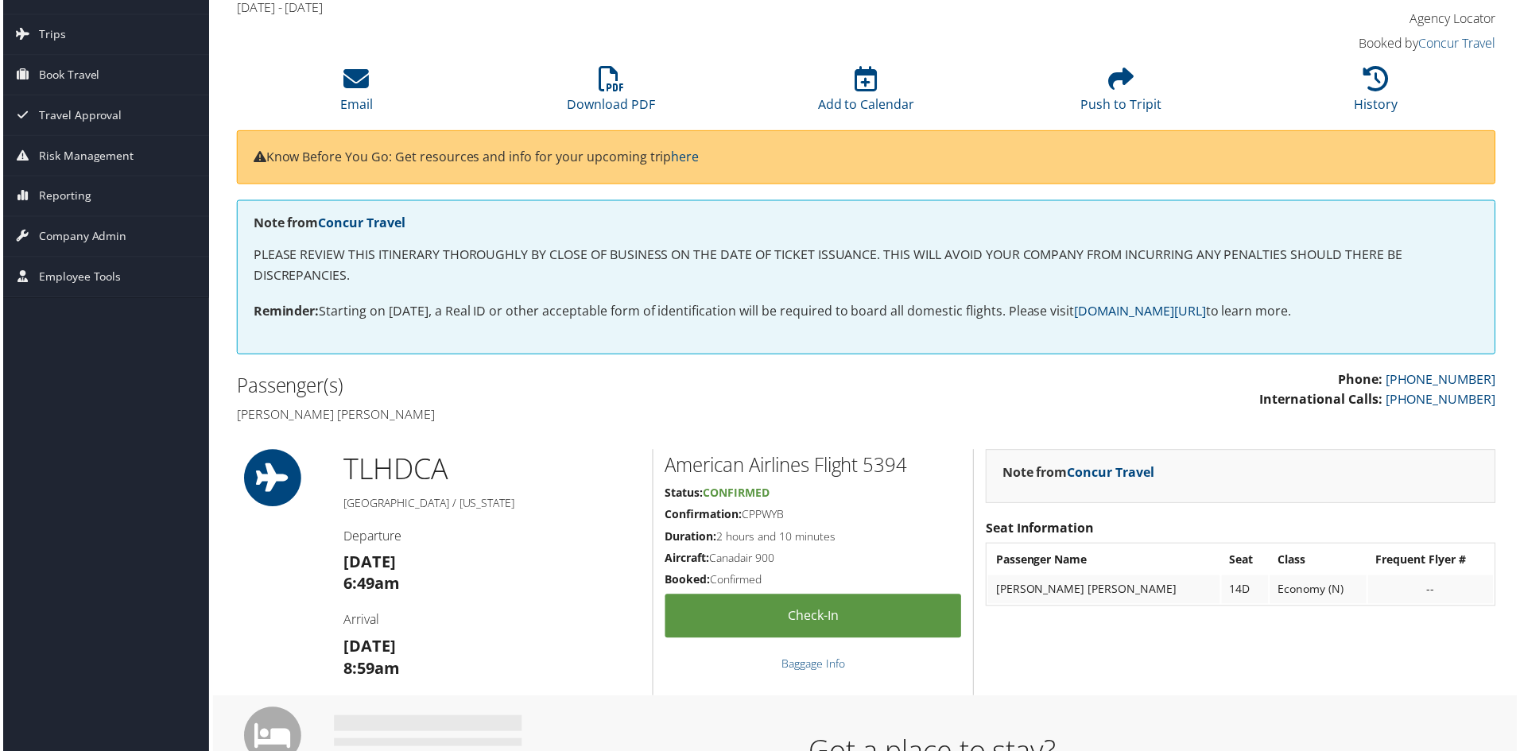
click at [736, 416] on h4 "Ryan taylor Larson" at bounding box center [544, 416] width 620 height 17
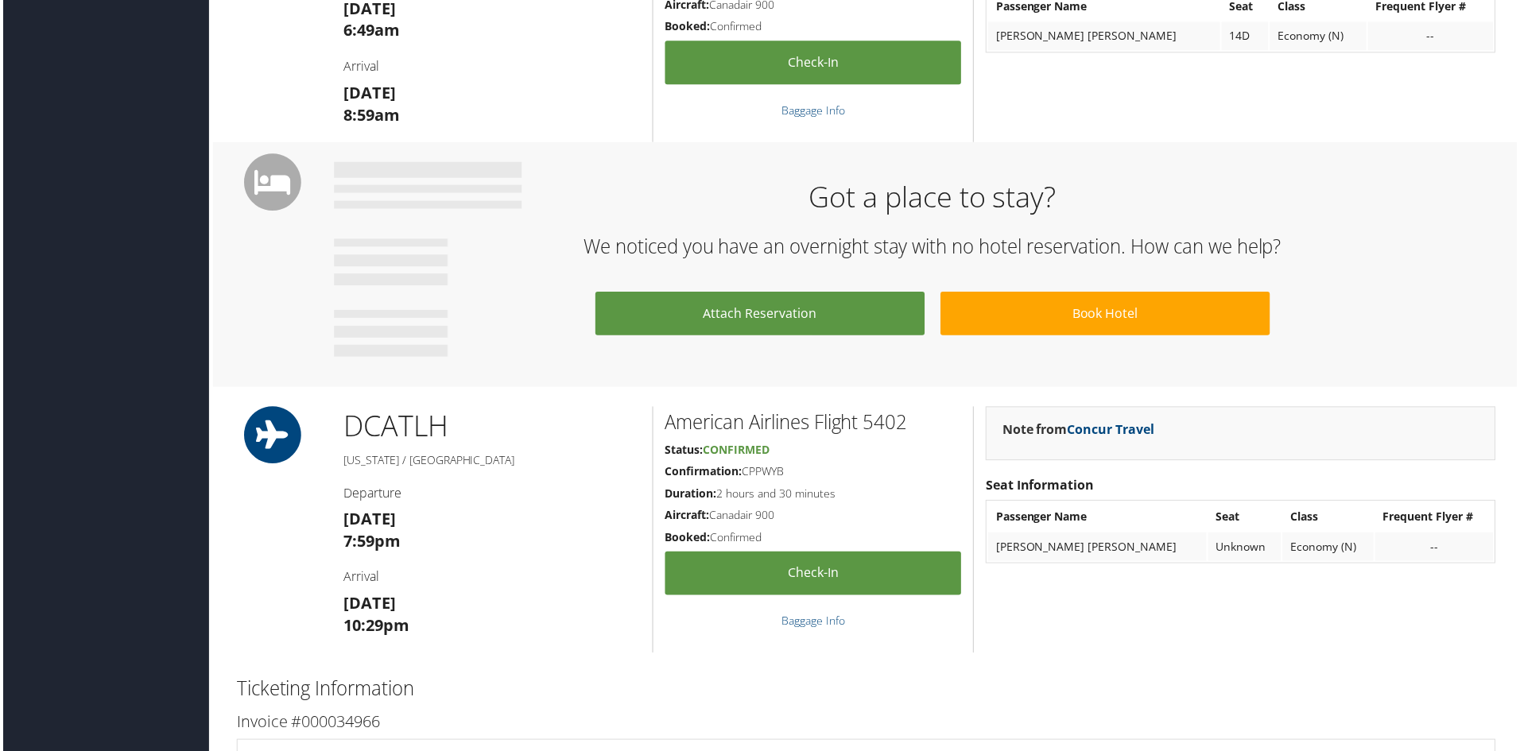
scroll to position [638, 0]
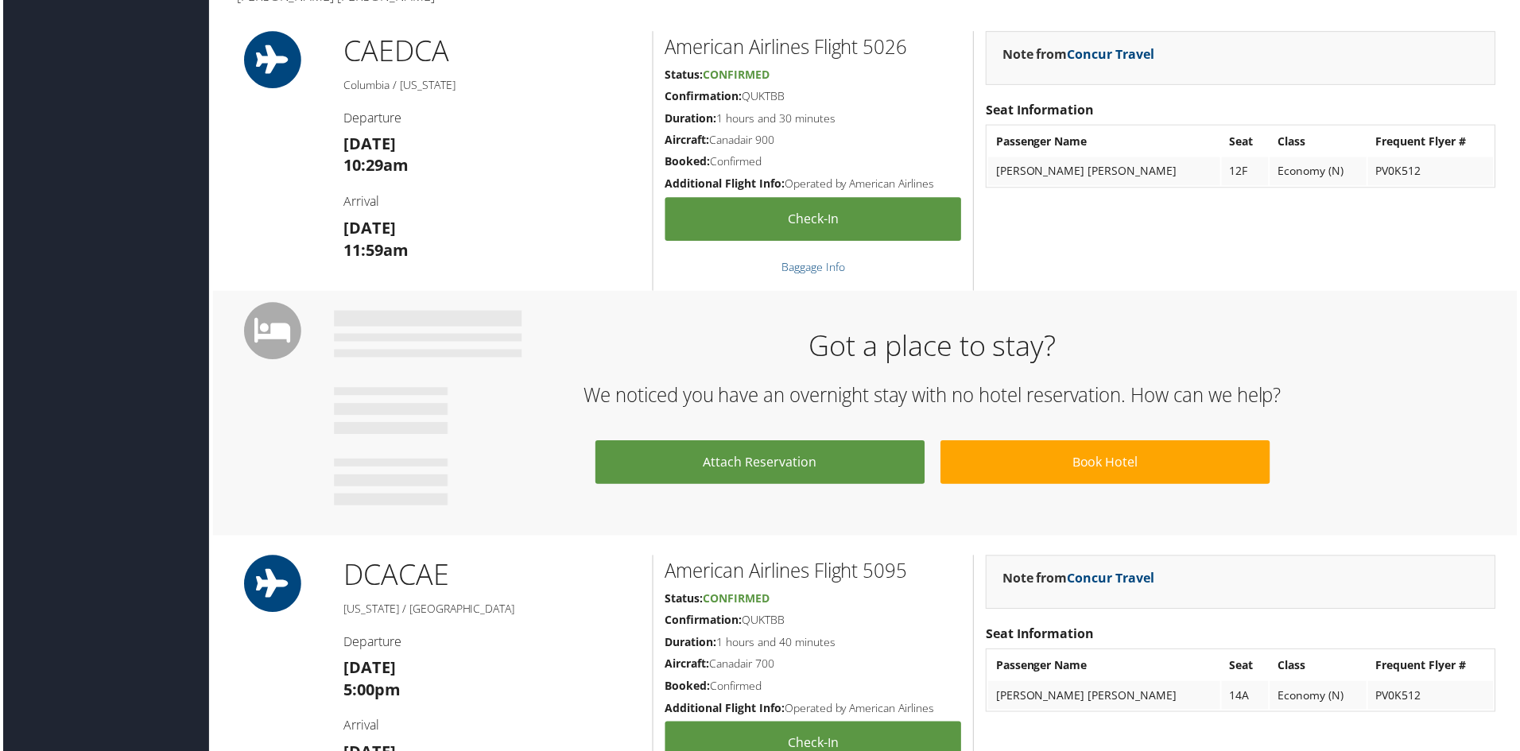
scroll to position [397, 0]
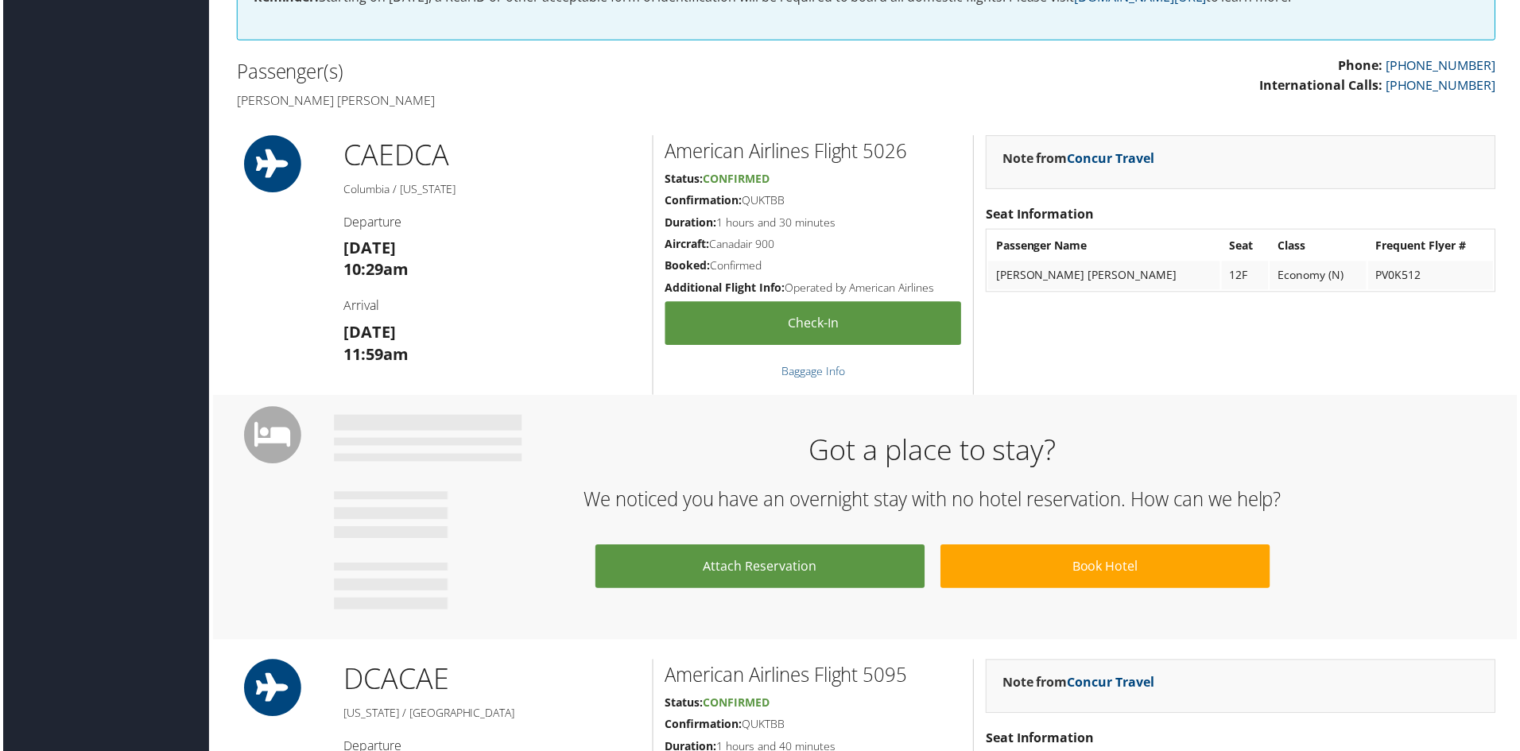
drag, startPoint x: 437, startPoint y: 329, endPoint x: 344, endPoint y: 332, distance: 93.0
click at [344, 332] on h3 "[DATE] 11:59am" at bounding box center [491, 345] width 298 height 45
copy strong "[DATE]"
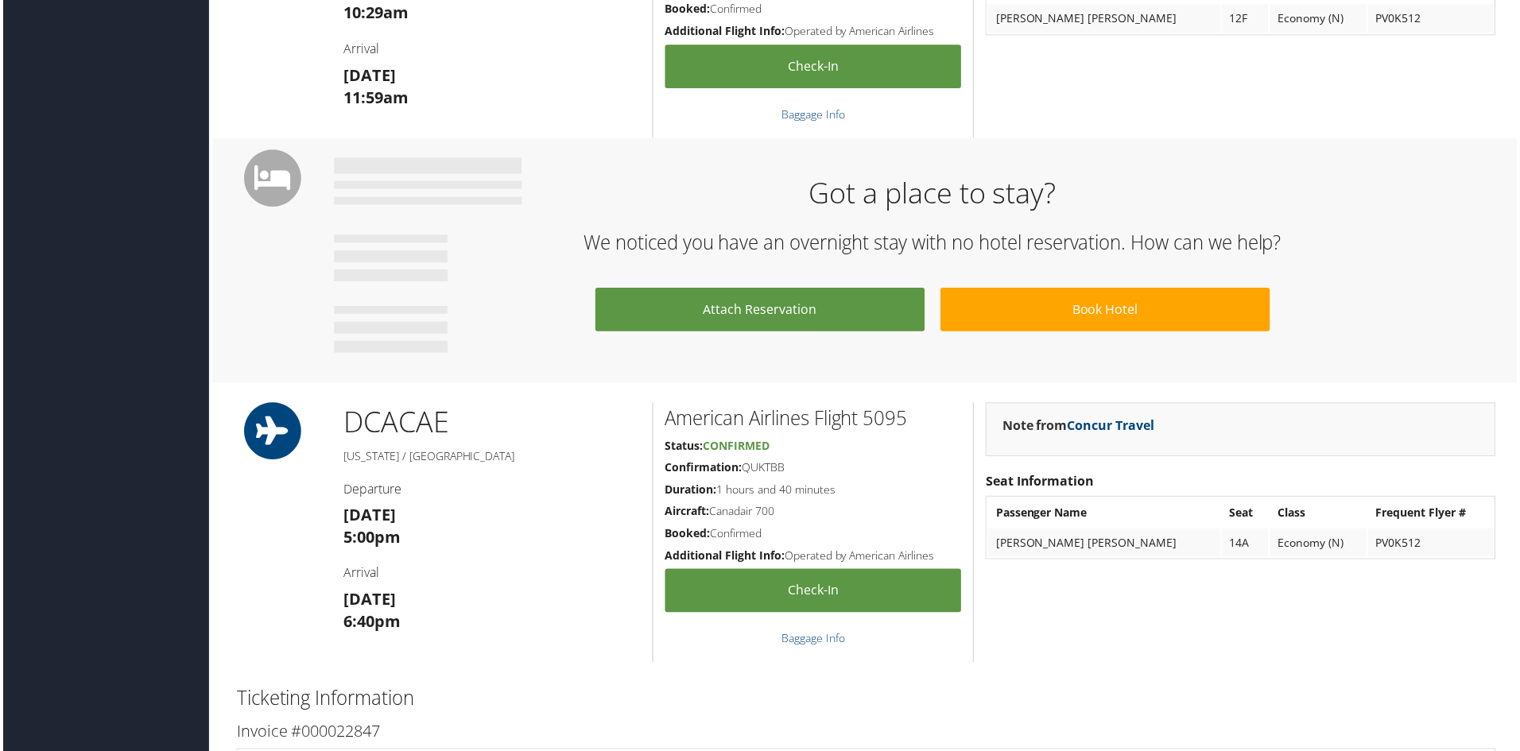
scroll to position [715, 0]
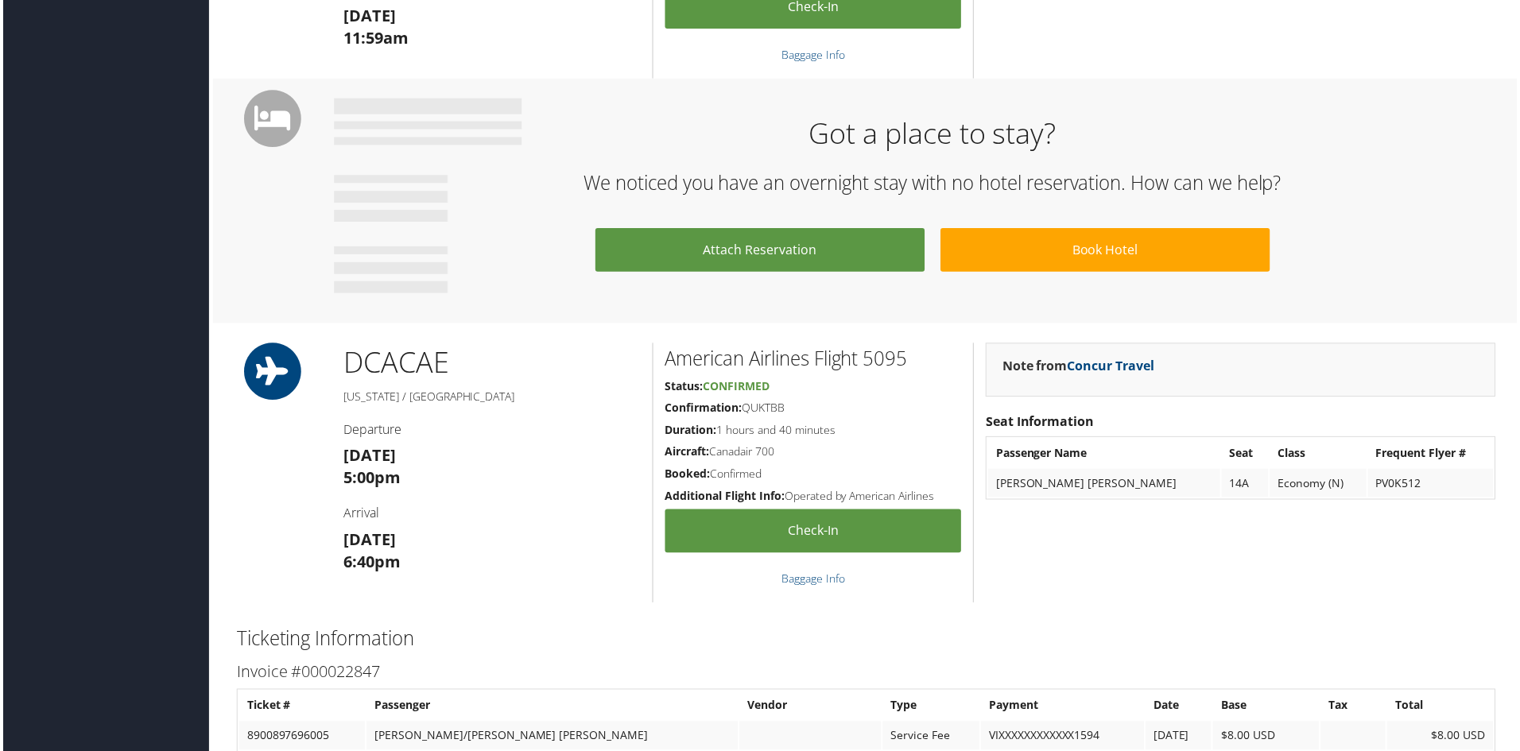
drag, startPoint x: 461, startPoint y: 454, endPoint x: 336, endPoint y: 467, distance: 125.4
click at [336, 467] on div "DCA CAE Washington / Columbia Departure Sun 09 Nov 5:00pm Arrival Sun 09 Nov 6:…" at bounding box center [491, 474] width 322 height 261
copy strong "[DATE]"
click at [1354, 559] on div "Note from Concur Travel Seat Information Passenger Name Seat Class Frequent Fly…" at bounding box center [1242, 474] width 536 height 261
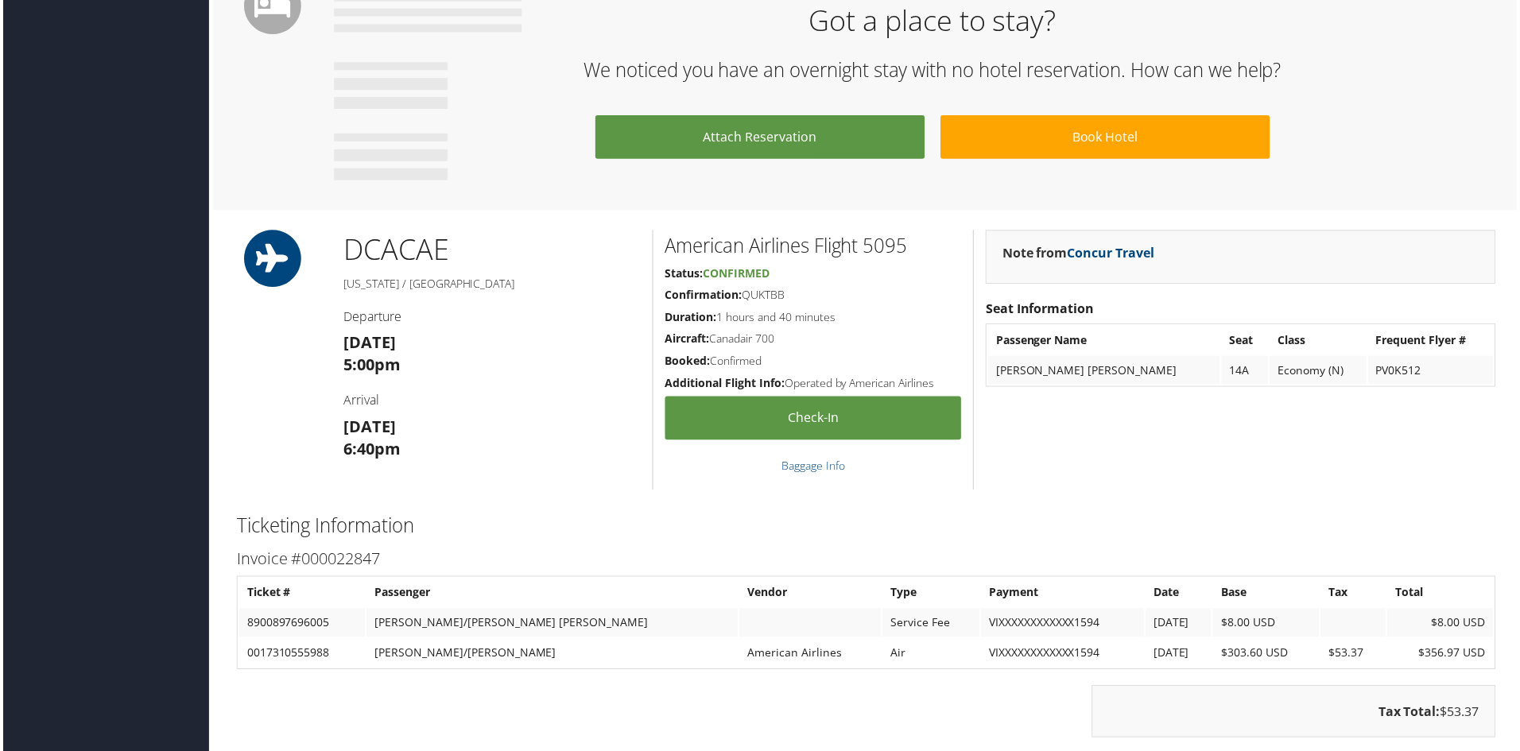
scroll to position [954, 0]
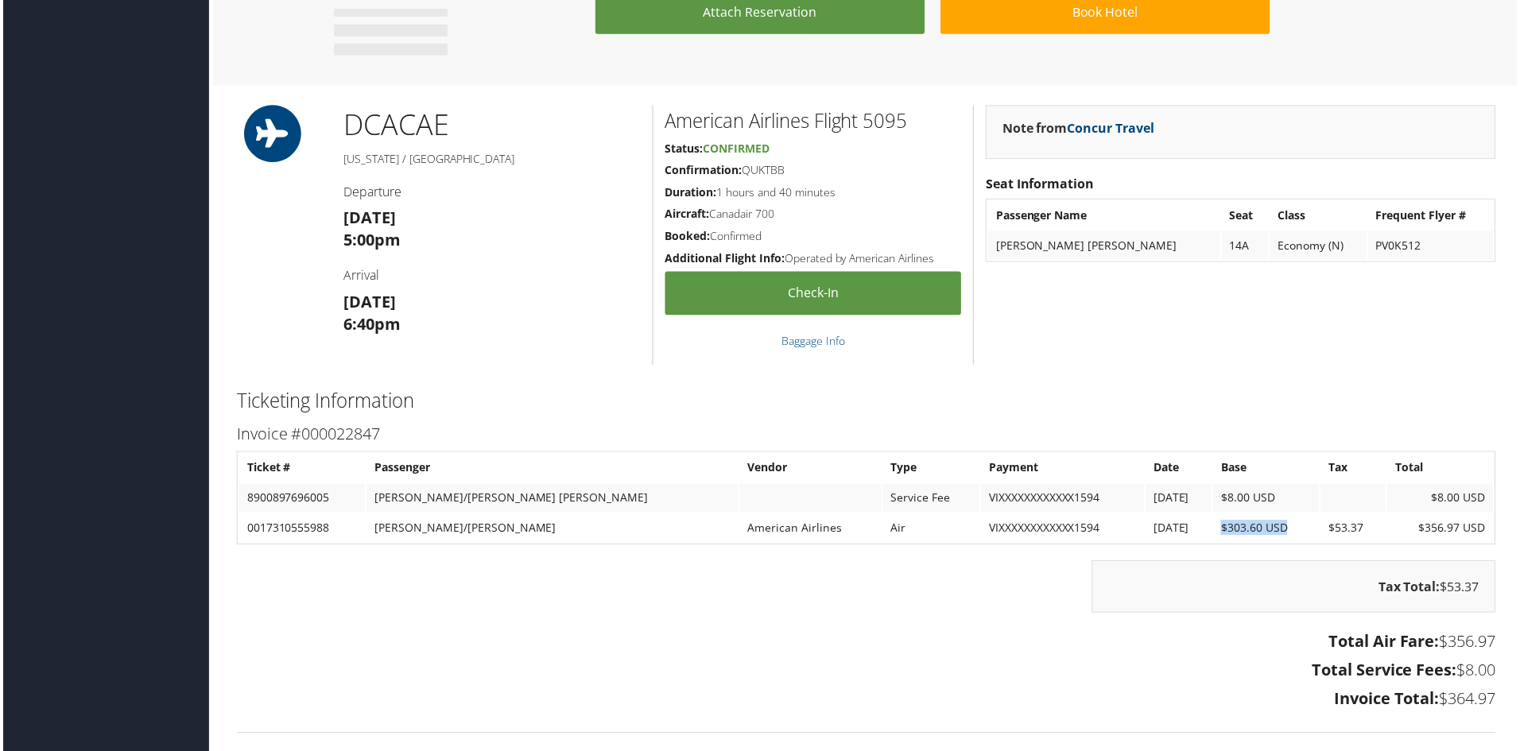
drag, startPoint x: 1185, startPoint y: 528, endPoint x: 1259, endPoint y: 528, distance: 73.9
click at [1259, 528] on td "$303.60 USD" at bounding box center [1267, 530] width 107 height 29
copy td "$303.60 USD"
drag, startPoint x: 1355, startPoint y: 530, endPoint x: 1267, endPoint y: 534, distance: 88.3
click at [1267, 534] on tr "0017310555988 HINES/REBECCA BLACKBURN American Airlines Air VIXXXXXXXXXXXX1594 …" at bounding box center [866, 530] width 1259 height 29
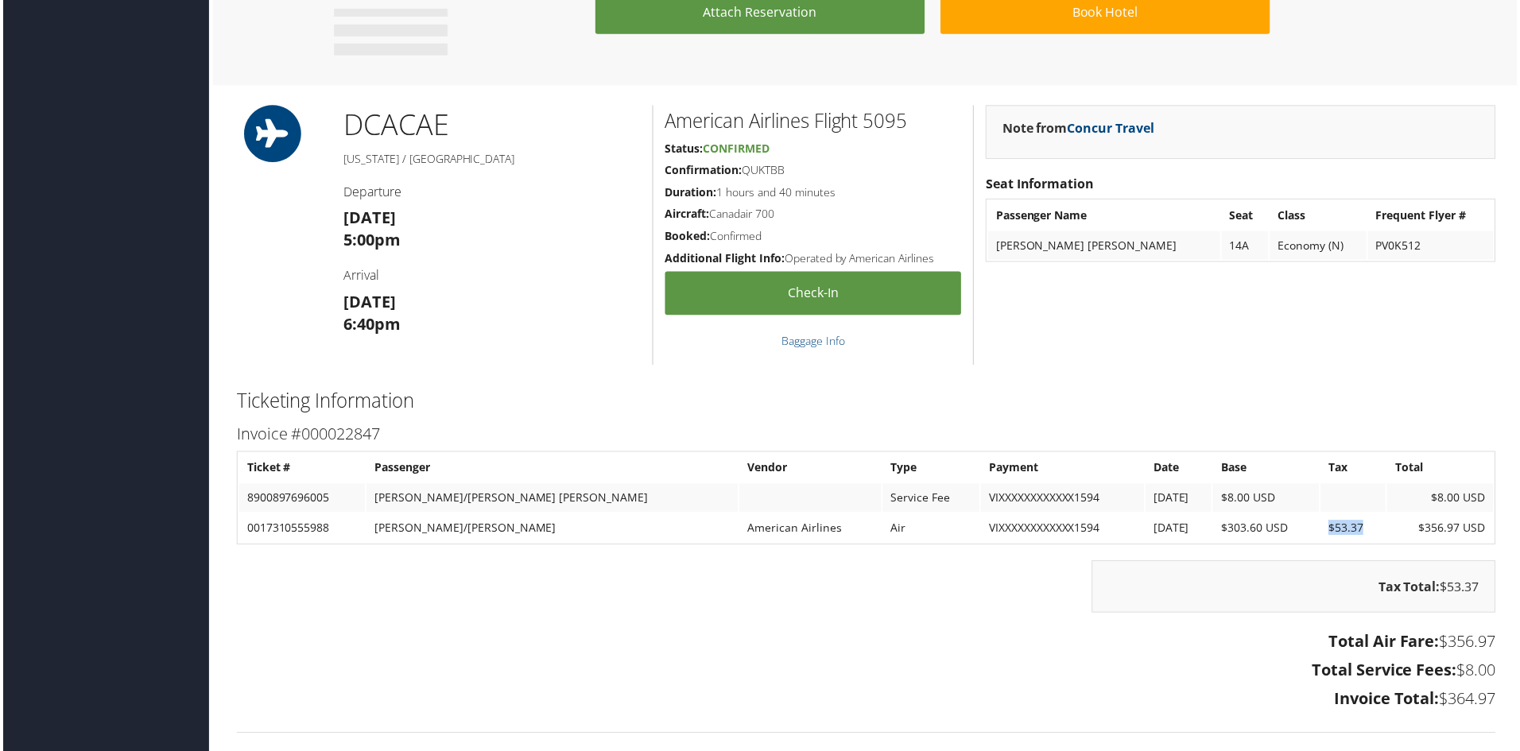
copy tr "$53.37"
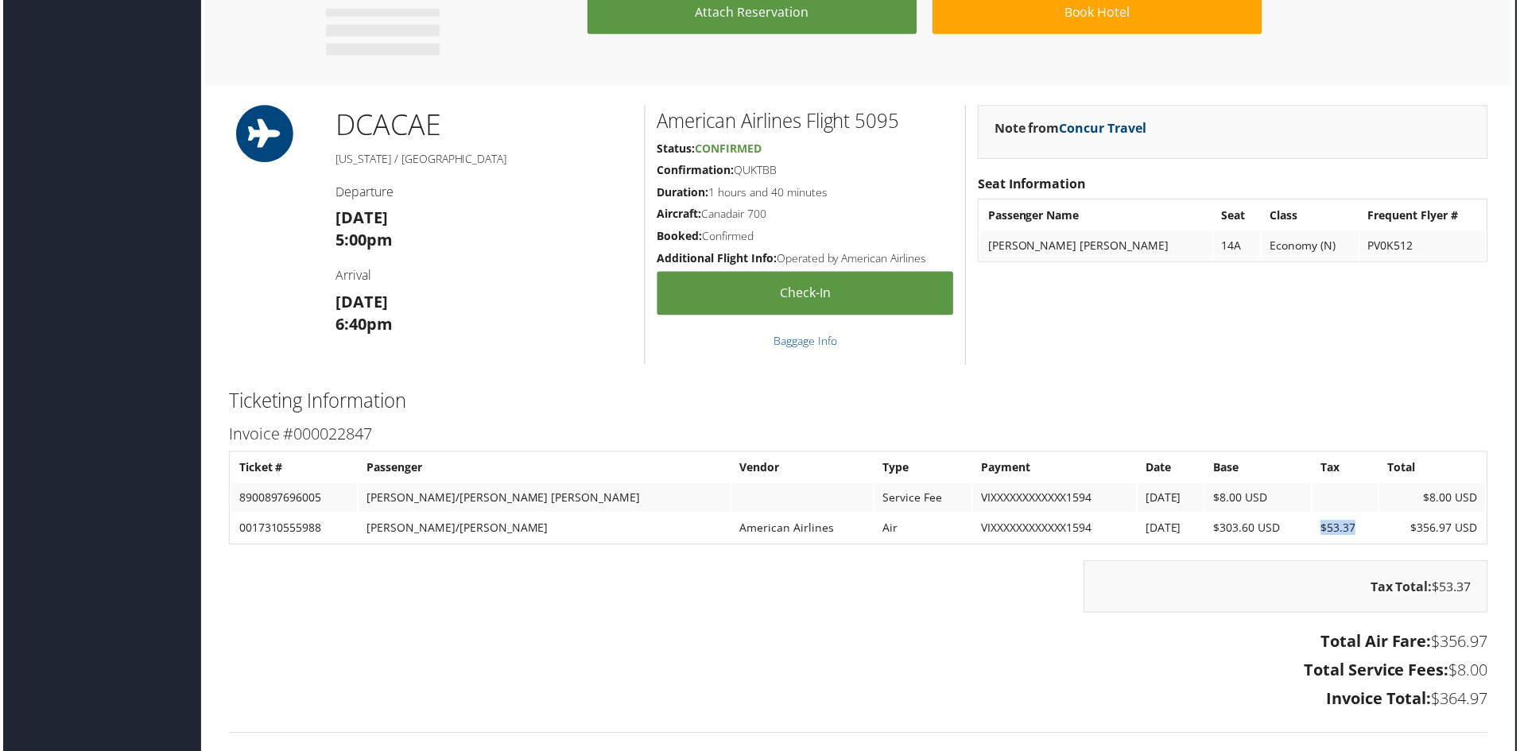
drag, startPoint x: 1433, startPoint y: 701, endPoint x: 1525, endPoint y: 709, distance: 92.5
copy h3 "$364.97"
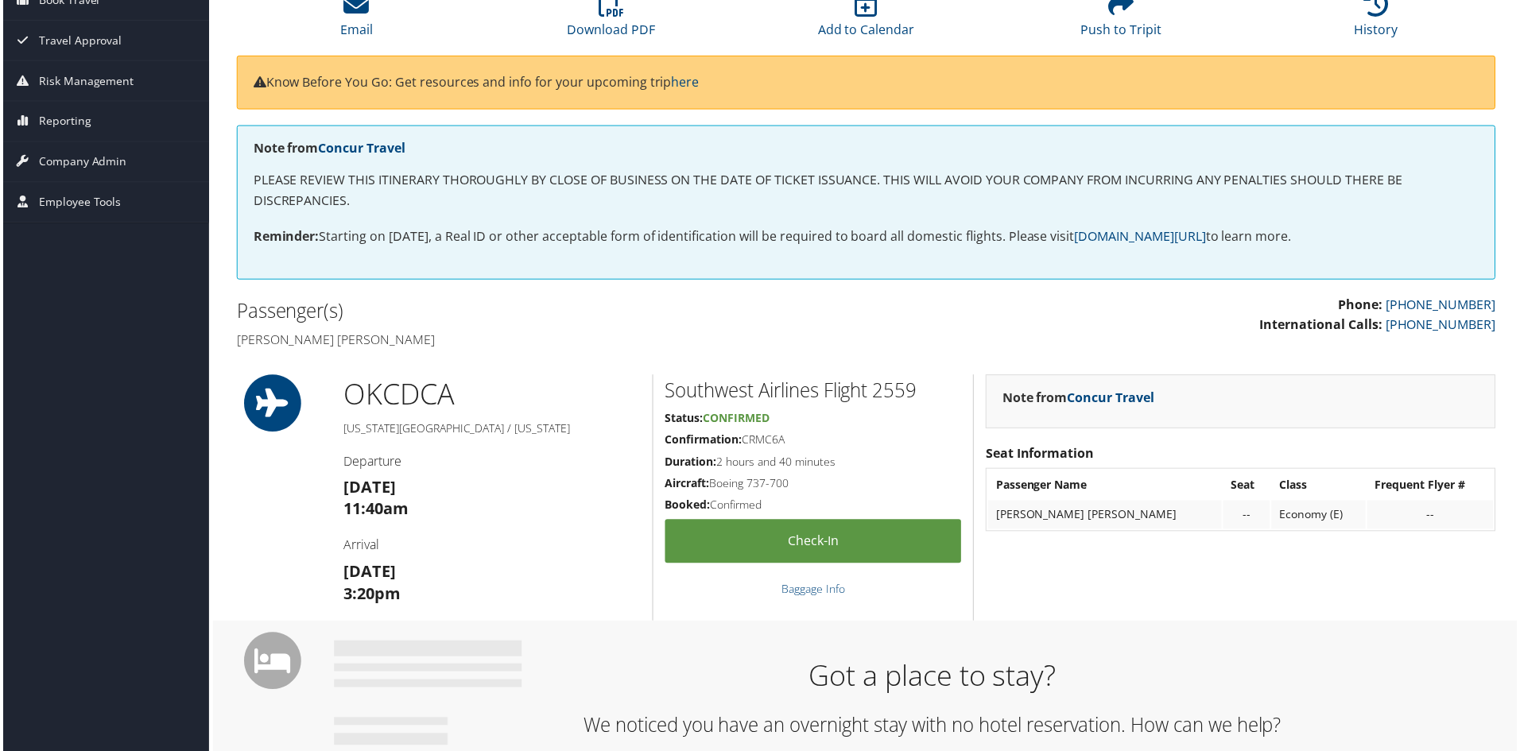
scroll to position [238, 0]
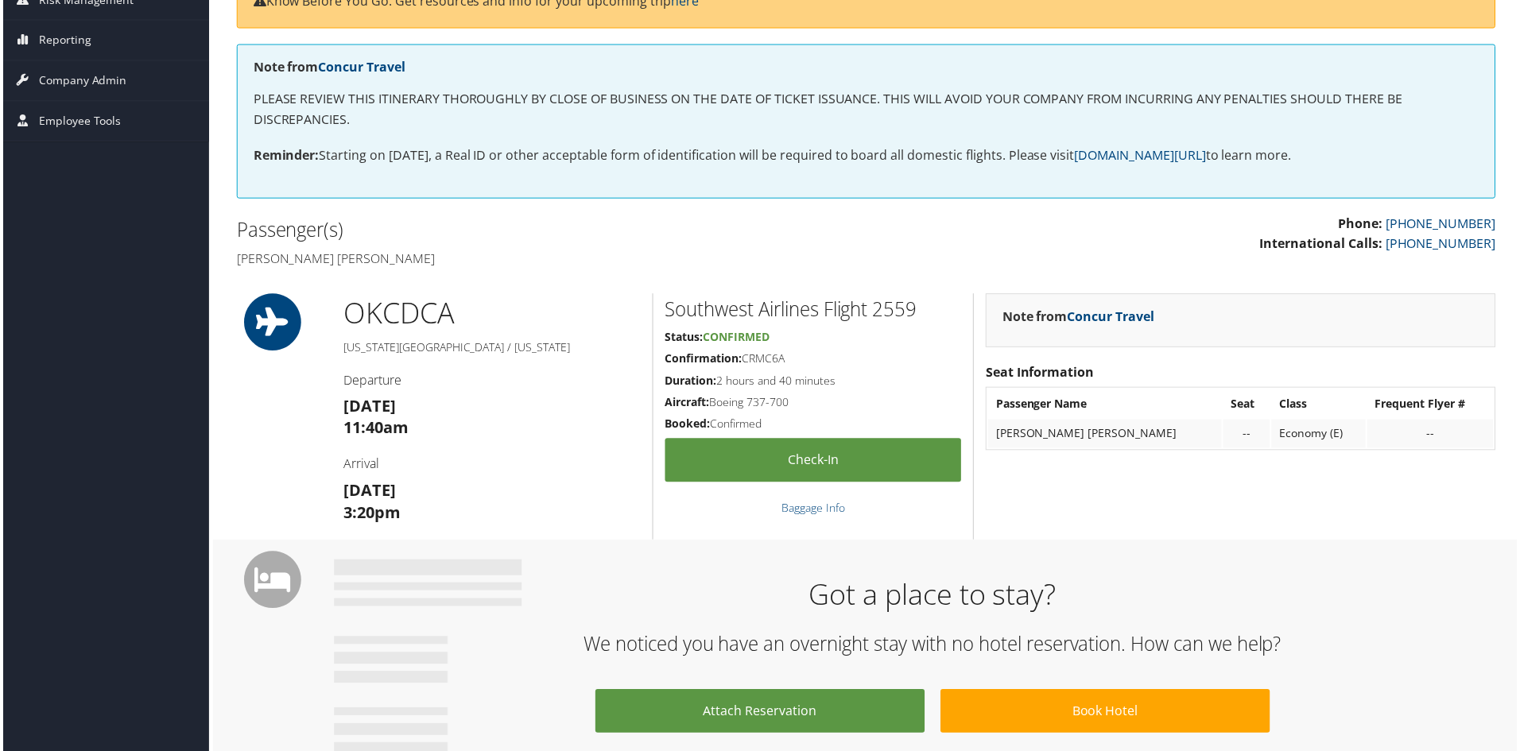
drag, startPoint x: 440, startPoint y: 488, endPoint x: 341, endPoint y: 490, distance: 98.6
click at [342, 490] on h3 "Fri 07 Nov 3:20pm" at bounding box center [491, 504] width 298 height 45
copy strong "[DATE]"
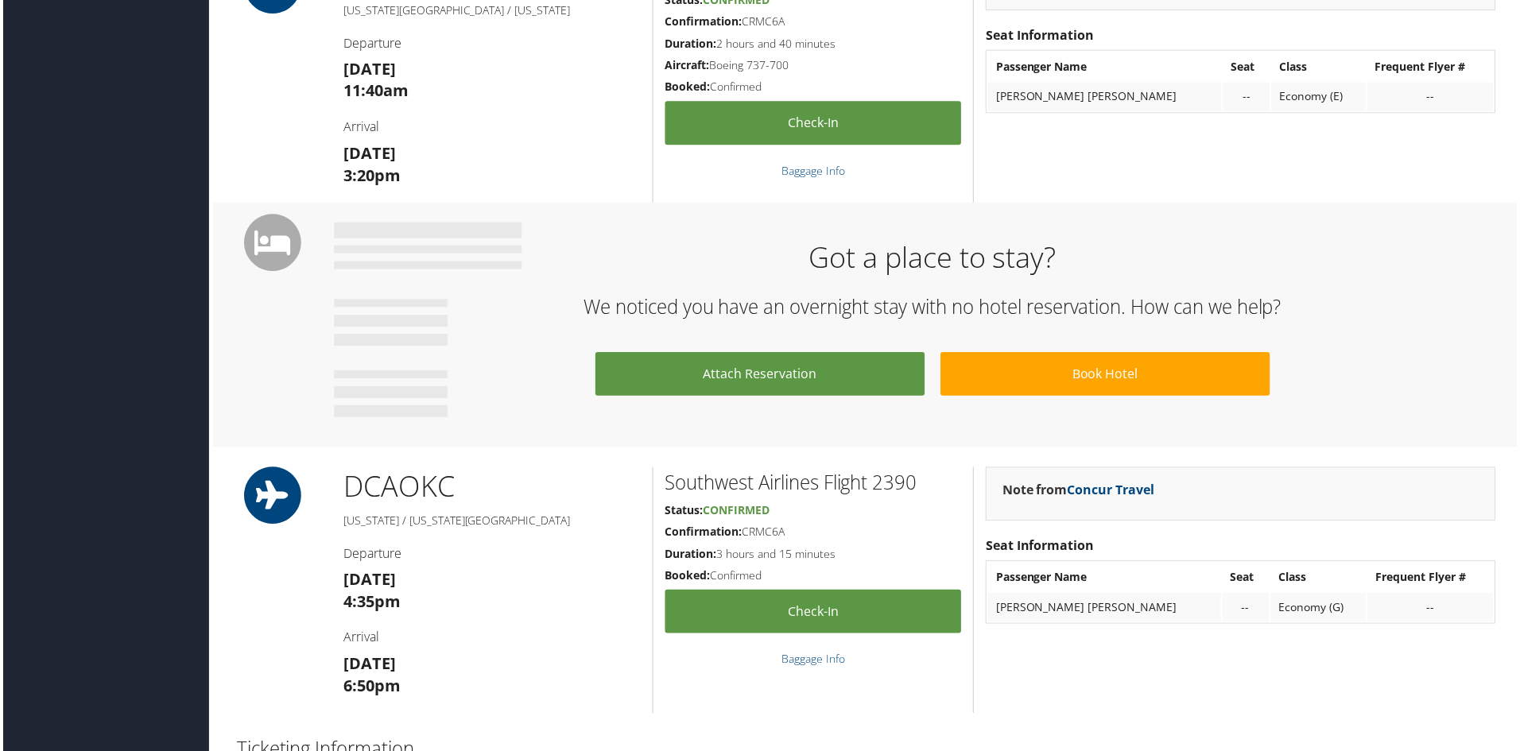
scroll to position [636, 0]
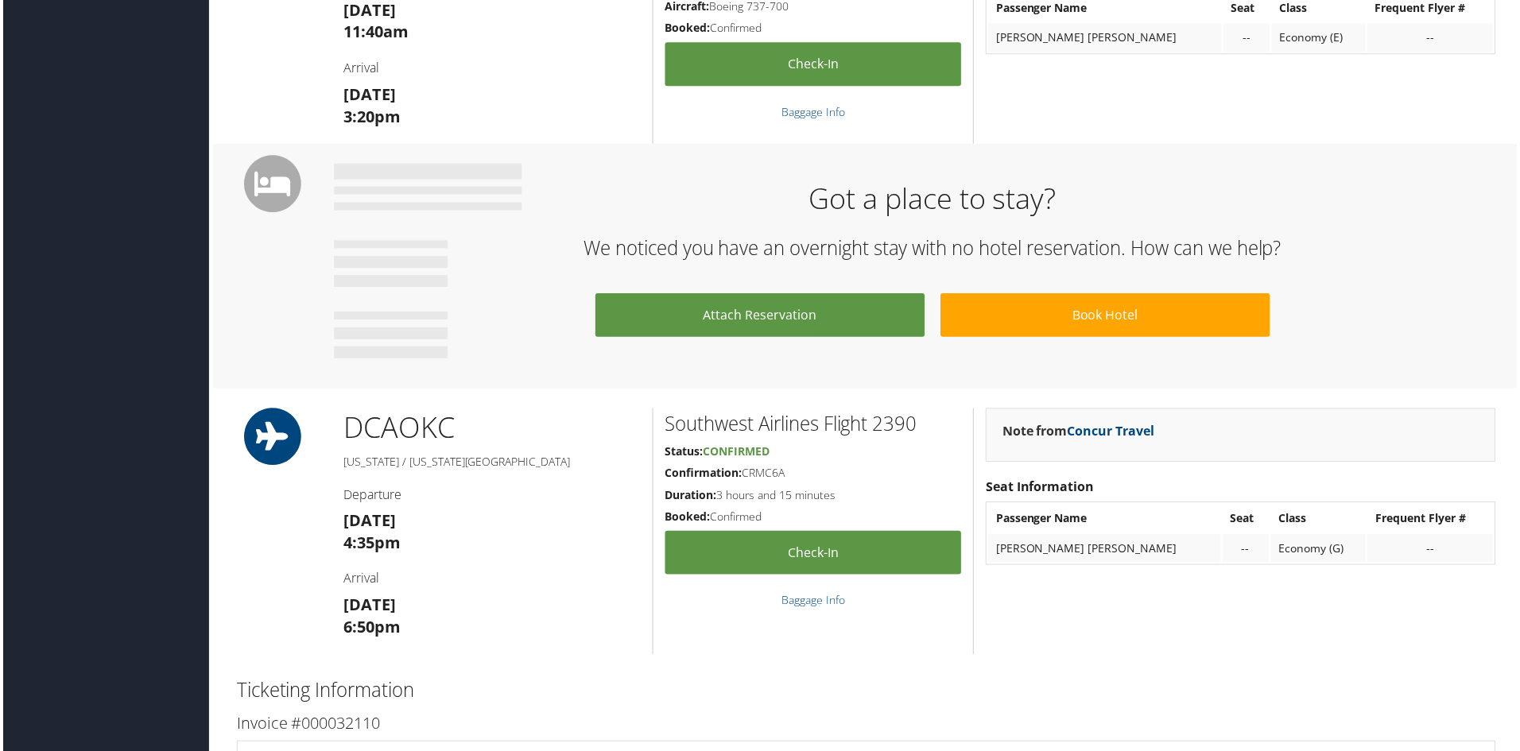
drag, startPoint x: 444, startPoint y: 521, endPoint x: 303, endPoint y: 525, distance: 141.5
click at [303, 525] on div "DCA OKC Washington / Oklahoma City Departure Sun 09 Nov 4:35pm Arrival Sun 09 N…" at bounding box center [867, 533] width 1288 height 247
copy strong "[DATE]"
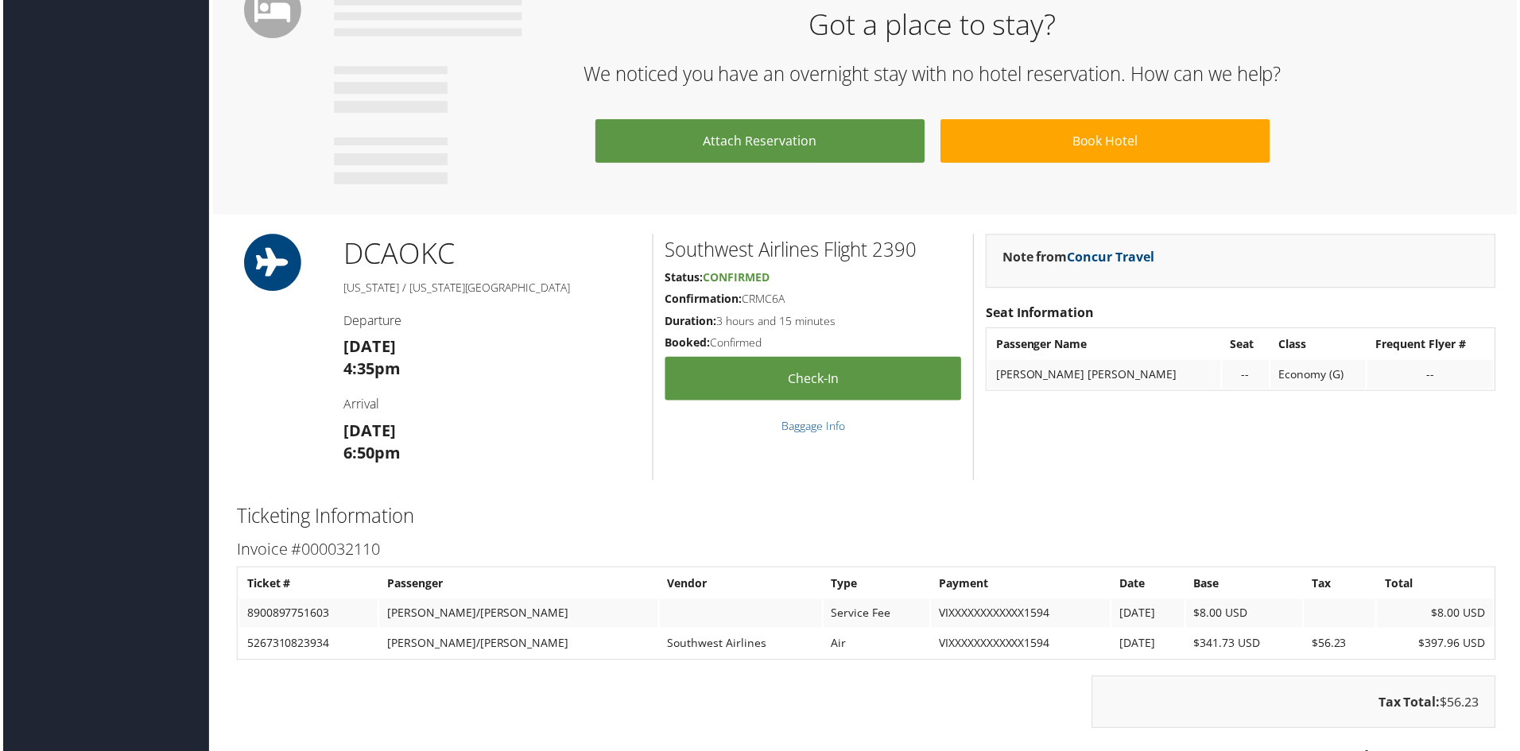
scroll to position [874, 0]
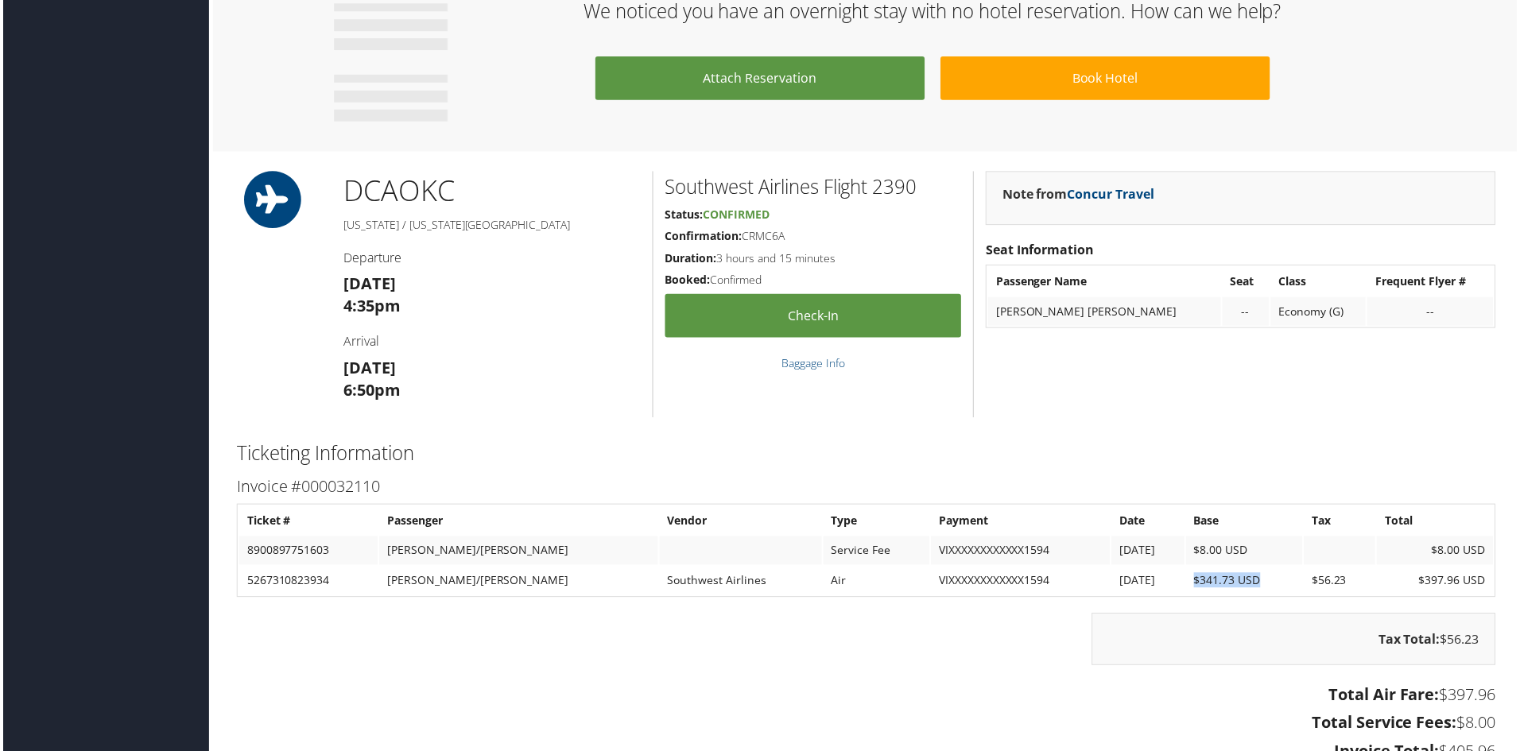
drag, startPoint x: 1173, startPoint y: 585, endPoint x: 1254, endPoint y: 582, distance: 81.1
click at [1254, 582] on td "$341.73 USD" at bounding box center [1245, 582] width 117 height 29
copy td "$341.73 USD"
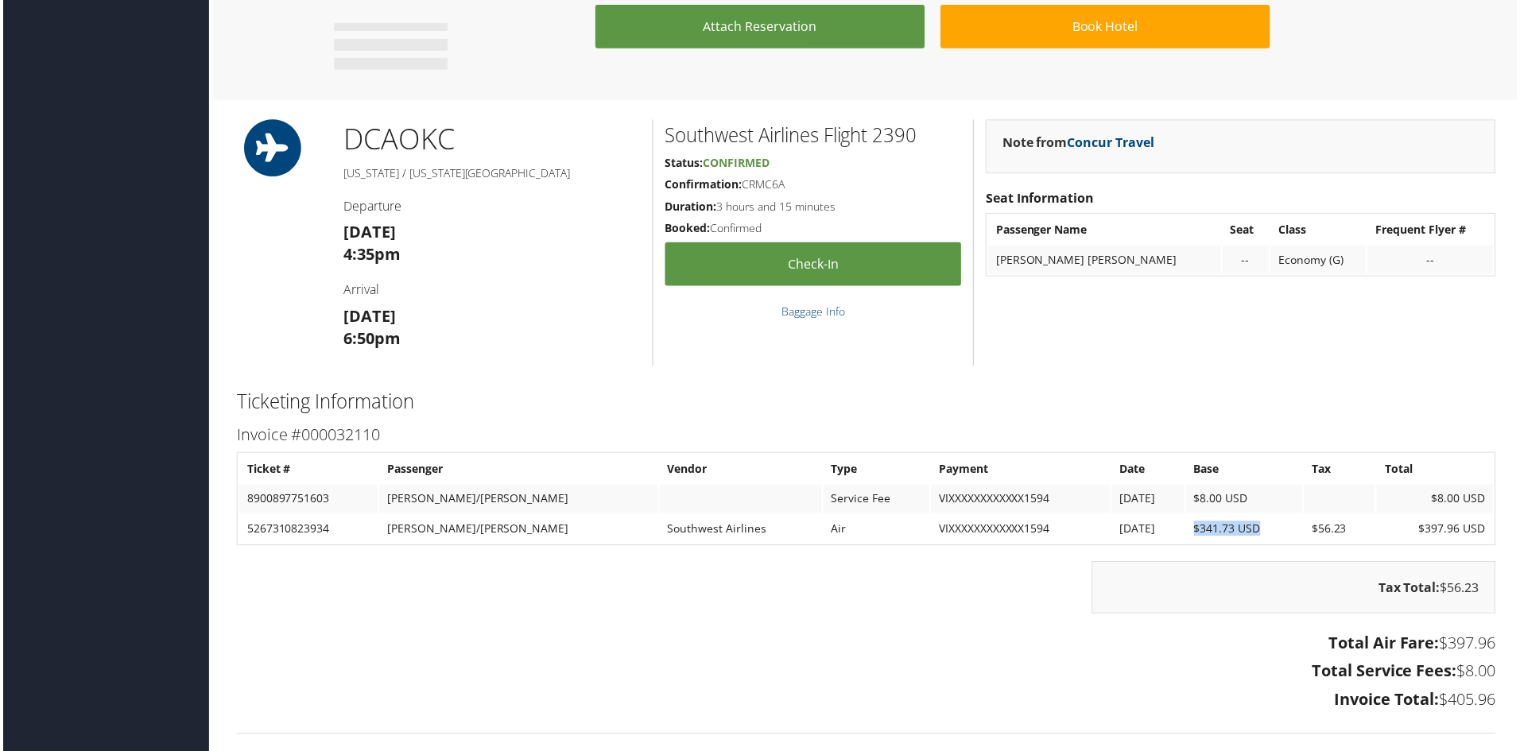
scroll to position [954, 0]
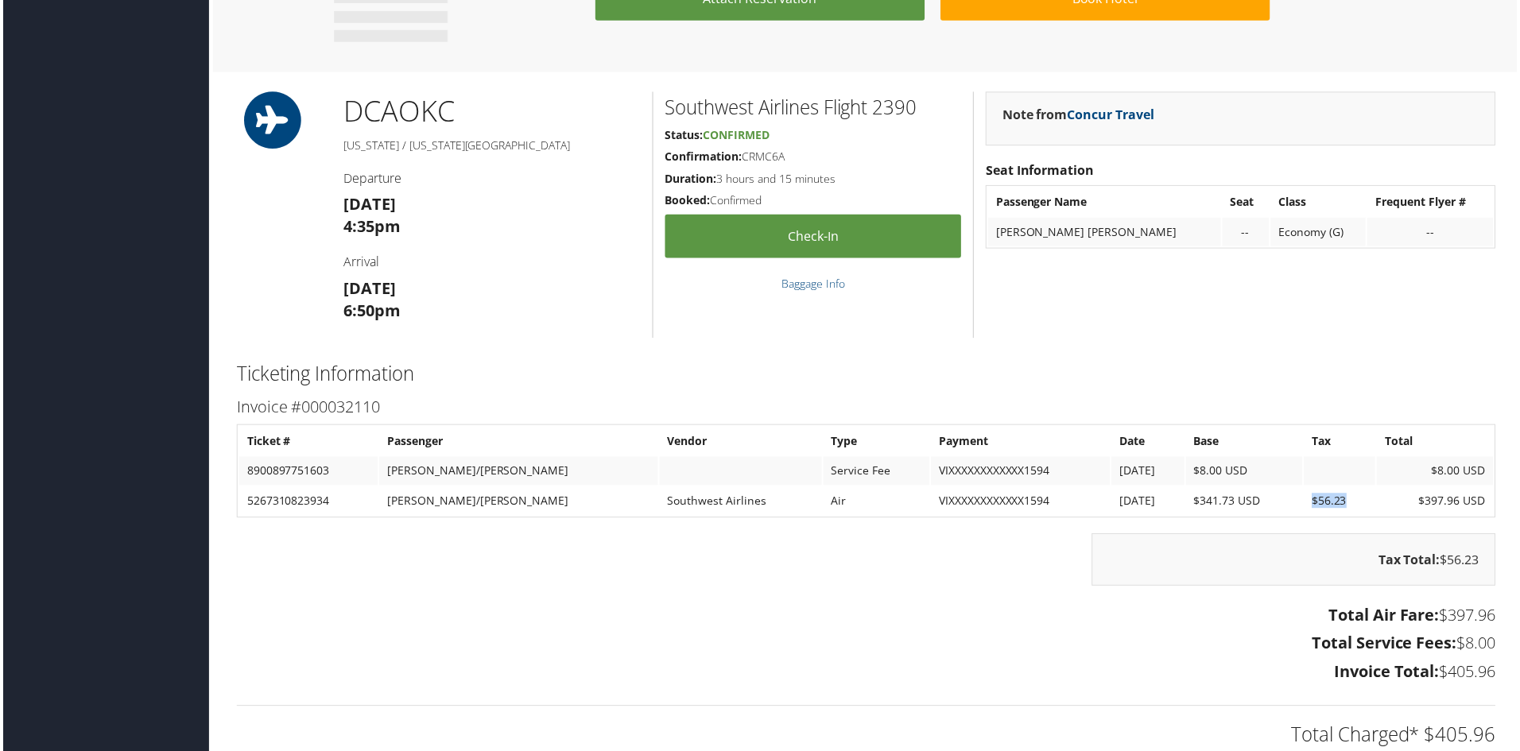
drag, startPoint x: 1303, startPoint y: 504, endPoint x: 1343, endPoint y: 504, distance: 39.7
click at [1343, 504] on td "$56.23" at bounding box center [1342, 503] width 72 height 29
copy td "$56.23"
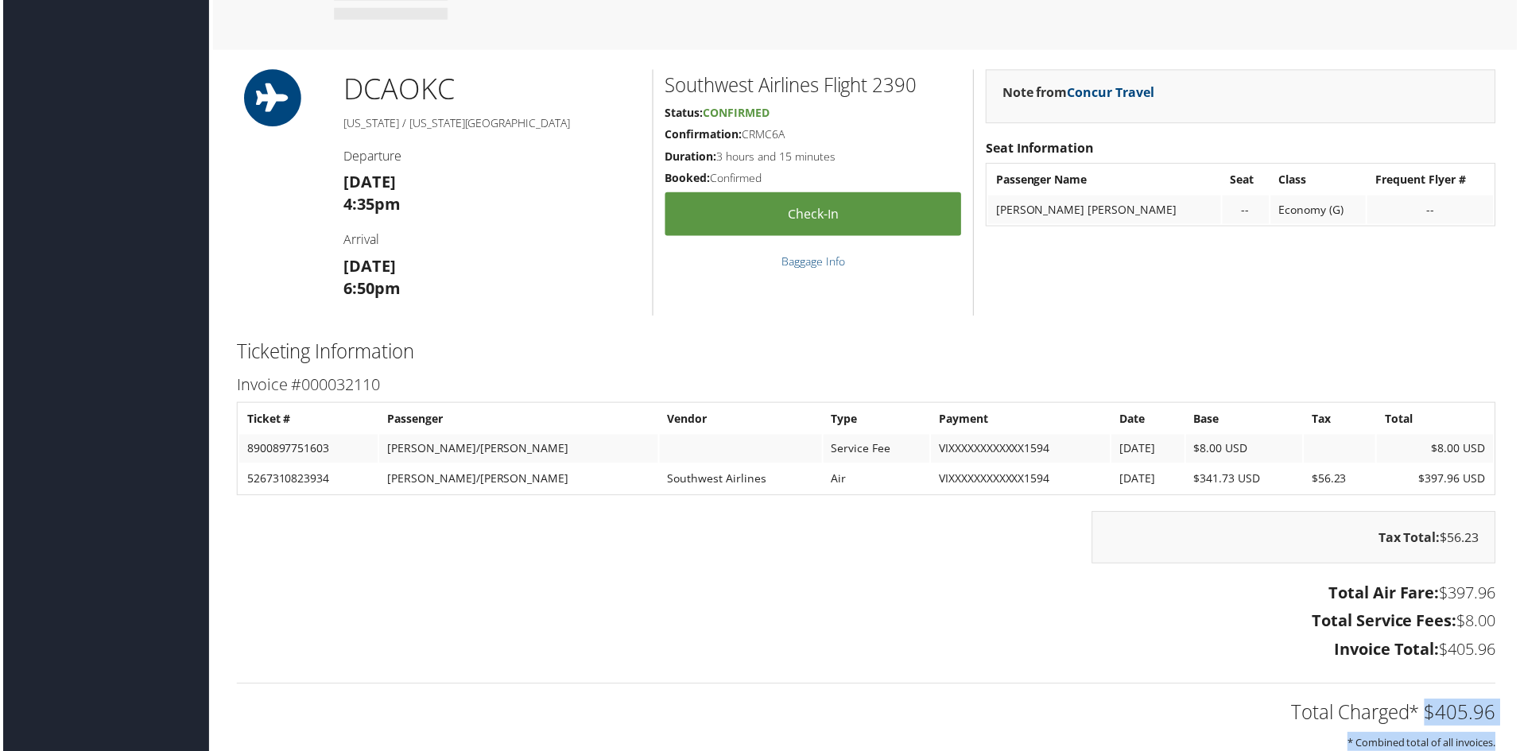
scroll to position [987, 0]
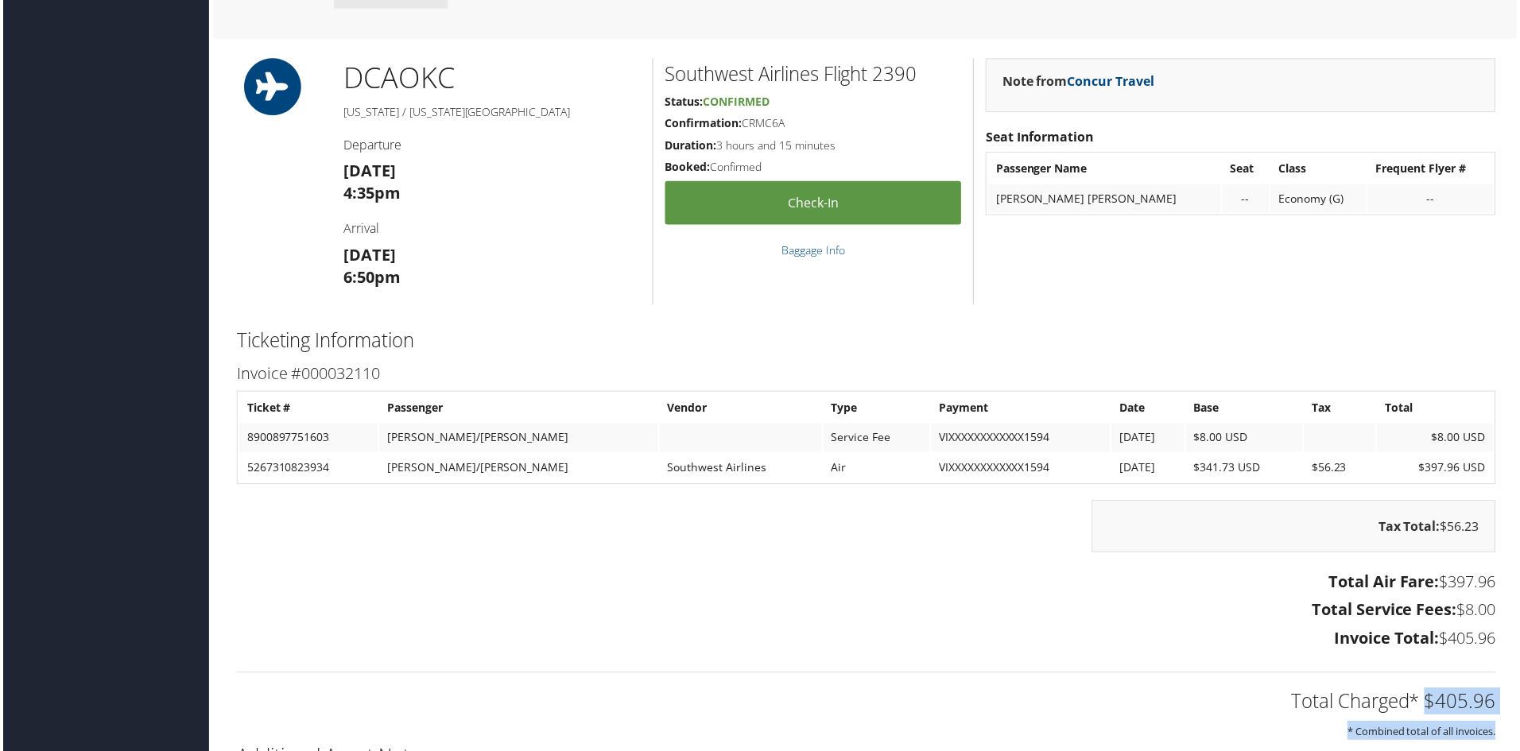
drag, startPoint x: 1424, startPoint y: 734, endPoint x: 1491, endPoint y: 736, distance: 66.8
click at [1491, 736] on div "Total Charged* $405.96 * Combined total of all invoices." at bounding box center [867, 701] width 1288 height 84
click at [1494, 729] on div "Total Charged* $405.96 * Combined total of all invoices." at bounding box center [867, 701] width 1288 height 84
drag, startPoint x: 1491, startPoint y: 641, endPoint x: 1437, endPoint y: 641, distance: 54.1
click at [1437, 641] on h3 "Invoice Total: $405.96" at bounding box center [866, 641] width 1264 height 22
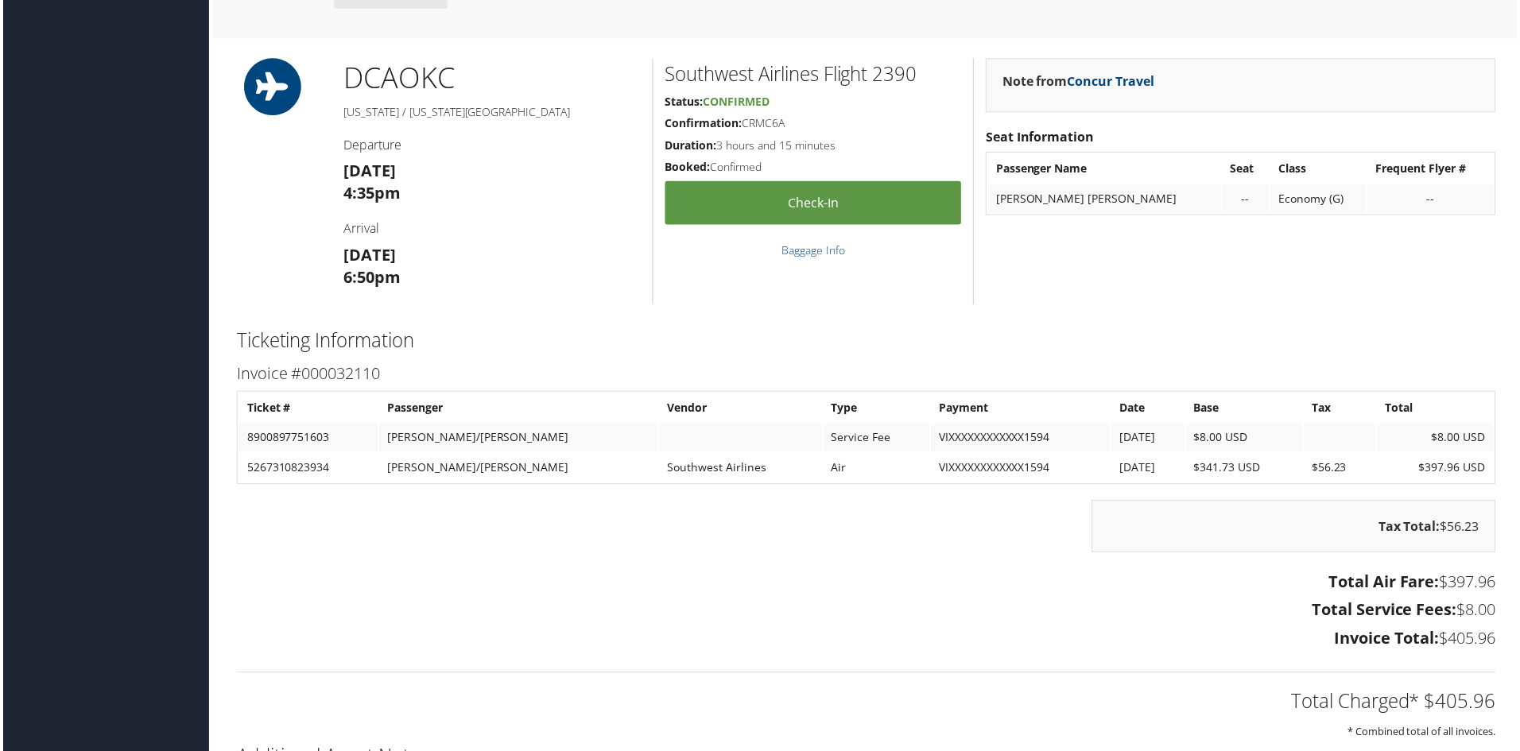
copy h3 "$405.96"
click at [982, 625] on div "Total Air Fare: $397.96 Total Service Fees: $8.00 Invoice Total: $405.96" at bounding box center [867, 615] width 1288 height 88
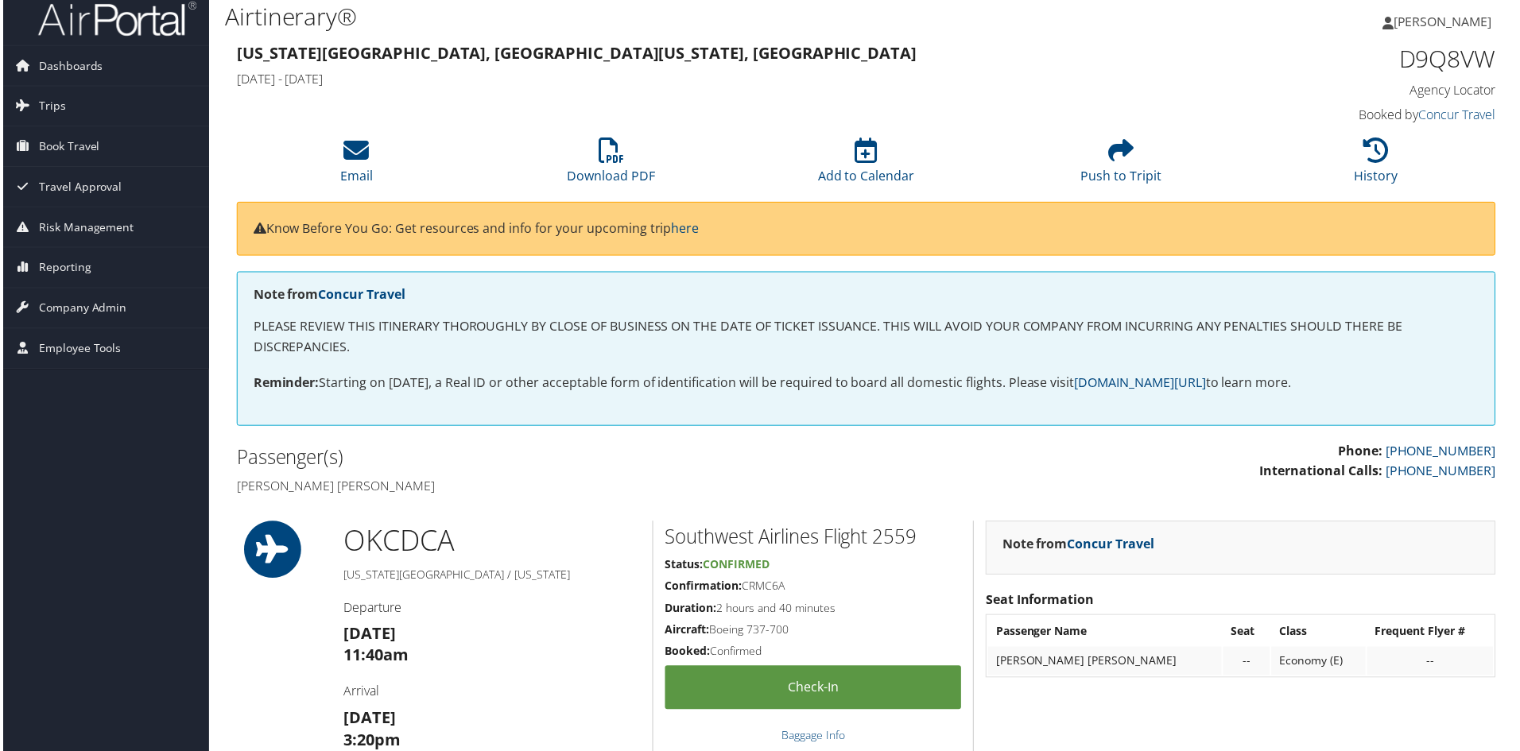
scroll to position [0, 0]
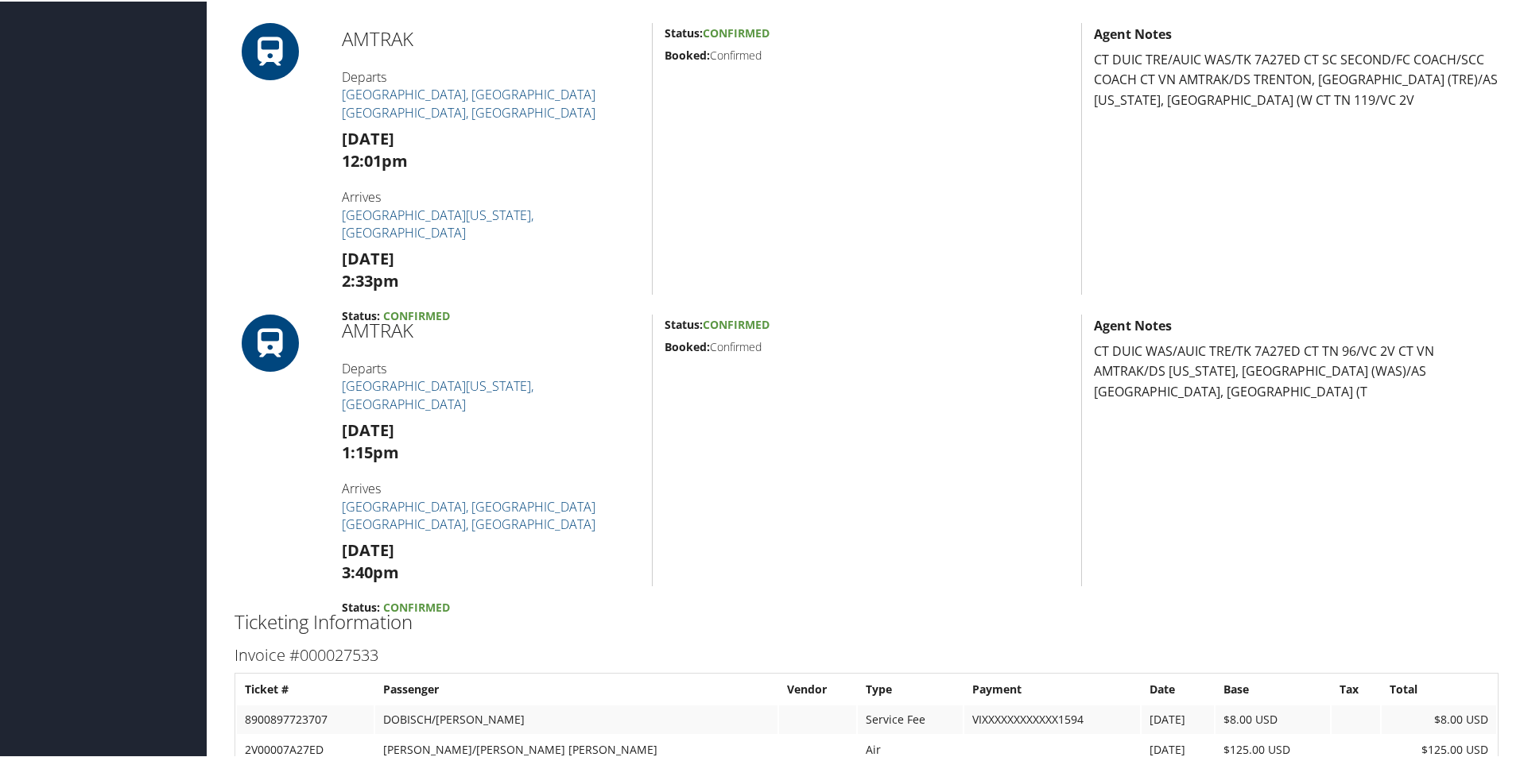
scroll to position [477, 0]
drag, startPoint x: 434, startPoint y: 222, endPoint x: 326, endPoint y: 230, distance: 108.4
click at [326, 230] on div "AMTRAK Departs [GEOGRAPHIC_DATA], [GEOGRAPHIC_DATA] [GEOGRAPHIC_DATA], [GEOGRAP…" at bounding box center [867, 156] width 1288 height 272
click at [389, 245] on strong "[DATE]" at bounding box center [368, 255] width 52 height 21
drag, startPoint x: 428, startPoint y: 216, endPoint x: 339, endPoint y: 230, distance: 90.0
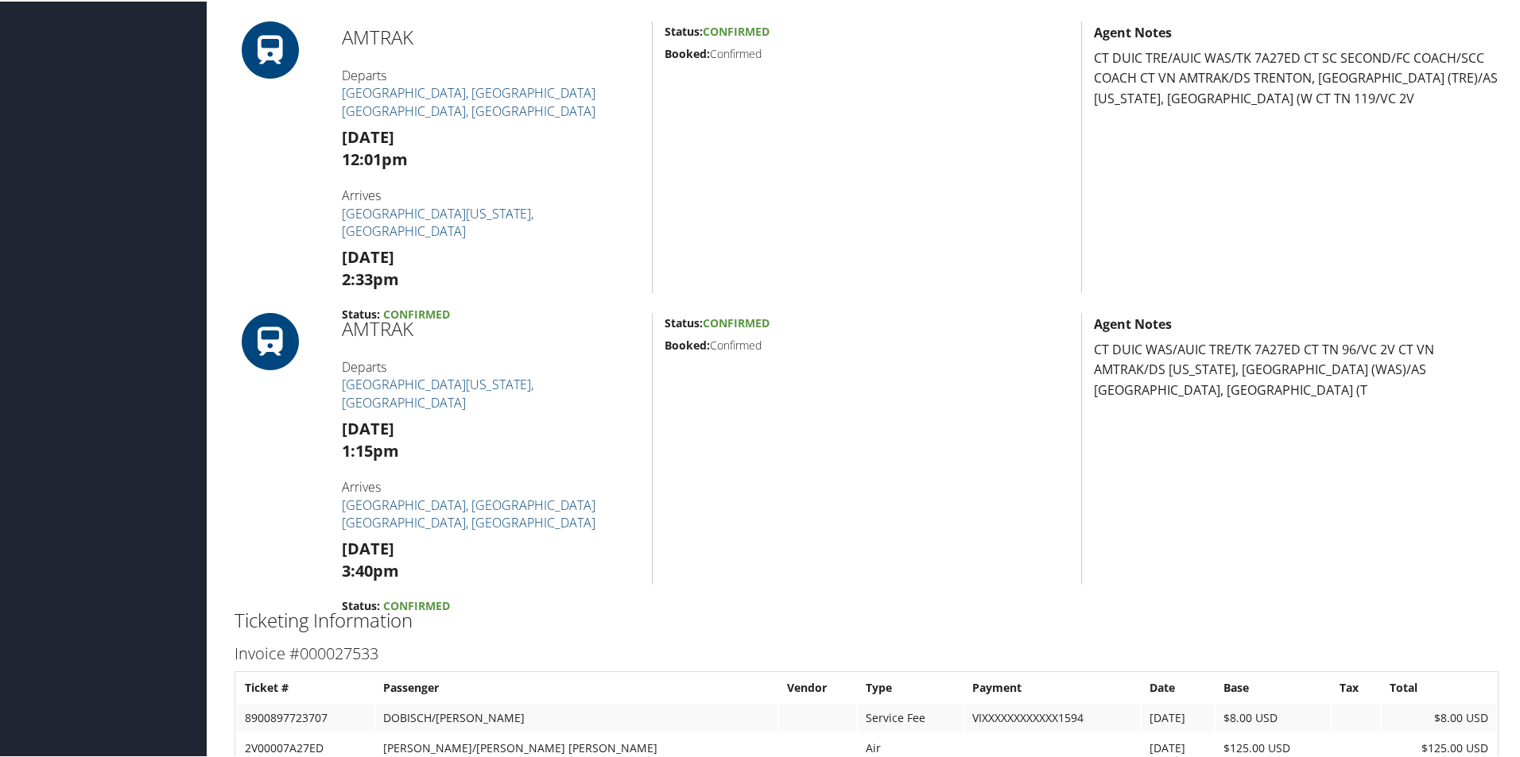
click at [339, 230] on div "AMTRAK Departs [GEOGRAPHIC_DATA], [GEOGRAPHIC_DATA] [GEOGRAPHIC_DATA], [GEOGRAP…" at bounding box center [491, 156] width 322 height 272
copy strong "[DATE]"
drag, startPoint x: 410, startPoint y: 245, endPoint x: 334, endPoint y: 248, distance: 76.4
click at [334, 248] on div "AMTRAK Departs [GEOGRAPHIC_DATA], [GEOGRAPHIC_DATA] [GEOGRAPHIC_DATA], [GEOGRAP…" at bounding box center [491, 156] width 322 height 272
copy strong "2:33pm"
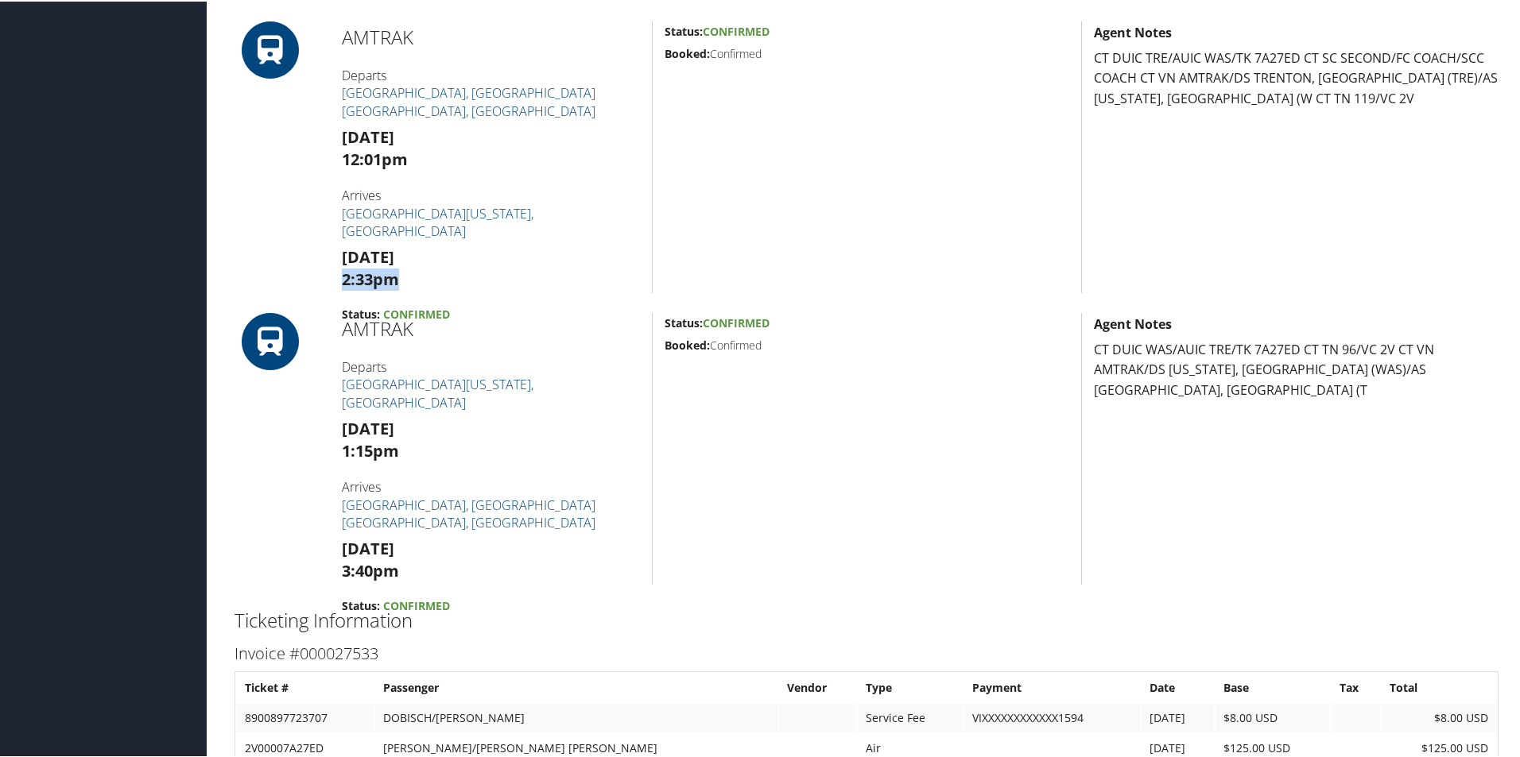
drag, startPoint x: 453, startPoint y: 226, endPoint x: 331, endPoint y: 222, distance: 122.5
click at [331, 222] on div "AMTRAK Departs [GEOGRAPHIC_DATA], [GEOGRAPHIC_DATA] [GEOGRAPHIC_DATA], [GEOGRAP…" at bounding box center [491, 156] width 322 height 272
copy strong "[DATE]"
click at [603, 375] on h4 "Departs [GEOGRAPHIC_DATA][US_STATE], [GEOGRAPHIC_DATA]" at bounding box center [491, 383] width 298 height 53
drag, startPoint x: 444, startPoint y: 412, endPoint x: 339, endPoint y: 408, distance: 105.0
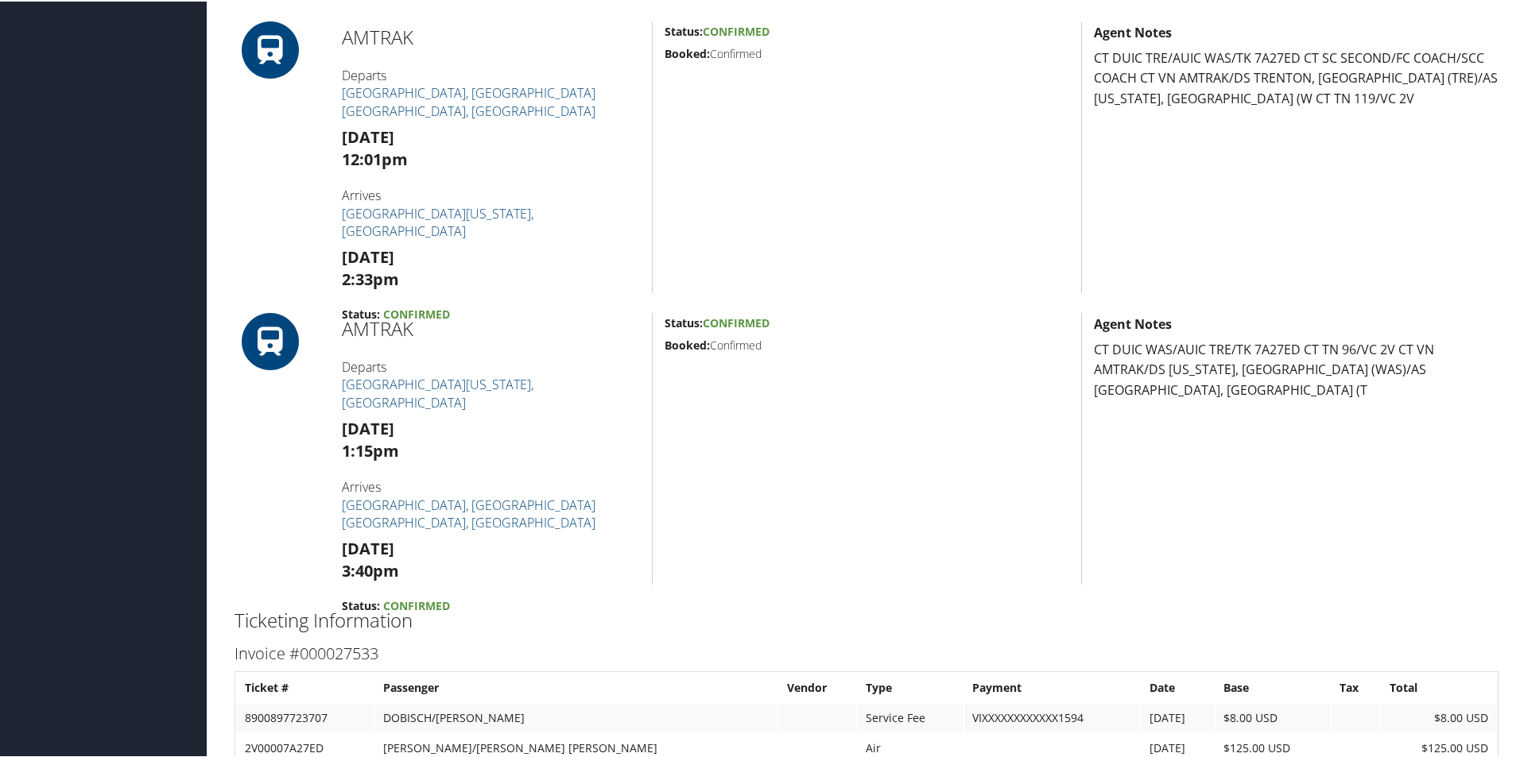
click at [339, 408] on div "AMTRAK Departs [GEOGRAPHIC_DATA][US_STATE], [GEOGRAPHIC_DATA] [DATE] 1:15pm Arr…" at bounding box center [491, 448] width 322 height 272
copy strong "[DATE]"
drag, startPoint x: 411, startPoint y: 436, endPoint x: 343, endPoint y: 439, distance: 67.6
click at [343, 439] on h3 "[DATE] 1:15pm" at bounding box center [491, 438] width 298 height 45
copy strong "1:15pm"
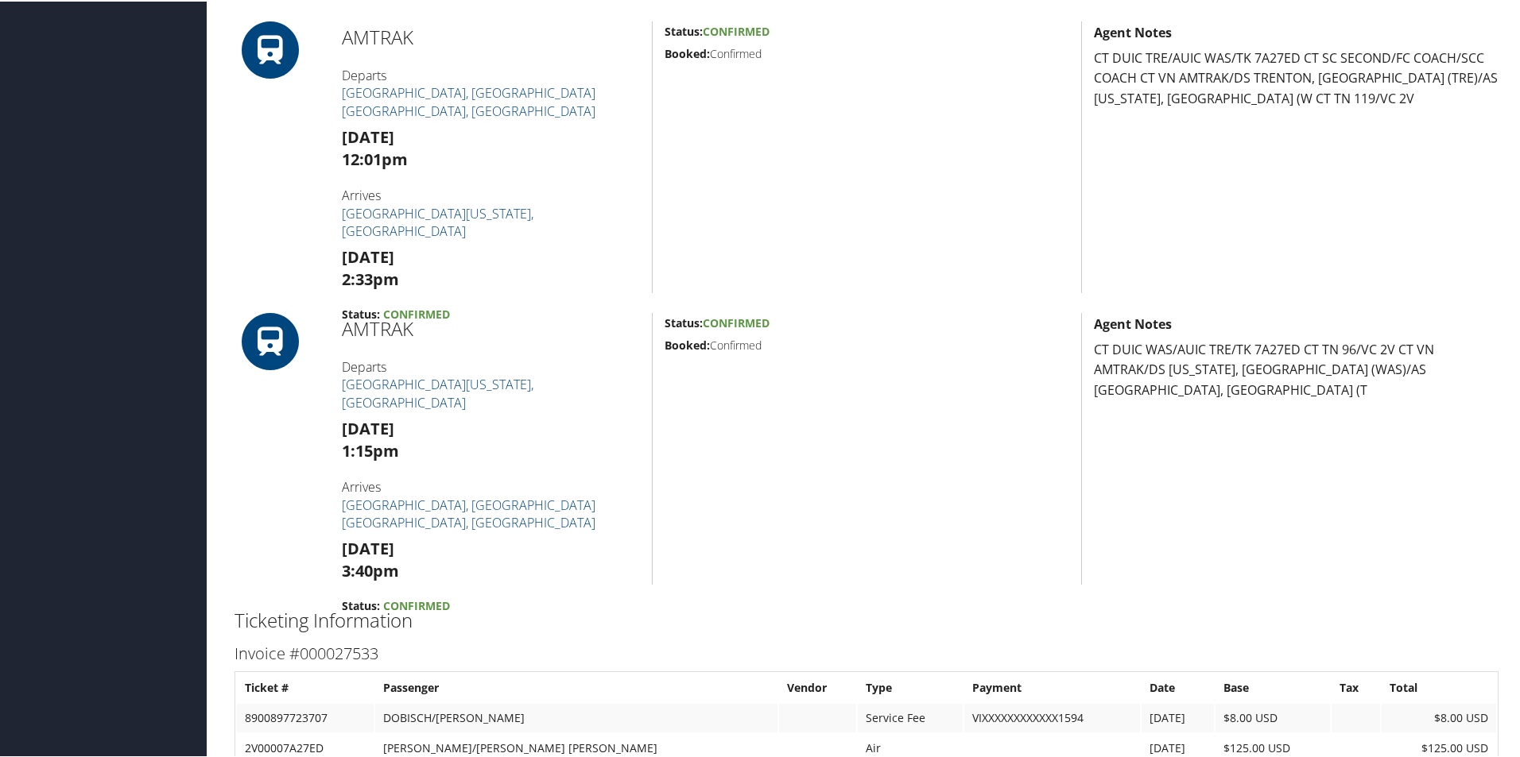
click at [748, 485] on div "Status: Confirmed Booked: Confirmed" at bounding box center [866, 448] width 429 height 272
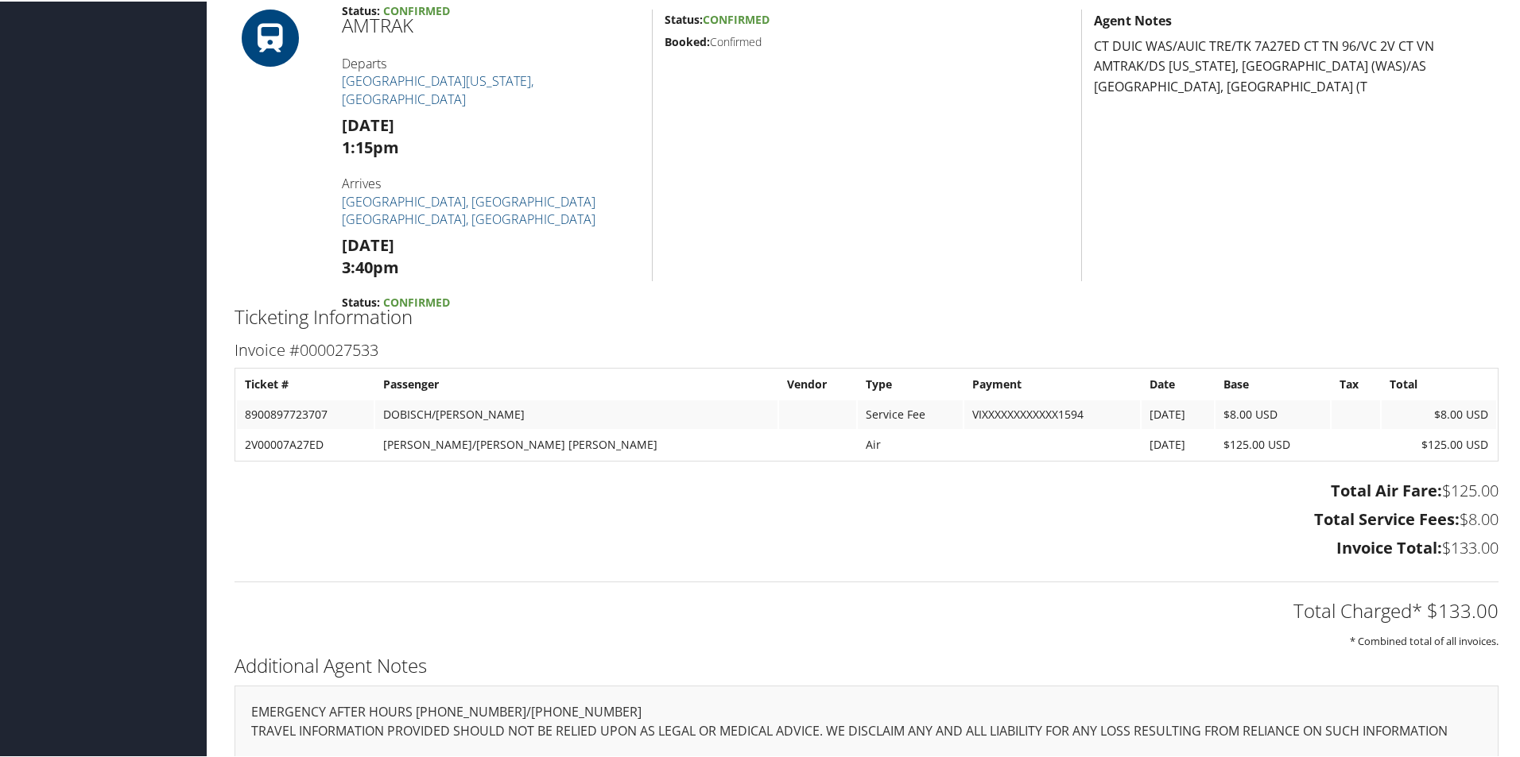
scroll to position [795, 0]
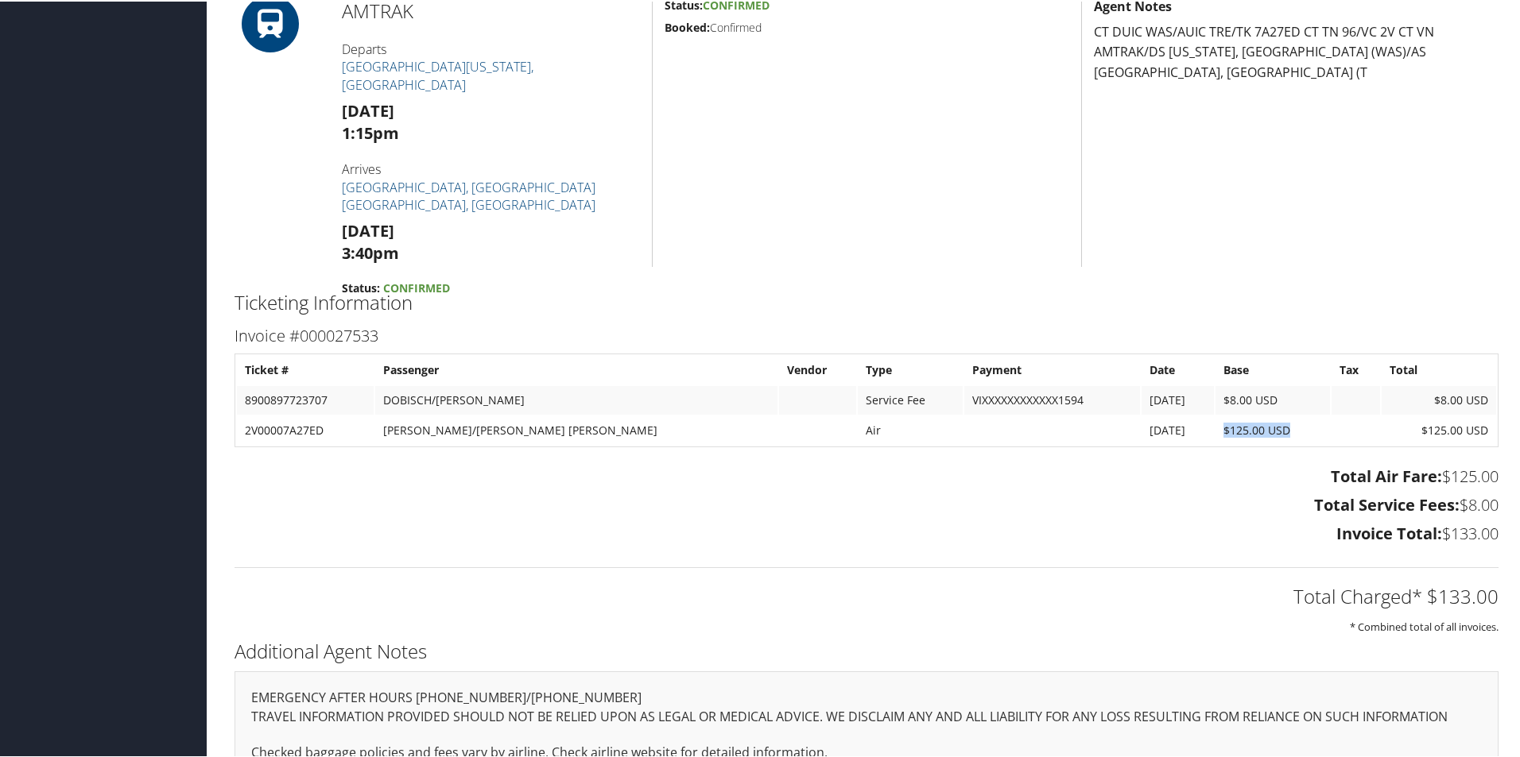
drag, startPoint x: 1176, startPoint y: 427, endPoint x: 1245, endPoint y: 430, distance: 68.4
click at [1245, 430] on td "$125.00 USD" at bounding box center [1272, 429] width 114 height 29
copy td "$125.00 USD"
drag, startPoint x: 1420, startPoint y: 595, endPoint x: 1492, endPoint y: 604, distance: 73.0
click at [1492, 604] on div "Total Charged* $133.00 * Combined total of all invoices." at bounding box center [867, 592] width 1288 height 84
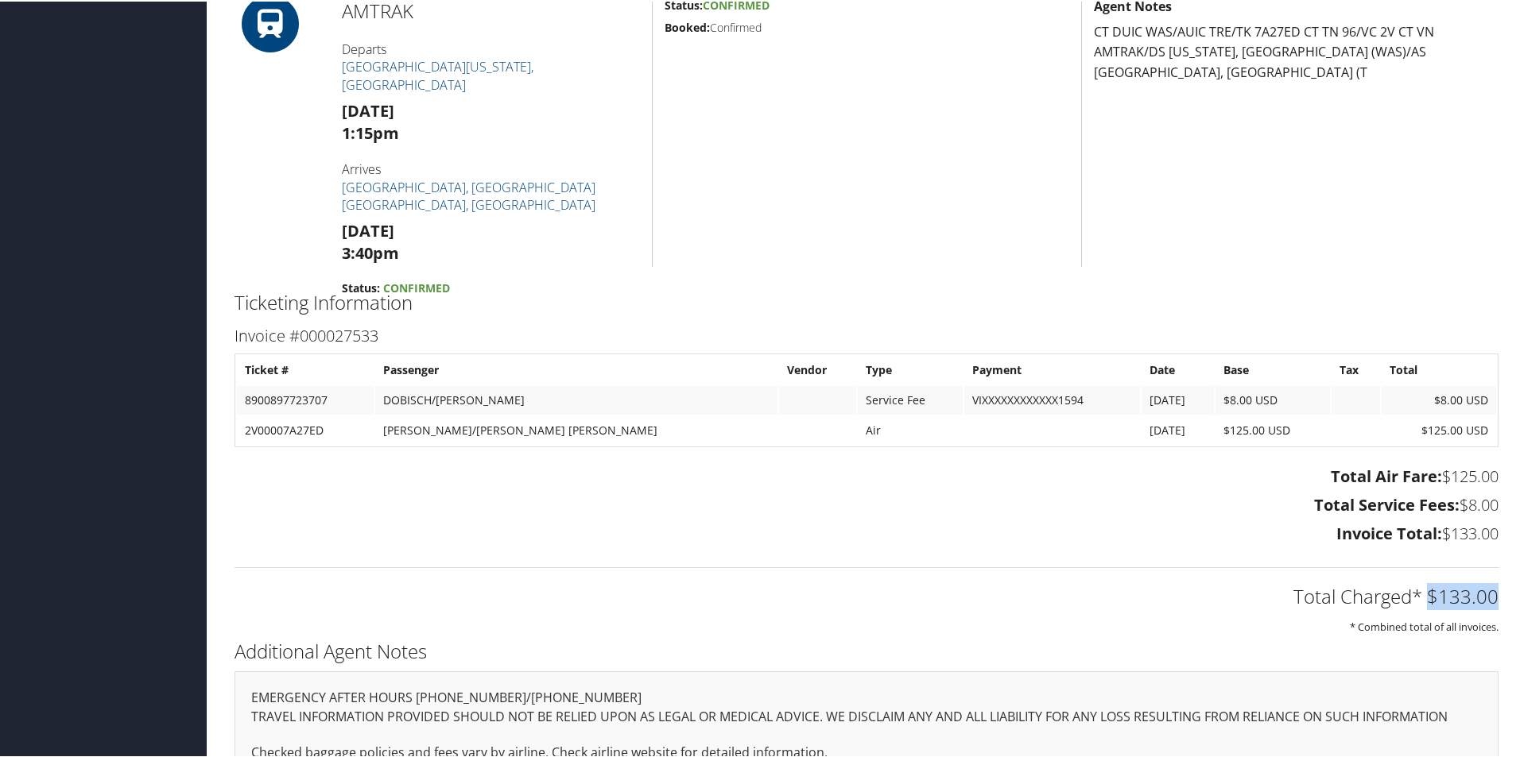
copy h2 "$133.00"
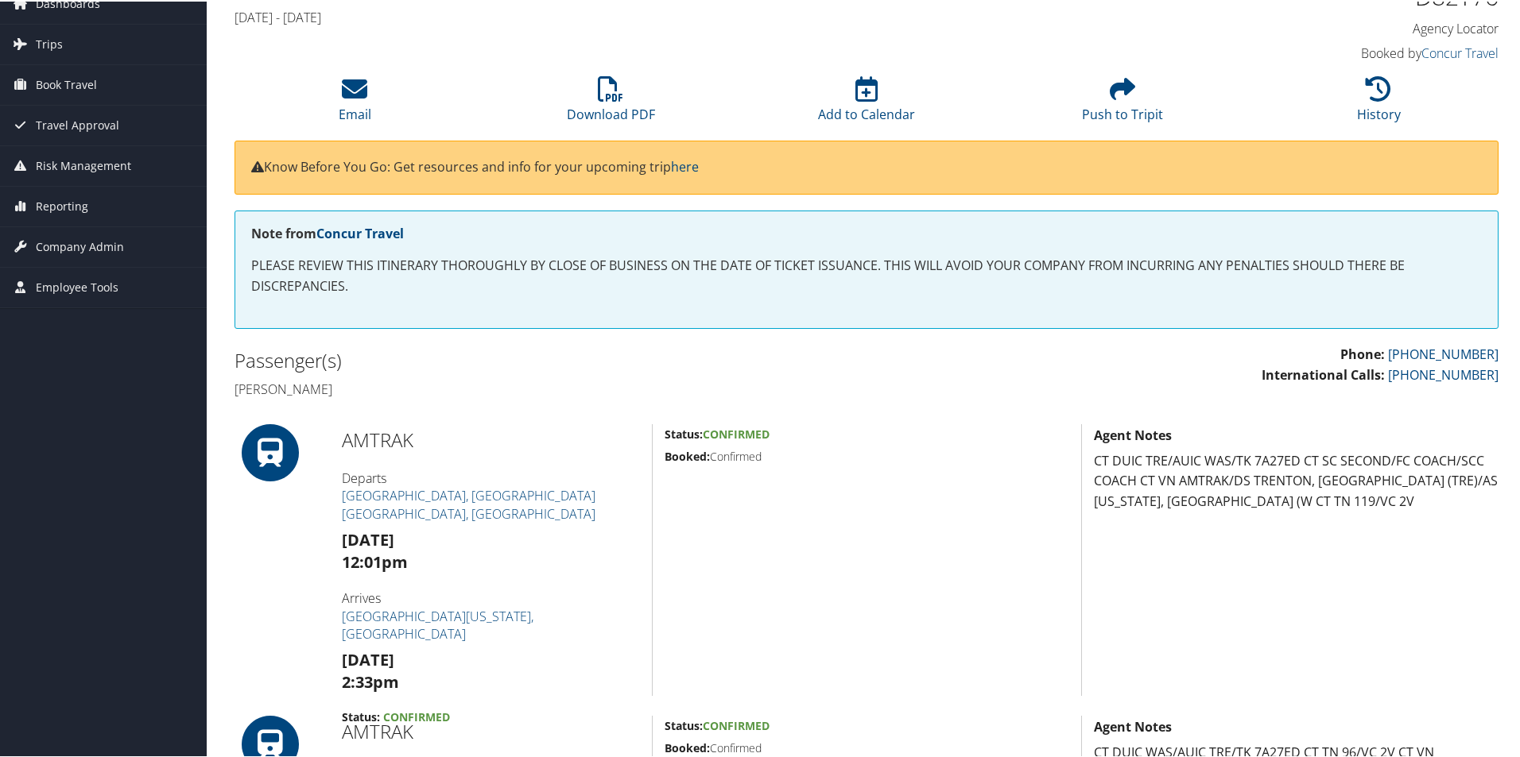
scroll to position [0, 0]
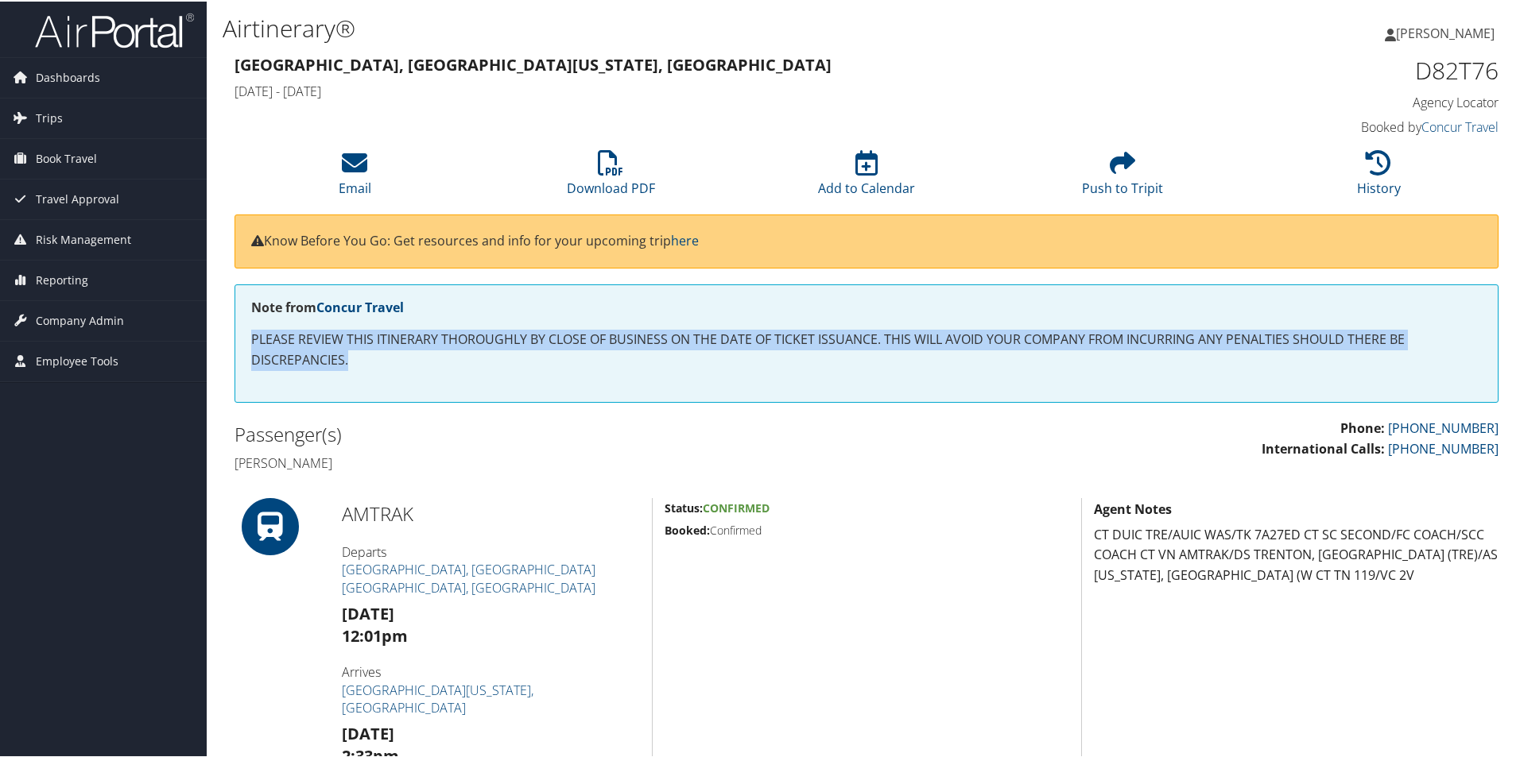
drag, startPoint x: 252, startPoint y: 333, endPoint x: 389, endPoint y: 362, distance: 139.7
click at [389, 362] on p "PLEASE REVIEW THIS ITINERARY THOROUGHLY BY CLOSE OF BUSINESS ON THE DATE OF TIC…" at bounding box center [866, 348] width 1230 height 41
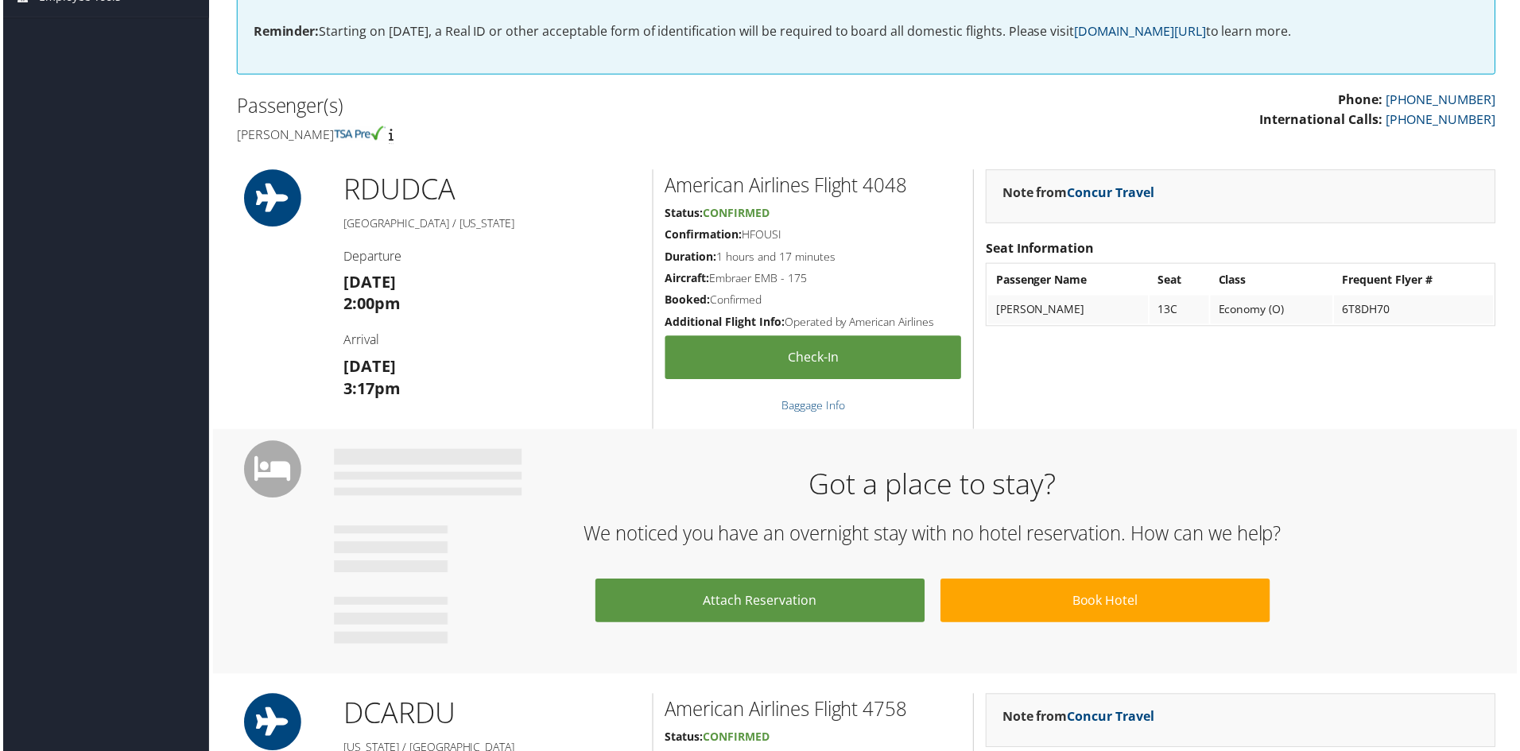
scroll to position [397, 0]
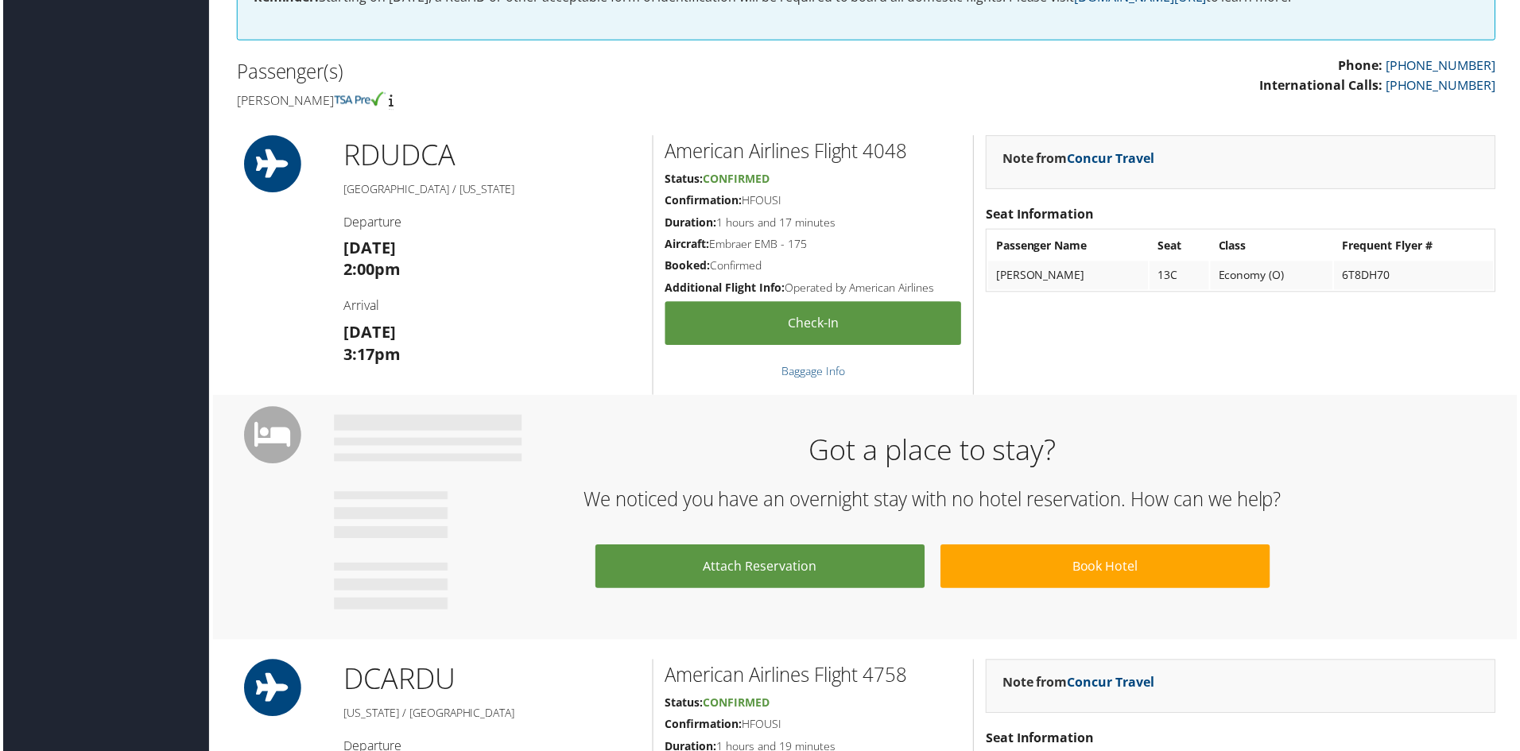
drag, startPoint x: 431, startPoint y: 335, endPoint x: 340, endPoint y: 329, distance: 90.8
click at [340, 329] on div "RDU DCA [GEOGRAPHIC_DATA] / [US_STATE] Departure [DATE] 2:00pm Arrival [DATE] 3…" at bounding box center [491, 266] width 322 height 261
copy strong "[DATE]"
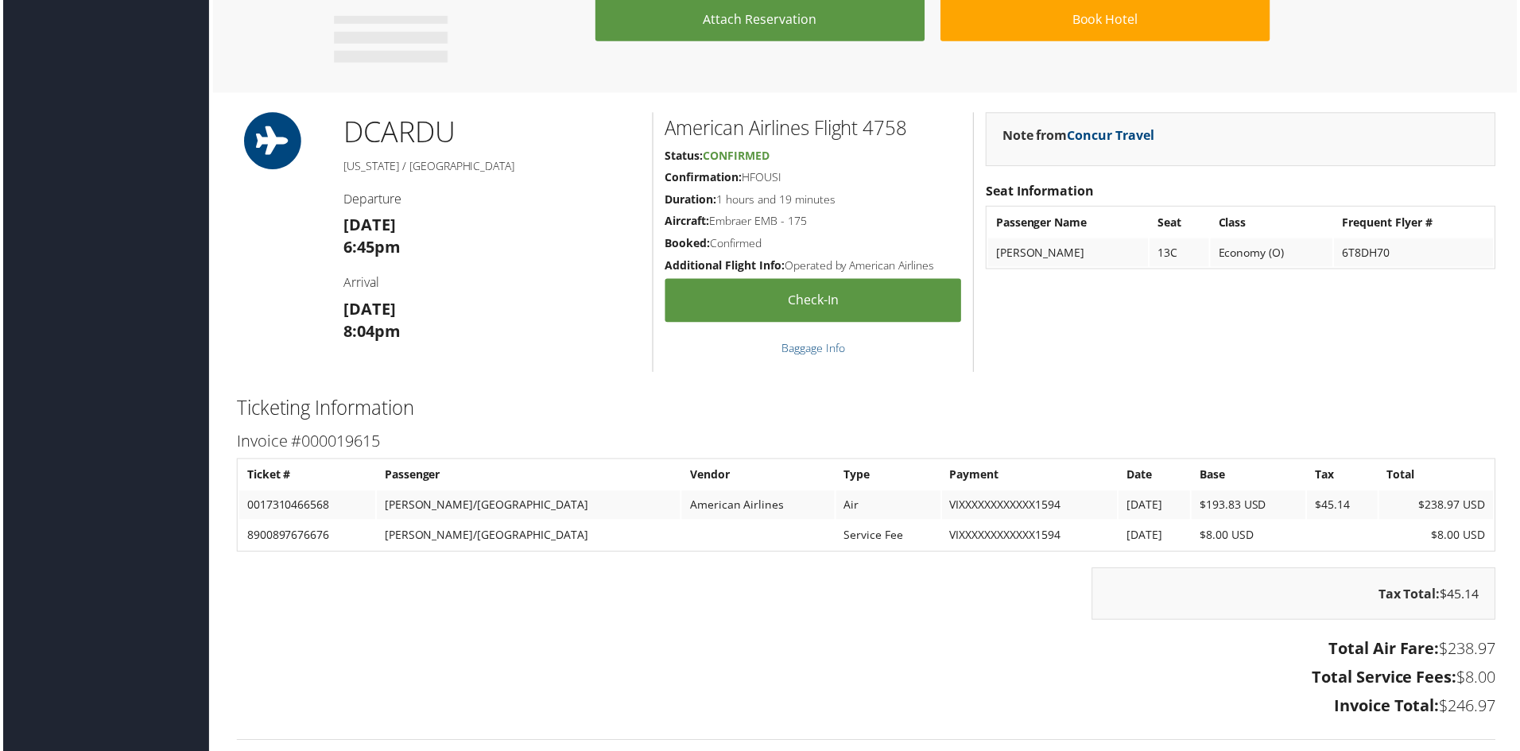
scroll to position [954, 0]
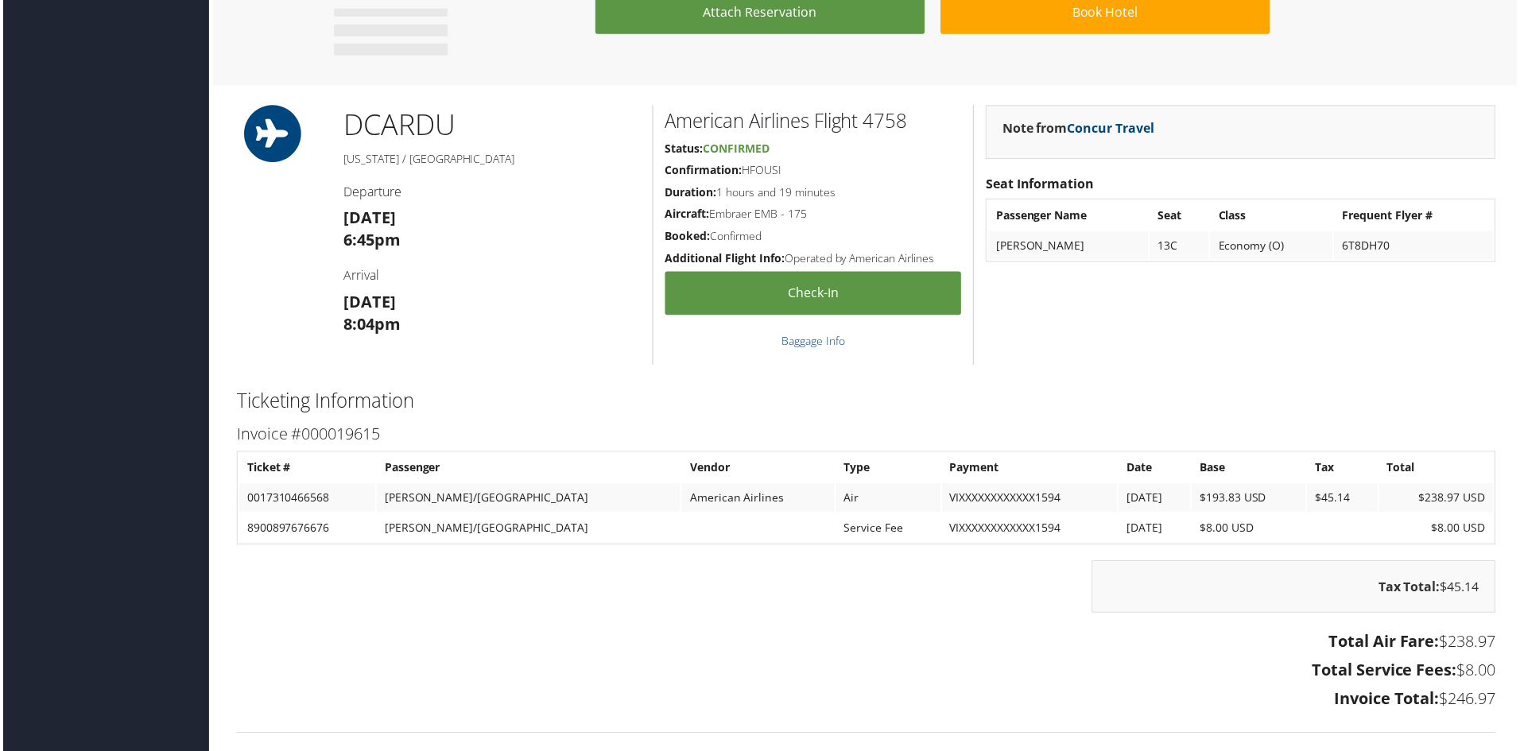
drag, startPoint x: 339, startPoint y: 216, endPoint x: 443, endPoint y: 223, distance: 104.3
click at [443, 223] on div "DCA RDU [US_STATE] / [GEOGRAPHIC_DATA] Departure [DATE] 6:45pm Arrival [DATE] 8…" at bounding box center [491, 236] width 322 height 261
copy strong "[DATE]"
drag, startPoint x: 414, startPoint y: 242, endPoint x: 336, endPoint y: 239, distance: 77.9
click at [336, 239] on div "DCA RDU [US_STATE] / [GEOGRAPHIC_DATA] Departure [DATE] 6:45pm Arrival [DATE] 8…" at bounding box center [491, 236] width 322 height 261
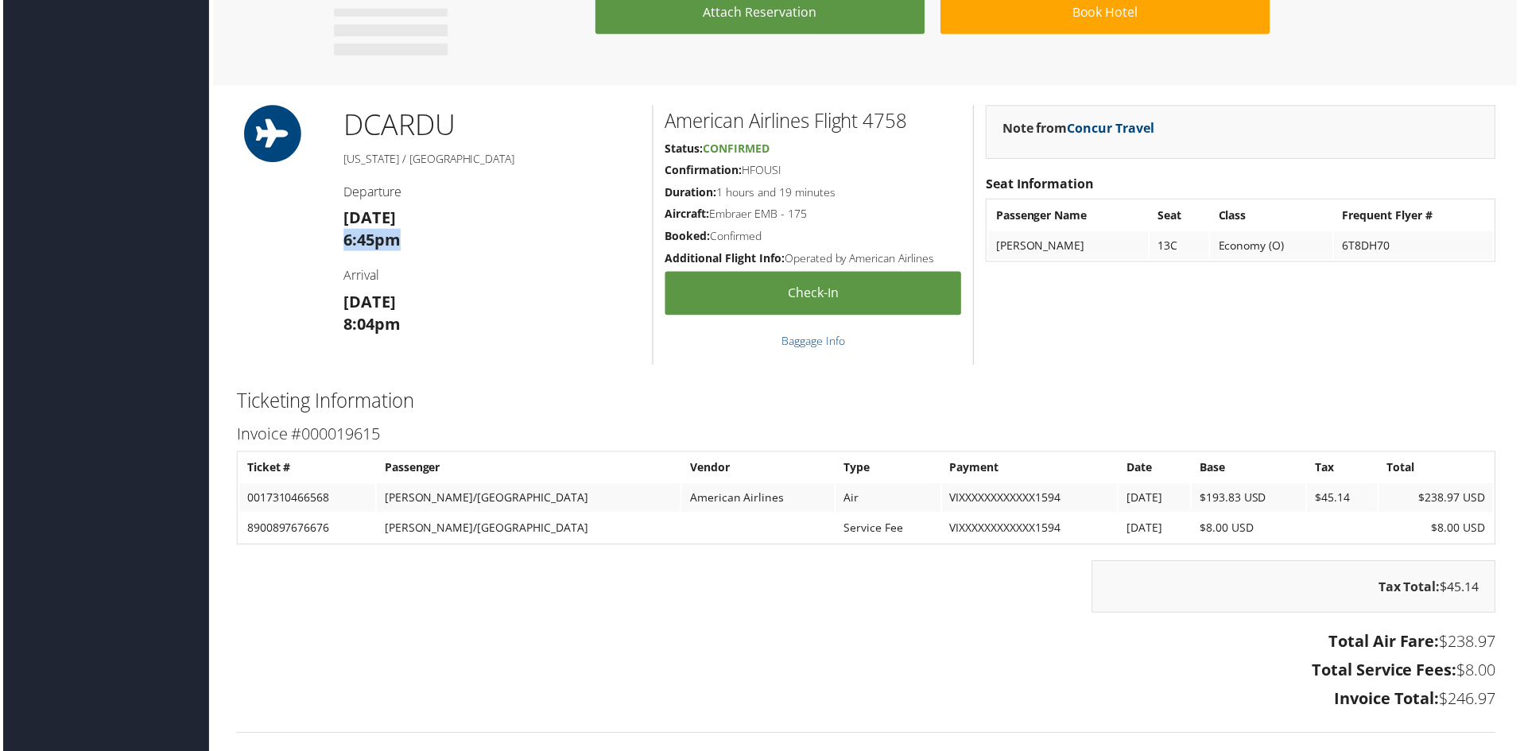
copy strong "6:45pm"
drag, startPoint x: 1245, startPoint y: 499, endPoint x: 1155, endPoint y: 496, distance: 90.7
click at [1155, 496] on tr "0017310466568 [PERSON_NAME]/MADISON American Airlines Air VIXXXXXXXXXXXX1594 [D…" at bounding box center [866, 500] width 1259 height 29
copy tr "$193.83 USD"
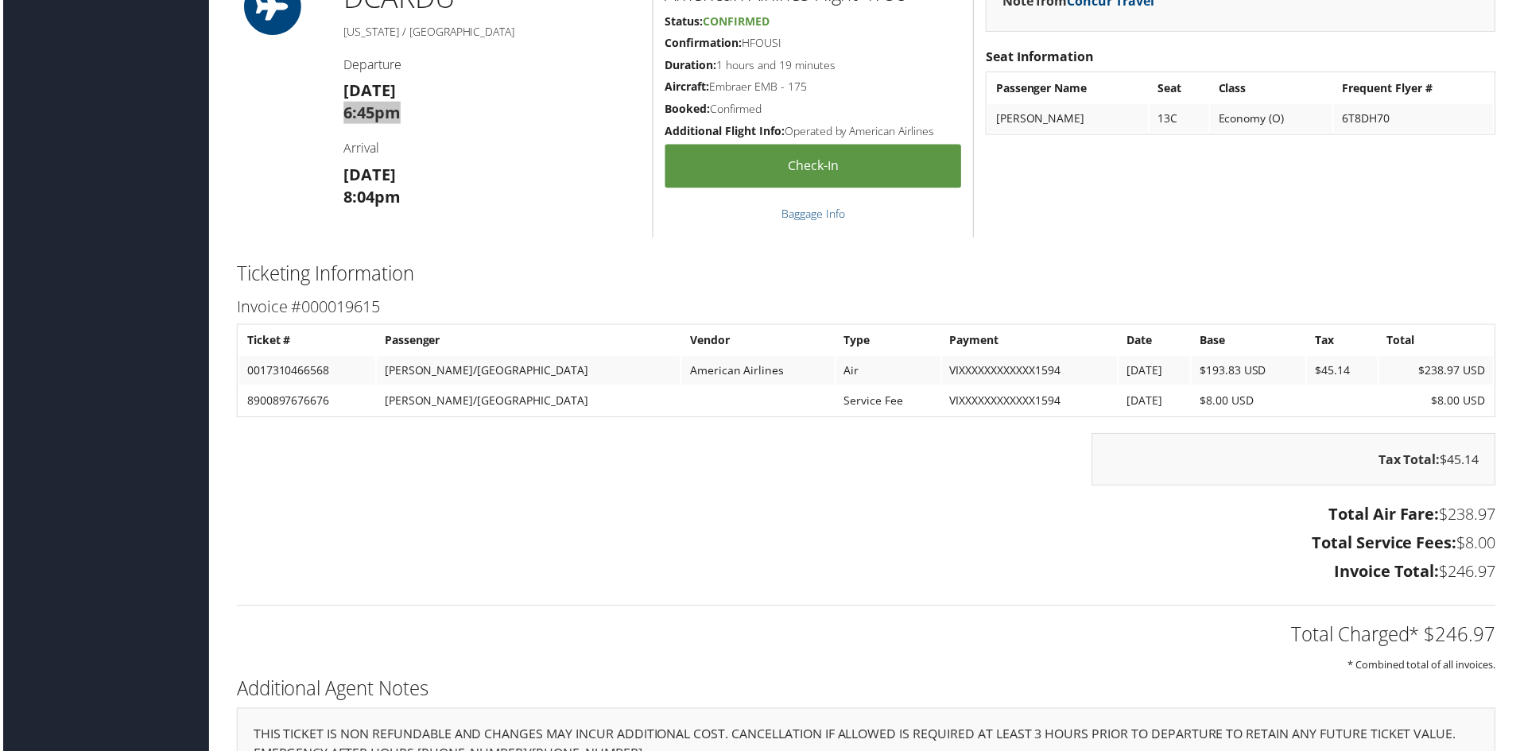
scroll to position [1113, 0]
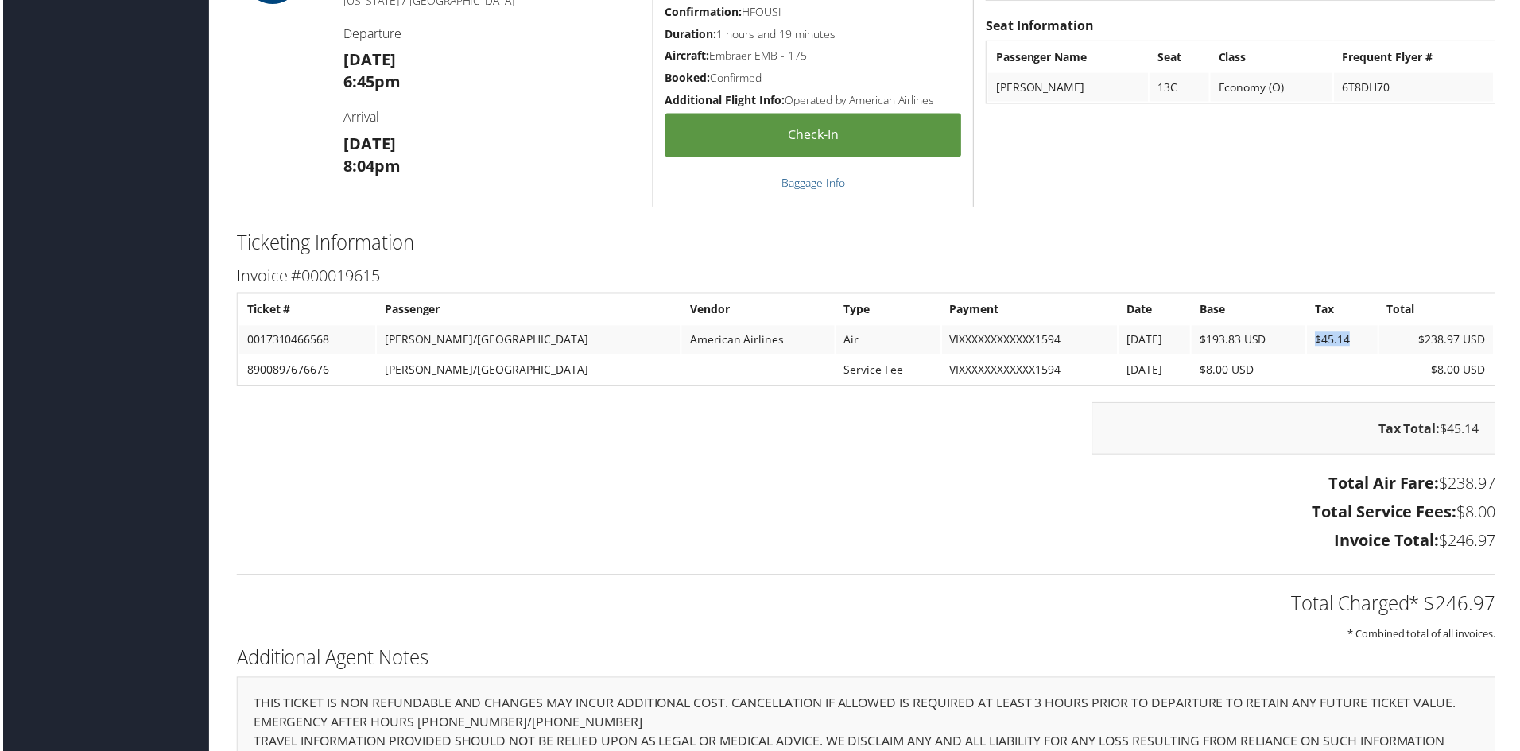
drag, startPoint x: 1342, startPoint y: 343, endPoint x: 1296, endPoint y: 347, distance: 46.3
click at [1309, 347] on td "$45.14" at bounding box center [1344, 341] width 71 height 29
copy td "$45.14"
click at [1193, 370] on td "$8.00 USD" at bounding box center [1250, 371] width 114 height 29
drag, startPoint x: 1435, startPoint y: 542, endPoint x: 1492, endPoint y: 540, distance: 57.3
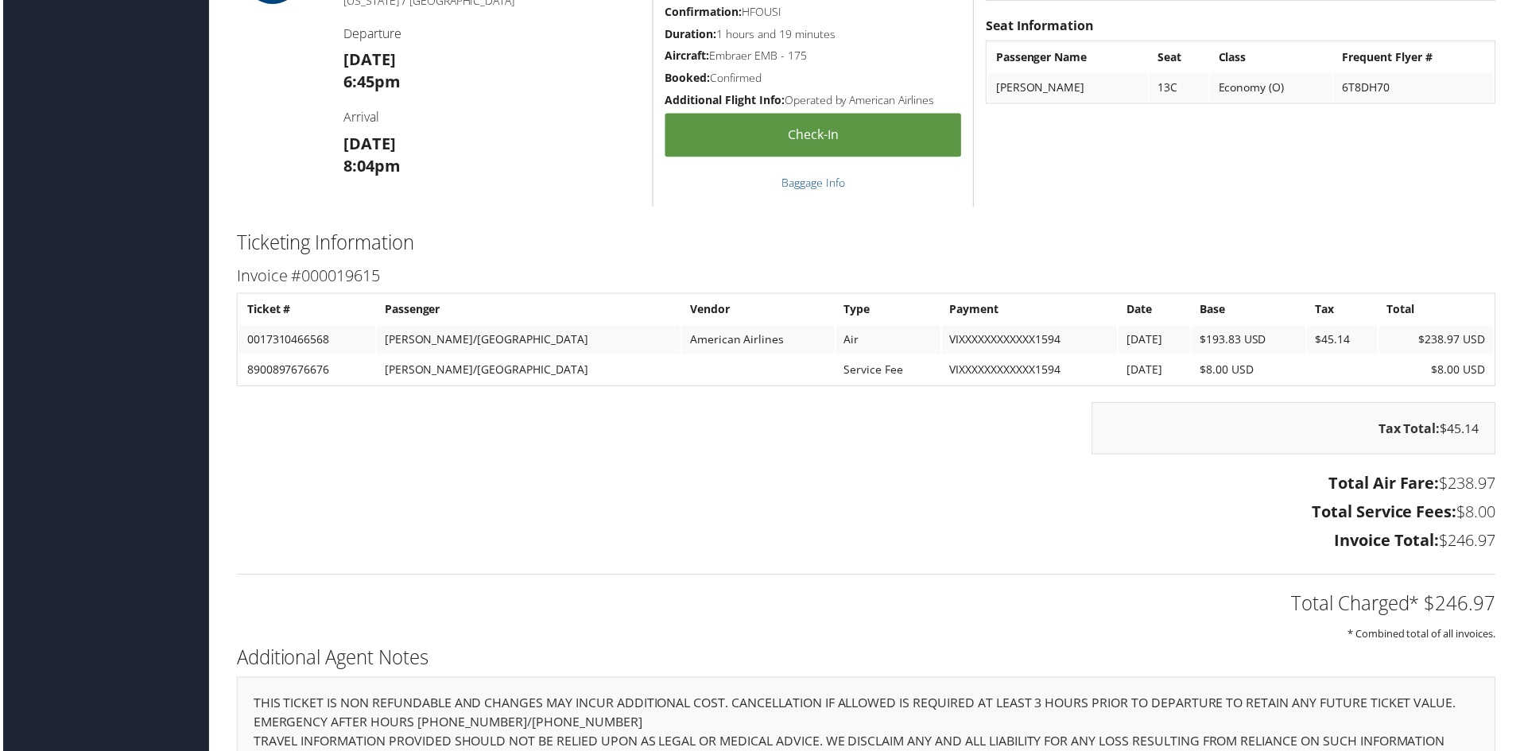
click at [1492, 540] on div "Total Air Fare: $238.97 Total Service Fees: $8.00 Invoice Total: $246.97" at bounding box center [867, 516] width 1288 height 88
copy h3 "$246.97"
click at [808, 473] on div "Total Air Fare: $238.97 Total Service Fees: $8.00 Invoice Total: $246.97" at bounding box center [867, 516] width 1288 height 88
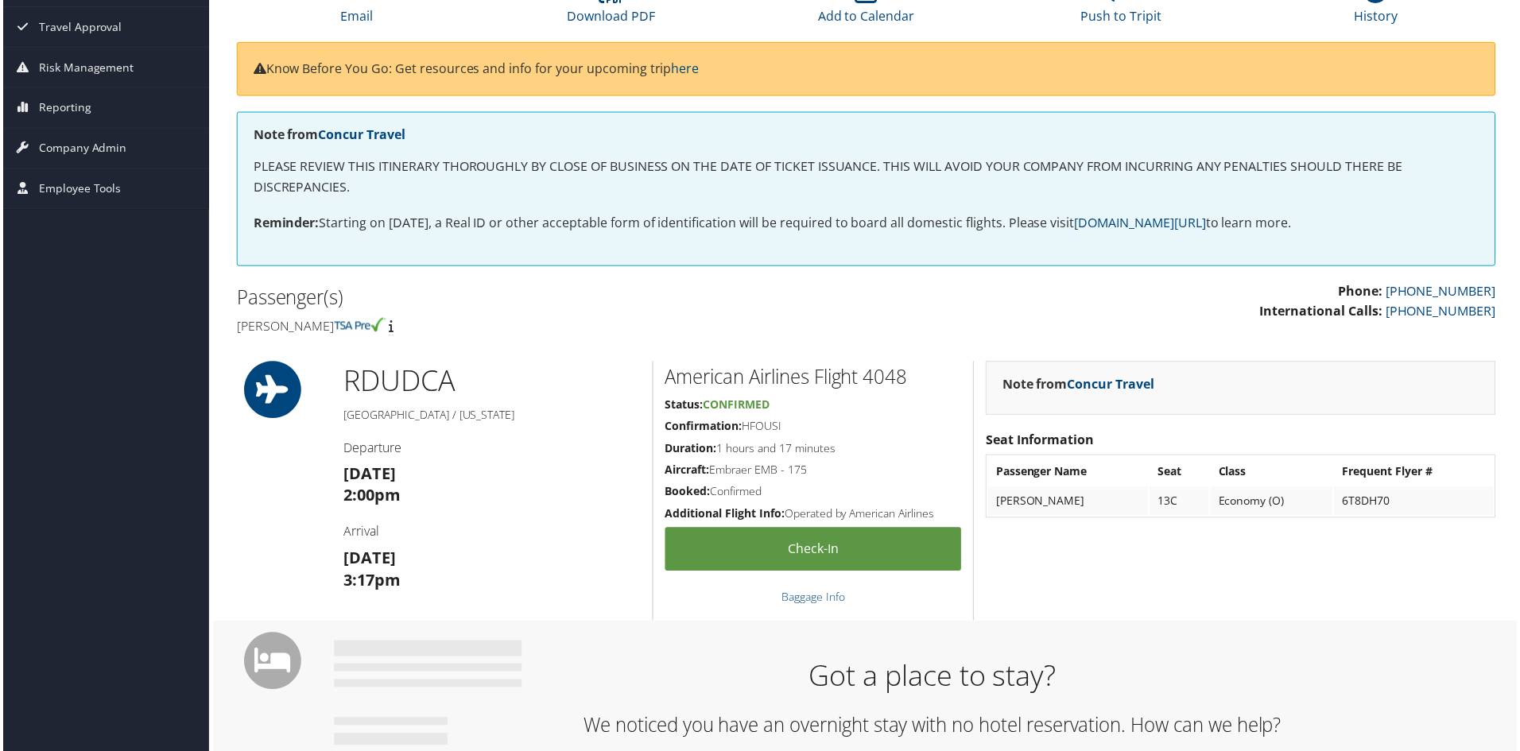
scroll to position [159, 0]
